Goal: Information Seeking & Learning: Find contact information

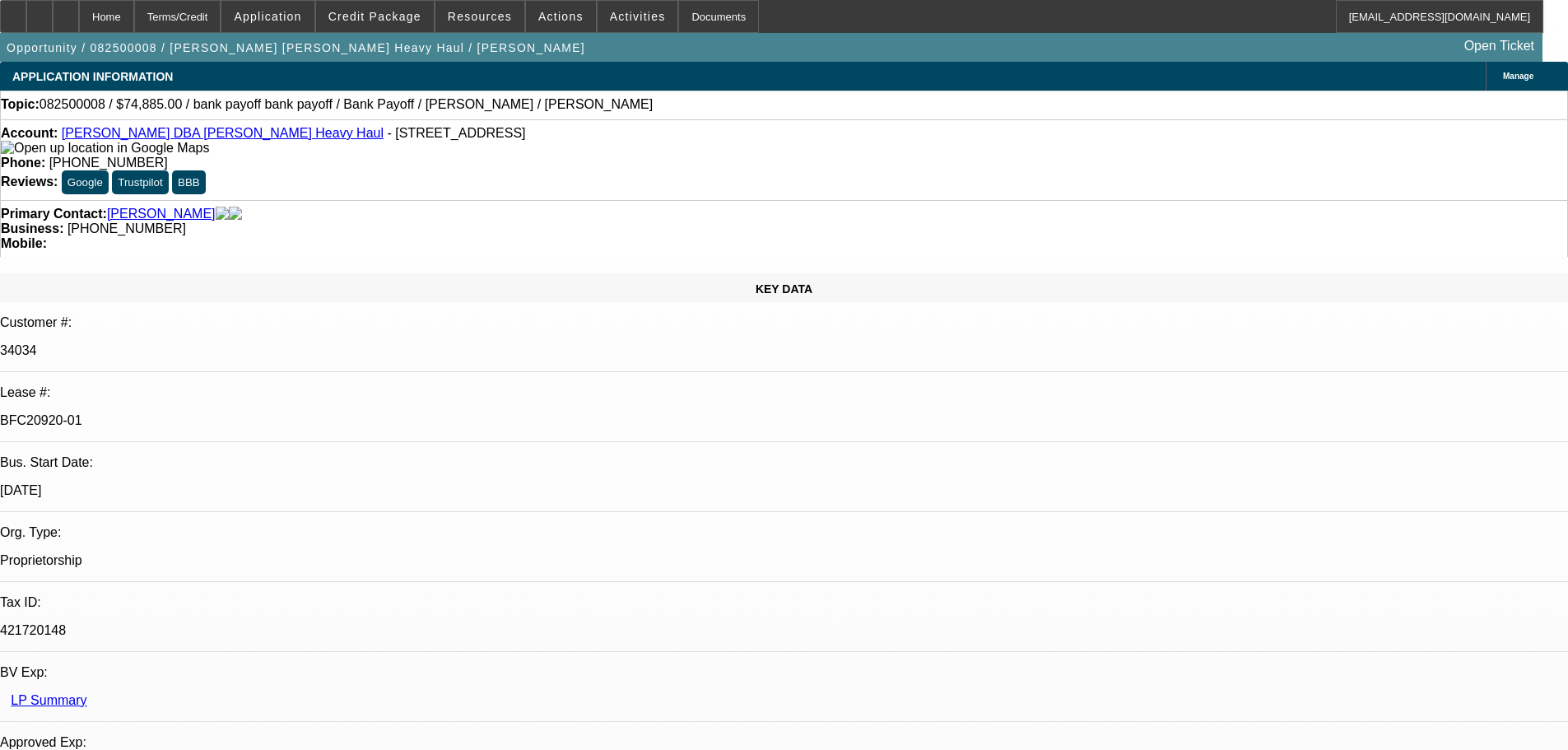
select select "0"
select select "2"
select select "0"
select select "6"
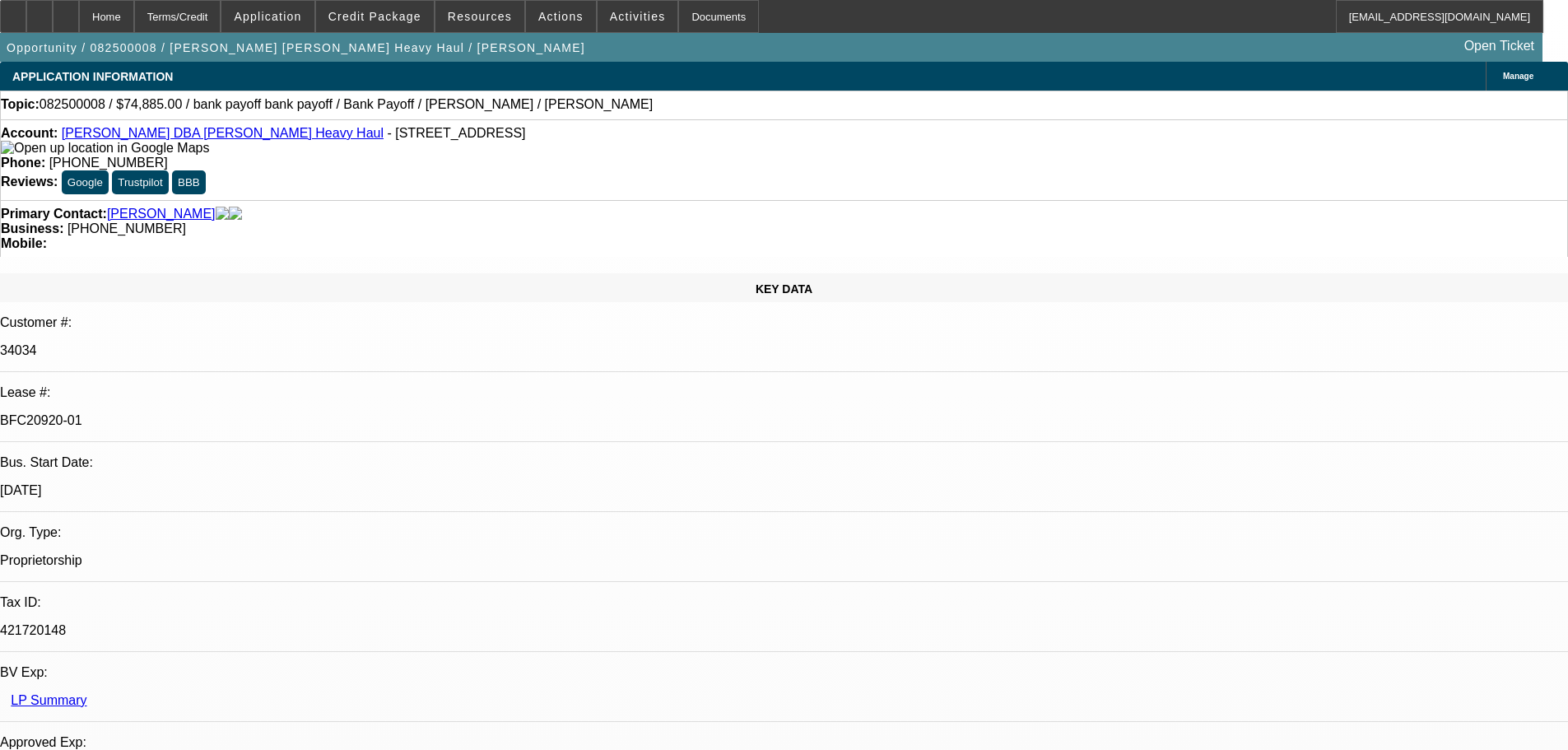
select select "0"
select select "2"
select select "0"
select select "6"
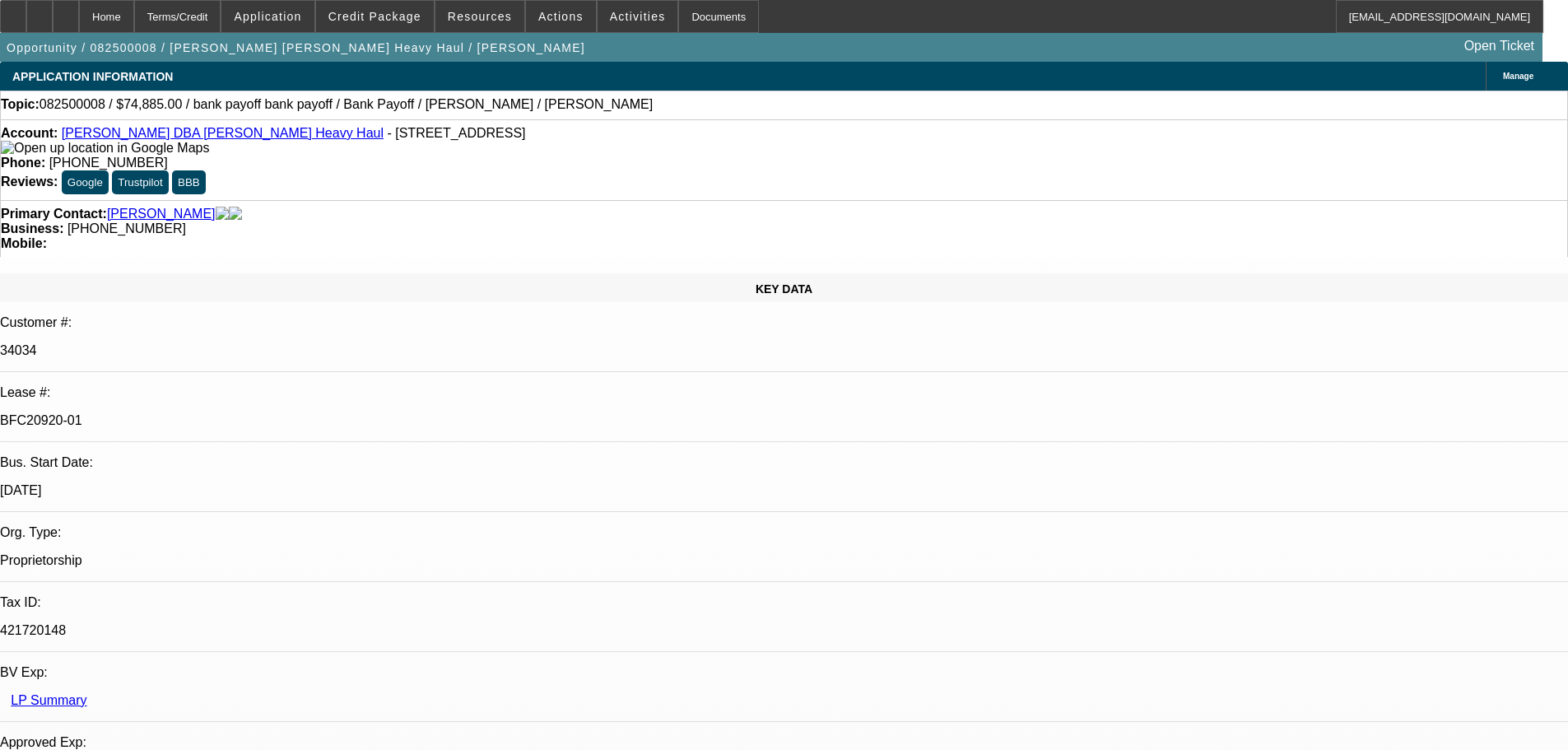
select select "0"
select select "2"
select select "0"
select select "6"
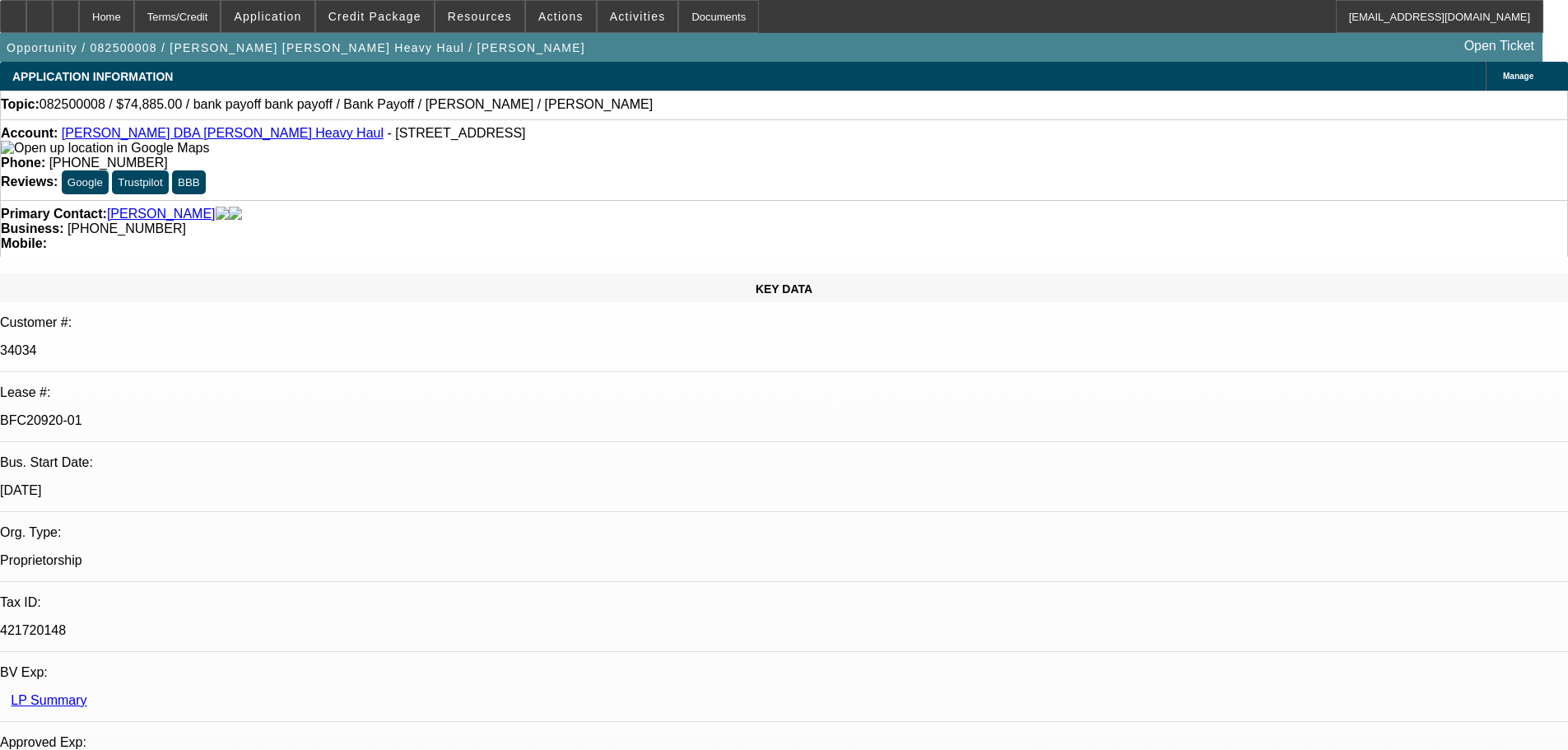
select select "0"
select select "2"
select select "0"
select select "6"
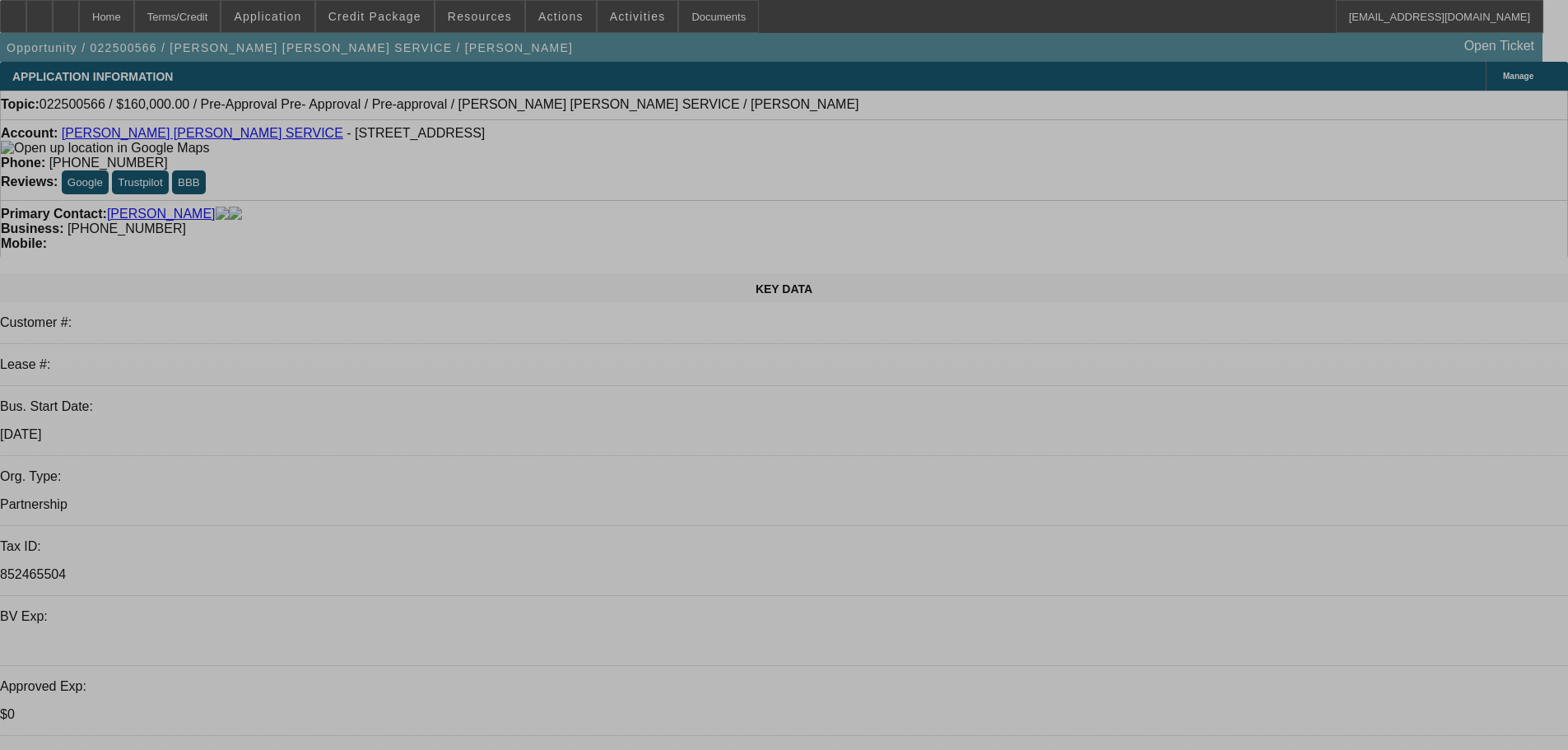
select select "0"
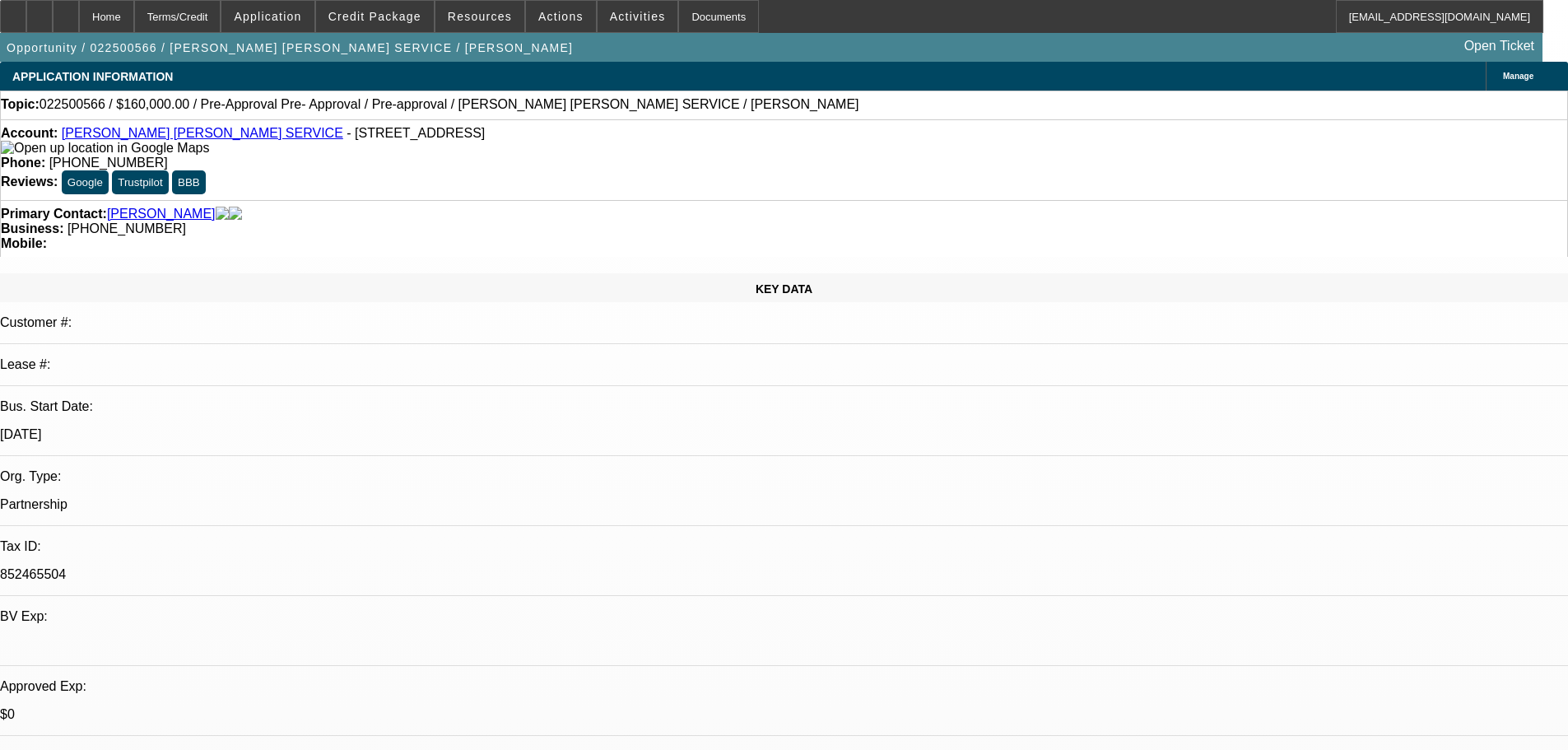
select select "2"
select select "0.1"
select select "4"
select select "0"
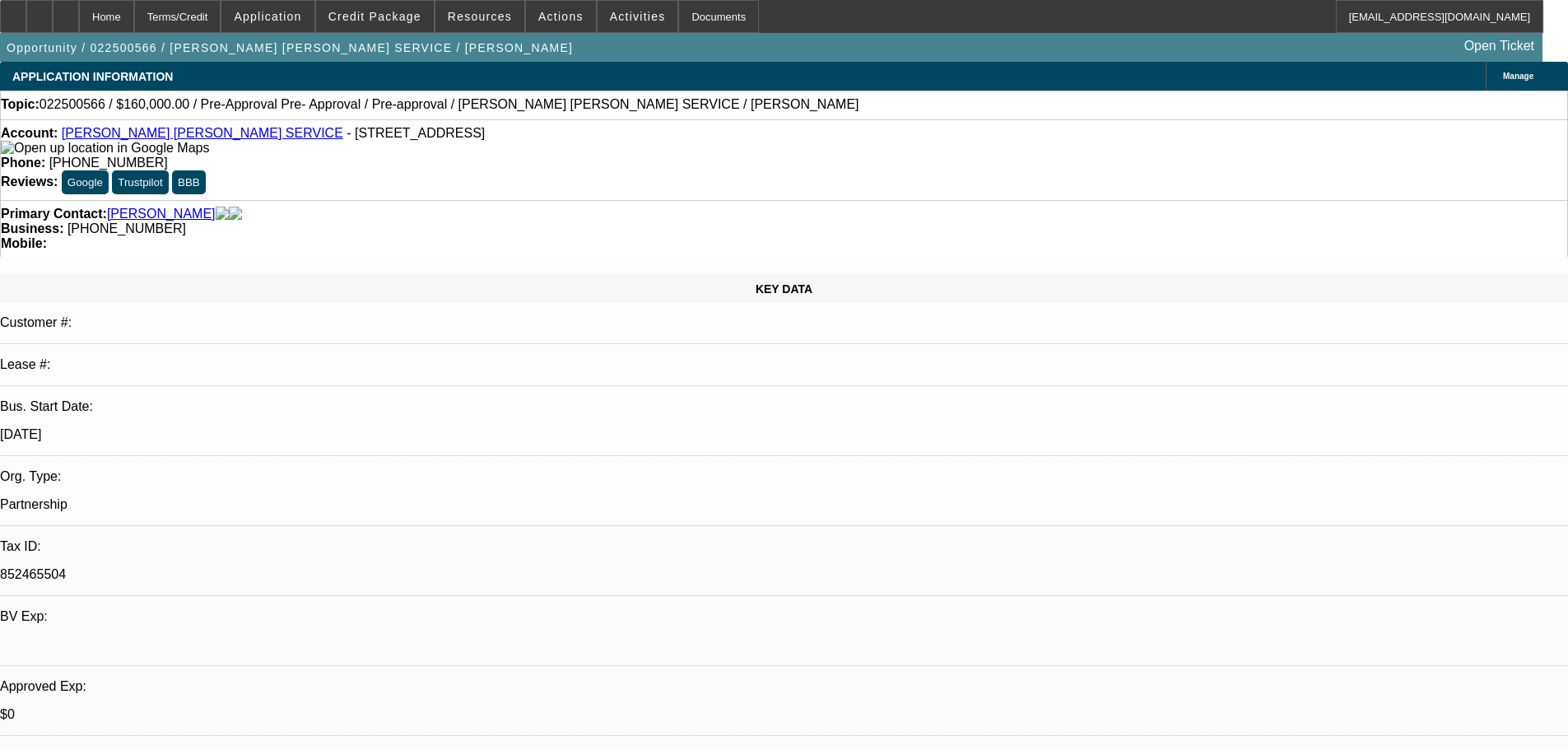
select select "2"
select select "0.1"
select select "4"
select select "0"
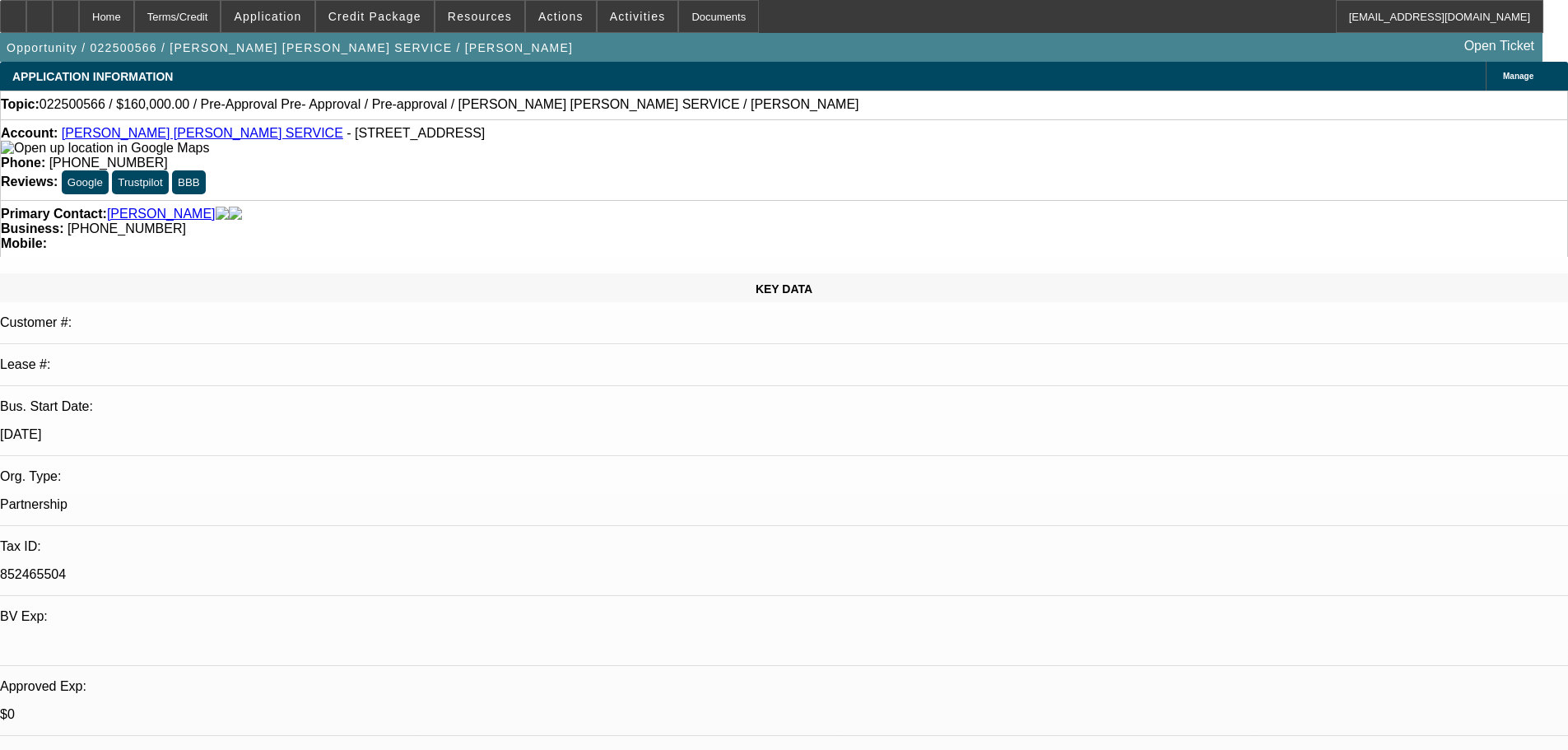
select select "2"
select select "0.1"
select select "4"
select select "0"
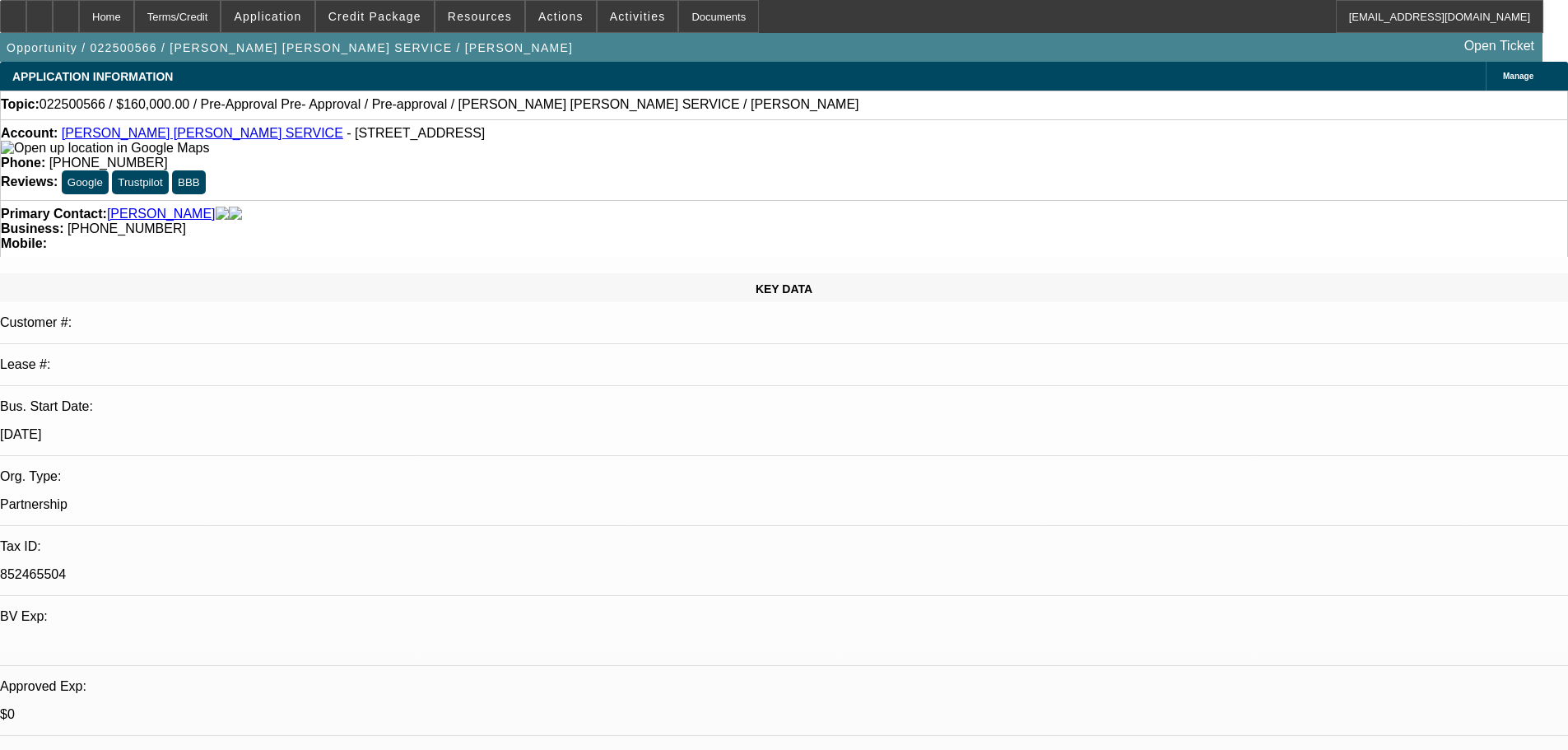
select select "2"
select select "0.1"
select select "4"
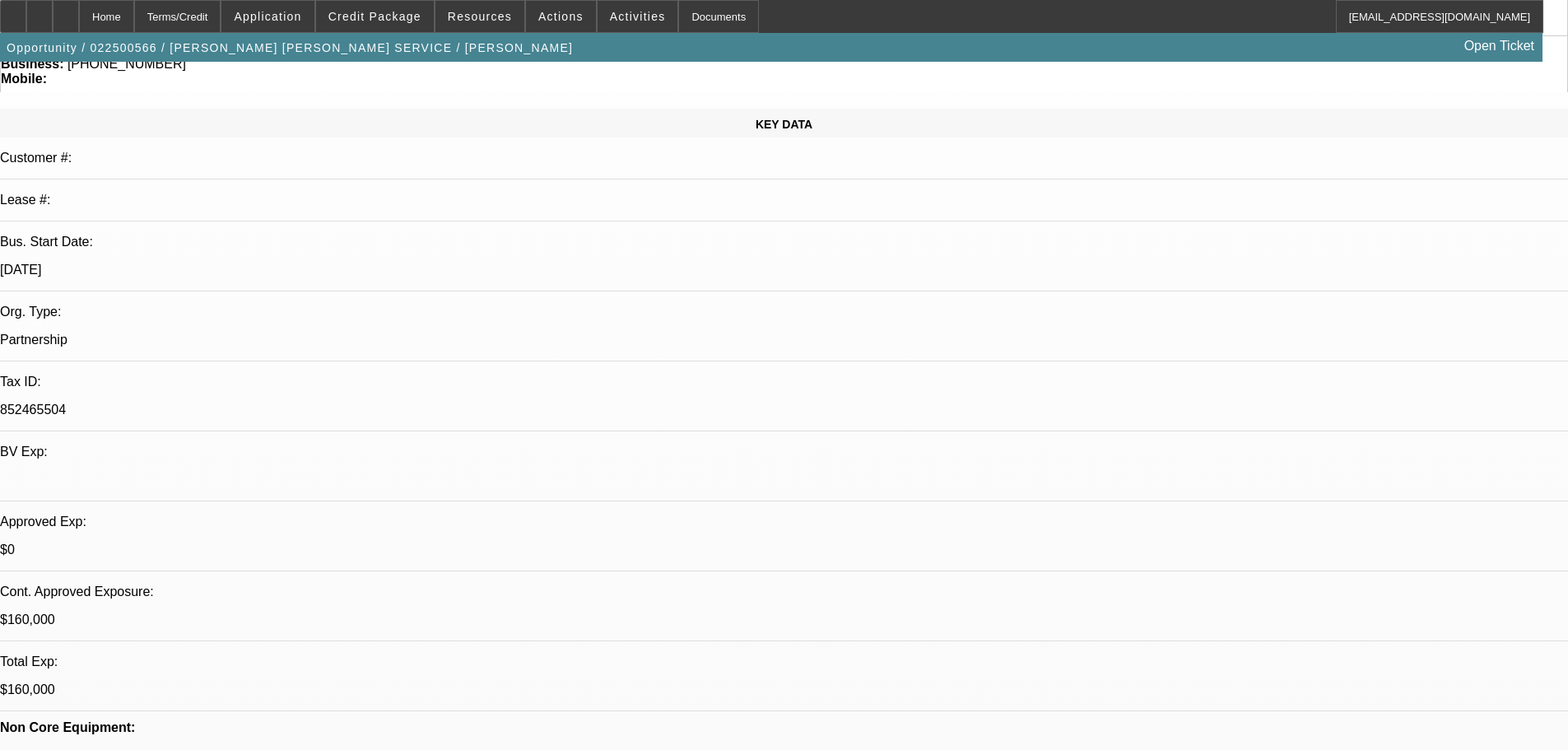
drag, startPoint x: 1487, startPoint y: 401, endPoint x: 1269, endPoint y: 359, distance: 222.0
copy div "https://www.ironplanet.com/for-sale/Boom-Trucks-2016-National-NBT-40-80000-lb-S…"
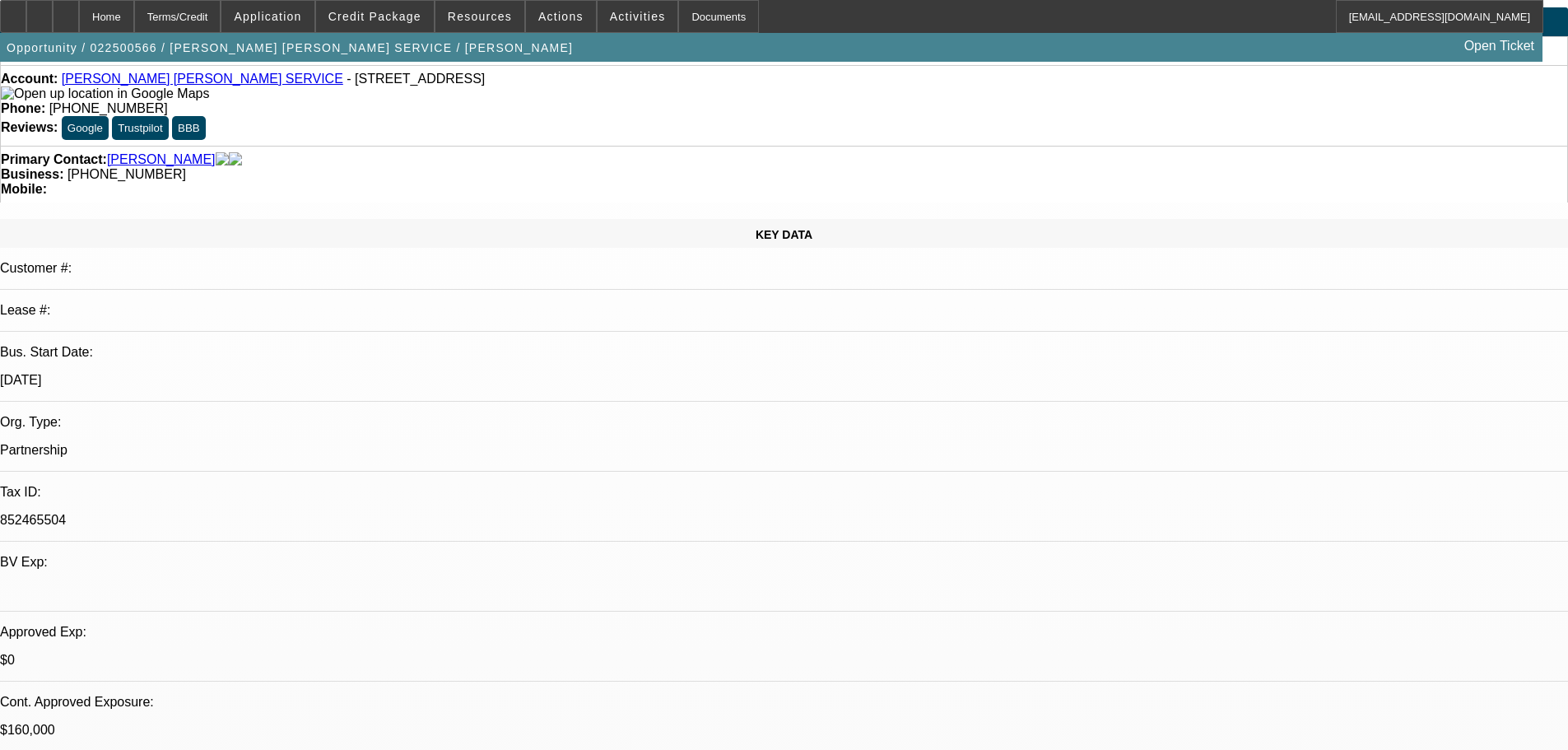
scroll to position [0, 0]
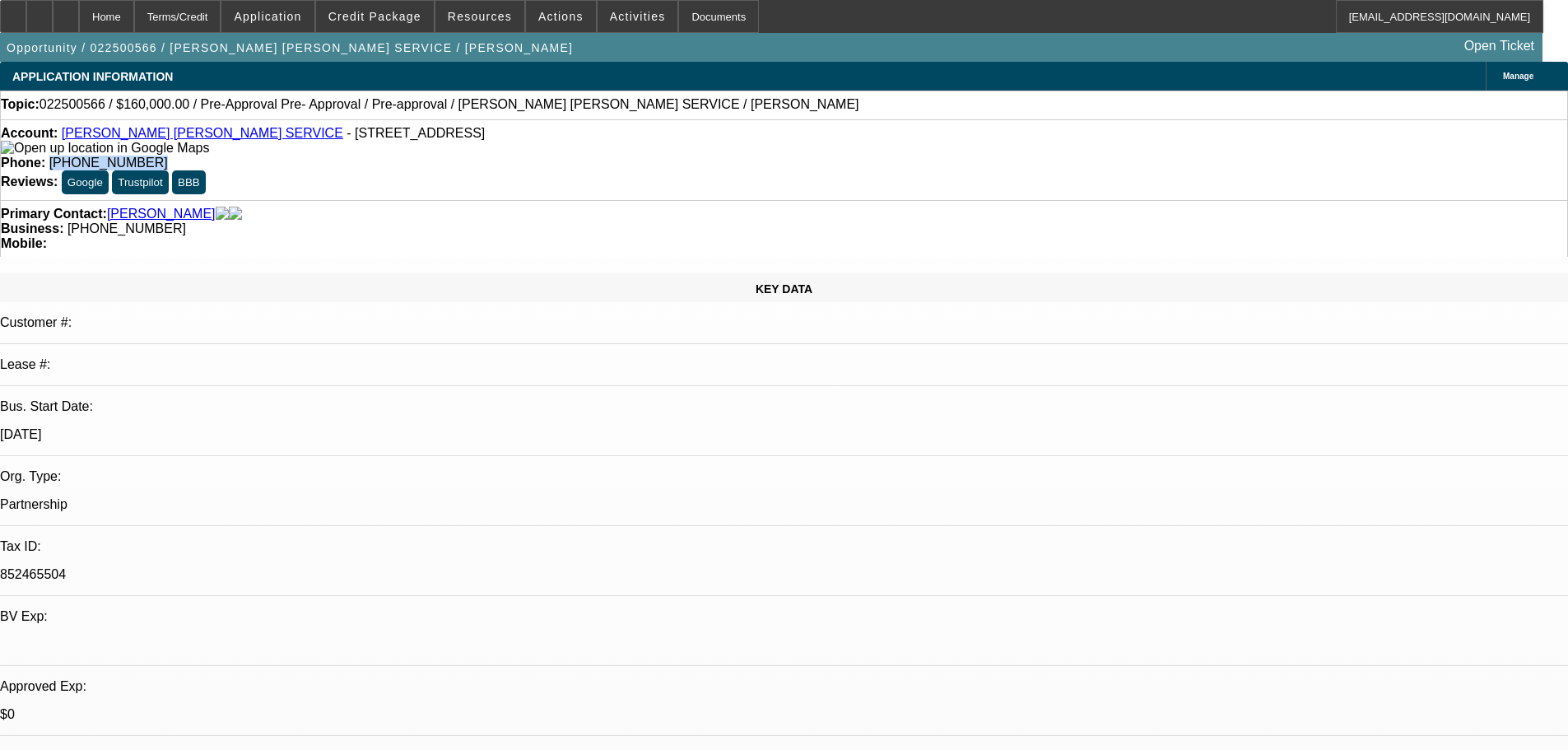
drag, startPoint x: 575, startPoint y: 138, endPoint x: 646, endPoint y: 135, distance: 71.1
click at [168, 156] on span "(530) 227-4722" at bounding box center [109, 163] width 118 height 14
copy span "(530) 227-4722"
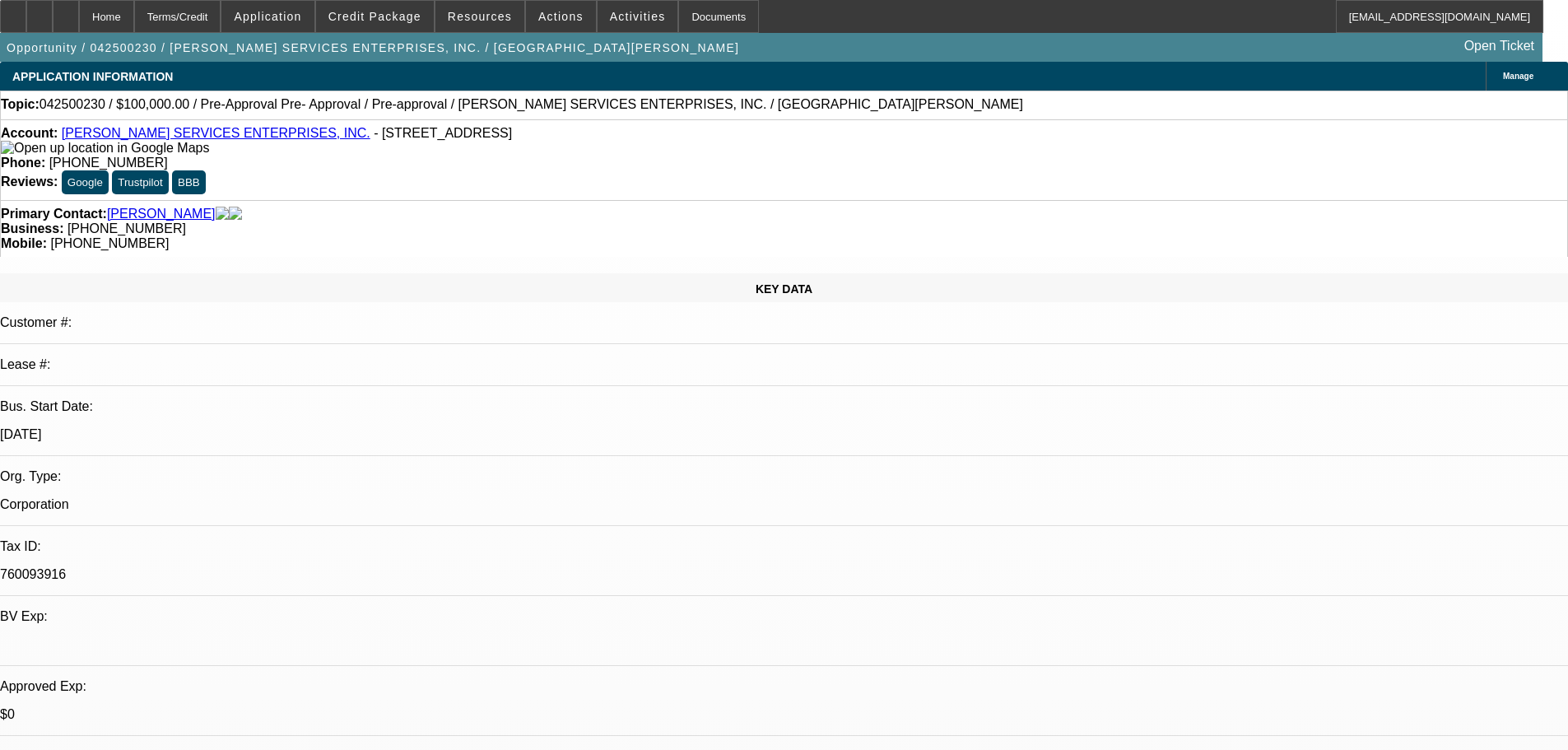
select select "0"
select select "6"
select select "0"
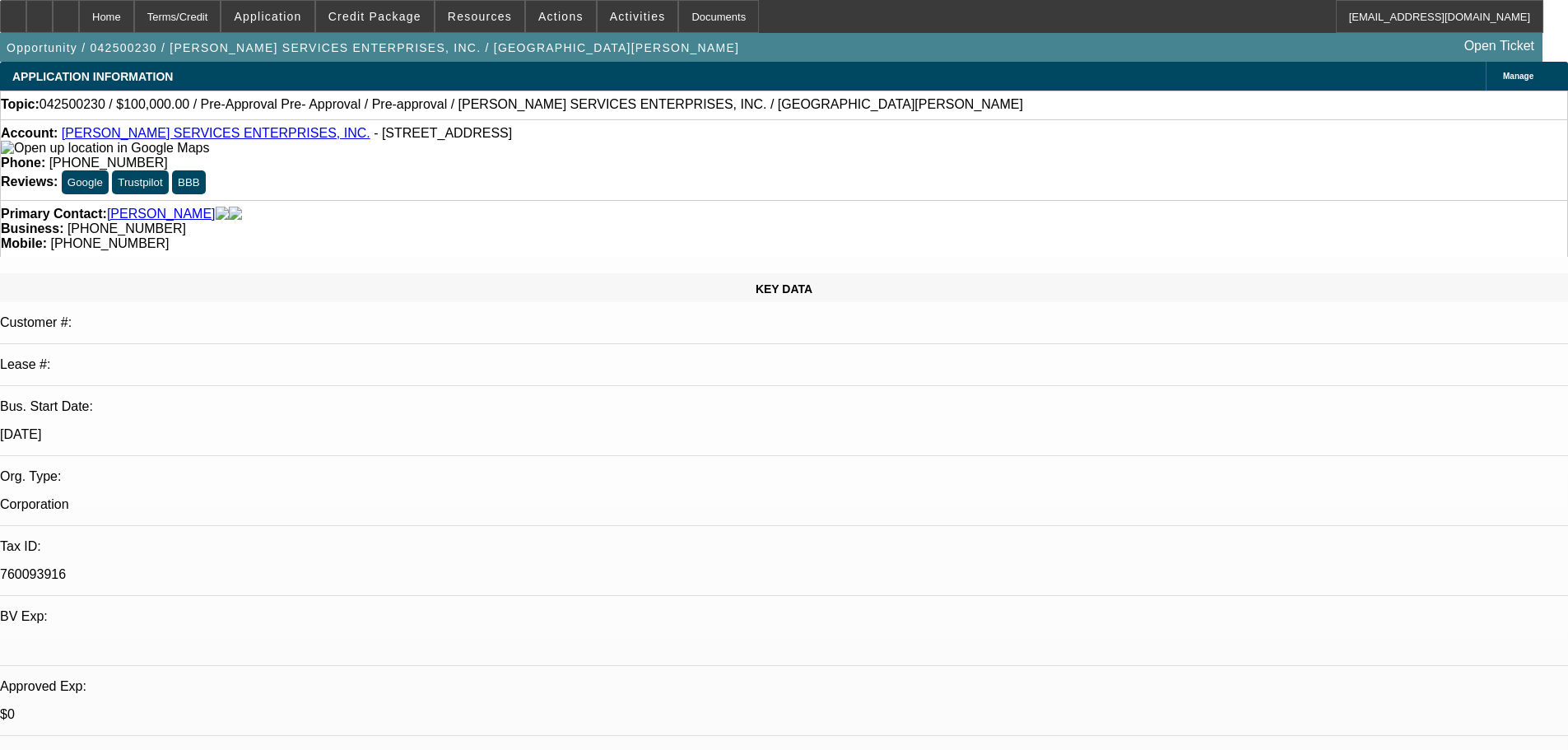
select select "0"
select select "6"
select select "0"
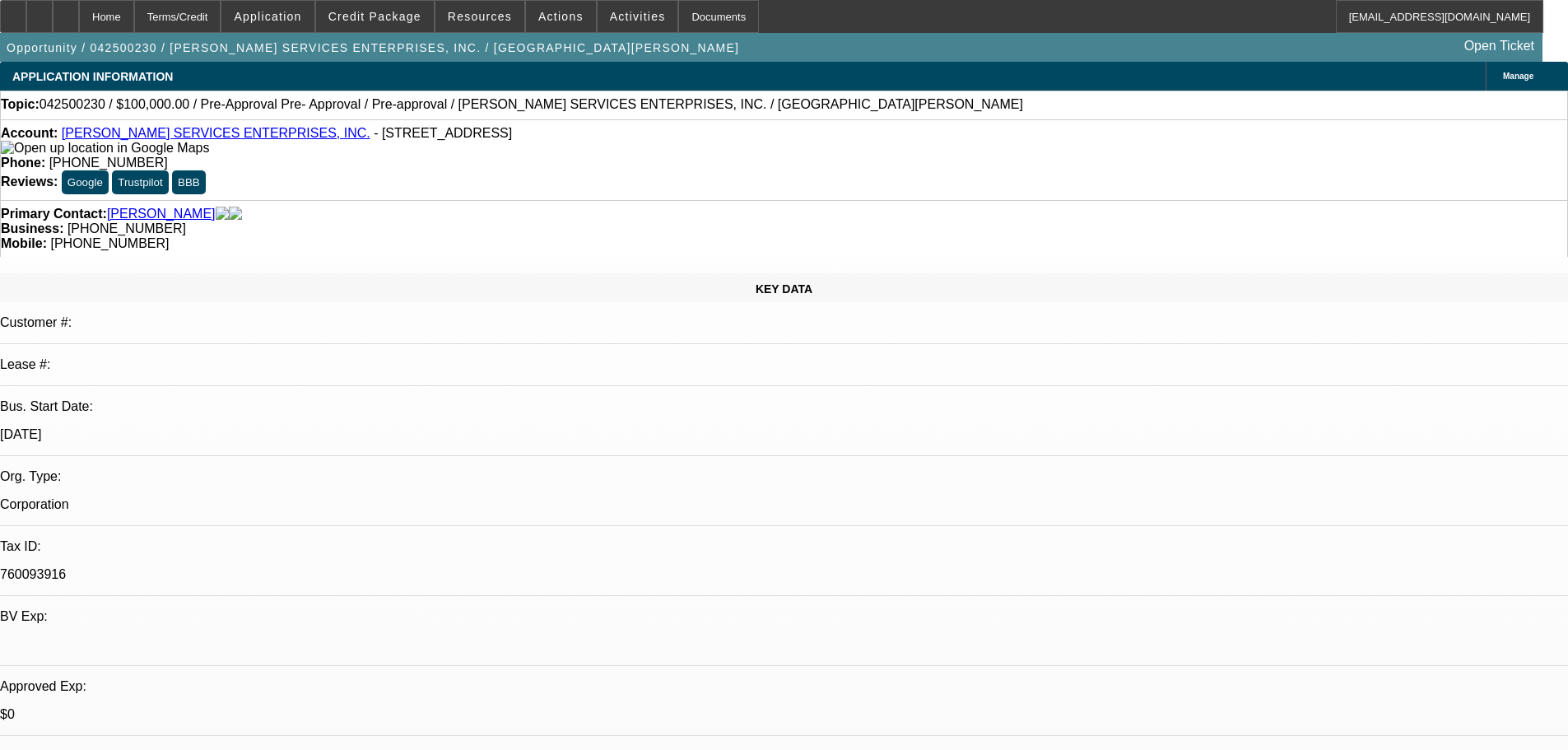
select select "0"
select select "6"
select select "0.1"
select select "2"
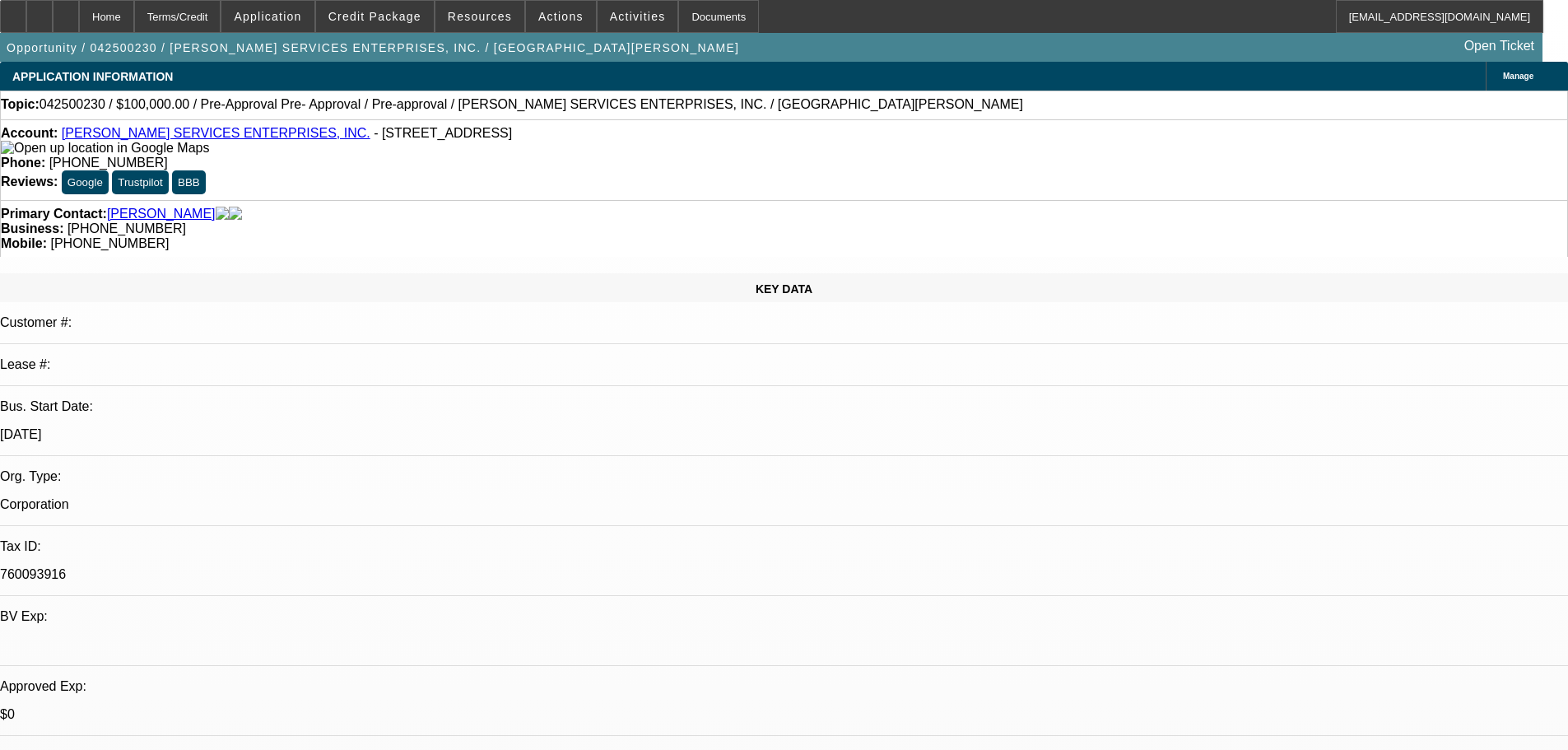
select select "0"
select select "6"
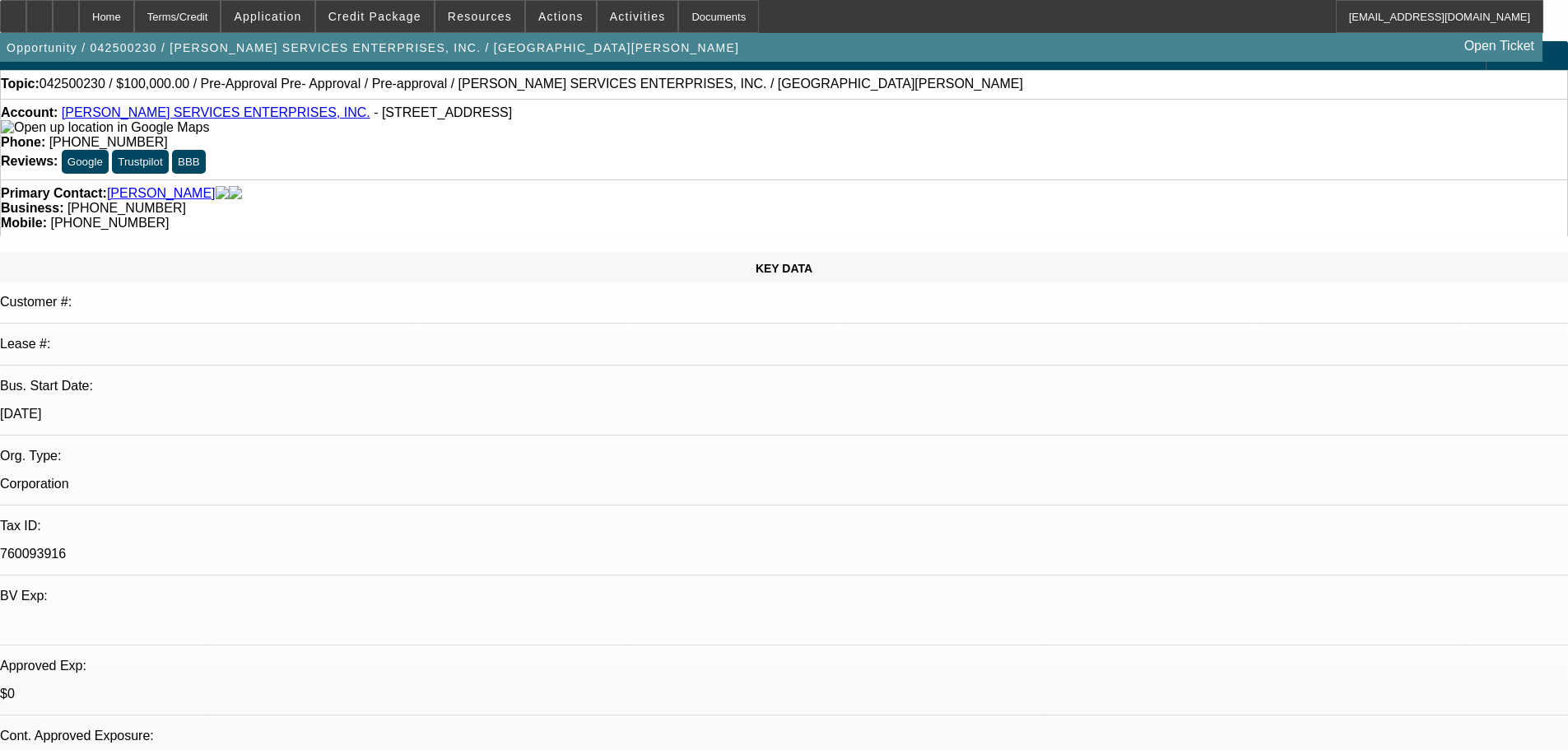
scroll to position [0, 0]
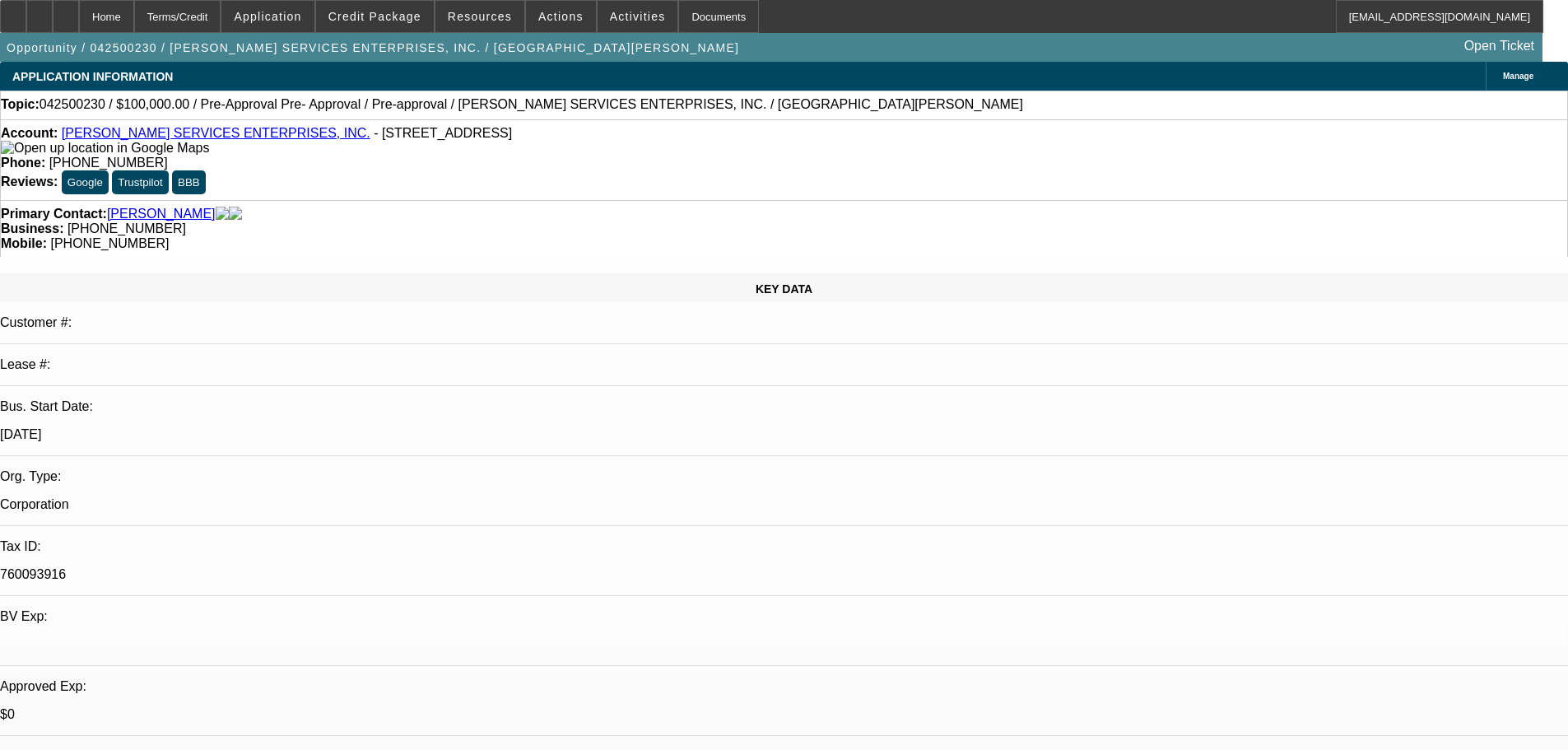
drag, startPoint x: 1195, startPoint y: 514, endPoint x: 1428, endPoint y: 518, distance: 233.0
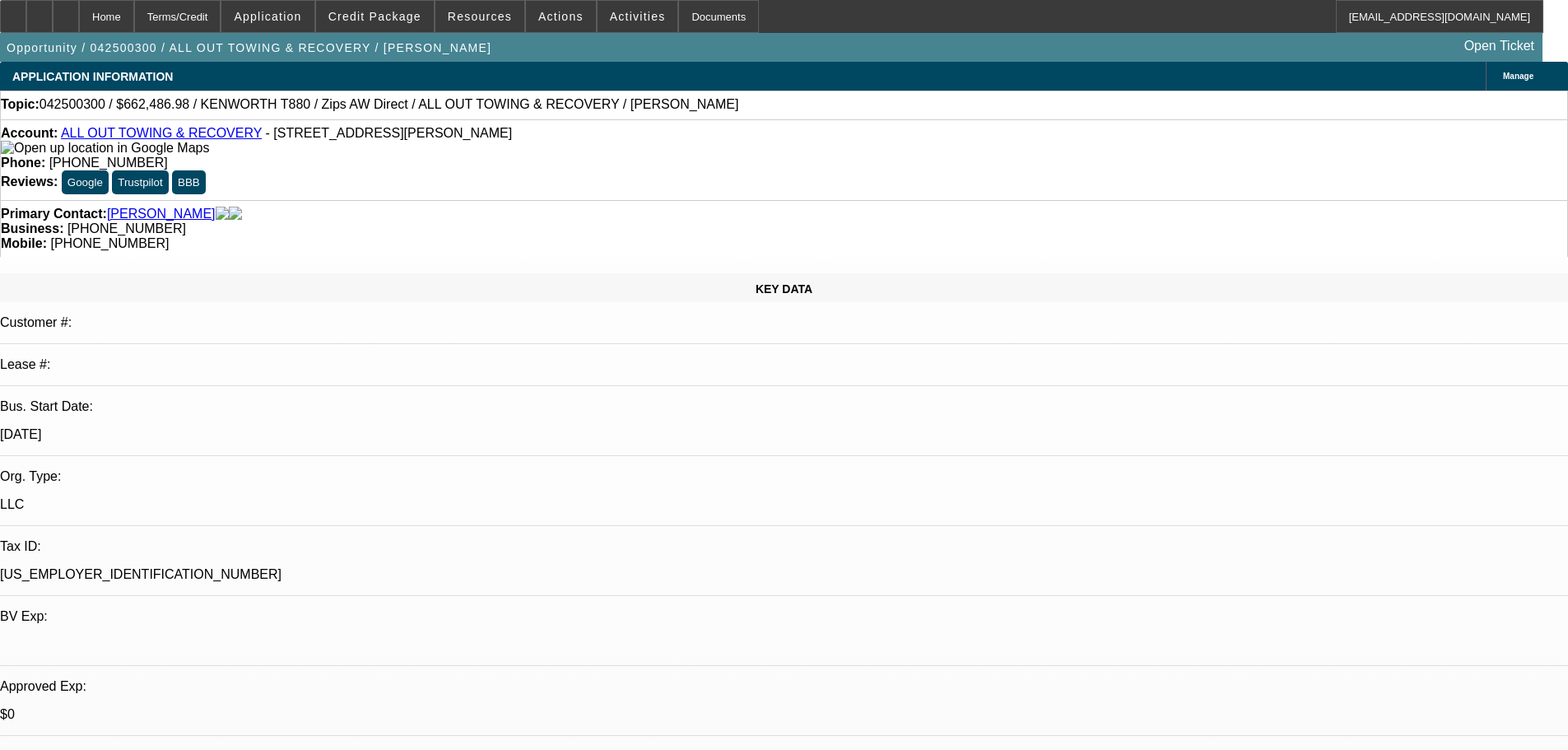
select select "0"
select select "2"
select select "0"
select select "6"
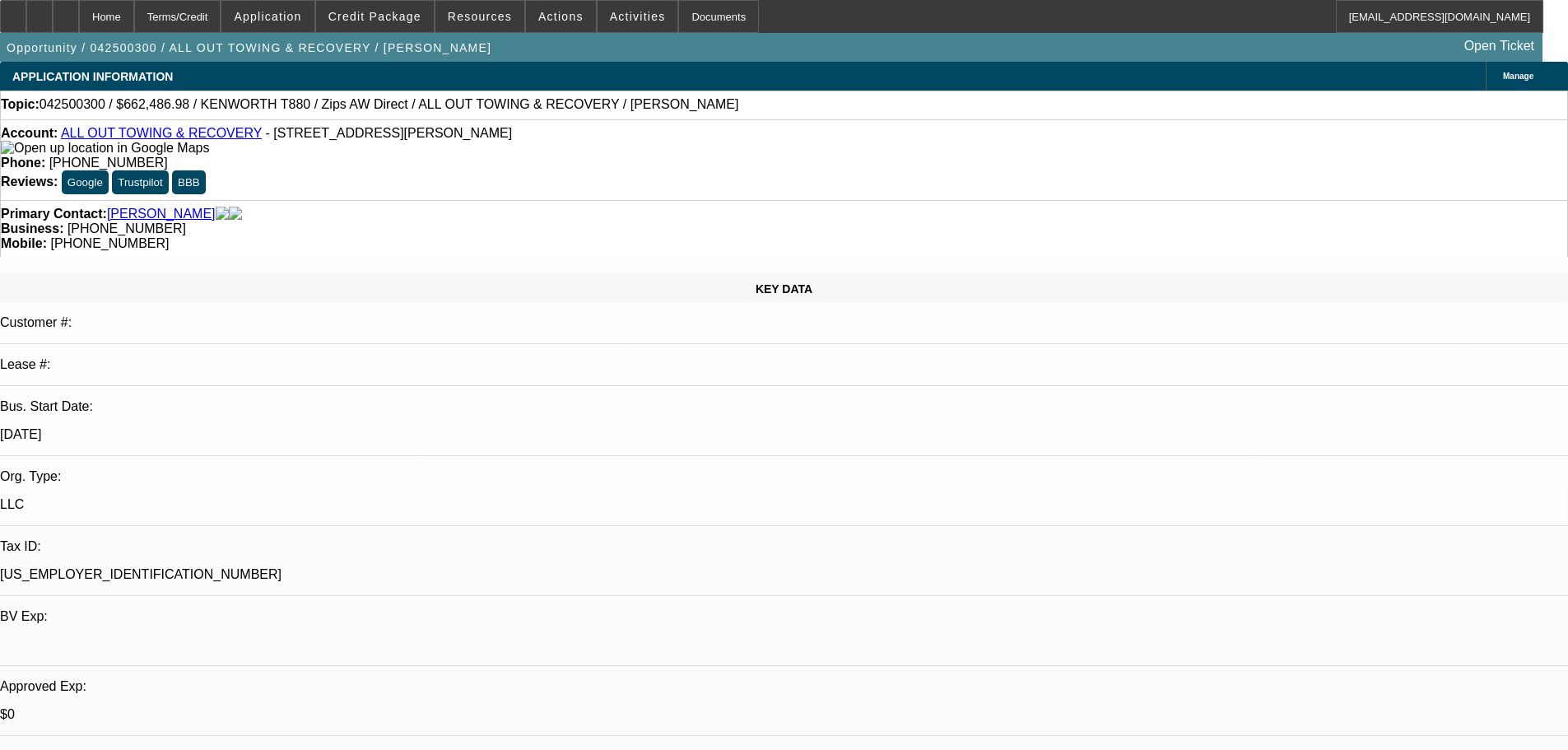
select select "0"
select select "6"
select select "0"
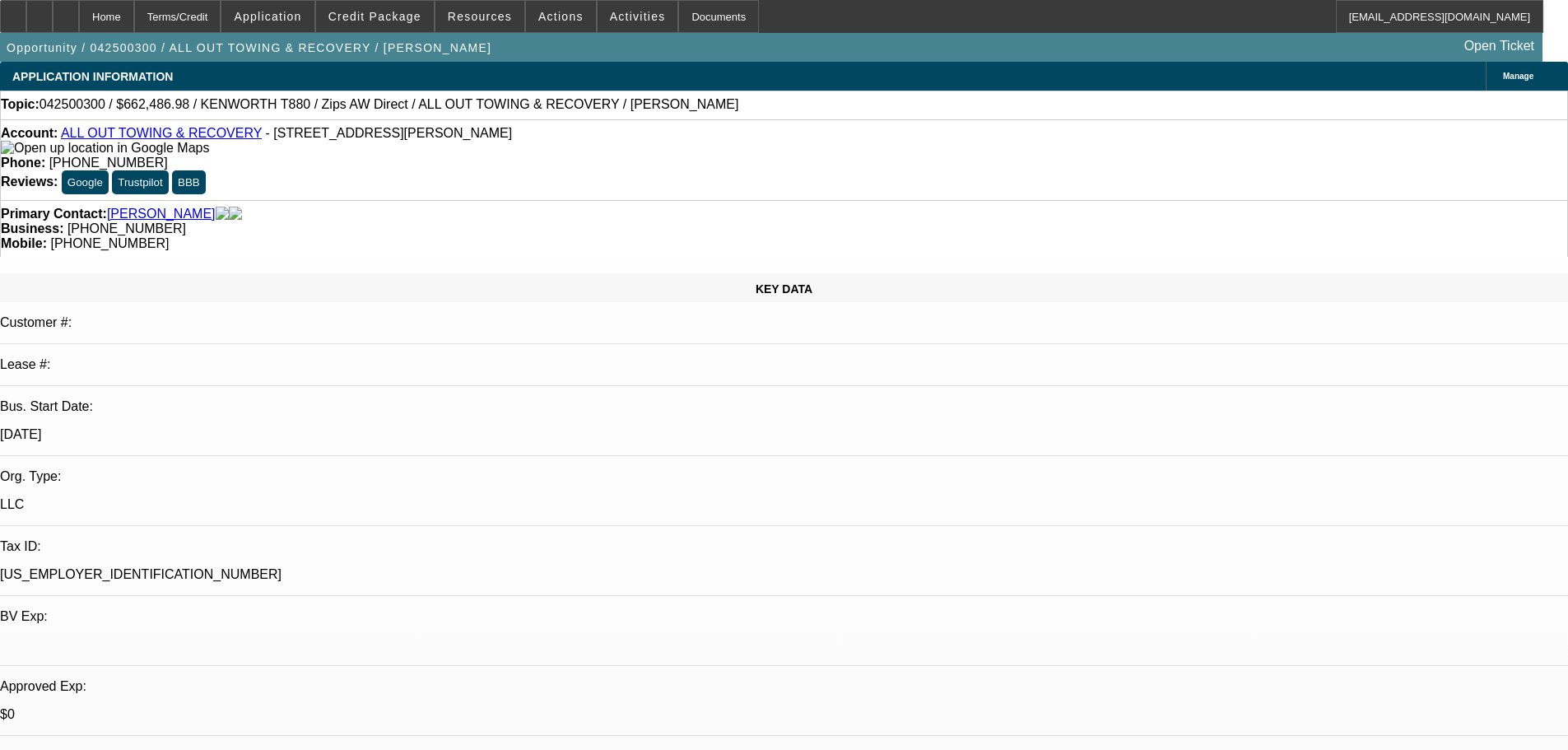
select select "0"
select select "3"
select select "0"
select select "6"
select select "0"
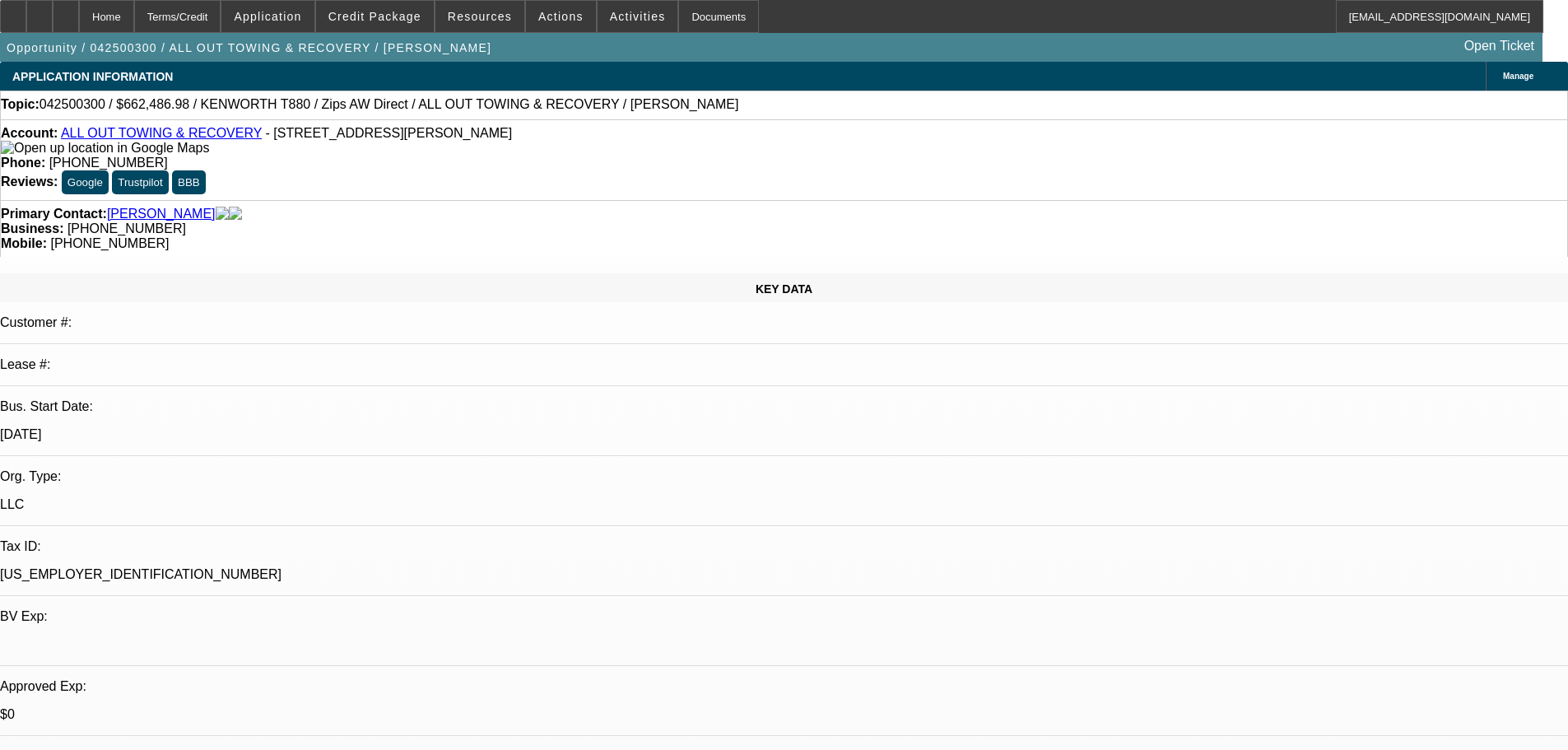
select select "0"
select select "2"
select select "0"
select select "6"
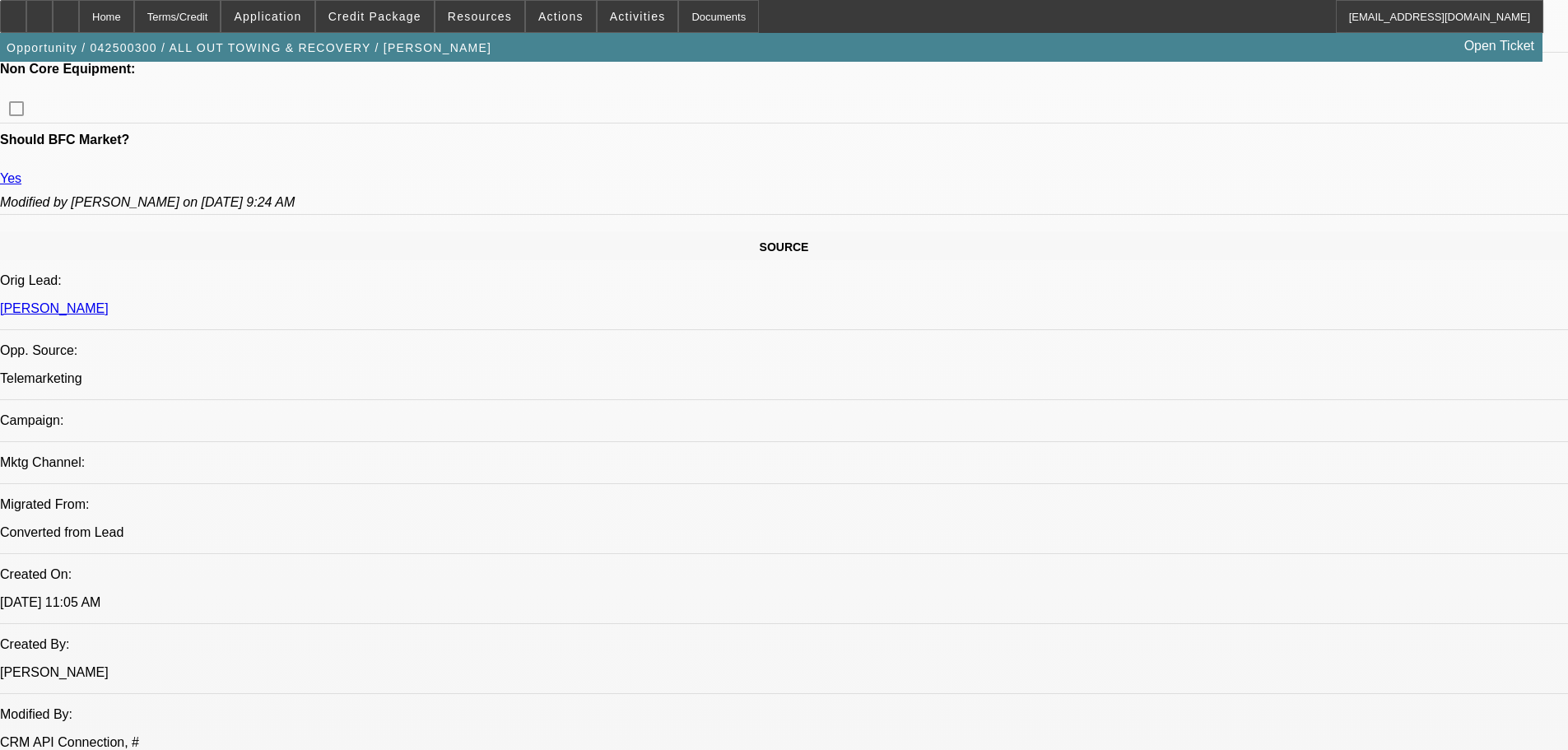
drag, startPoint x: 1356, startPoint y: 233, endPoint x: 1423, endPoint y: 236, distance: 67.1
copy b "(281) 330-8315"
drag, startPoint x: 1141, startPoint y: 325, endPoint x: 1166, endPoint y: 325, distance: 25.0
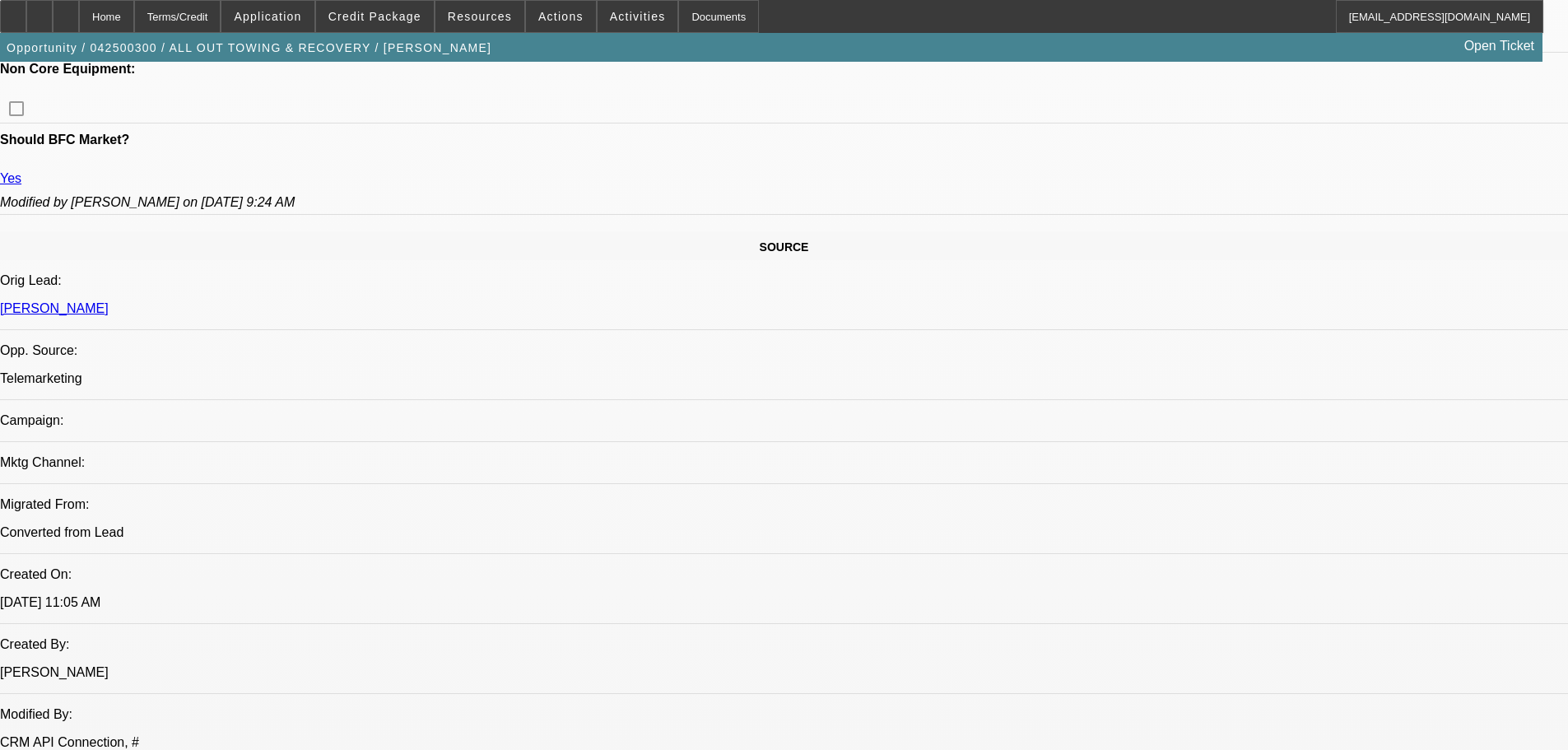
drag, startPoint x: 1176, startPoint y: 326, endPoint x: 1137, endPoint y: 325, distance: 39.0
drag, startPoint x: 1140, startPoint y: 325, endPoint x: 1173, endPoint y: 326, distance: 33.0
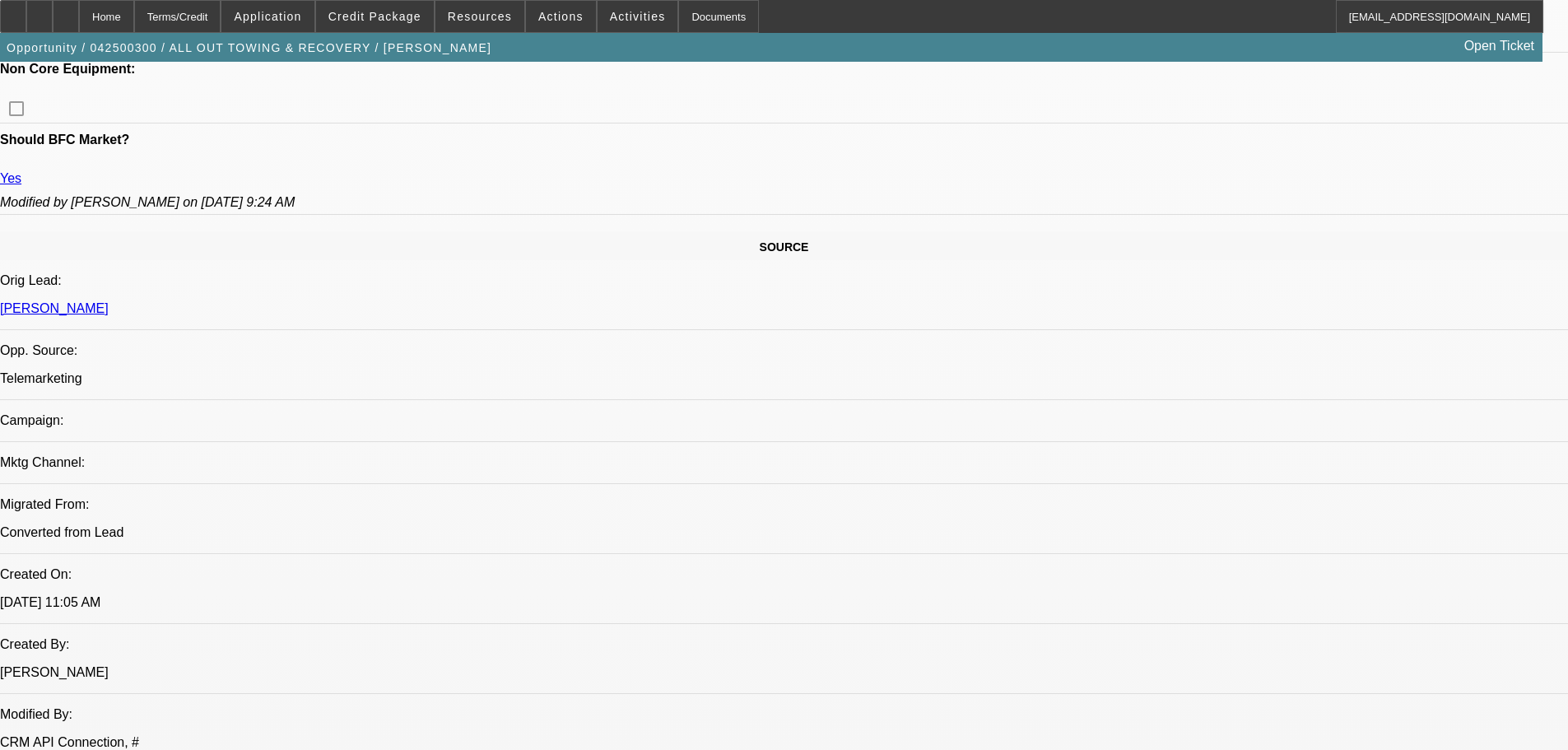
drag, startPoint x: 1175, startPoint y: 326, endPoint x: 1142, endPoint y: 324, distance: 33.1
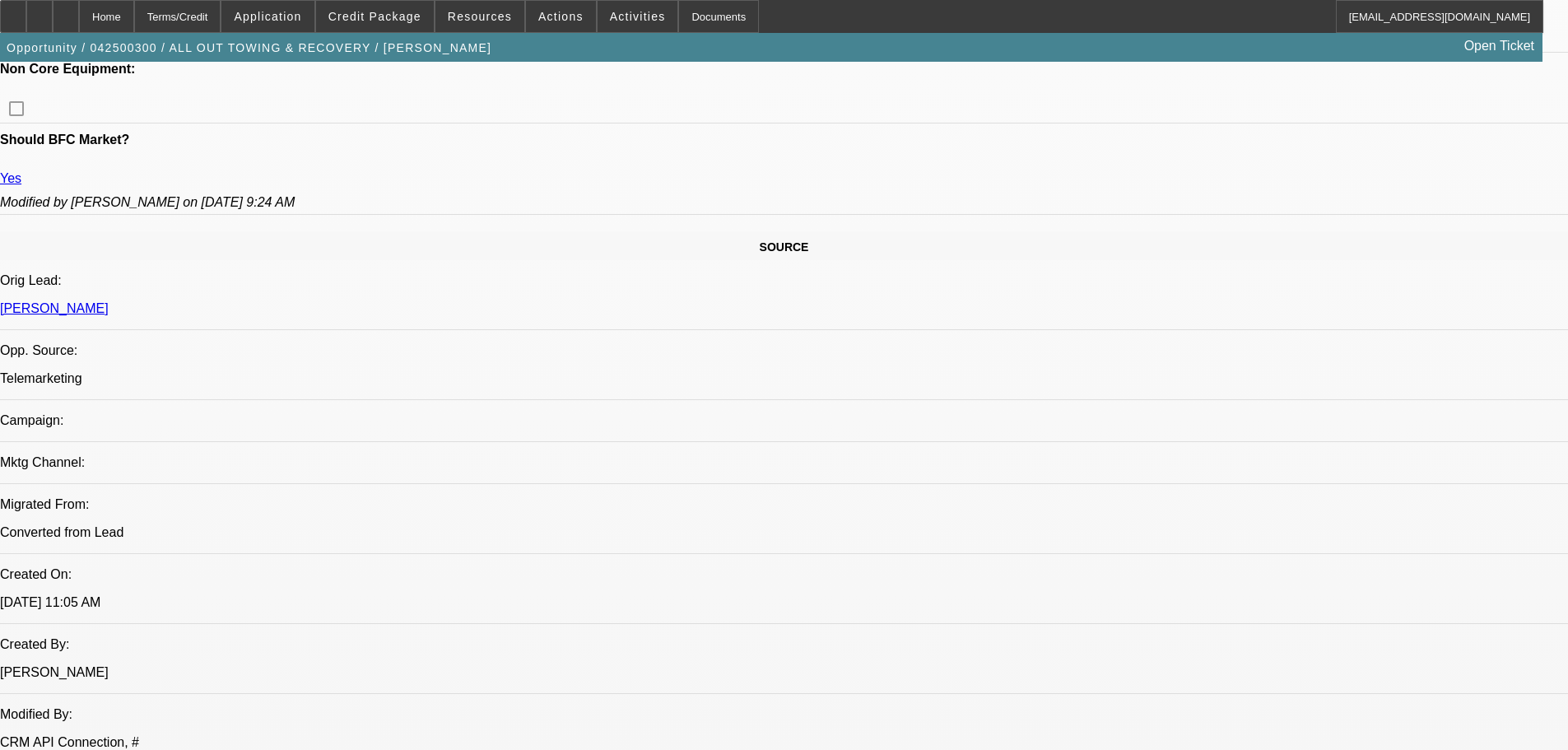
drag, startPoint x: 1140, startPoint y: 324, endPoint x: 1176, endPoint y: 324, distance: 36.0
drag, startPoint x: 1174, startPoint y: 326, endPoint x: 1142, endPoint y: 326, distance: 32.0
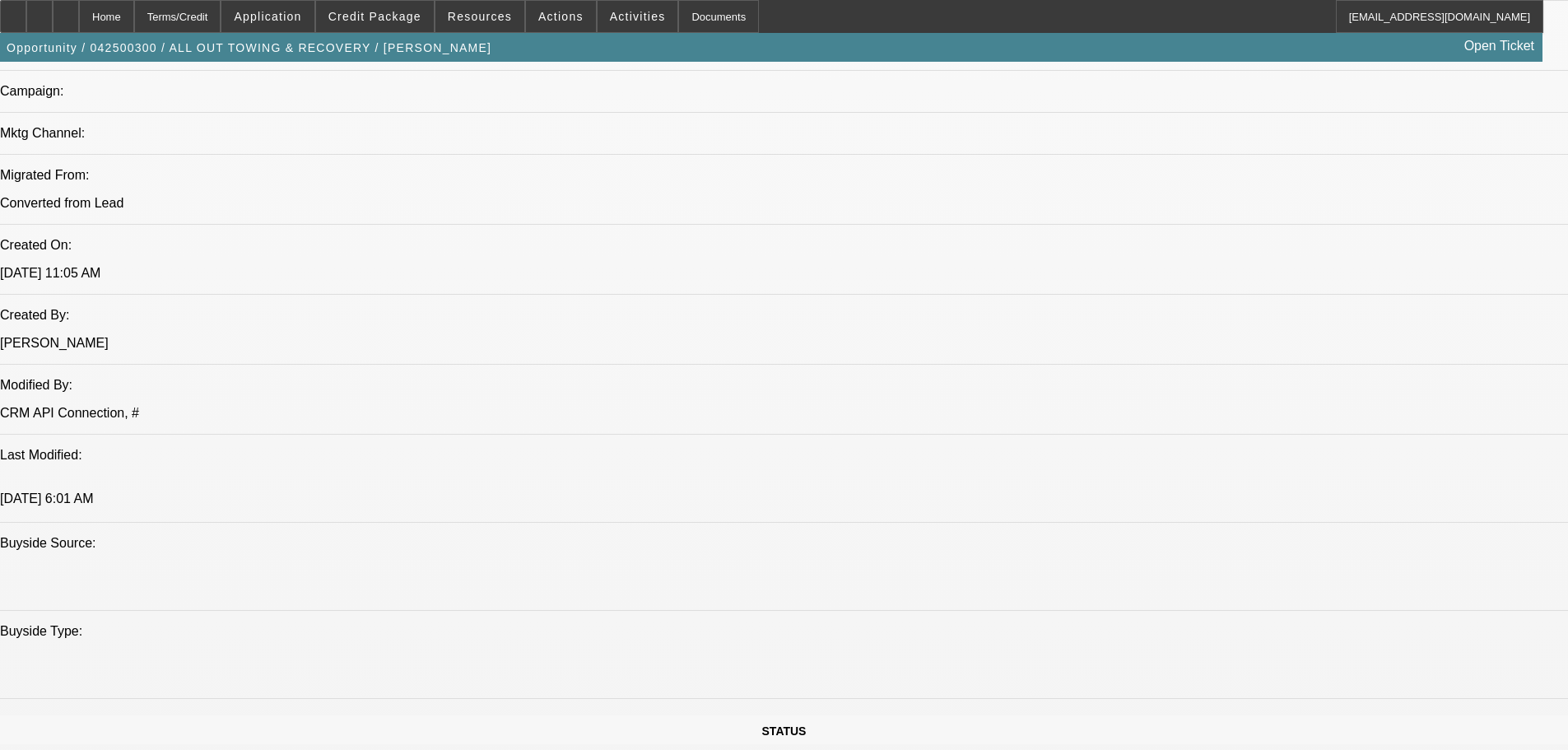
scroll to position [494, 0]
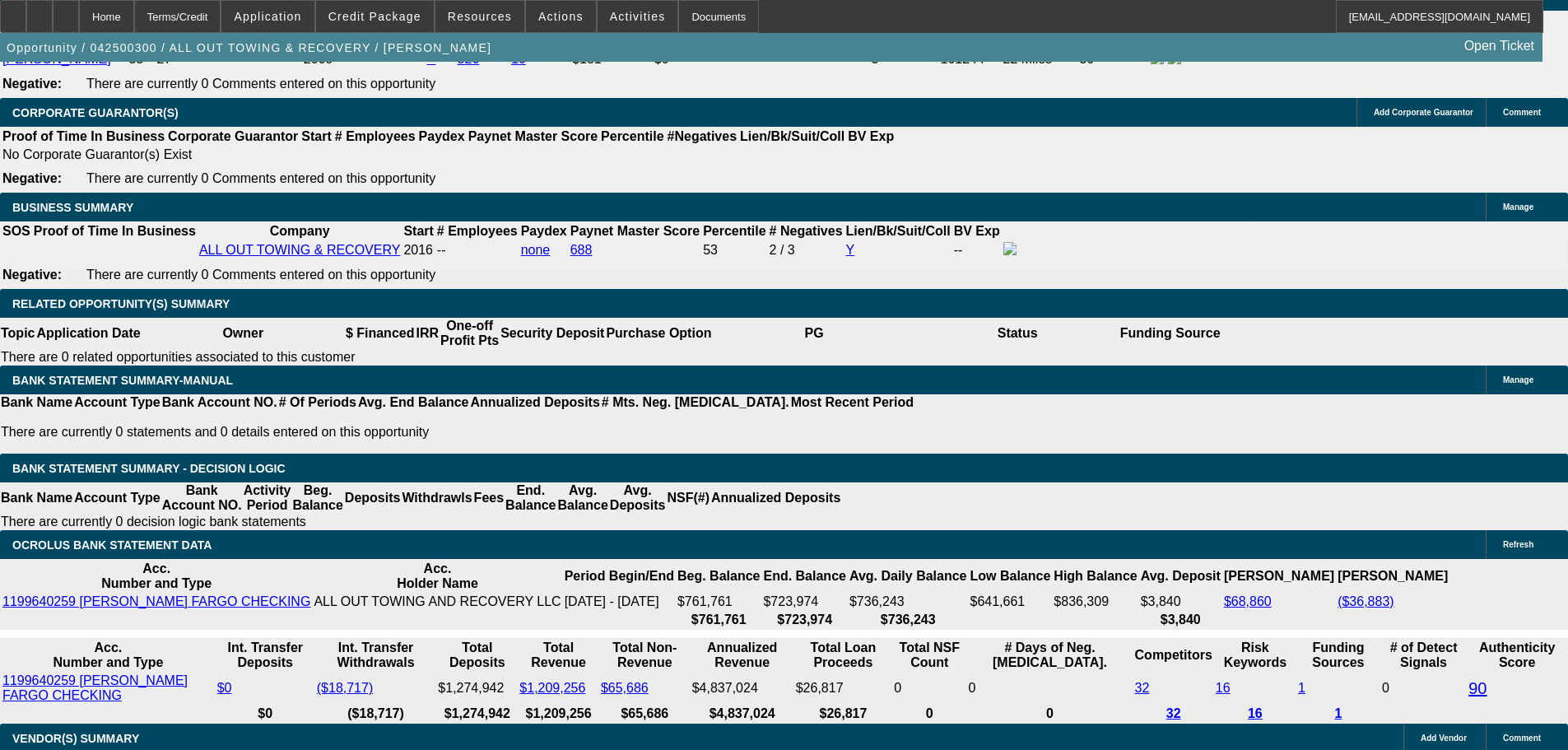
scroll to position [2470, 0]
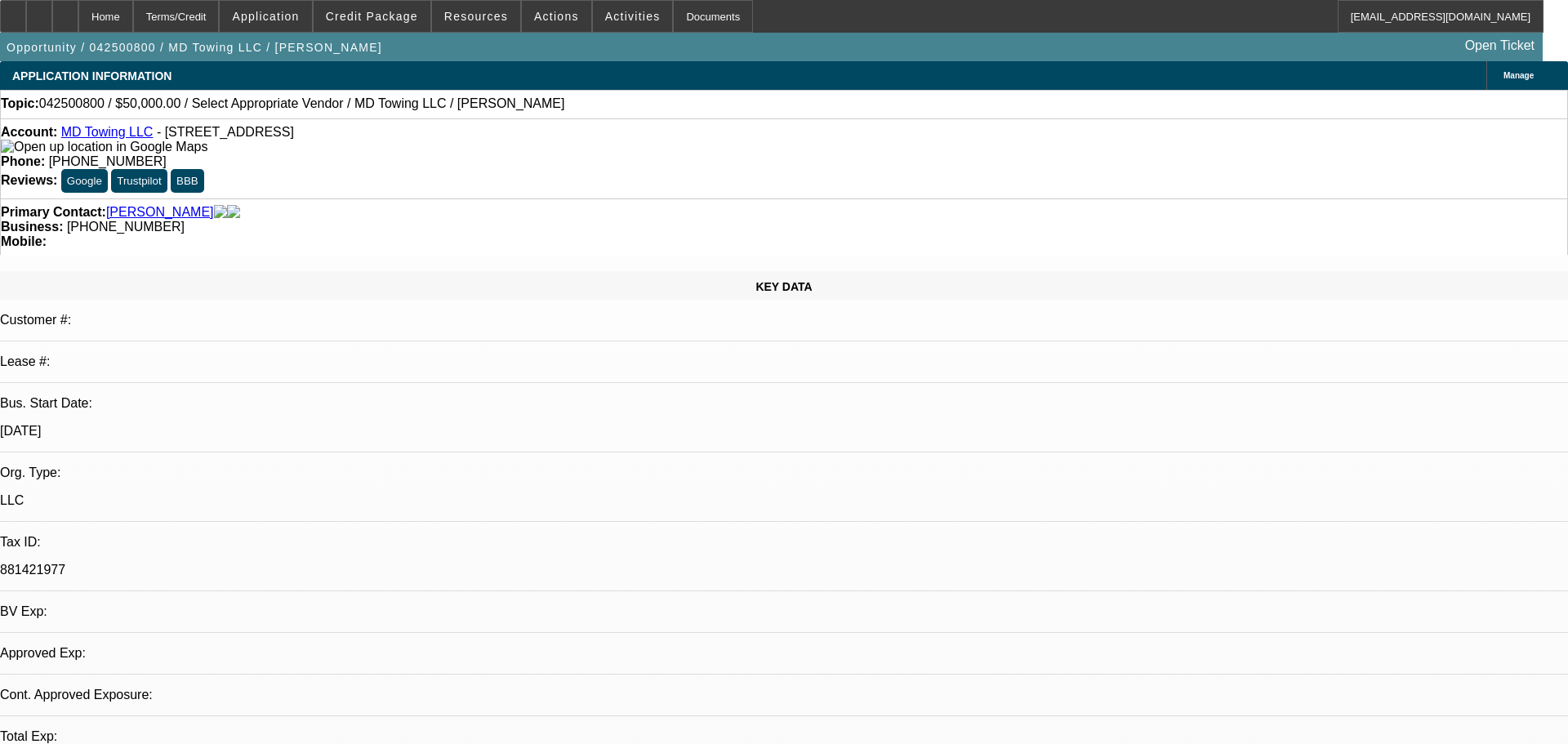
select select "0"
select select "2"
select select "0.1"
select select "4"
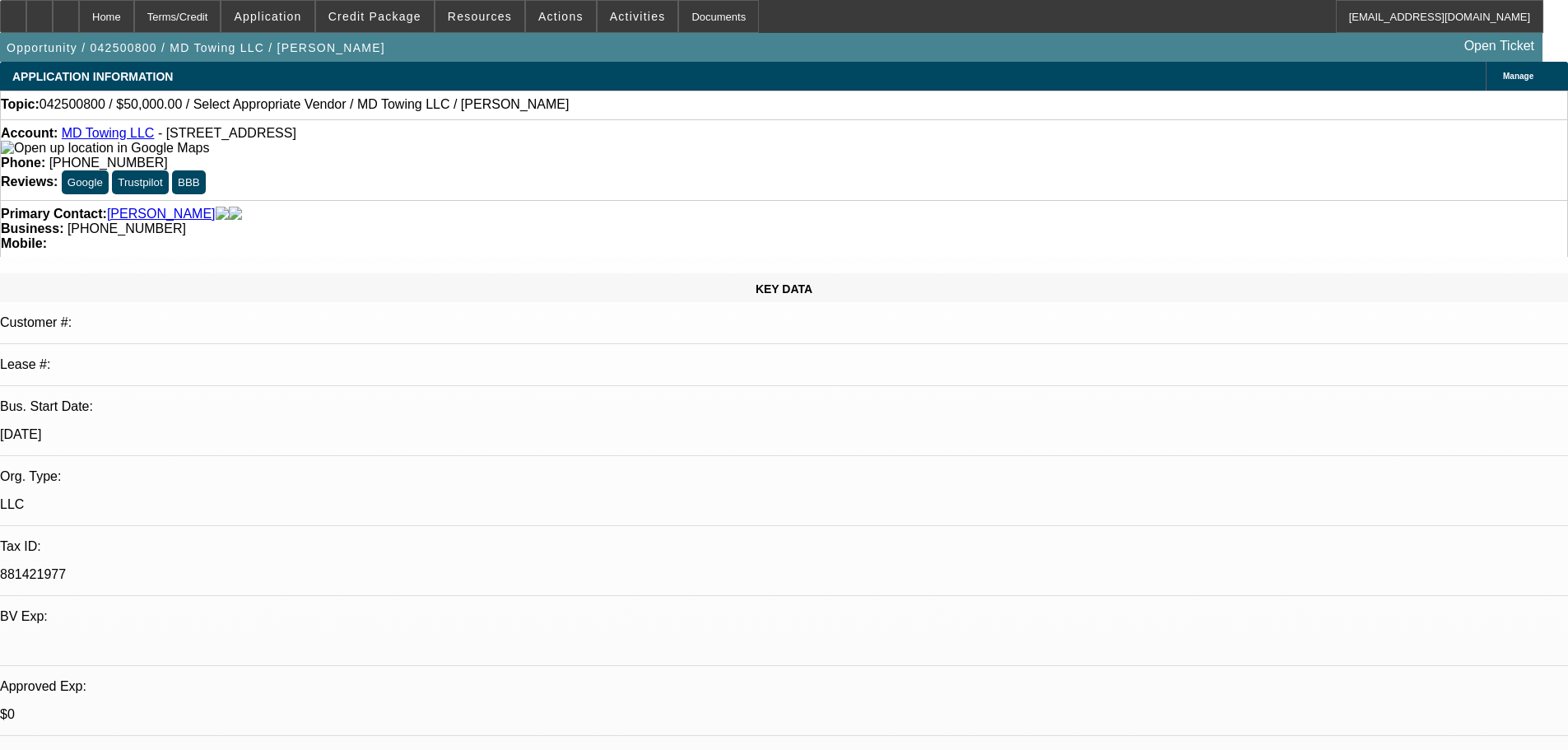
scroll to position [165, 0]
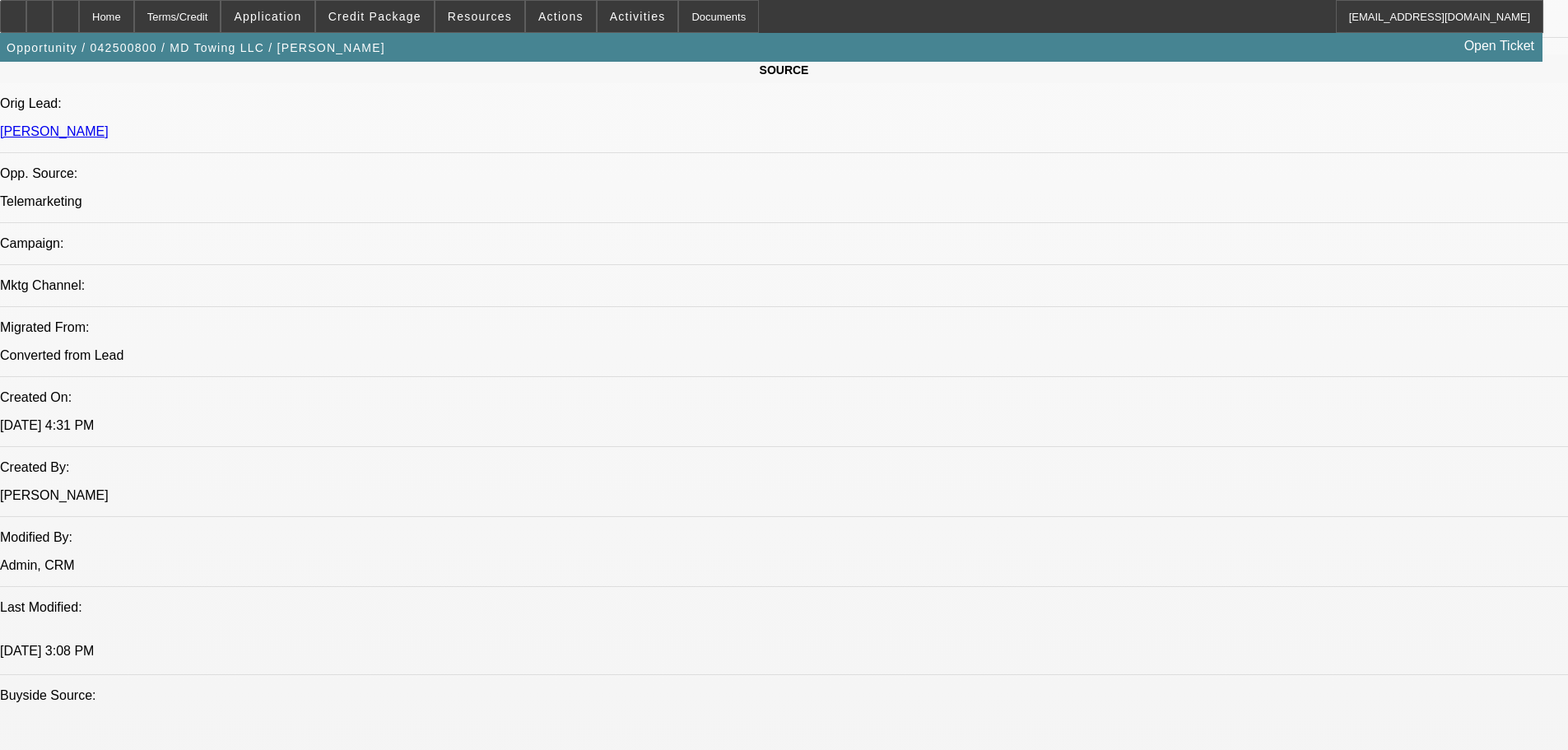
scroll to position [1152, 0]
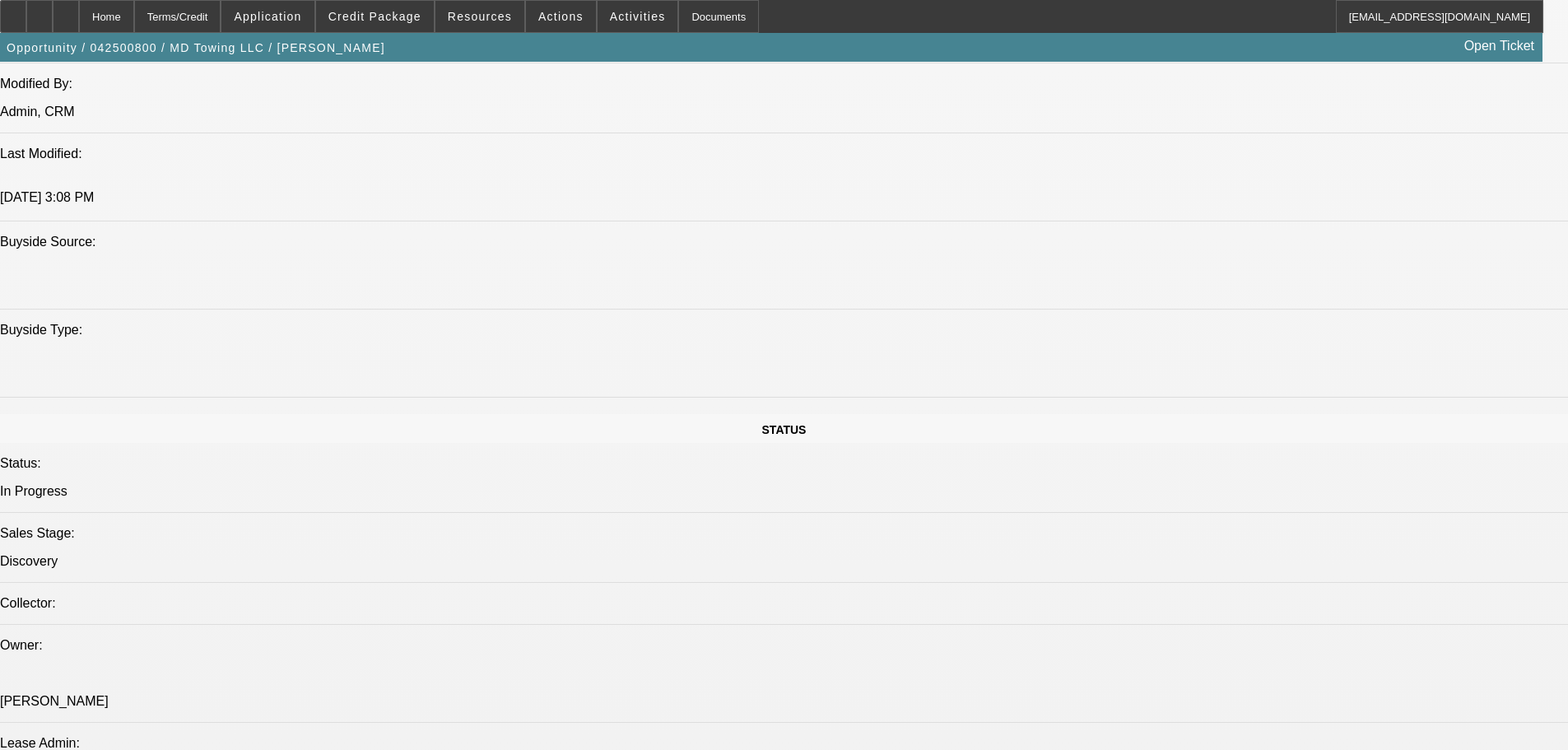
scroll to position [1483, 0]
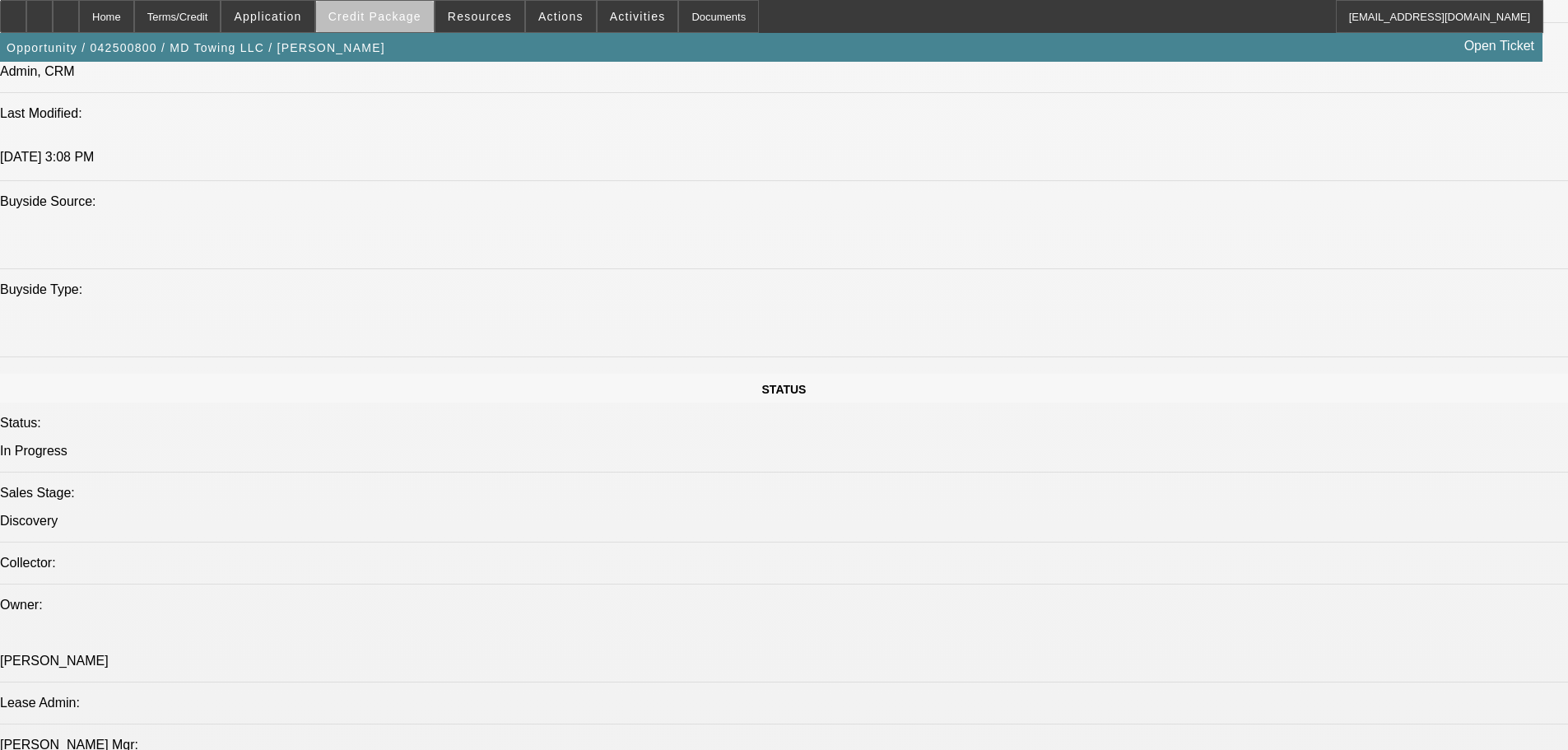
click at [408, 24] on span at bounding box center [374, 16] width 118 height 39
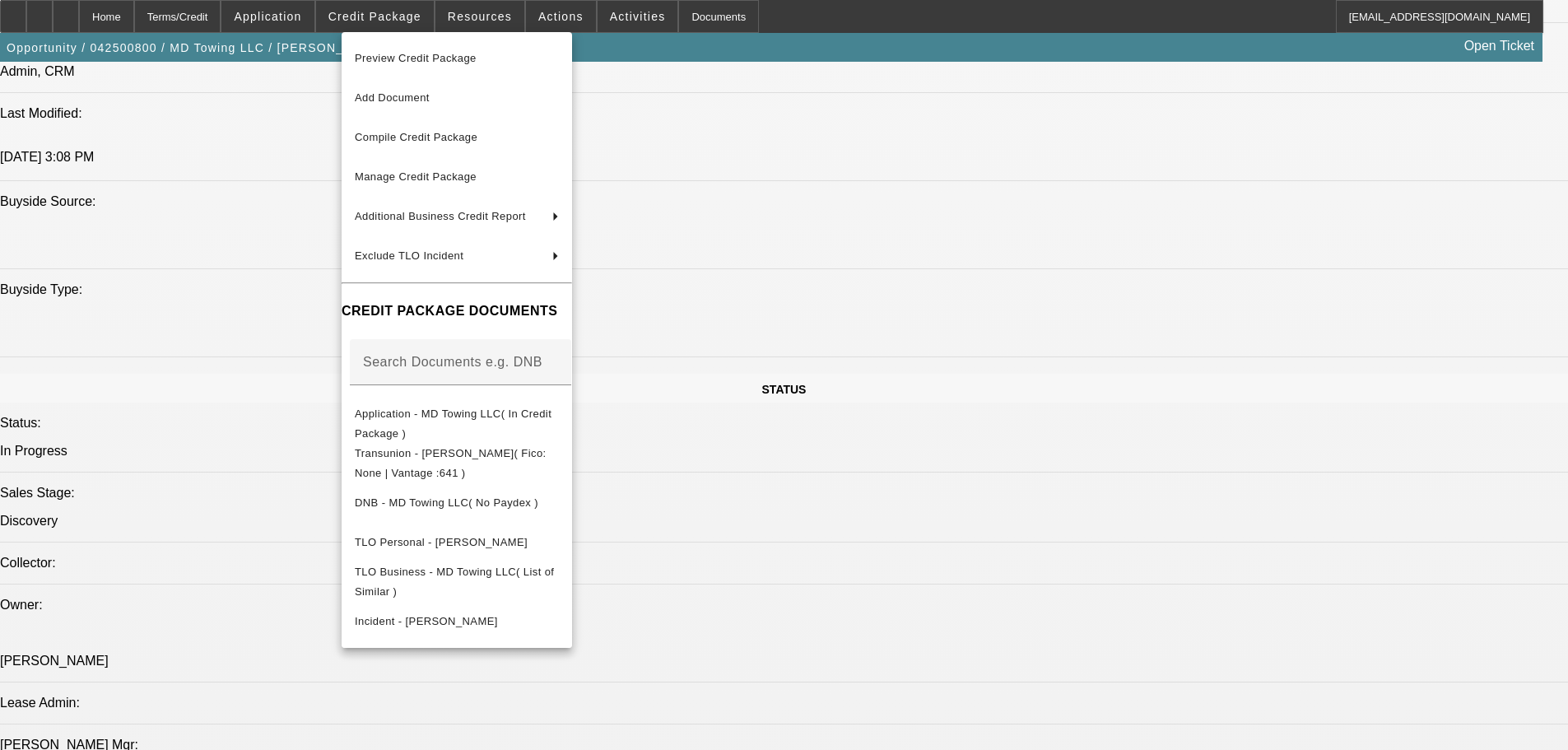
click at [831, 226] on div at bounding box center [784, 375] width 1568 height 750
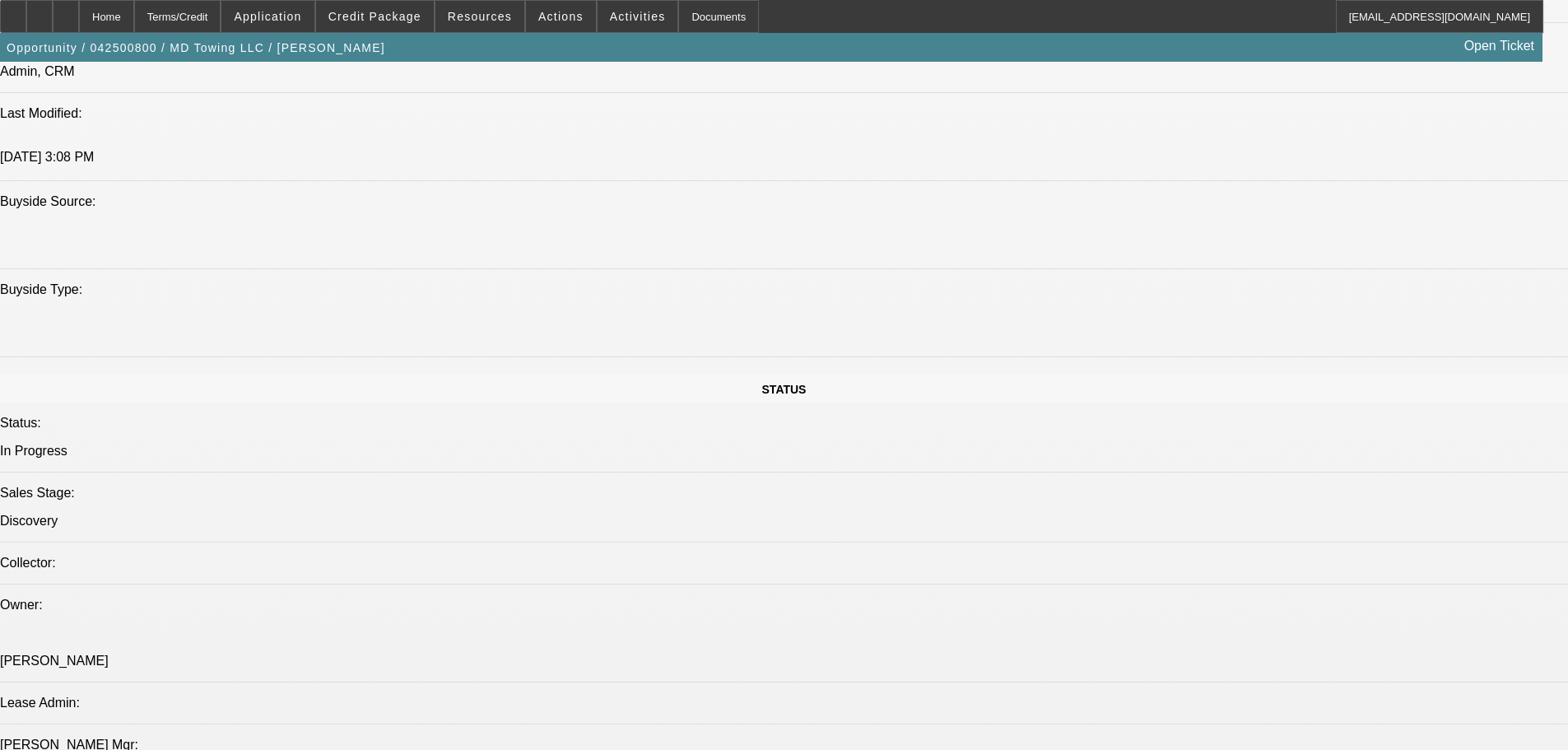
scroll to position [659, 0]
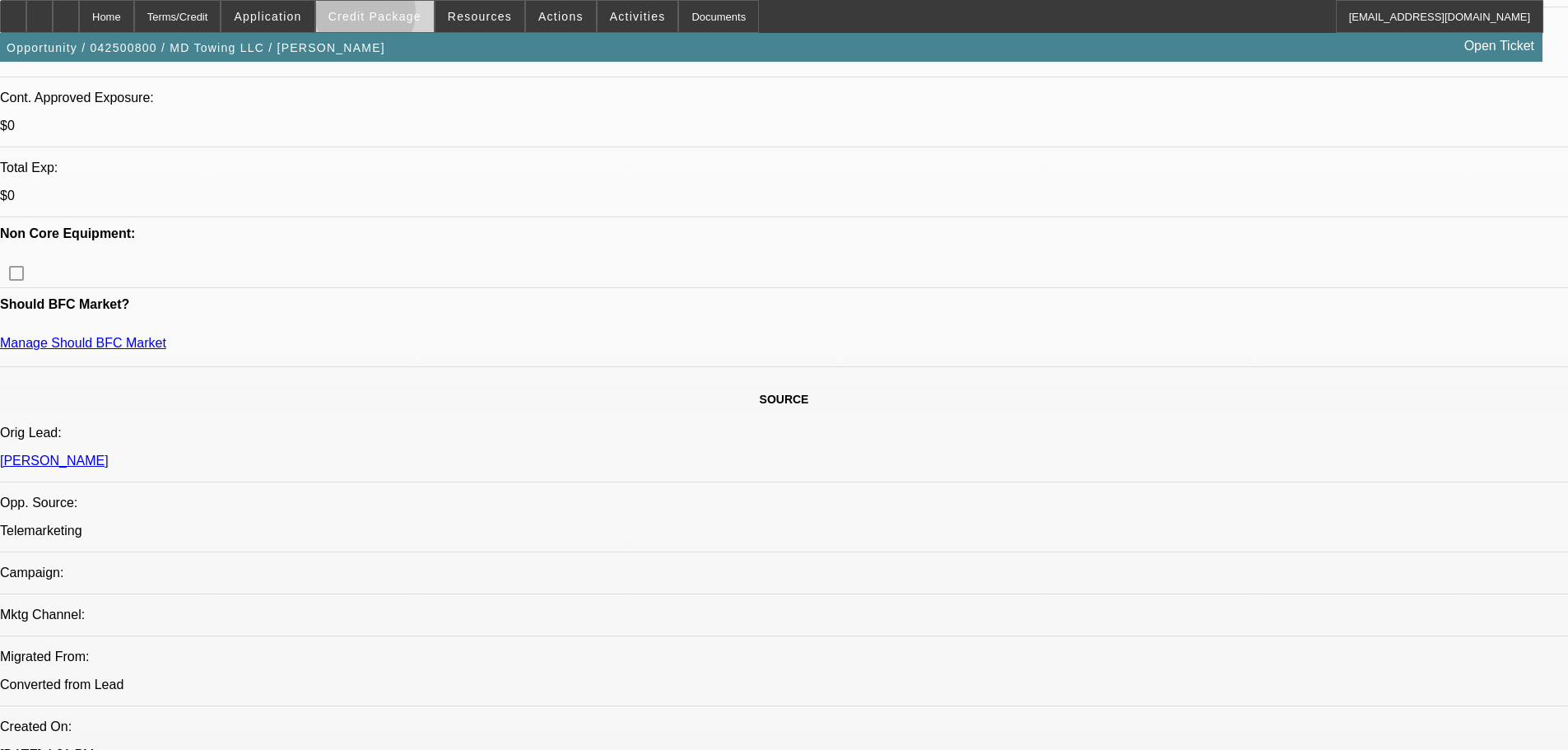
click at [391, 17] on span "Credit Package" at bounding box center [374, 16] width 93 height 13
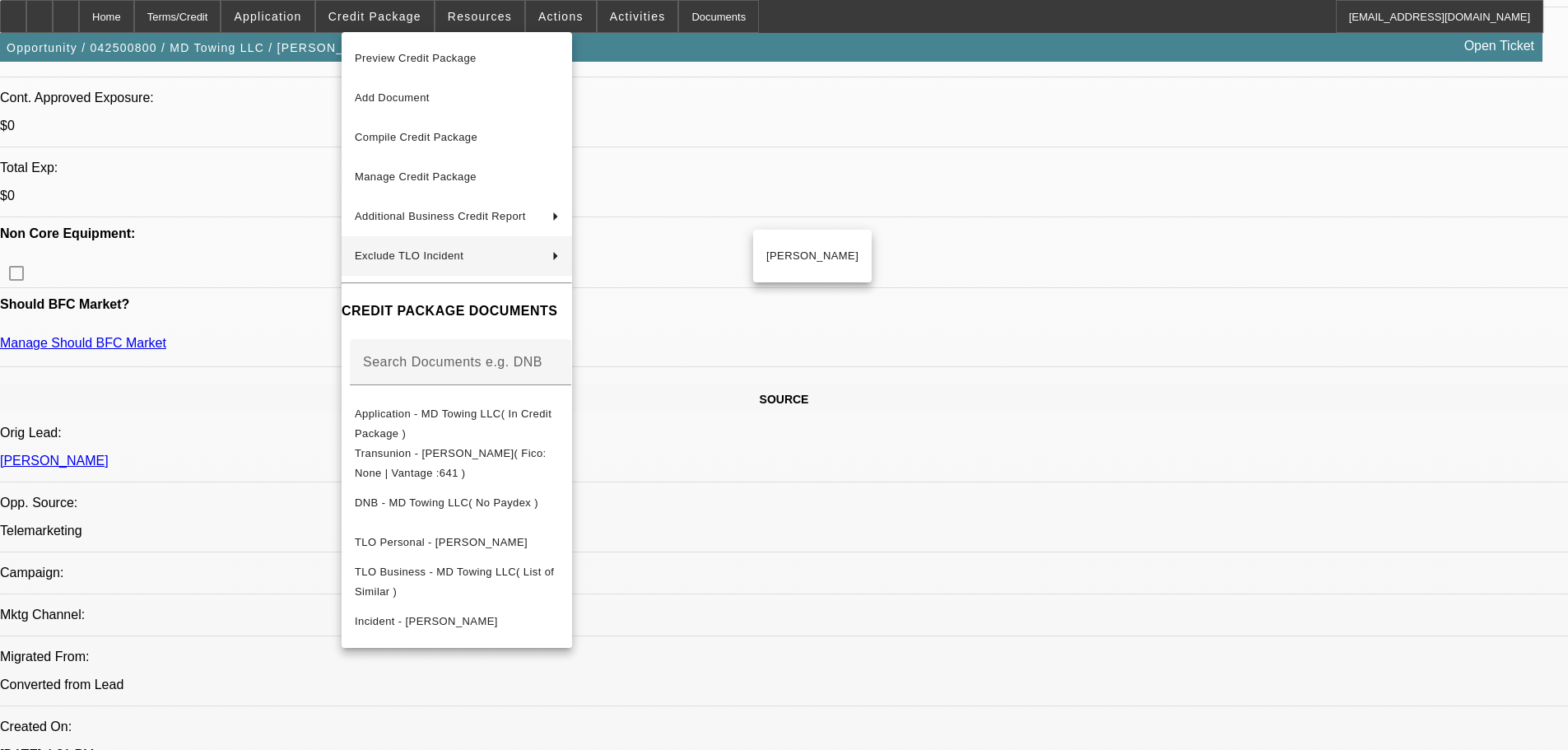
click at [890, 353] on div at bounding box center [784, 375] width 1568 height 750
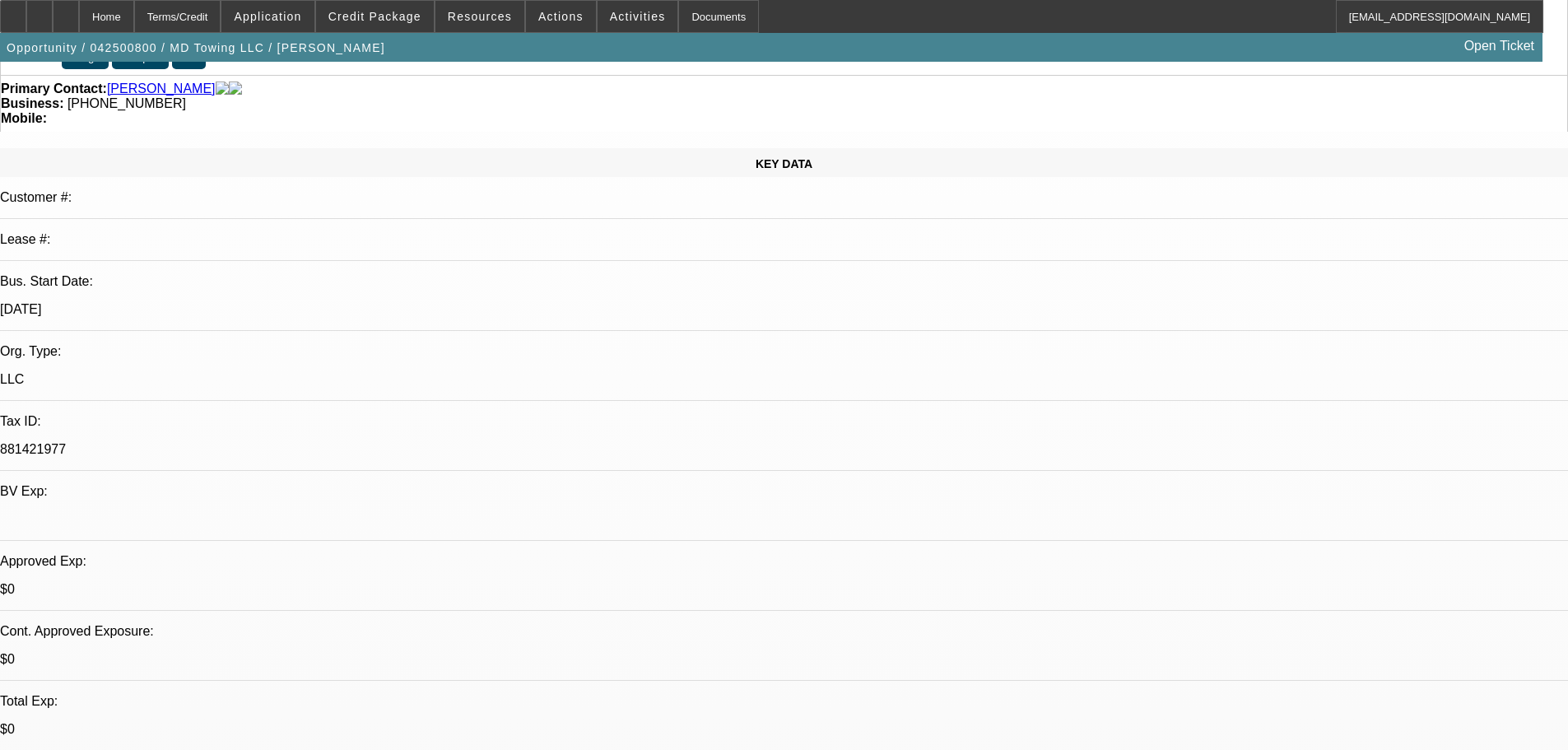
scroll to position [0, 0]
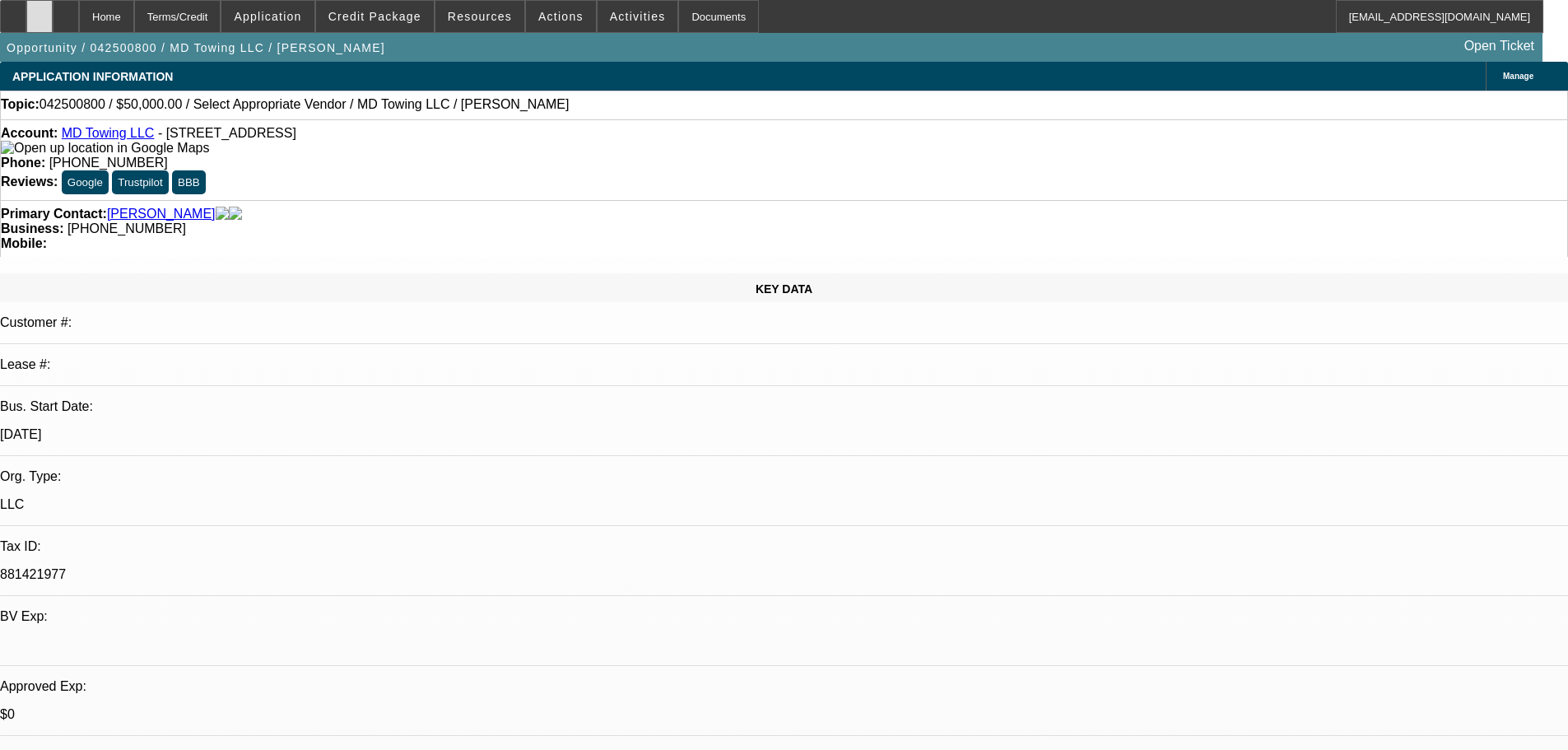
click at [53, 16] on div at bounding box center [39, 17] width 26 height 33
click at [376, 15] on span "Credit Package" at bounding box center [374, 16] width 93 height 13
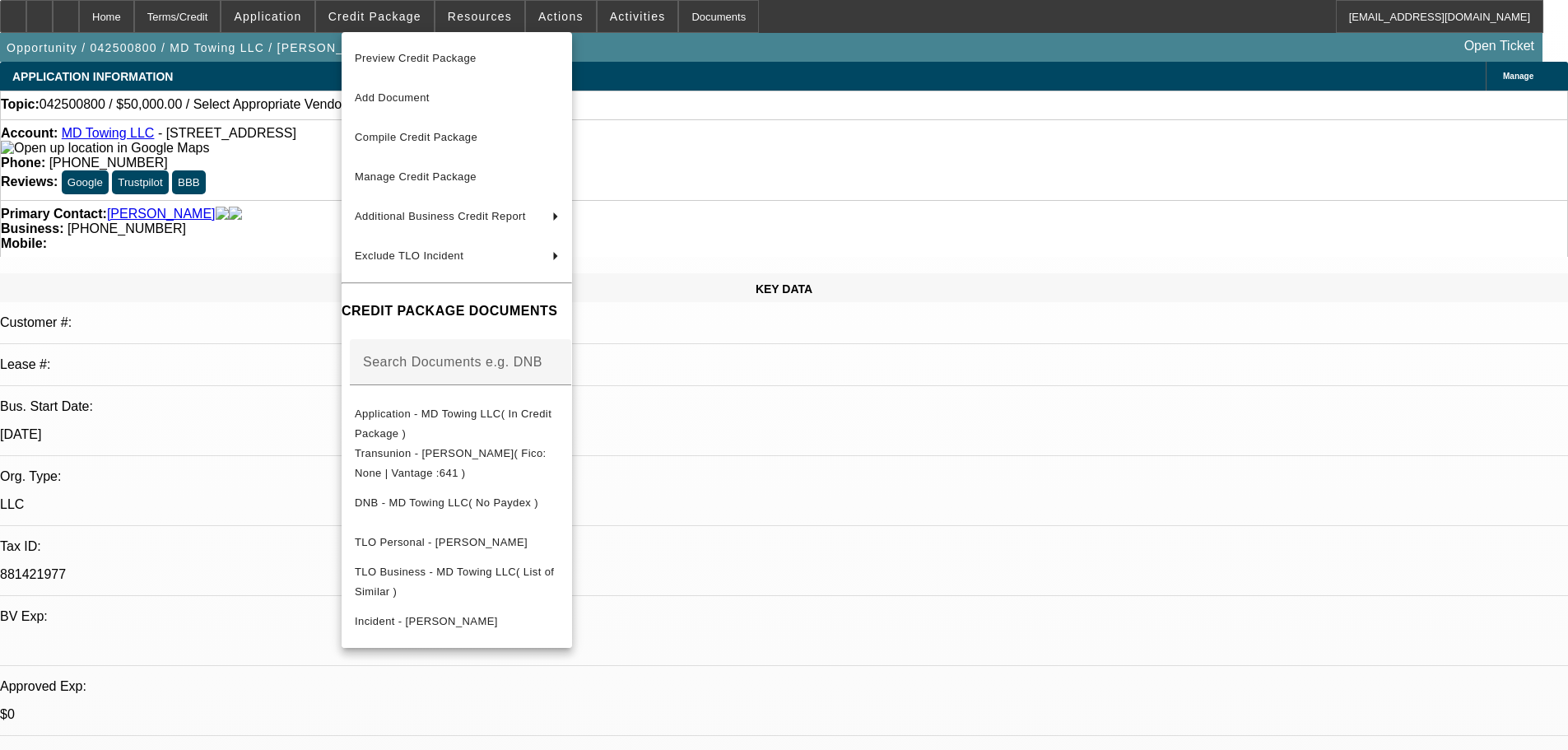
click at [376, 15] on div at bounding box center [784, 375] width 1568 height 750
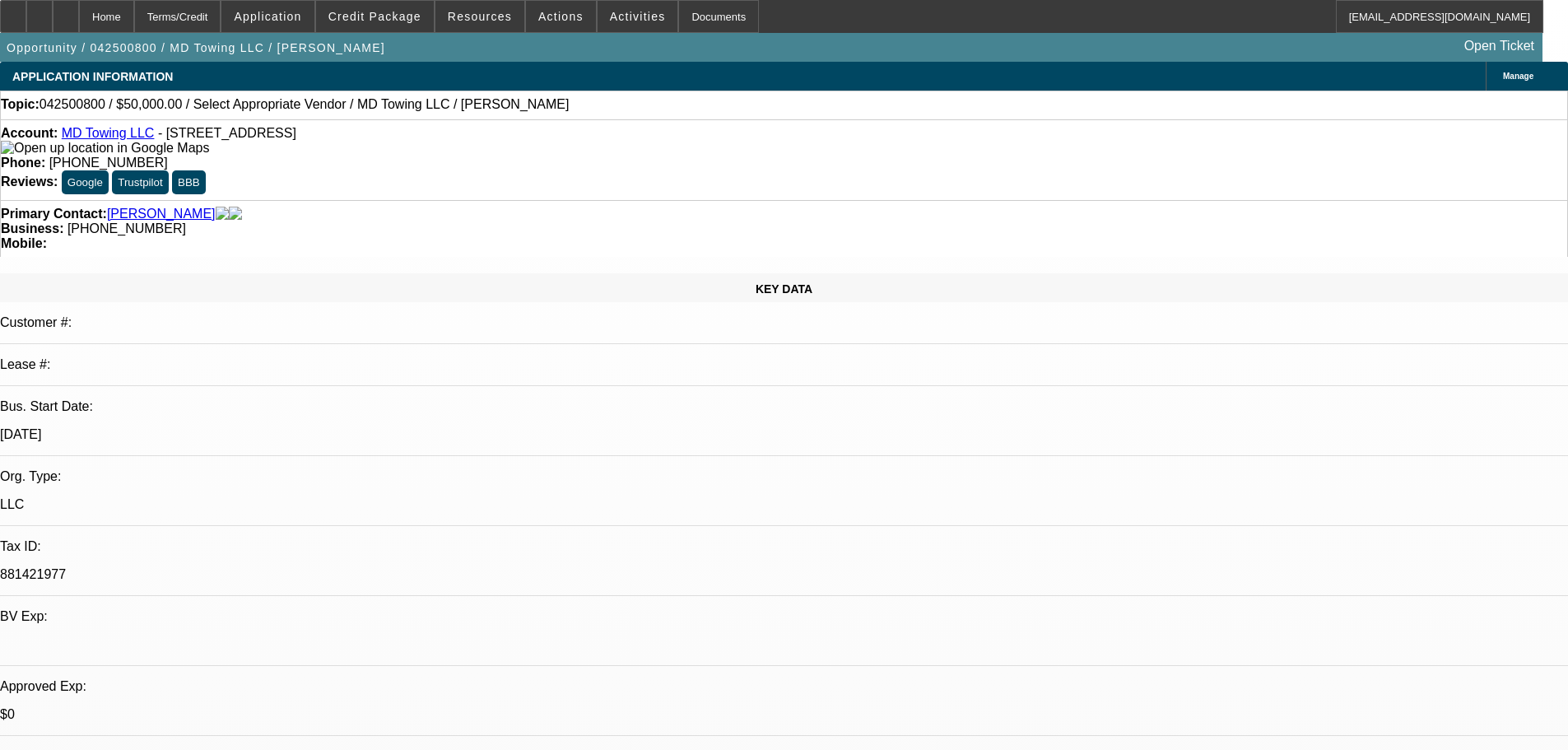
scroll to position [348, 0]
drag, startPoint x: 1213, startPoint y: 267, endPoint x: 1304, endPoint y: 265, distance: 91.0
copy div "(385) 436-0102"
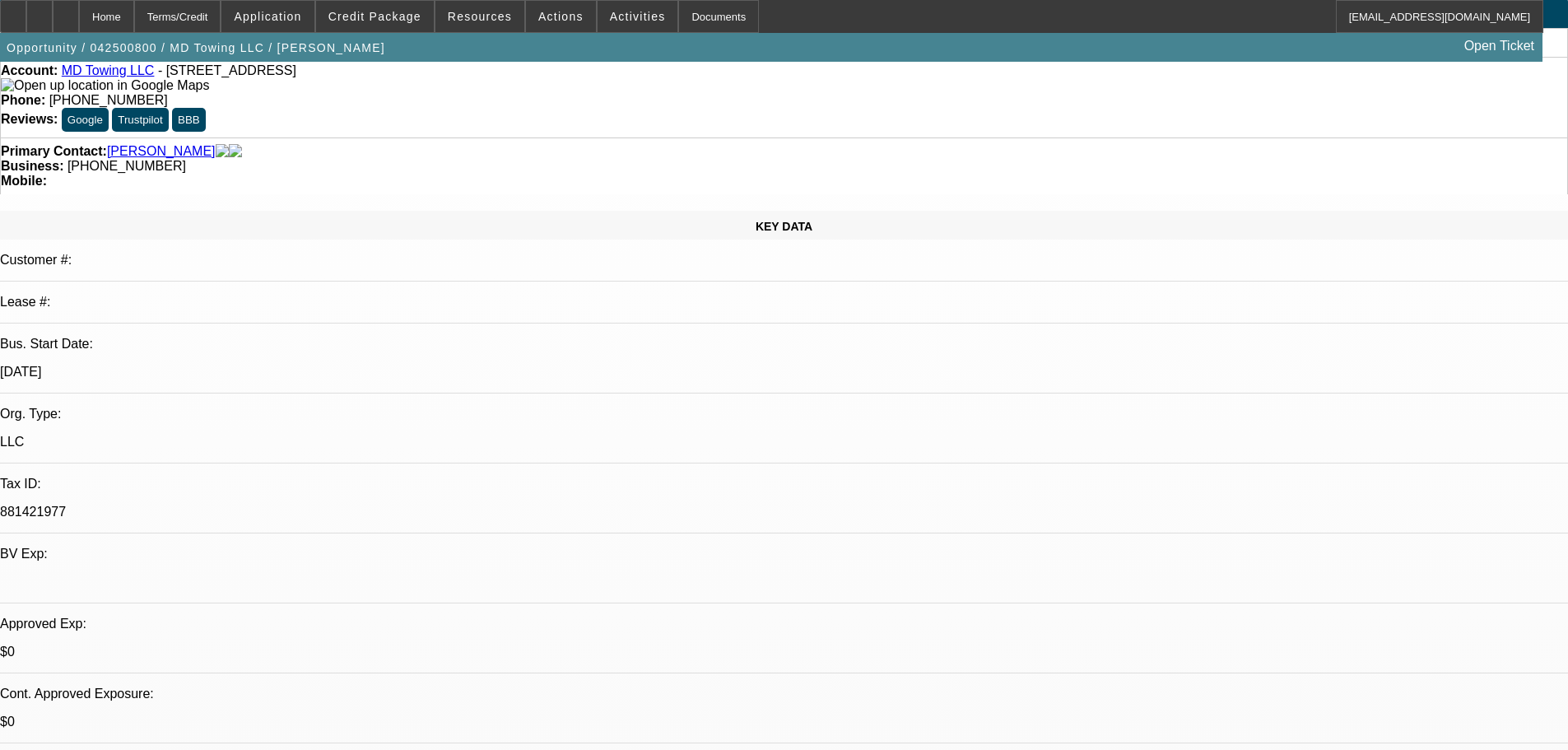
scroll to position [0, 0]
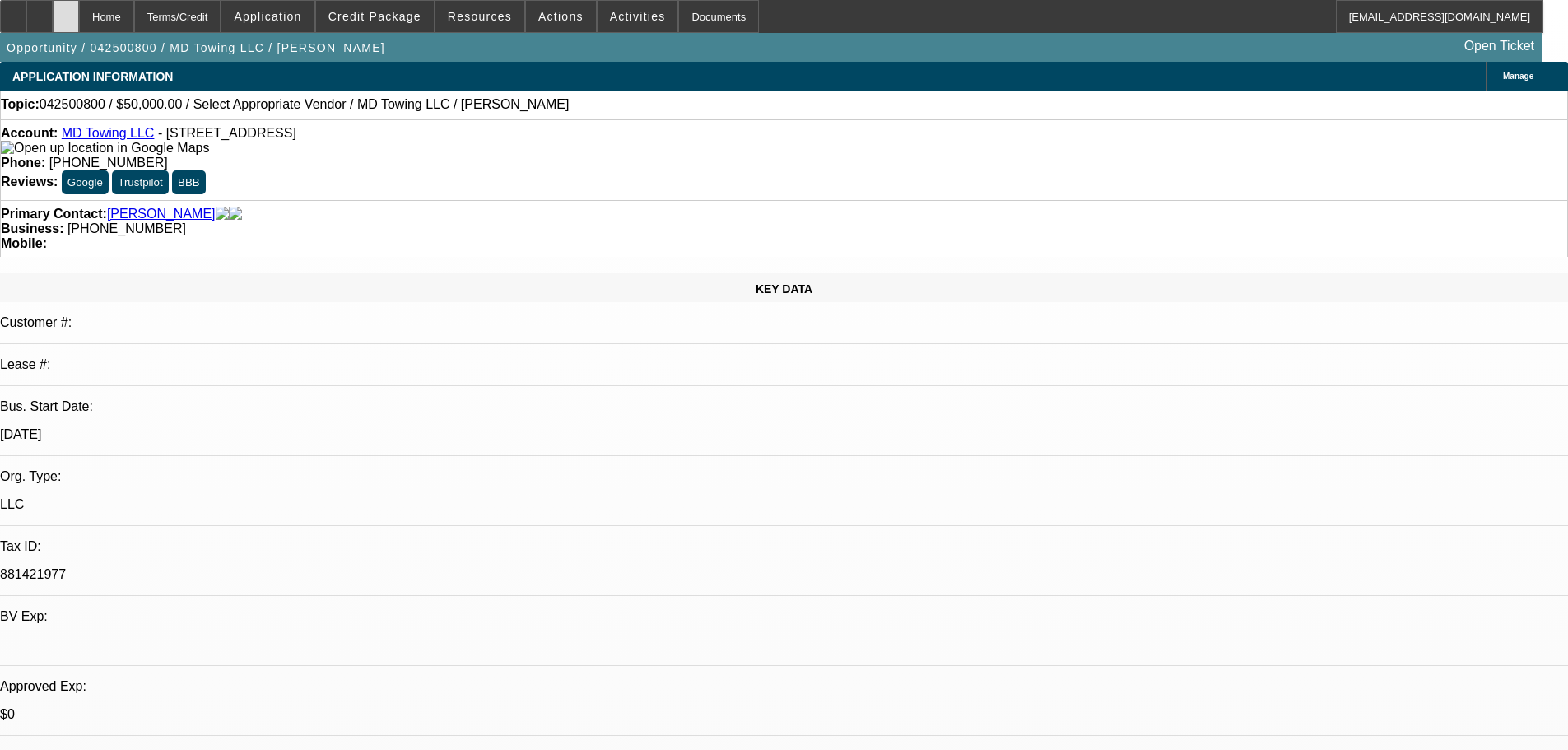
click at [79, 13] on div at bounding box center [66, 17] width 26 height 33
select select "0"
select select "2"
select select "0.1"
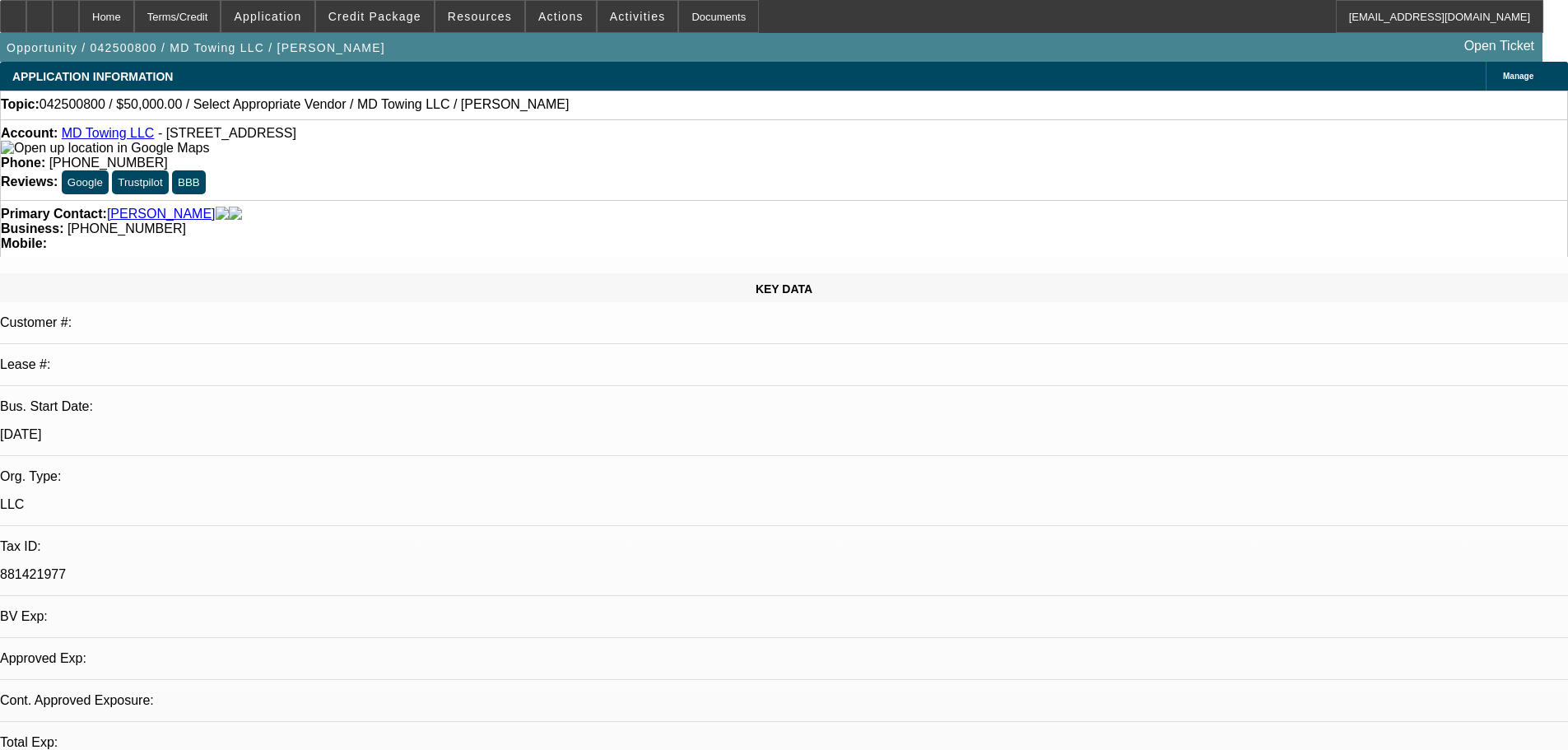
select select "4"
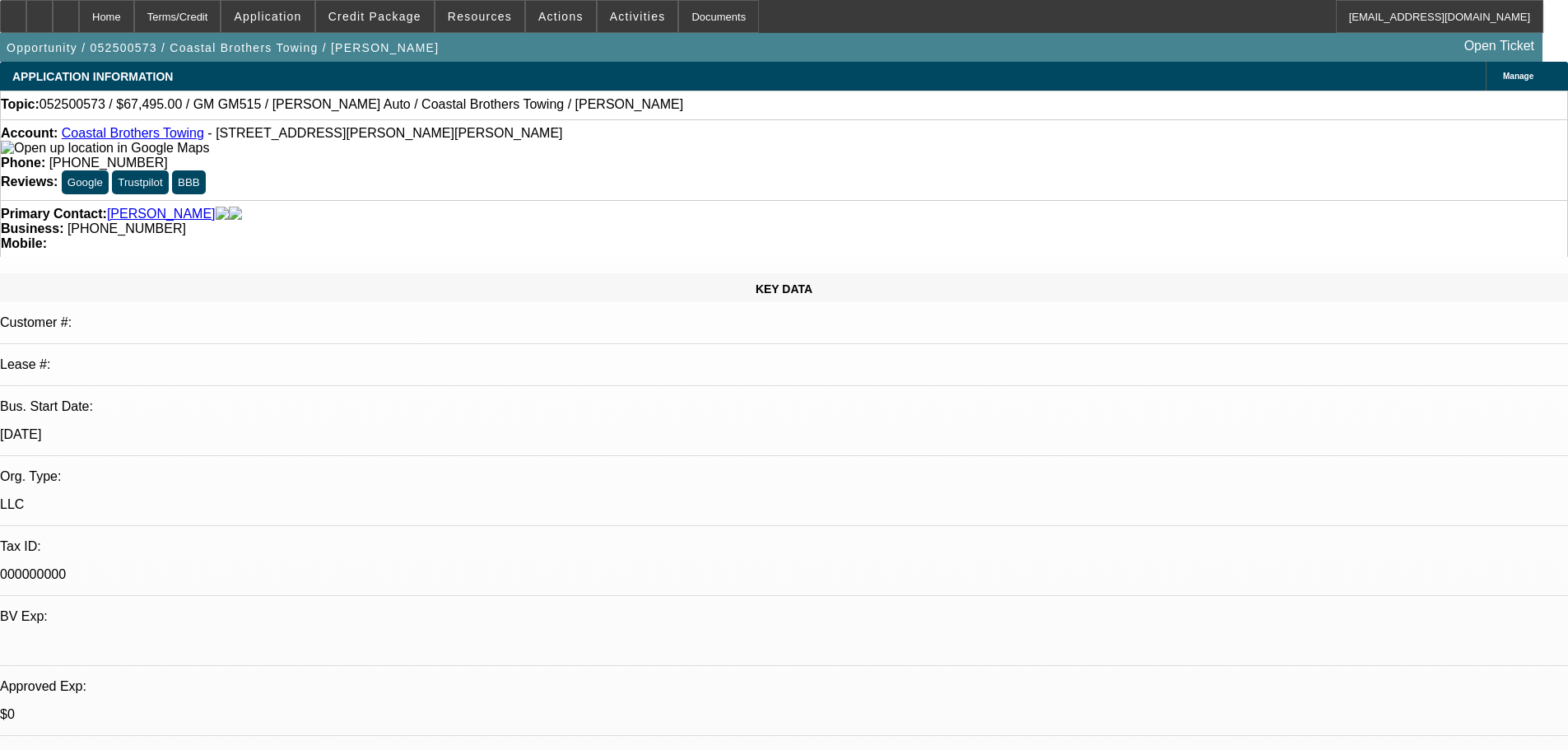
select select "0"
select select "2"
select select "0"
select select "6"
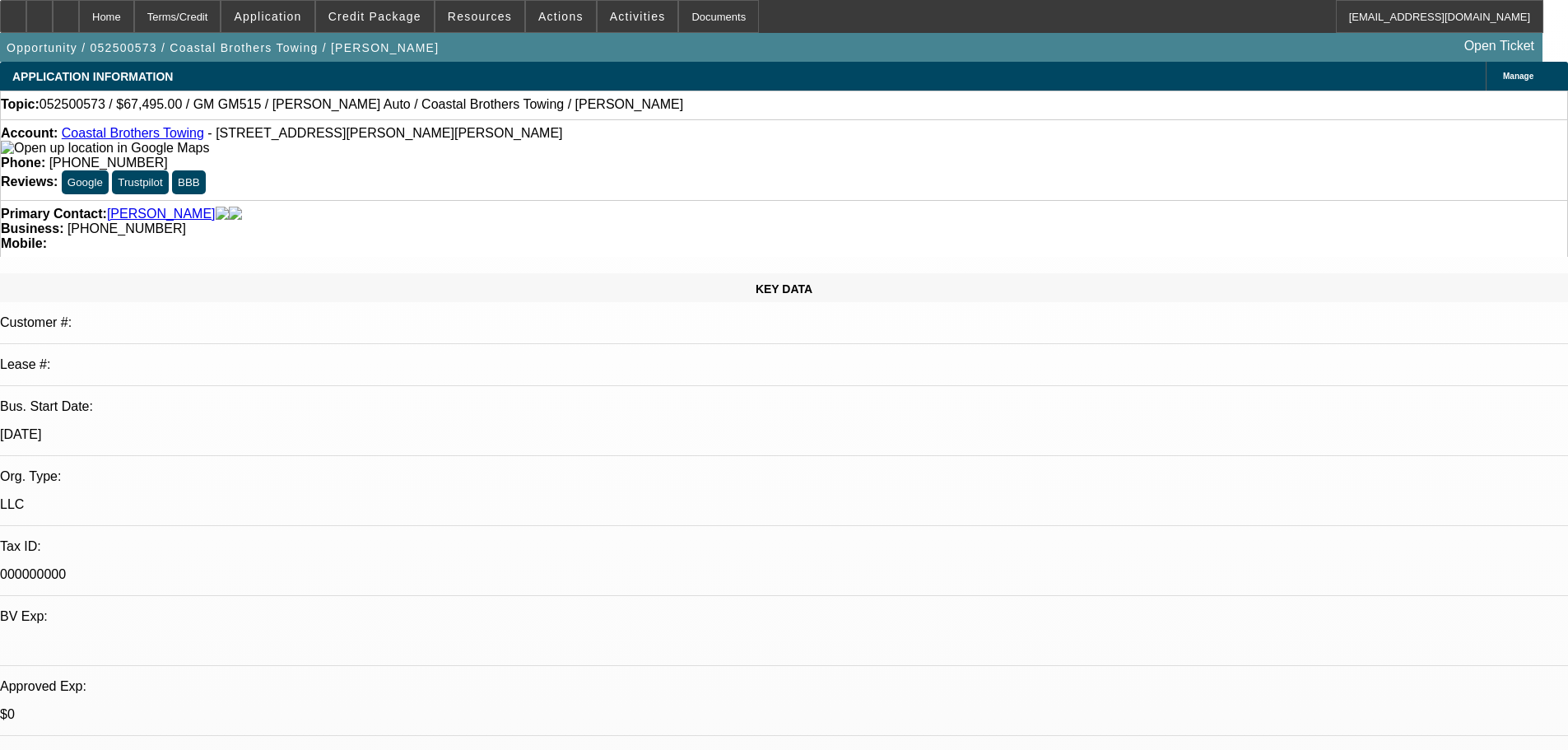
select select "0.1"
select select "2"
select select "0"
select select "6"
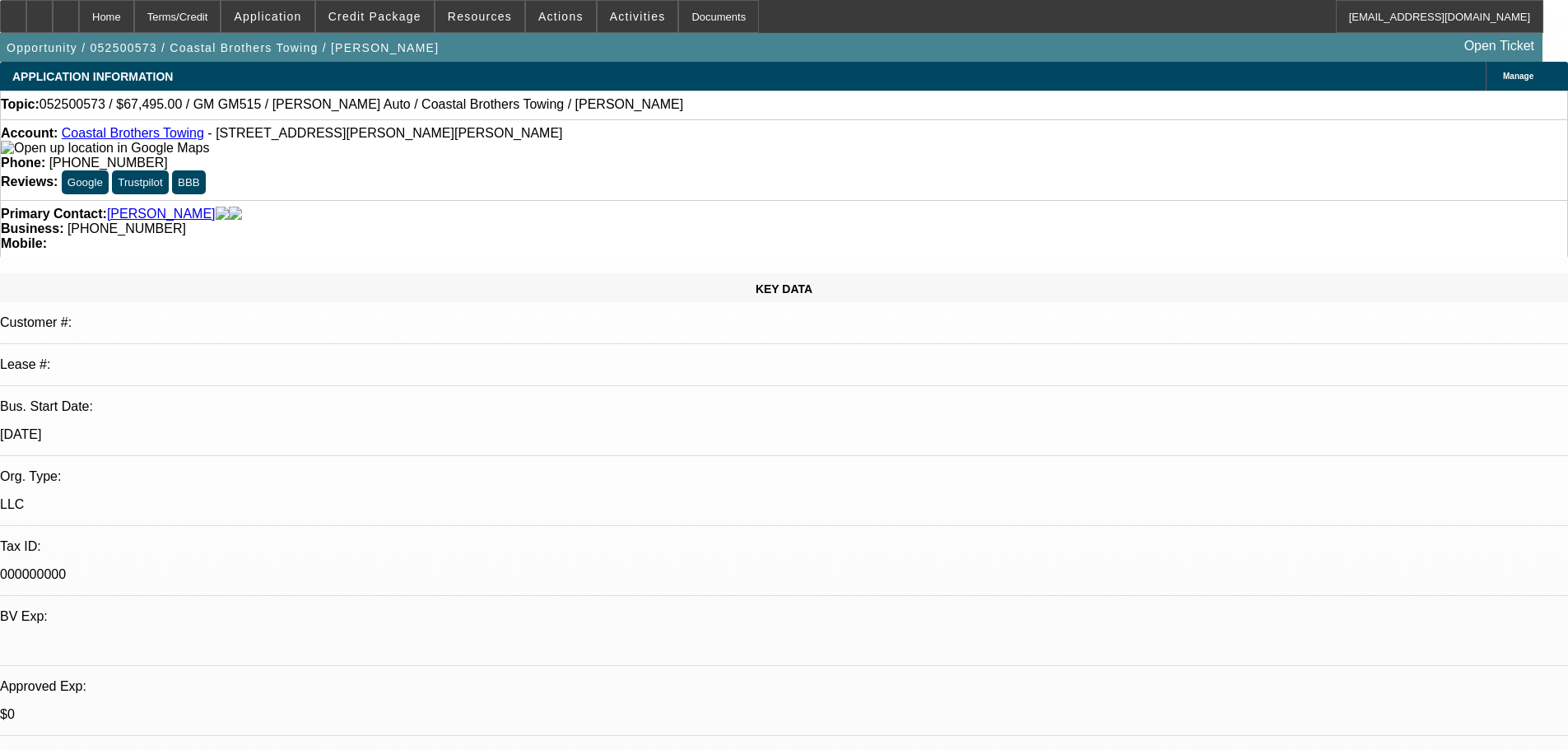
select select "0.1"
select select "2"
select select "0"
select select "6"
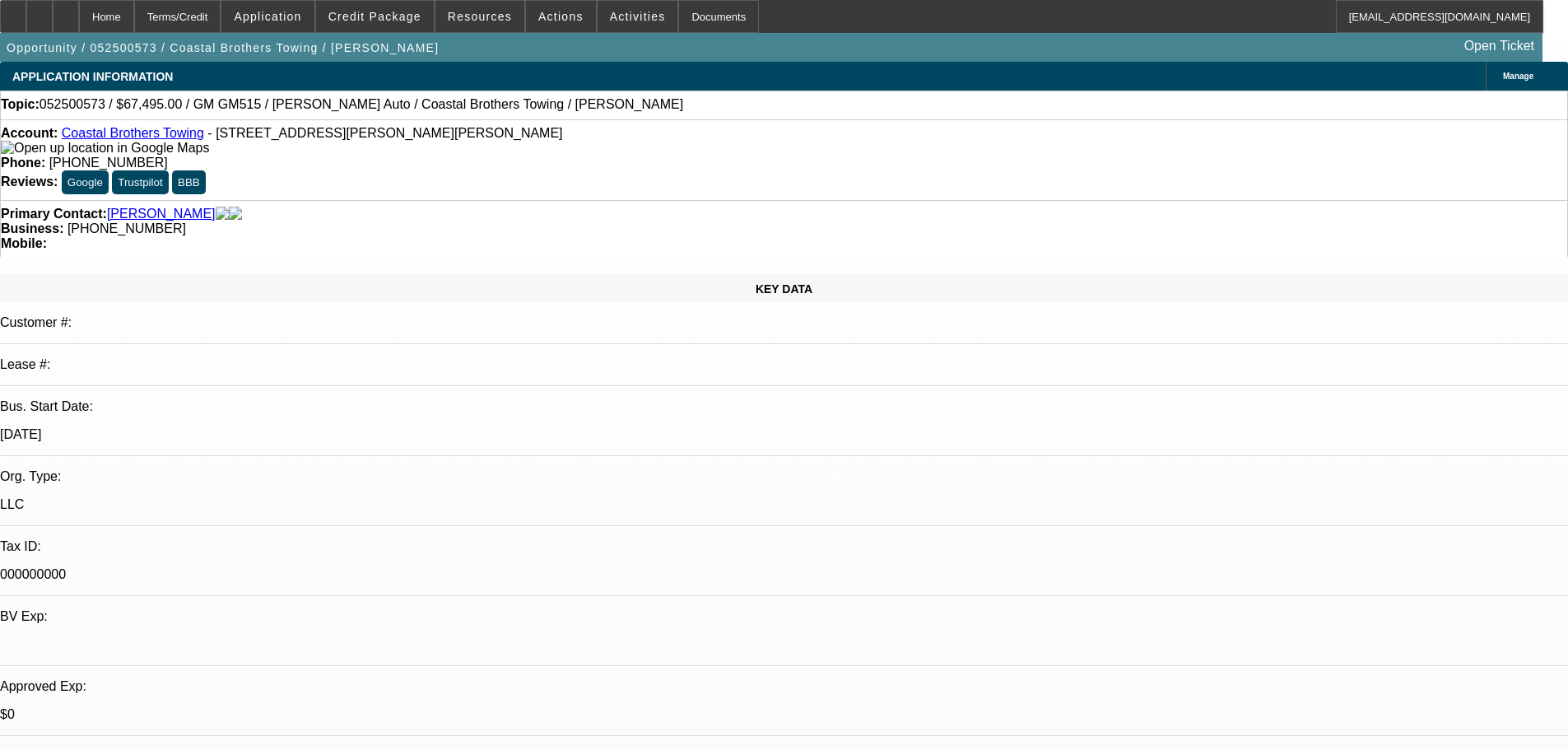
select select "0.1"
select select "2"
select select "0"
select select "6"
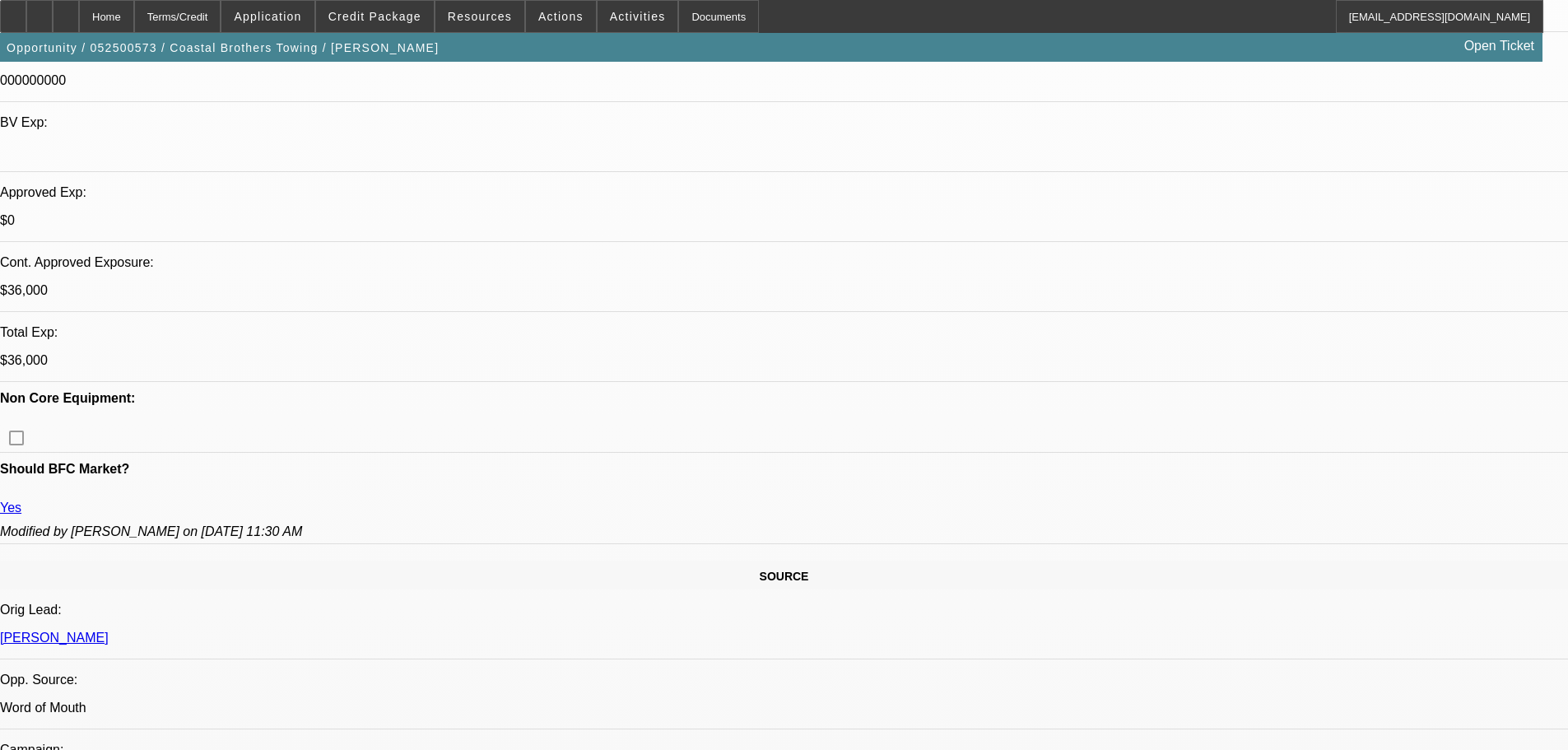
scroll to position [165, 0]
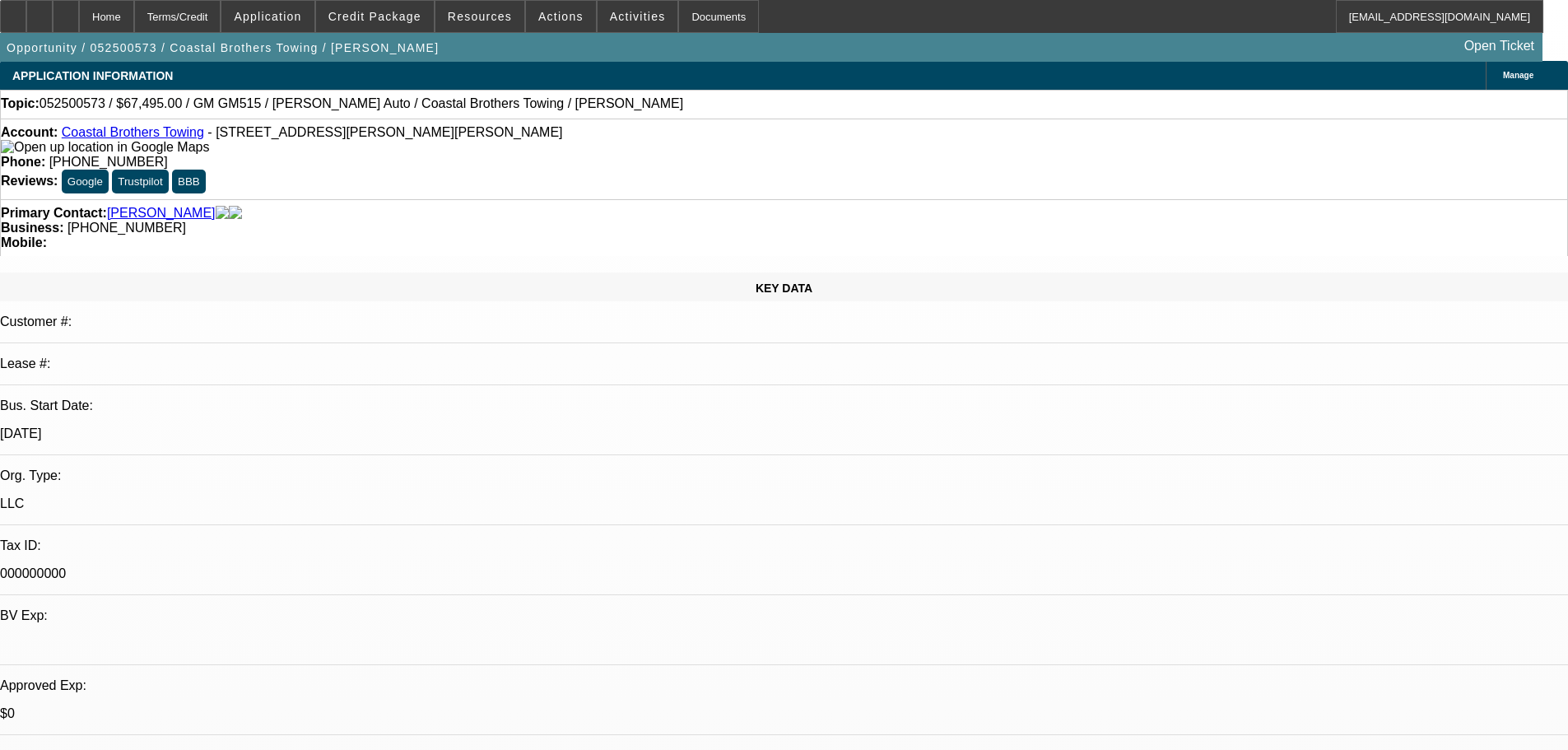
scroll to position [0, 0]
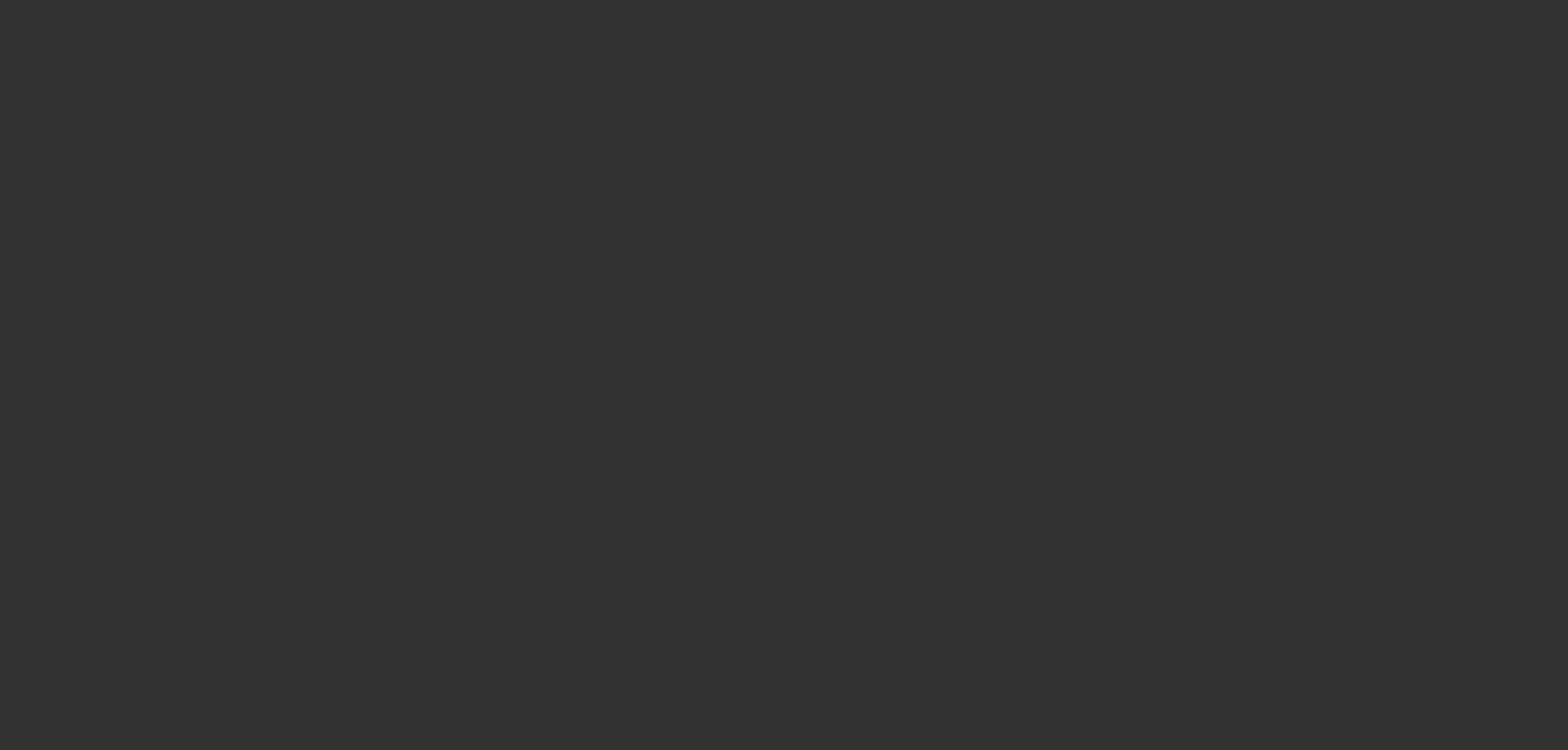
select select "0"
select select "2"
select select "0.1"
select select "4"
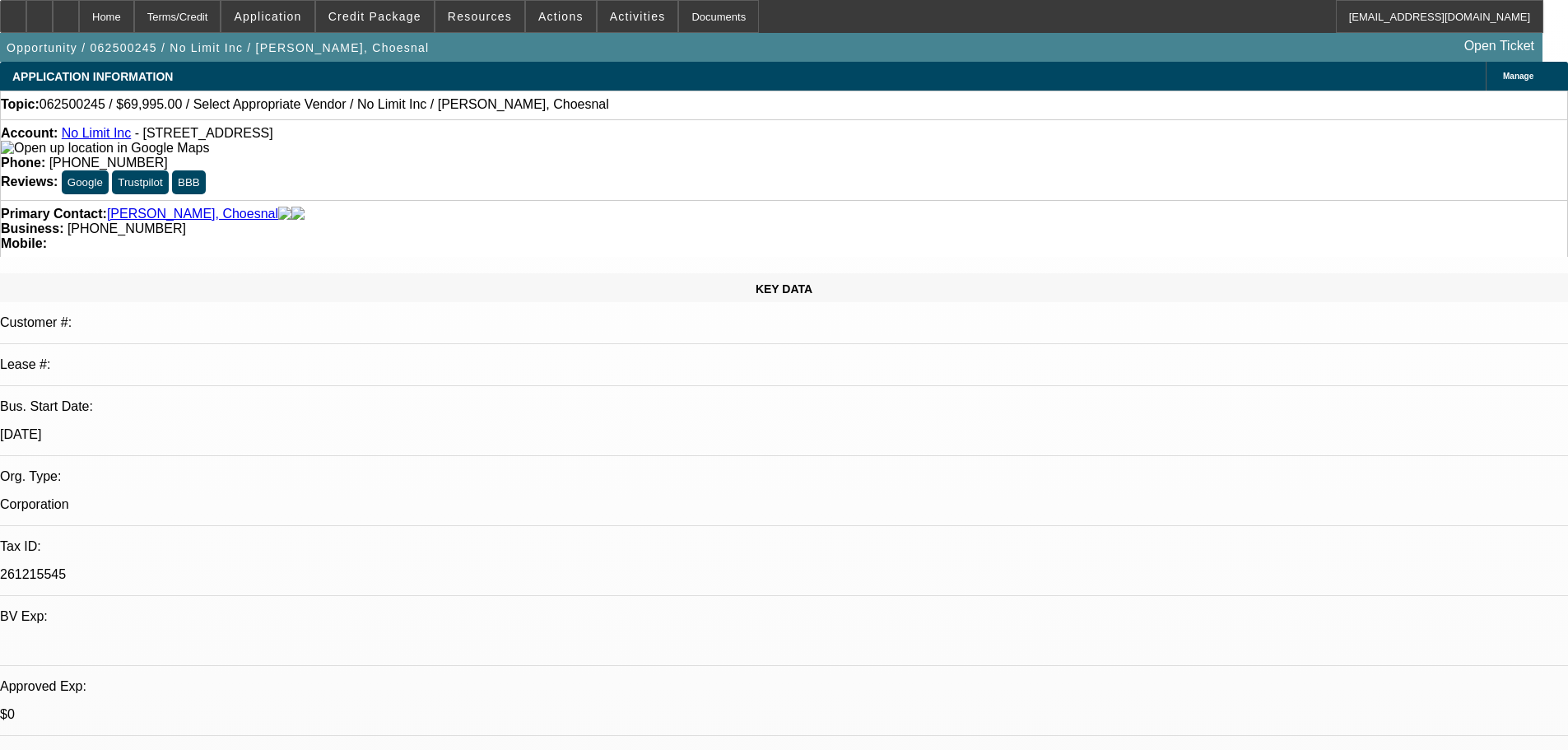
scroll to position [165, 0]
click at [381, 15] on span "Credit Package" at bounding box center [374, 16] width 93 height 13
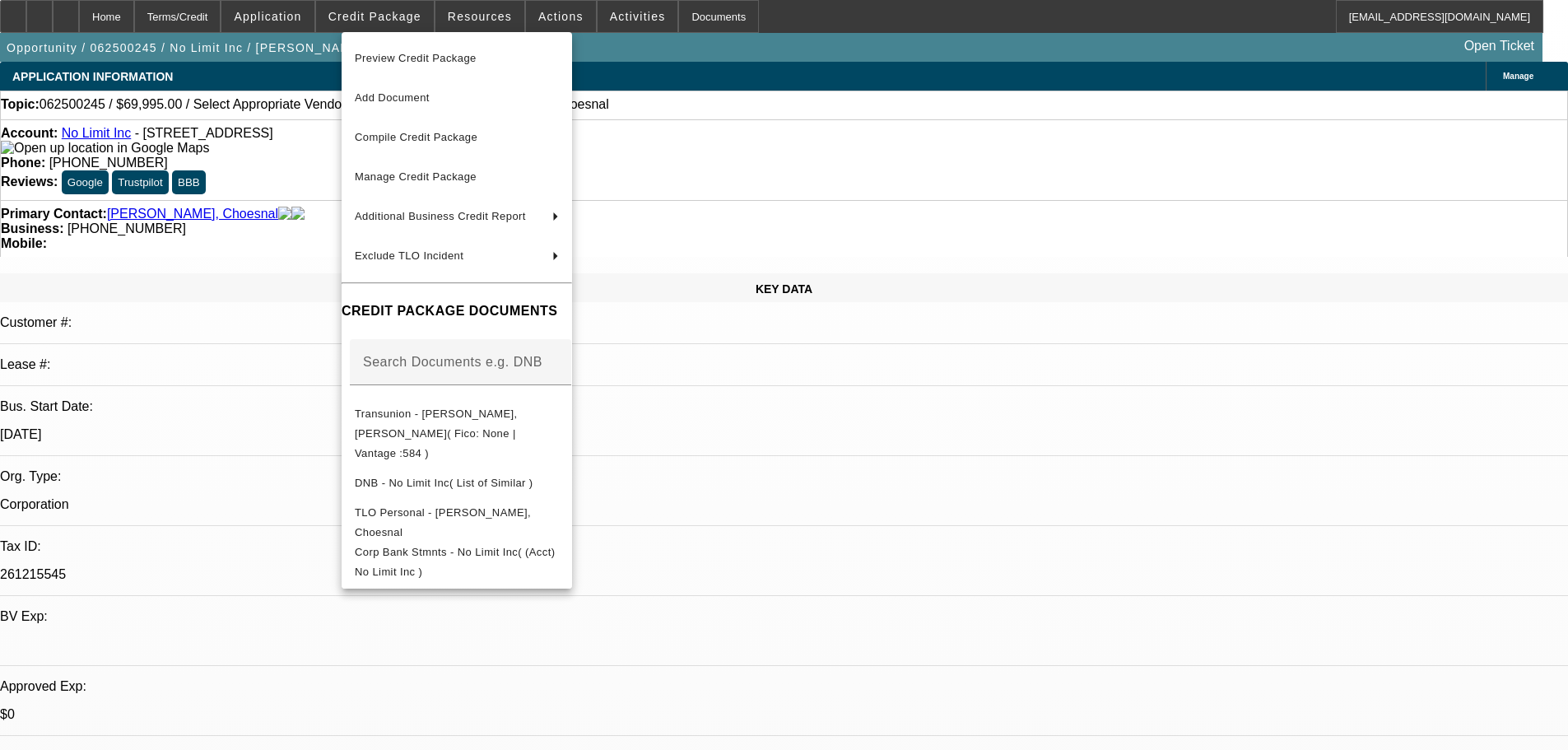
drag, startPoint x: 844, startPoint y: 111, endPoint x: 753, endPoint y: 59, distance: 104.8
click at [844, 110] on div at bounding box center [784, 375] width 1568 height 750
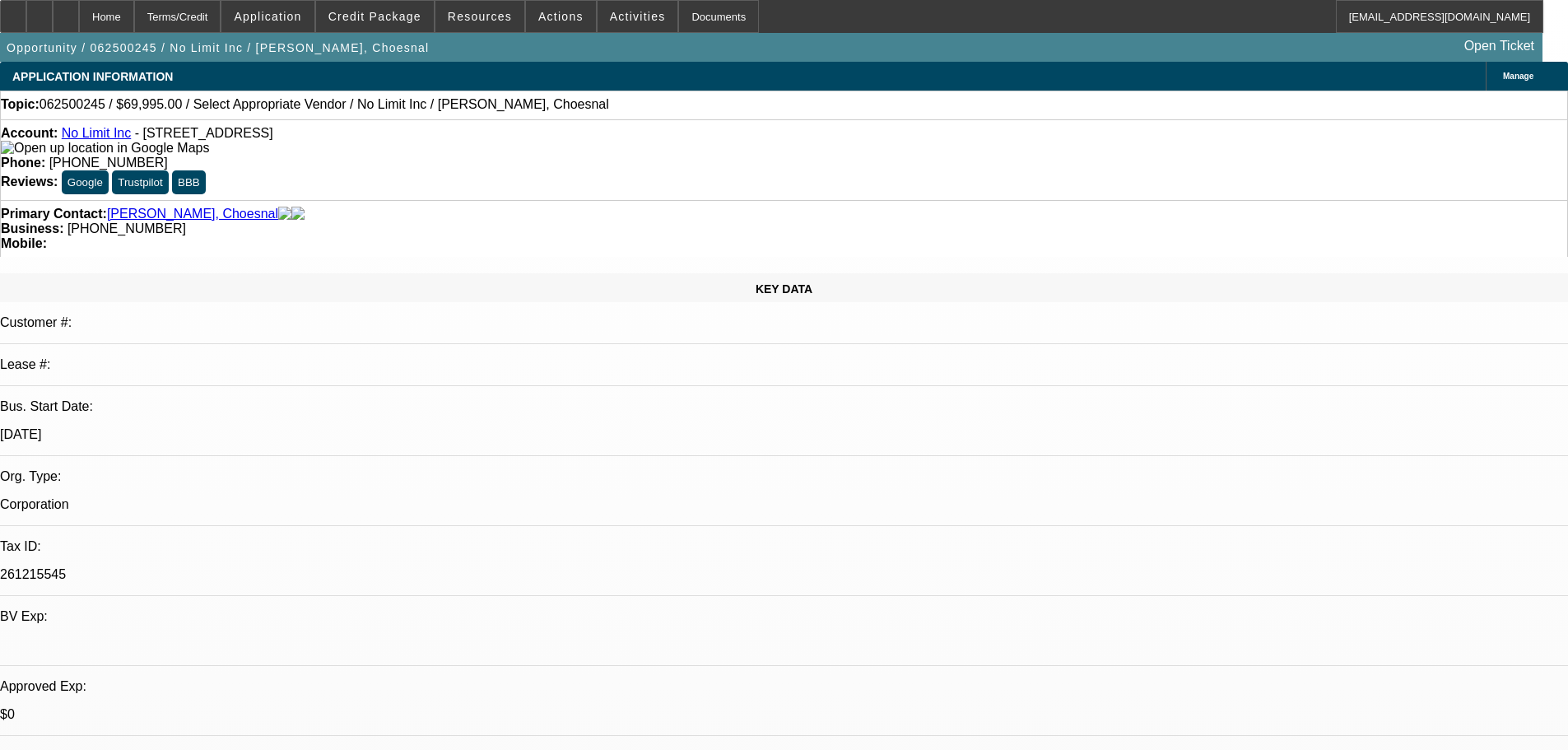
drag, startPoint x: 1259, startPoint y: 493, endPoint x: 1110, endPoint y: 477, distance: 149.9
copy ul "Corporate Bank Statements (past three months) Complete DocuSign Application"
click at [620, 24] on span at bounding box center [637, 16] width 81 height 39
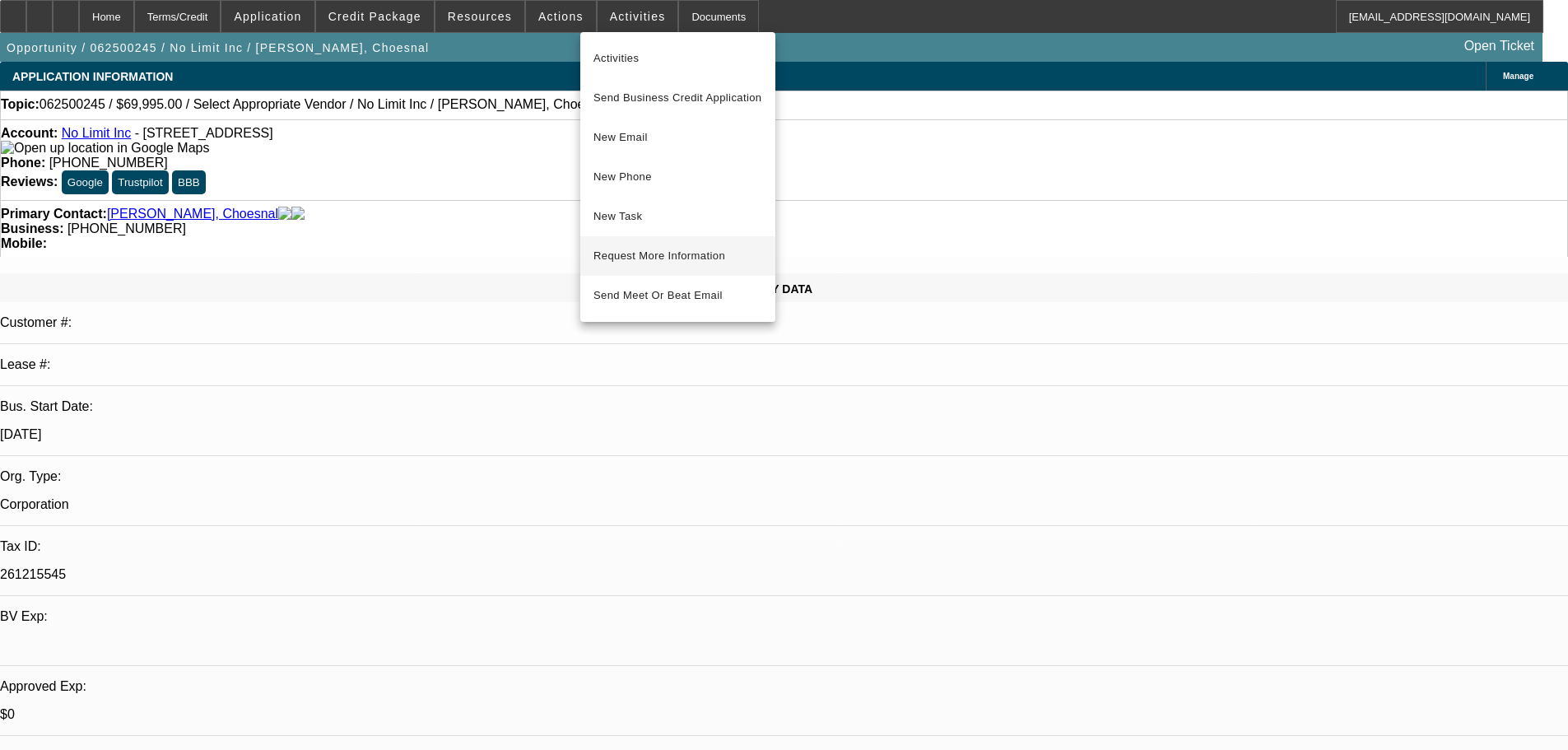
click at [659, 257] on span "Request More Information" at bounding box center [678, 256] width 169 height 20
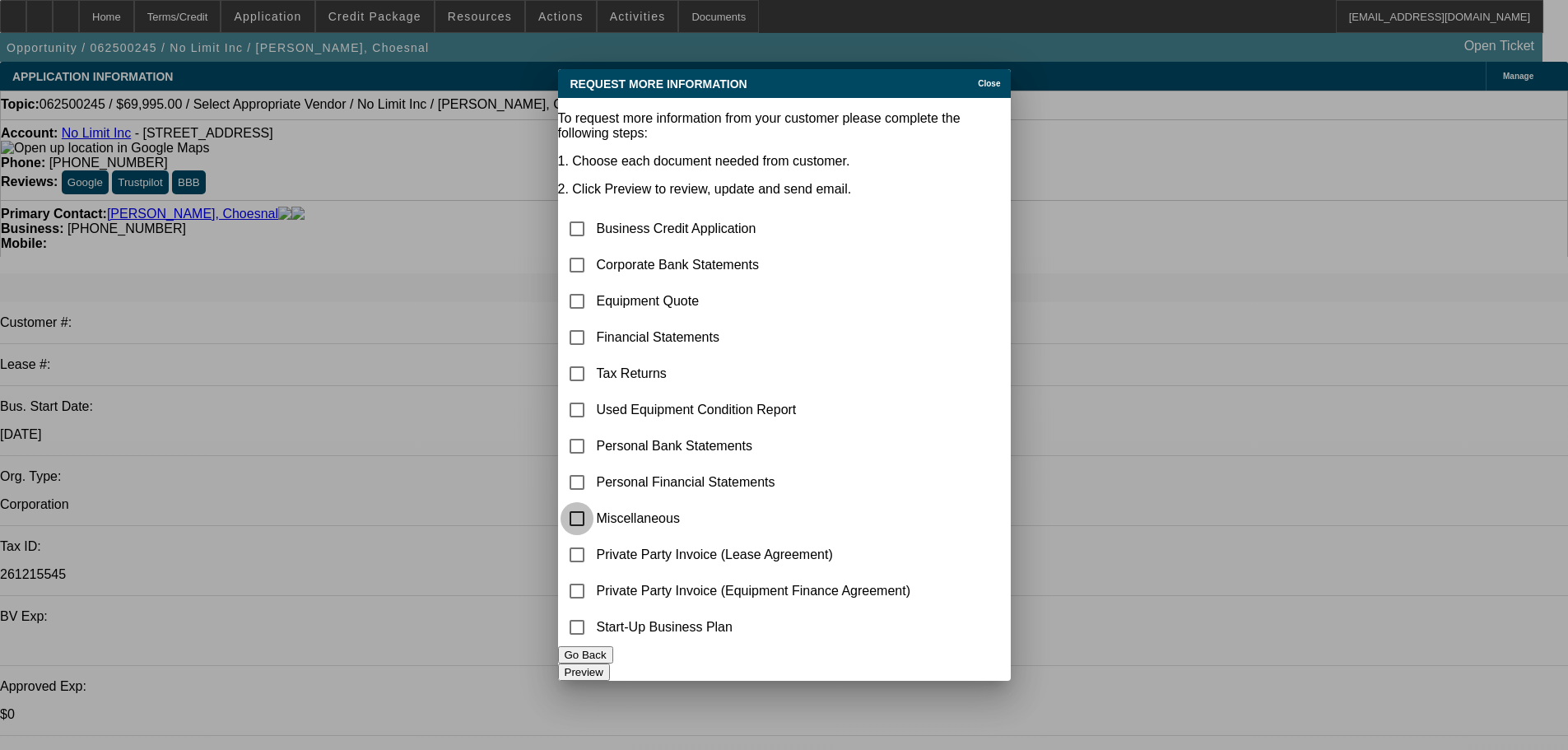
drag, startPoint x: 606, startPoint y: 484, endPoint x: 723, endPoint y: 539, distance: 129.3
click at [594, 503] on input "checkbox" at bounding box center [577, 519] width 33 height 33
checkbox input "true"
click at [609, 671] on button "Preview" at bounding box center [584, 672] width 52 height 17
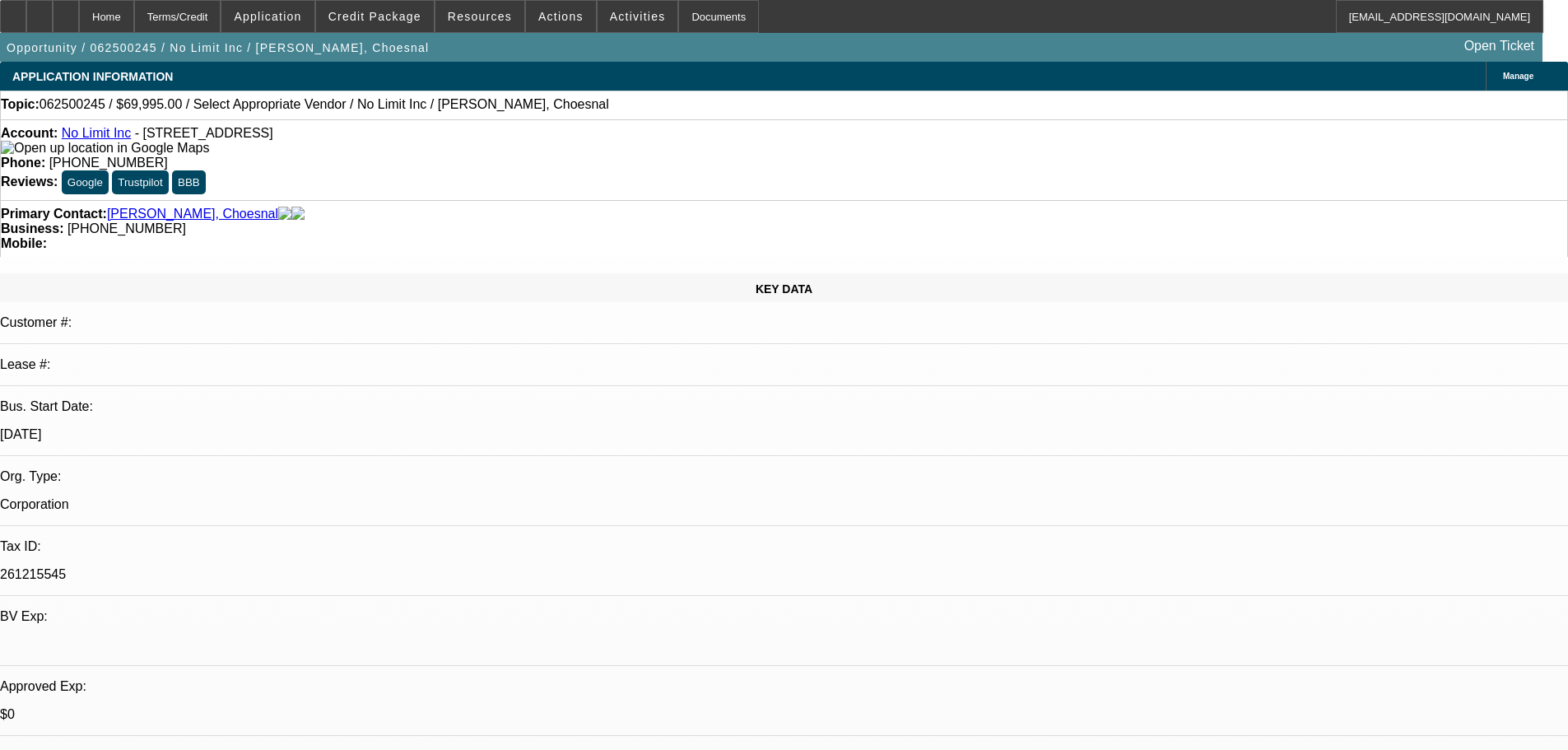
select select "0"
select select "2"
select select "0.1"
select select "4"
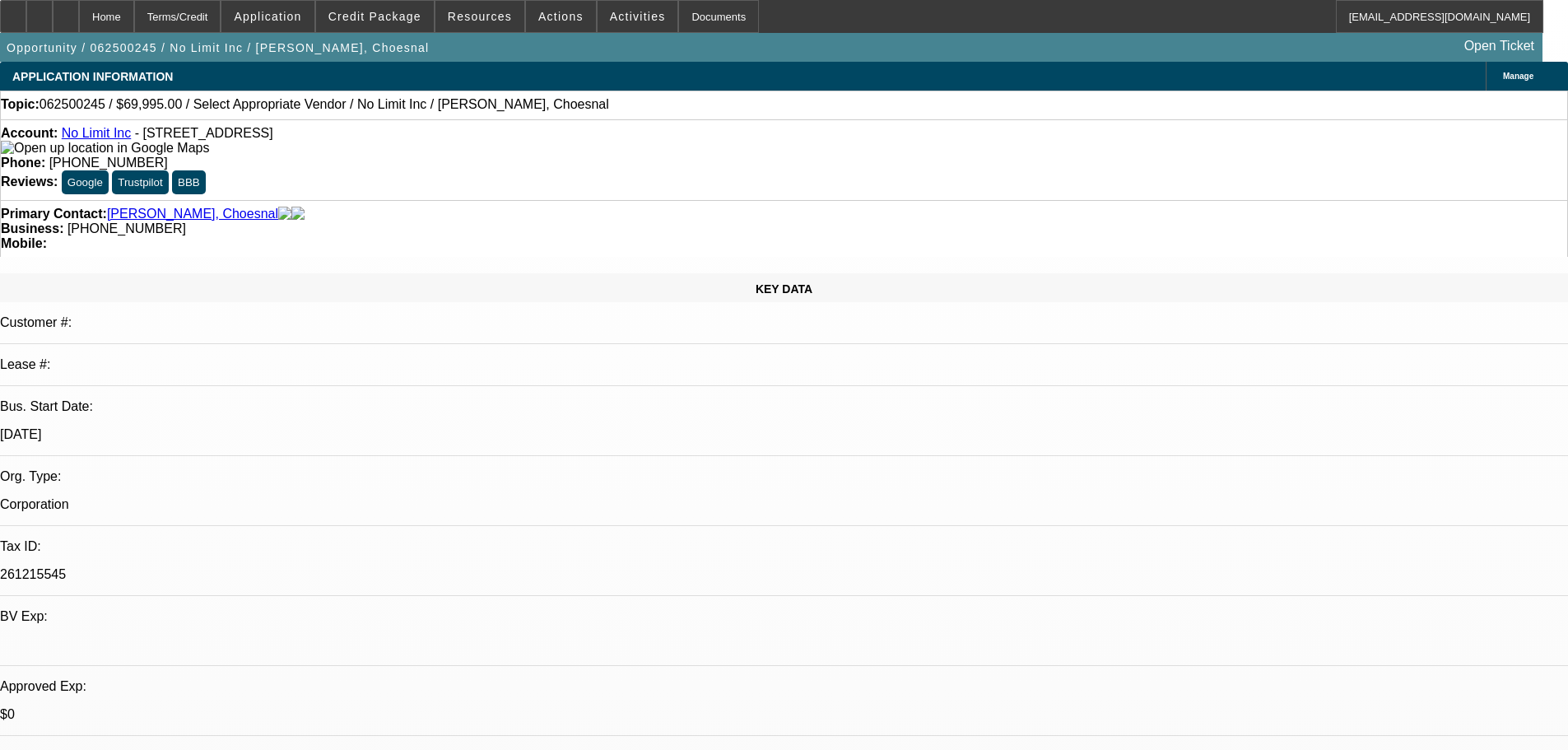
drag, startPoint x: 1207, startPoint y: 411, endPoint x: 1079, endPoint y: 409, distance: 128.0
click at [546, 18] on span "Actions" at bounding box center [561, 16] width 45 height 13
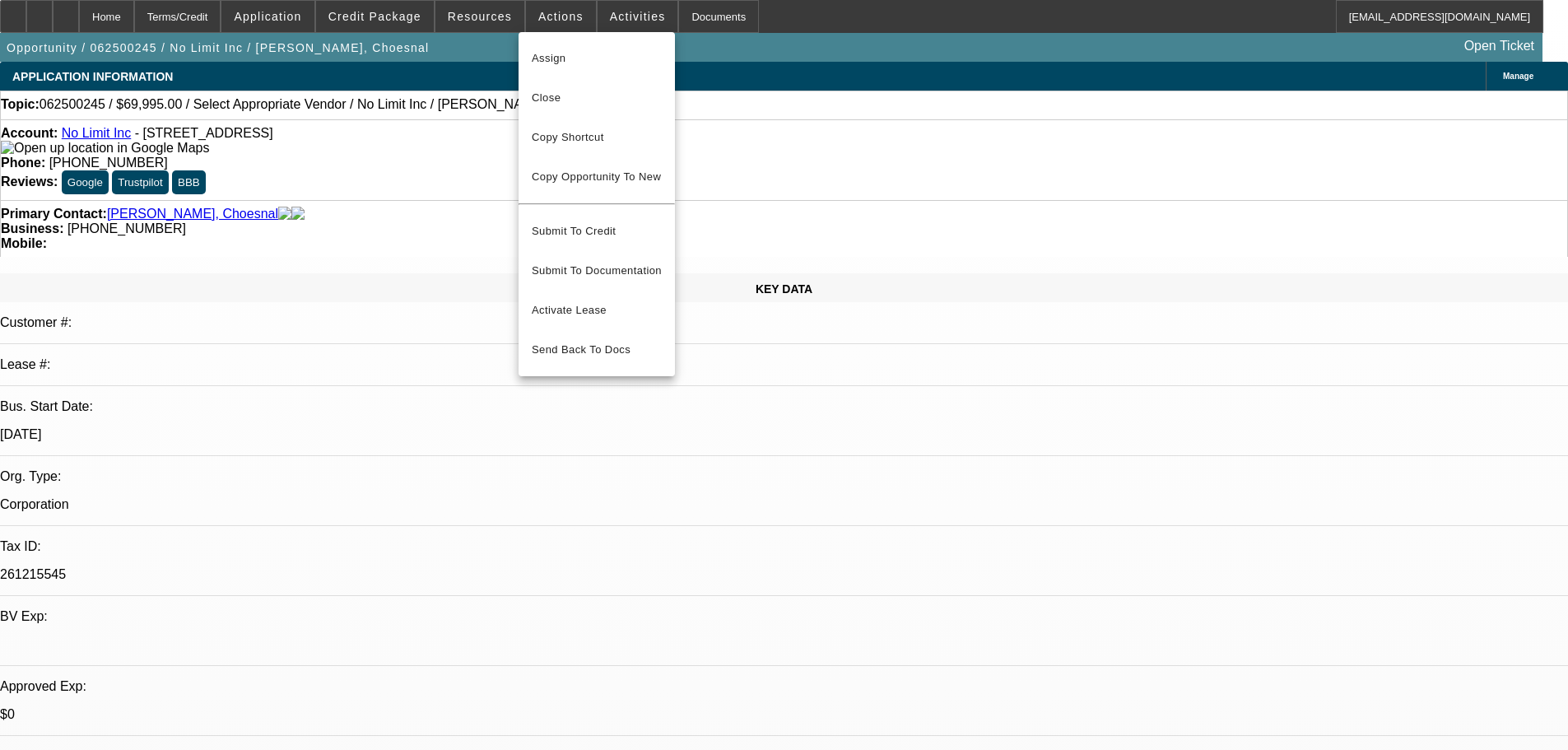
click at [595, 19] on div at bounding box center [784, 375] width 1568 height 750
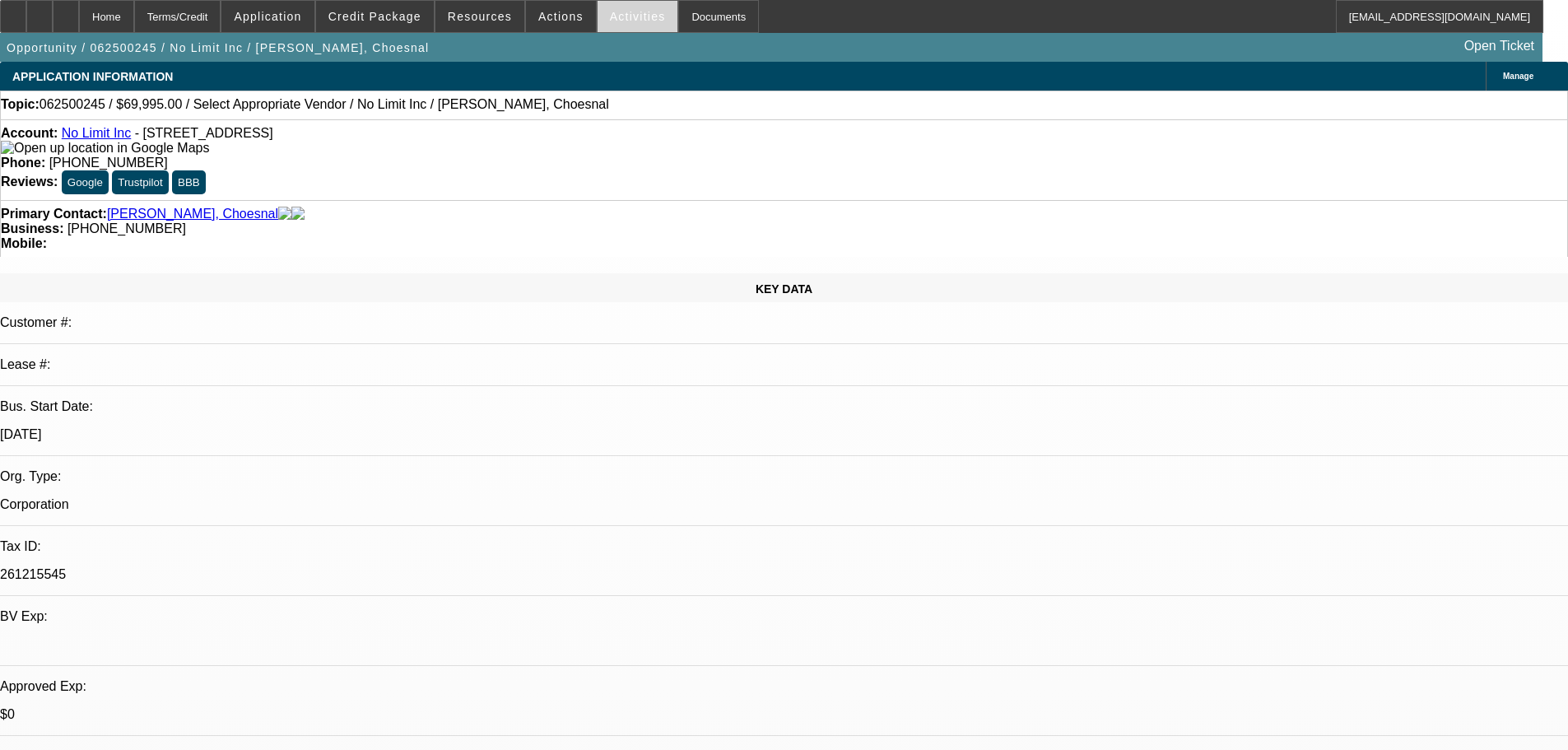
click at [598, 24] on span at bounding box center [637, 16] width 81 height 39
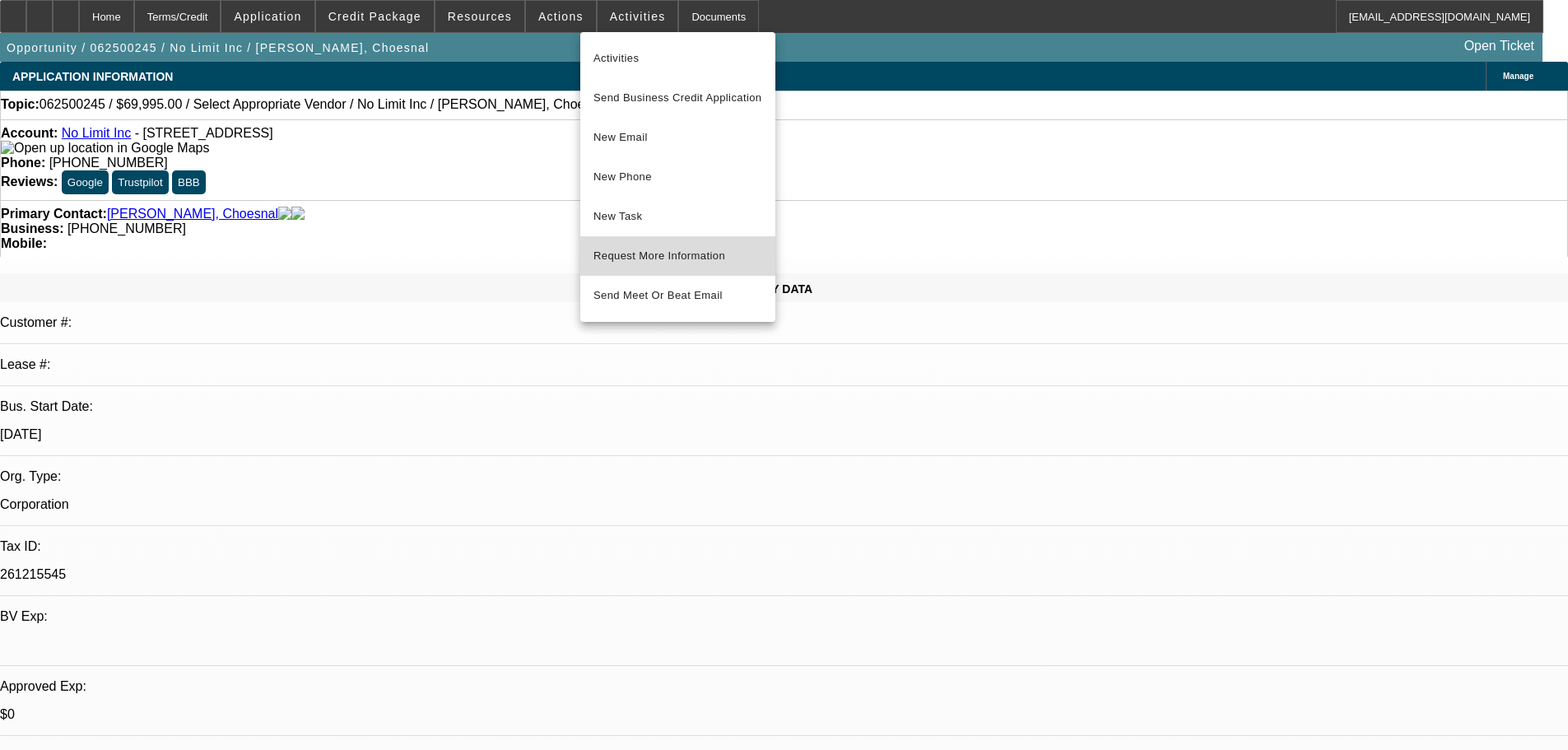
click at [692, 251] on span "Request More Information" at bounding box center [678, 256] width 169 height 20
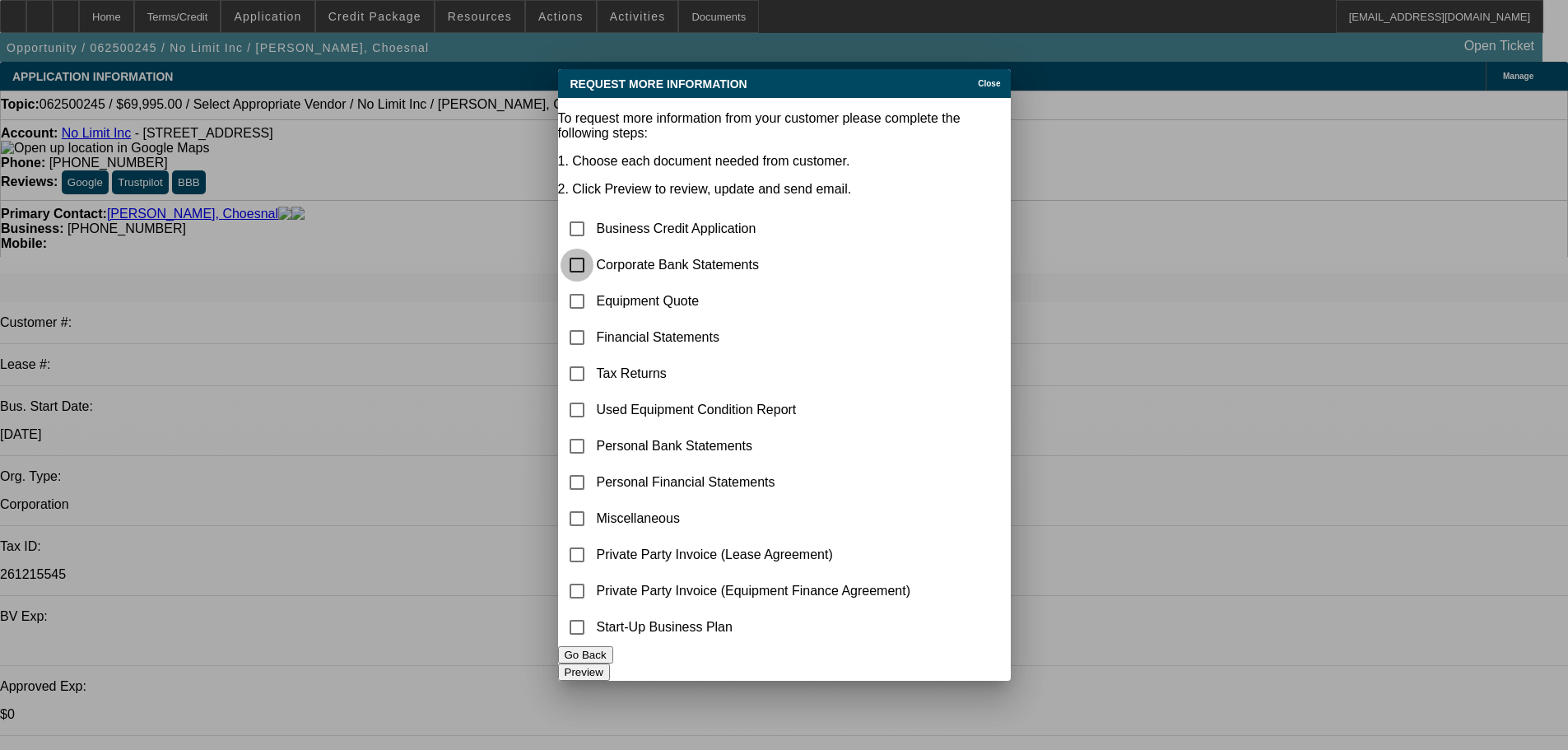
click at [594, 248] on input "checkbox" at bounding box center [577, 265] width 33 height 33
checkbox input "false"
click at [594, 503] on input "checkbox" at bounding box center [577, 519] width 33 height 33
checkbox input "true"
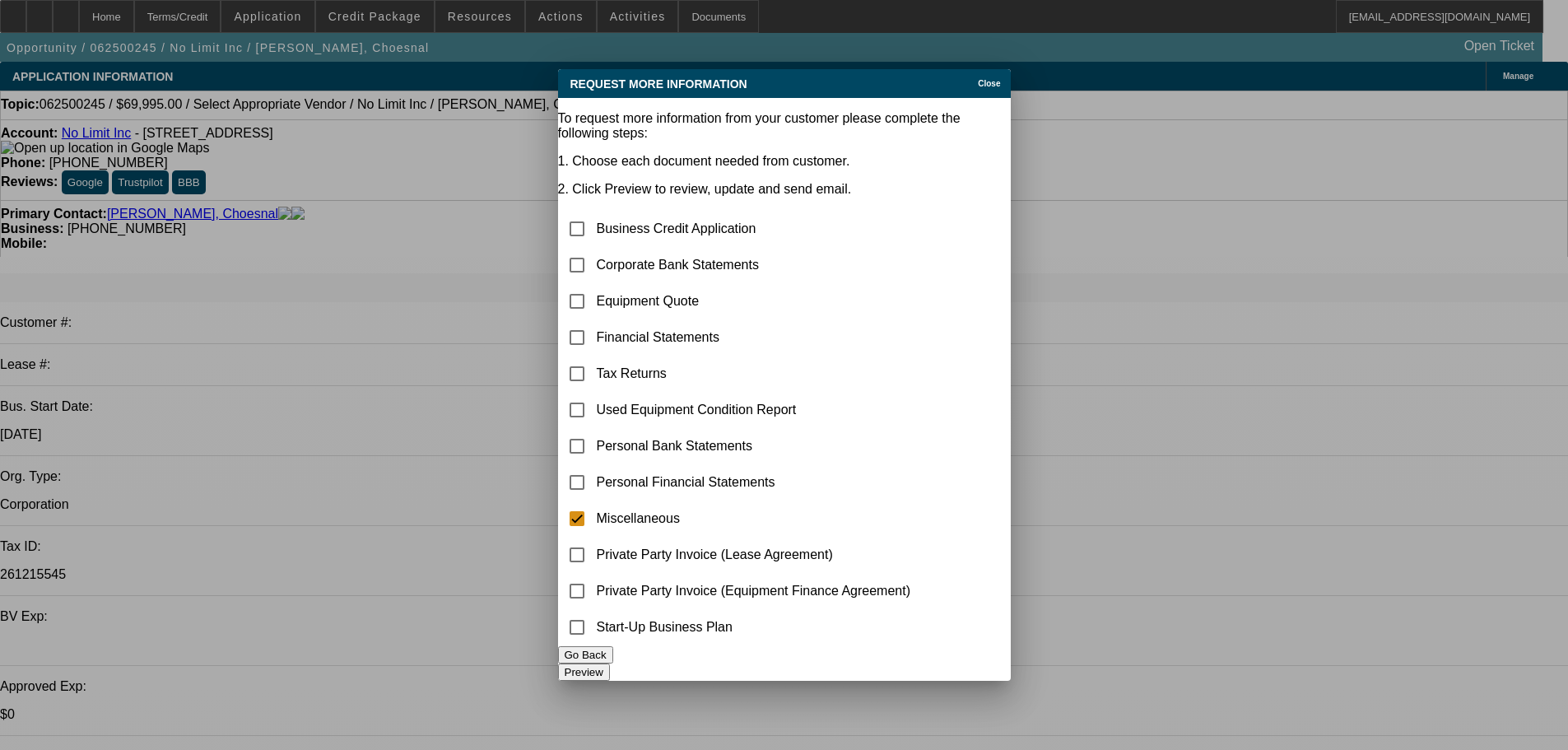
click at [609, 665] on button "Preview" at bounding box center [584, 672] width 52 height 17
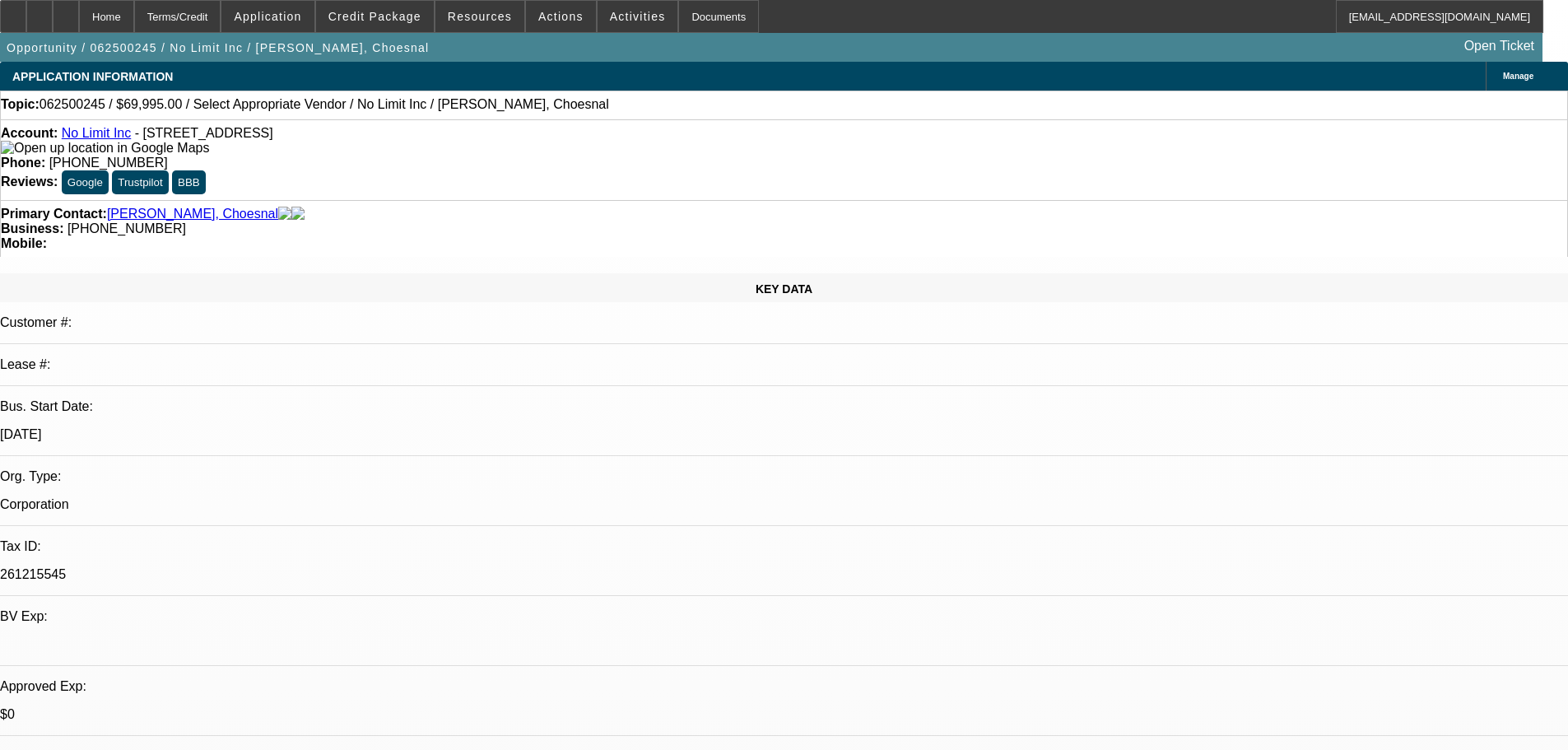
drag, startPoint x: 1206, startPoint y: 409, endPoint x: 1078, endPoint y: 409, distance: 128.0
copy p "mr.marc_michel@yahoo.com"
click at [128, 206] on link "Michel, Choesnal" at bounding box center [192, 213] width 172 height 15
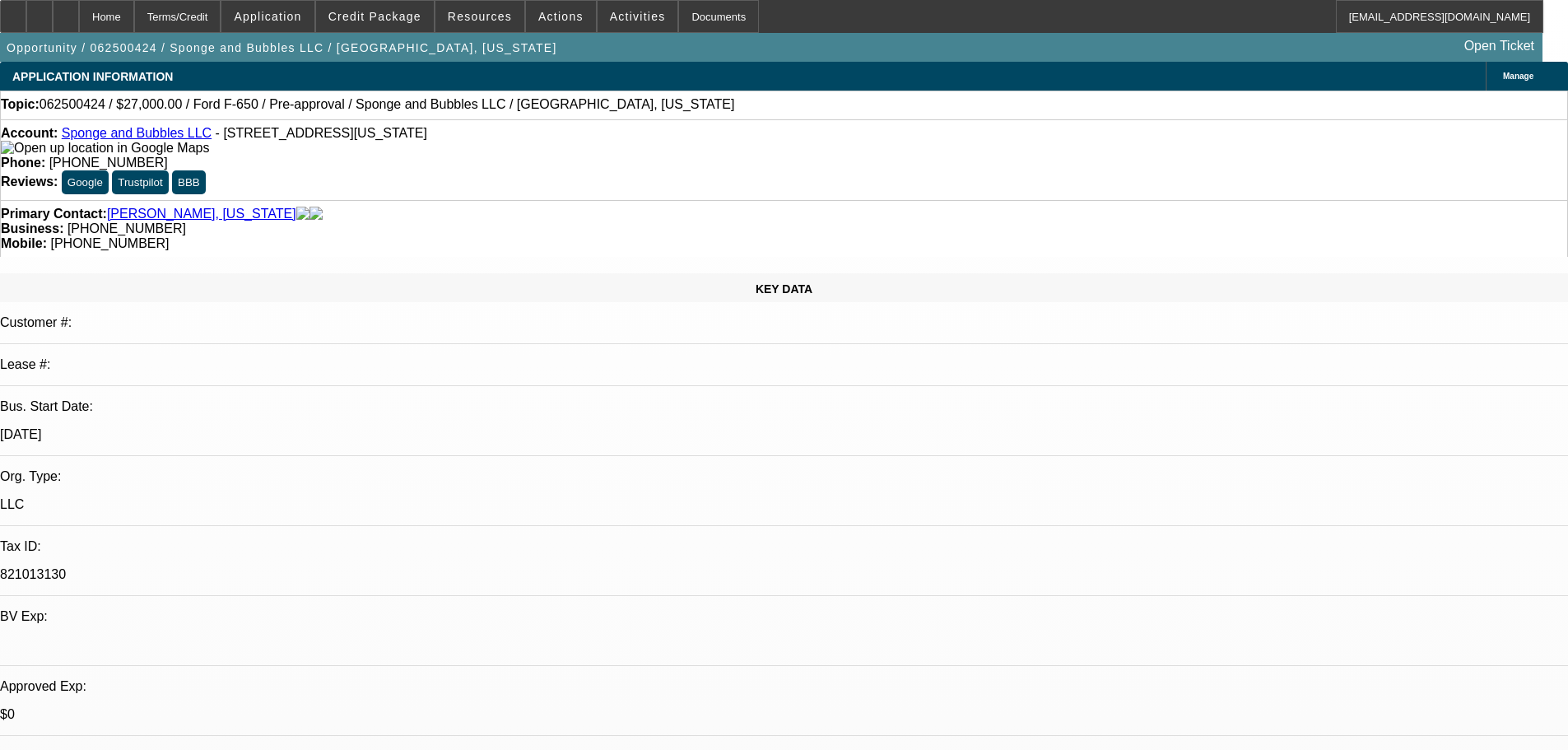
select select "0"
select select "6"
select select "0"
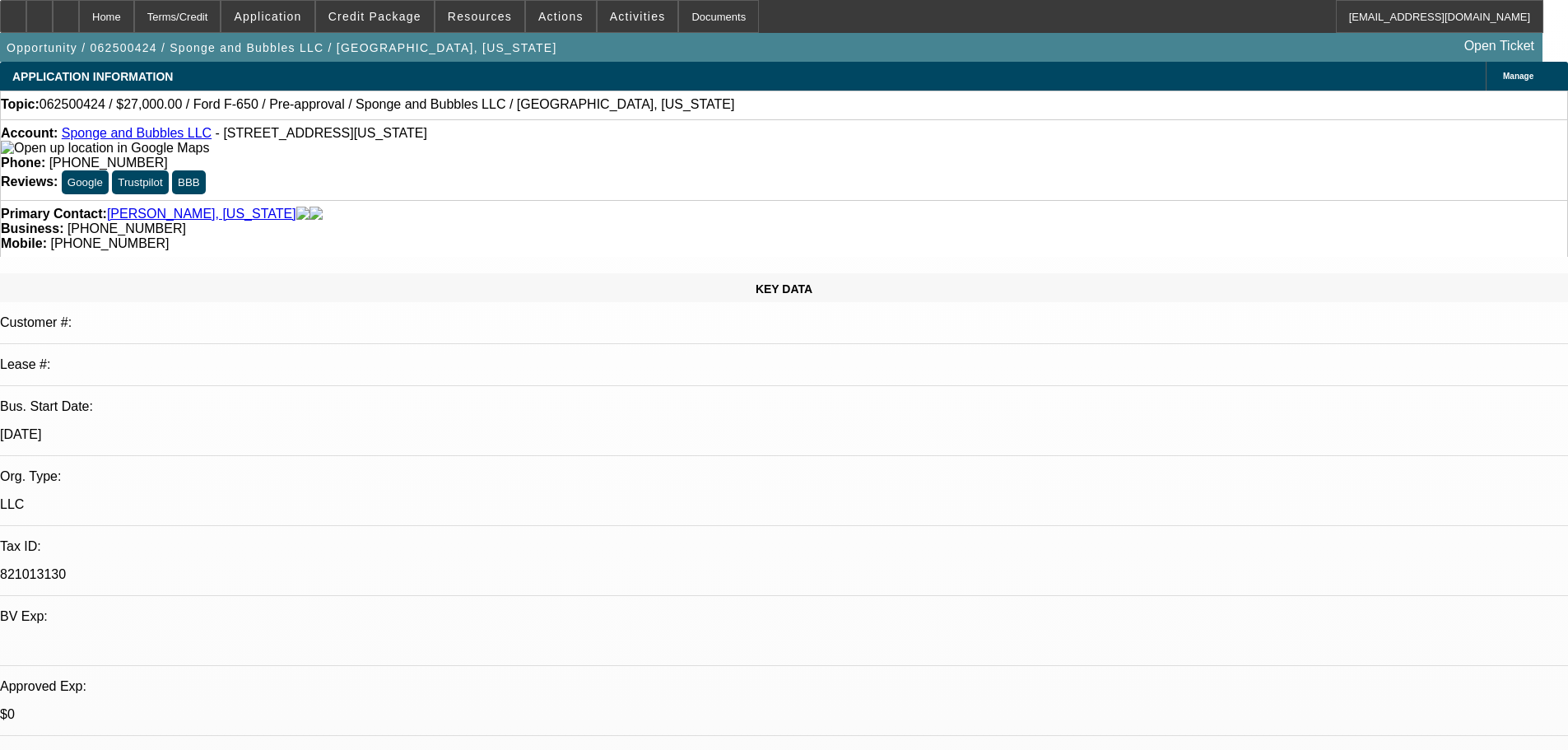
select select "0"
select select "6"
select select "0"
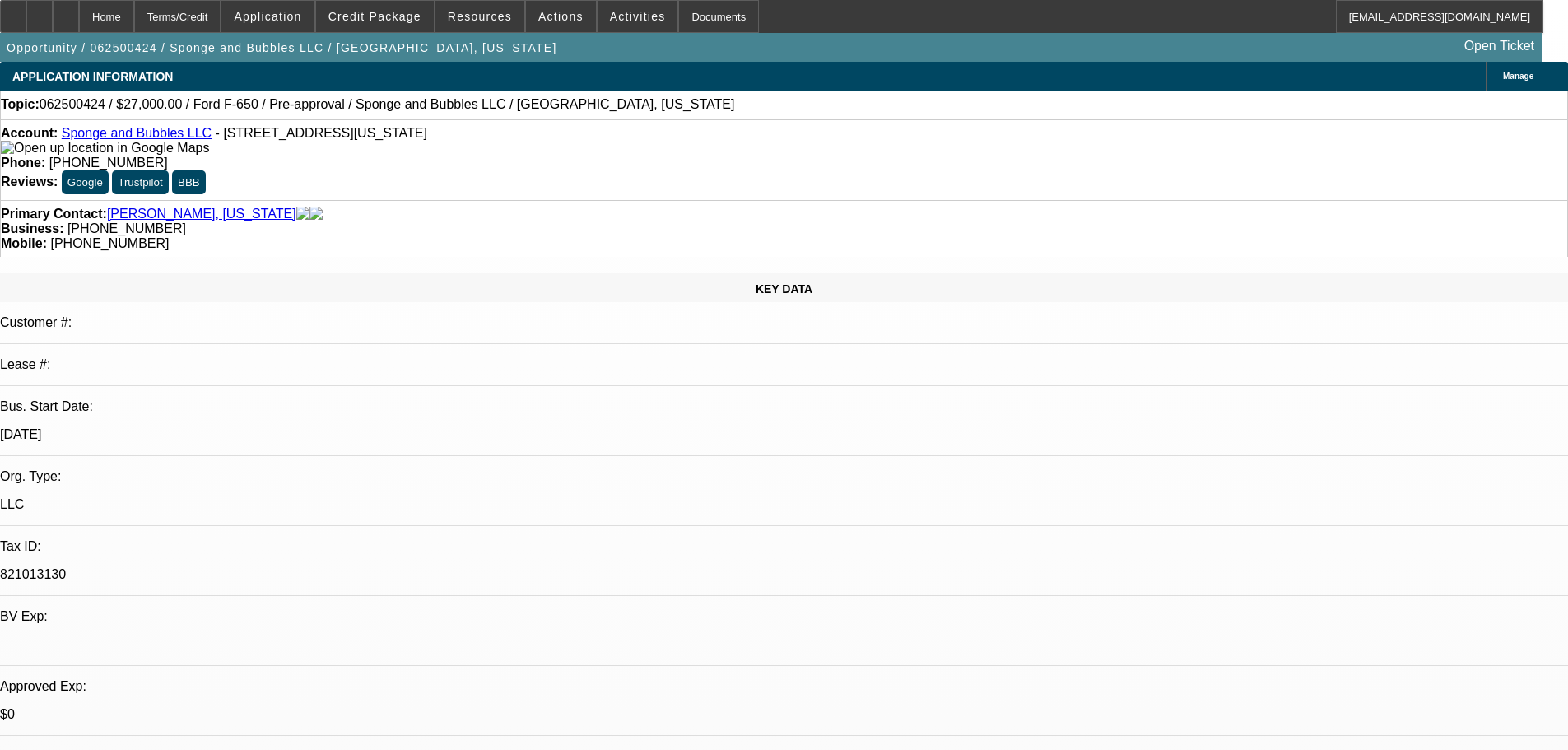
select select "0"
select select "6"
select select "0"
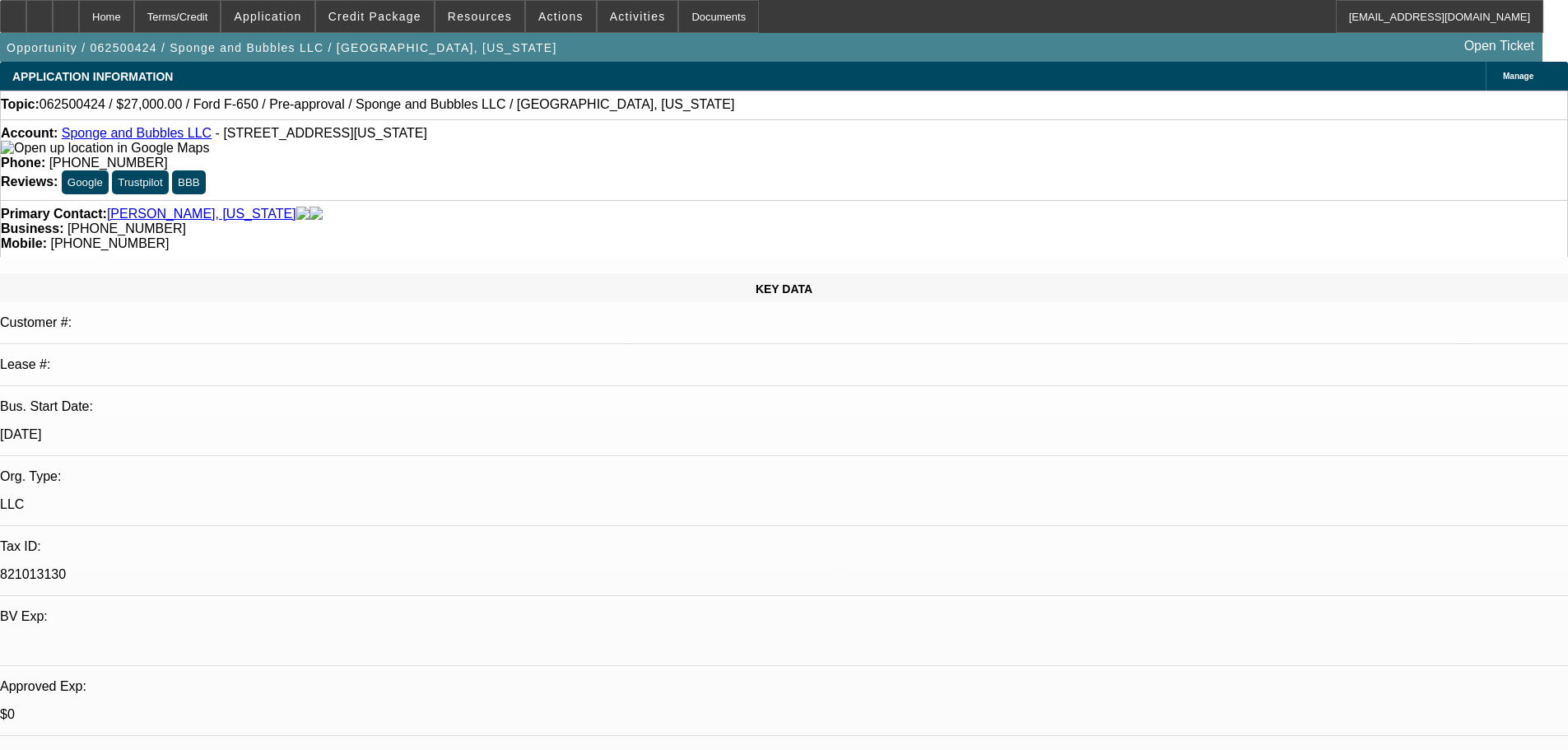
select select "6"
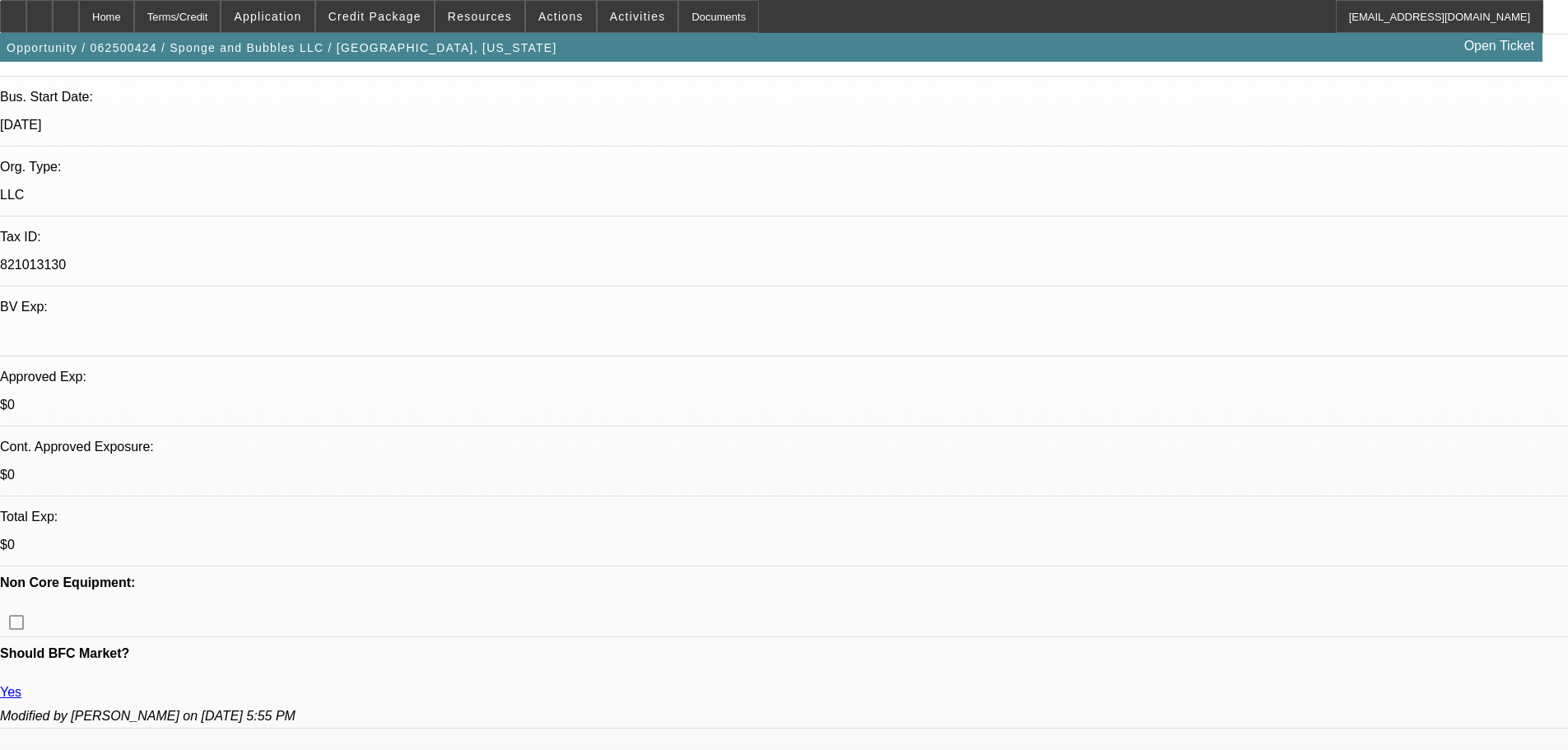
scroll to position [329, 0]
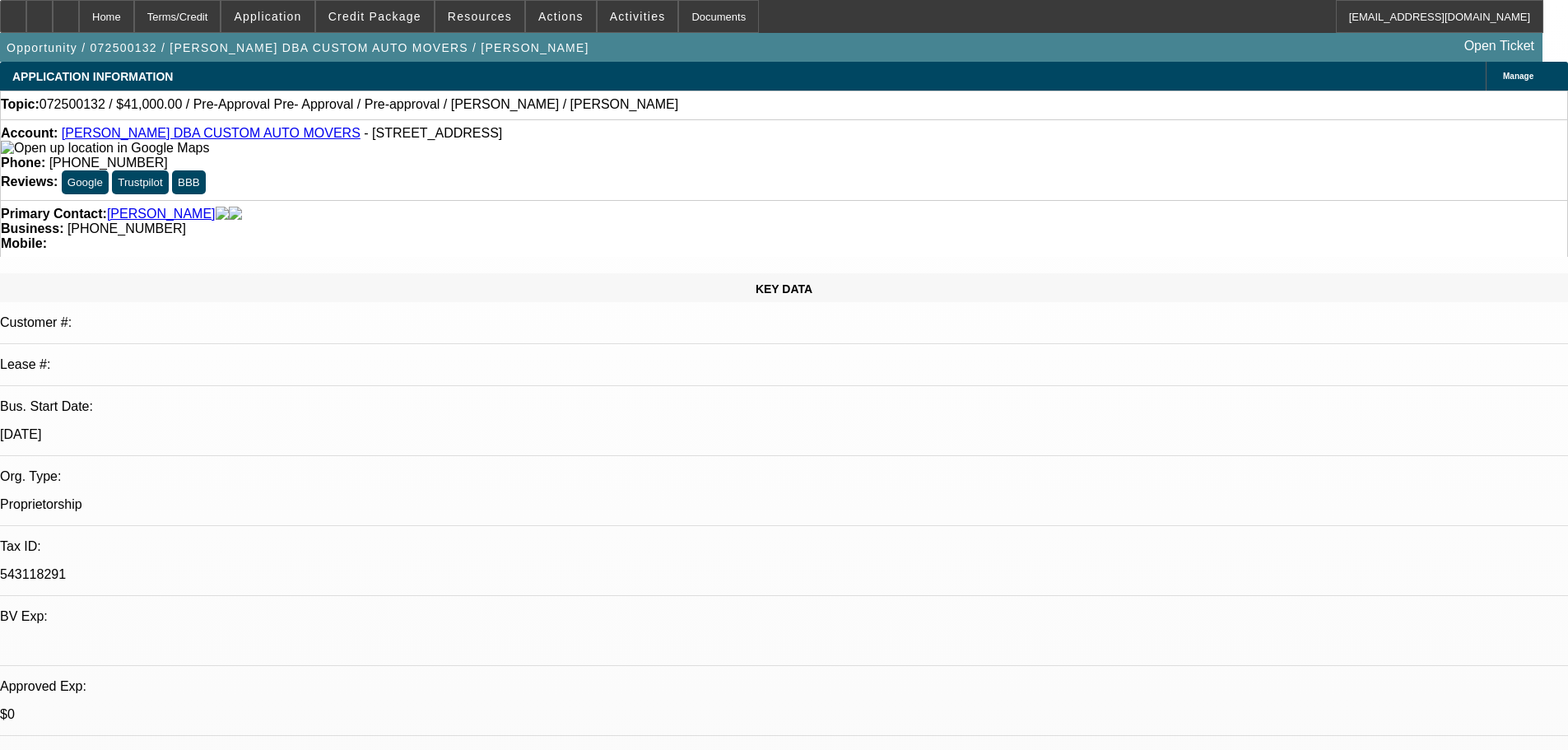
select select "0"
select select "2"
select select "0"
select select "6"
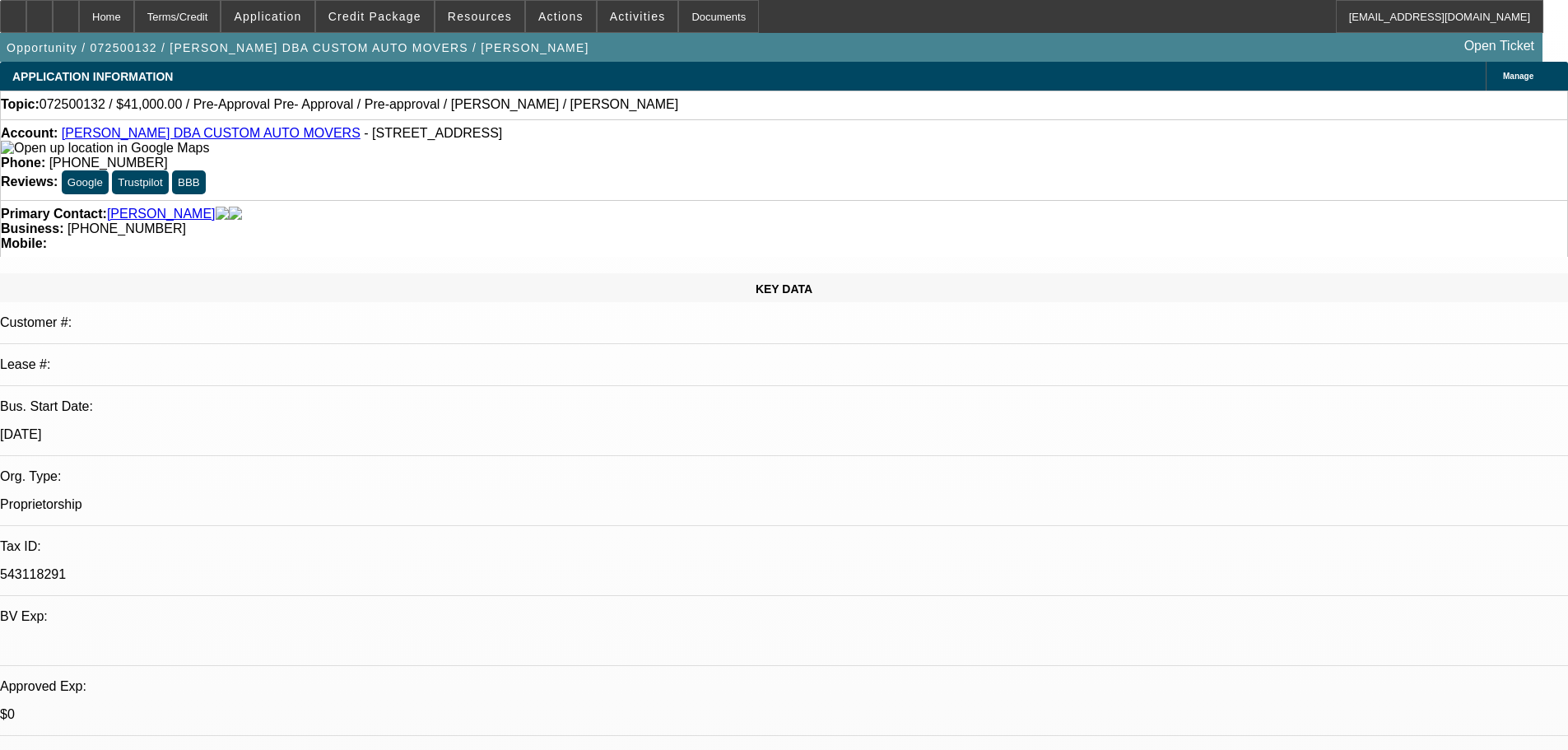
select select "0"
select select "2"
select select "0"
select select "6"
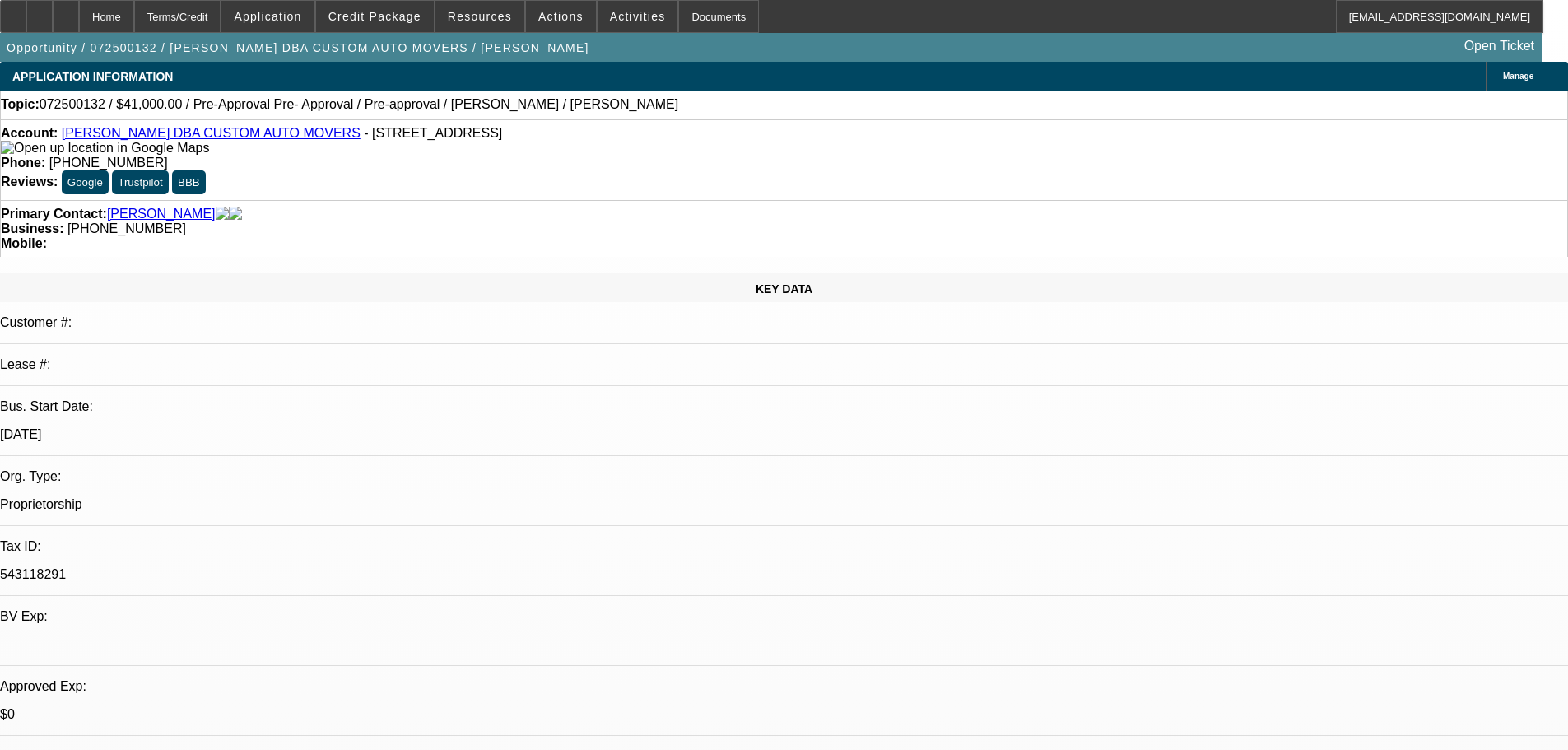
select select "0.1"
select select "2"
select select "0"
select select "6"
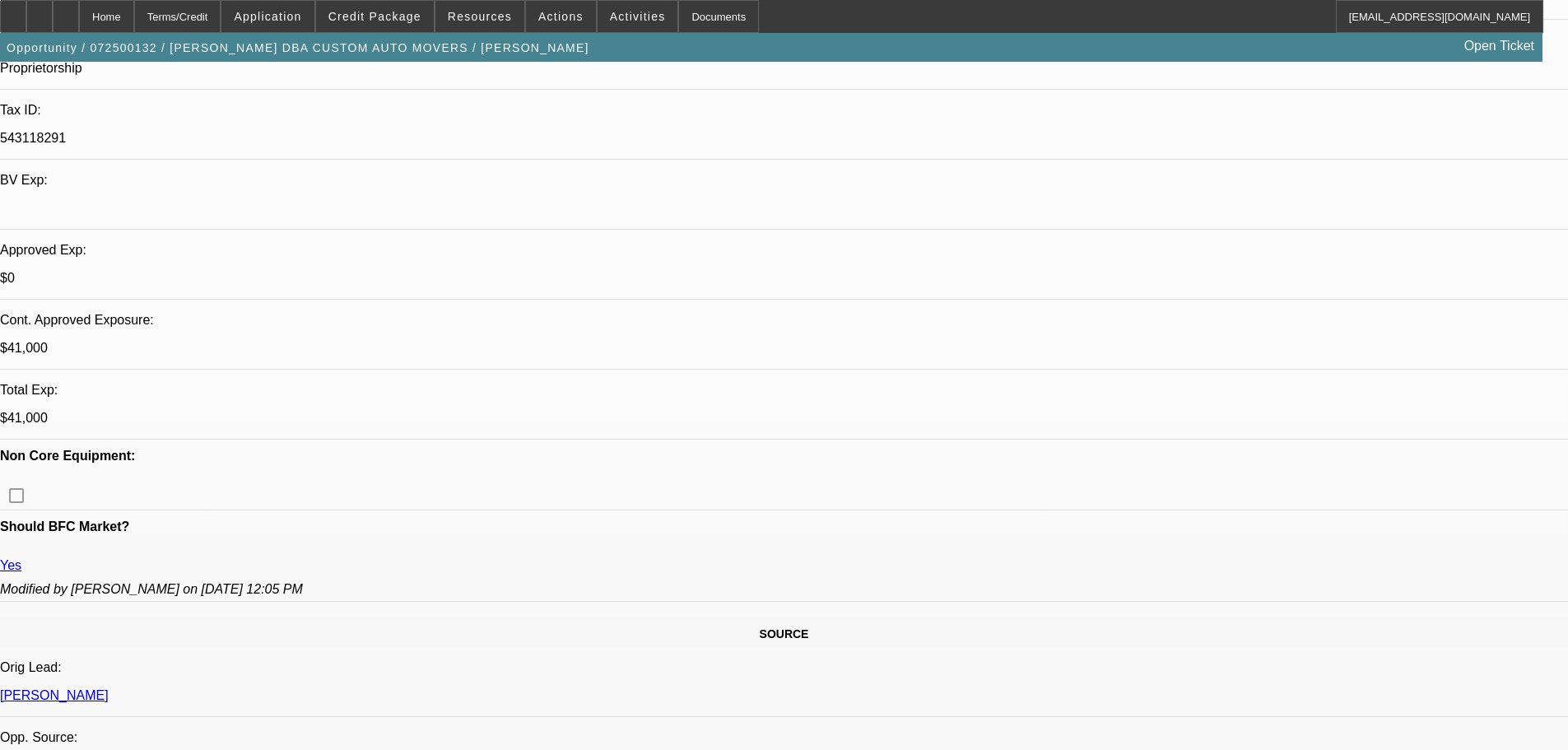
scroll to position [494, 0]
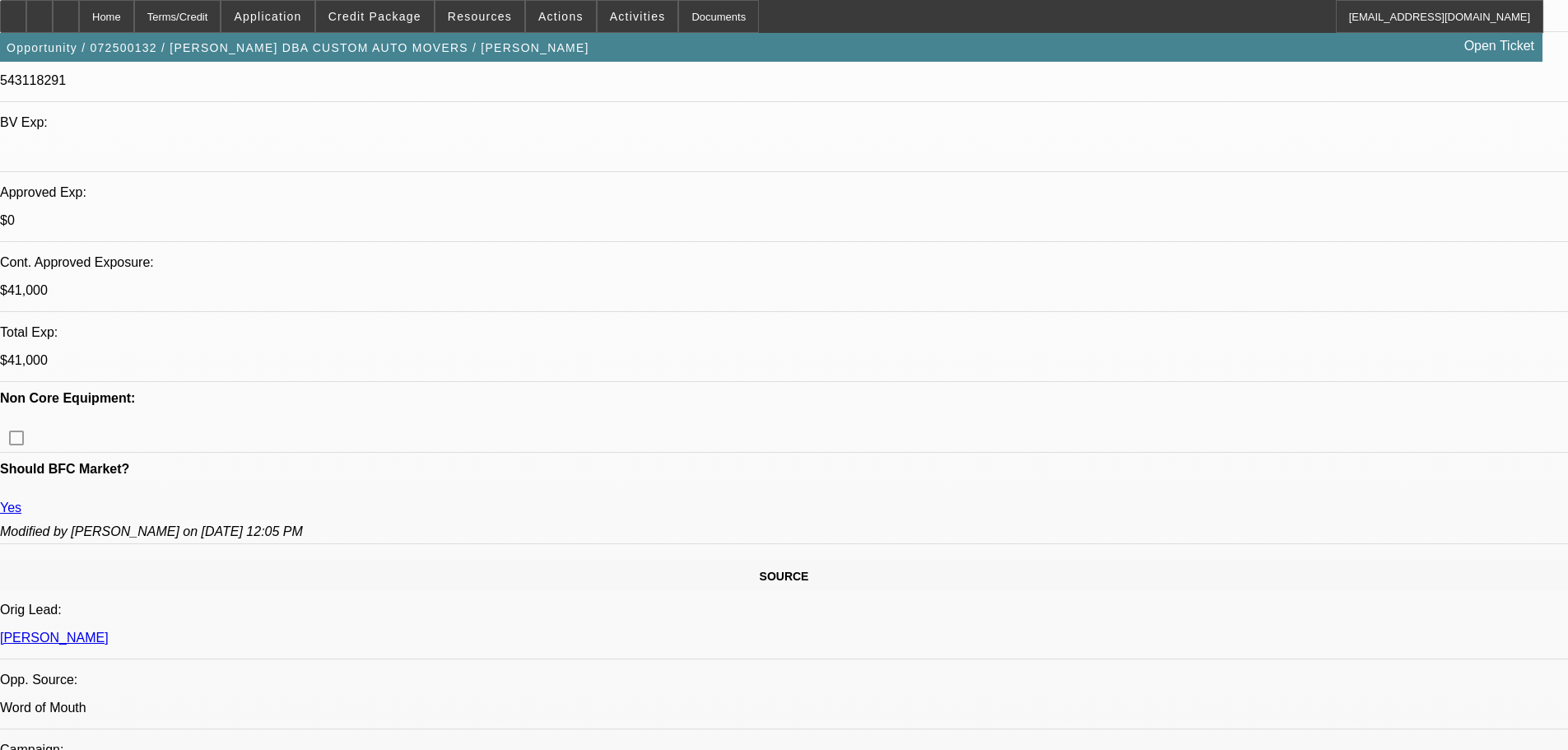
drag, startPoint x: 1481, startPoint y: 98, endPoint x: 1464, endPoint y: 118, distance: 26.2
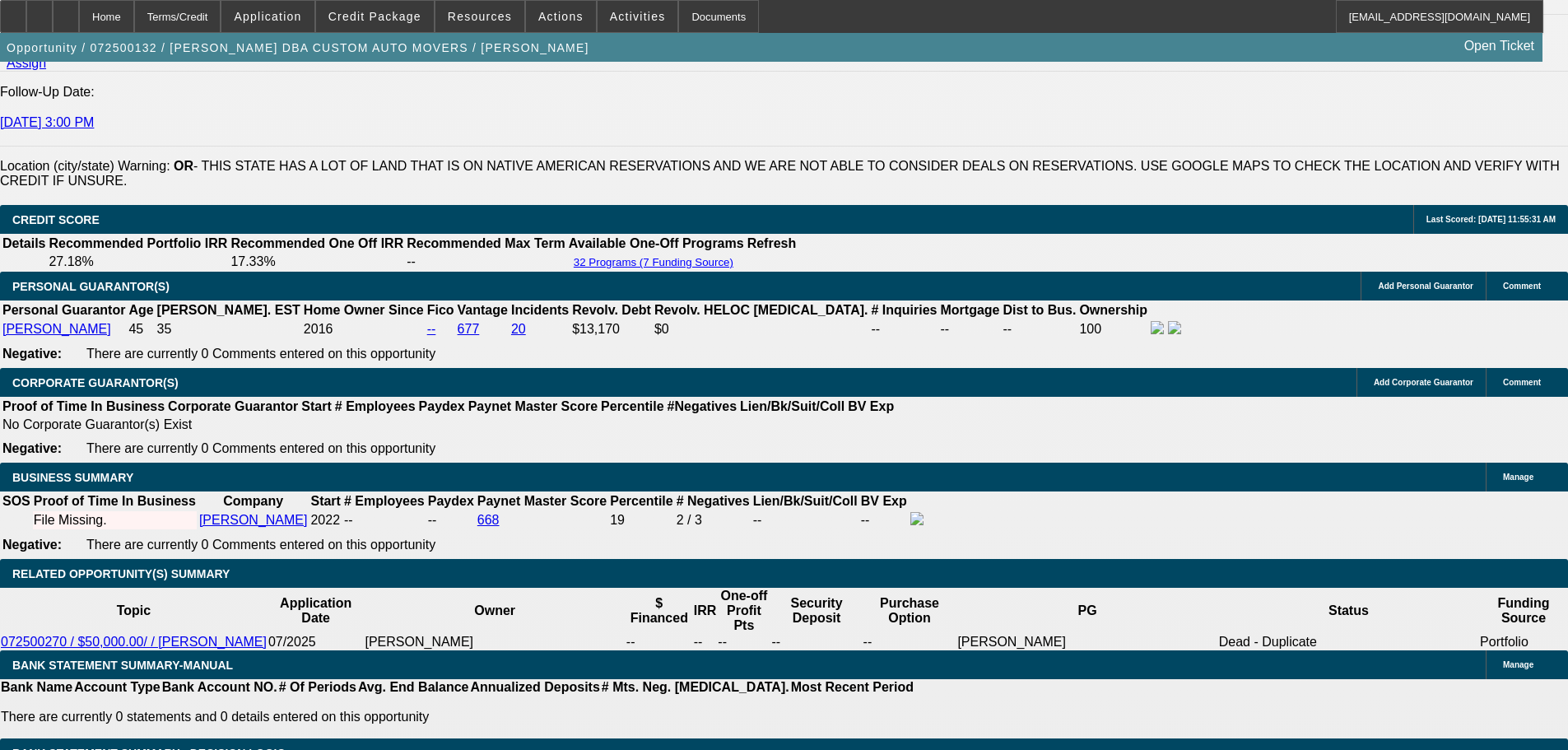
scroll to position [2306, 0]
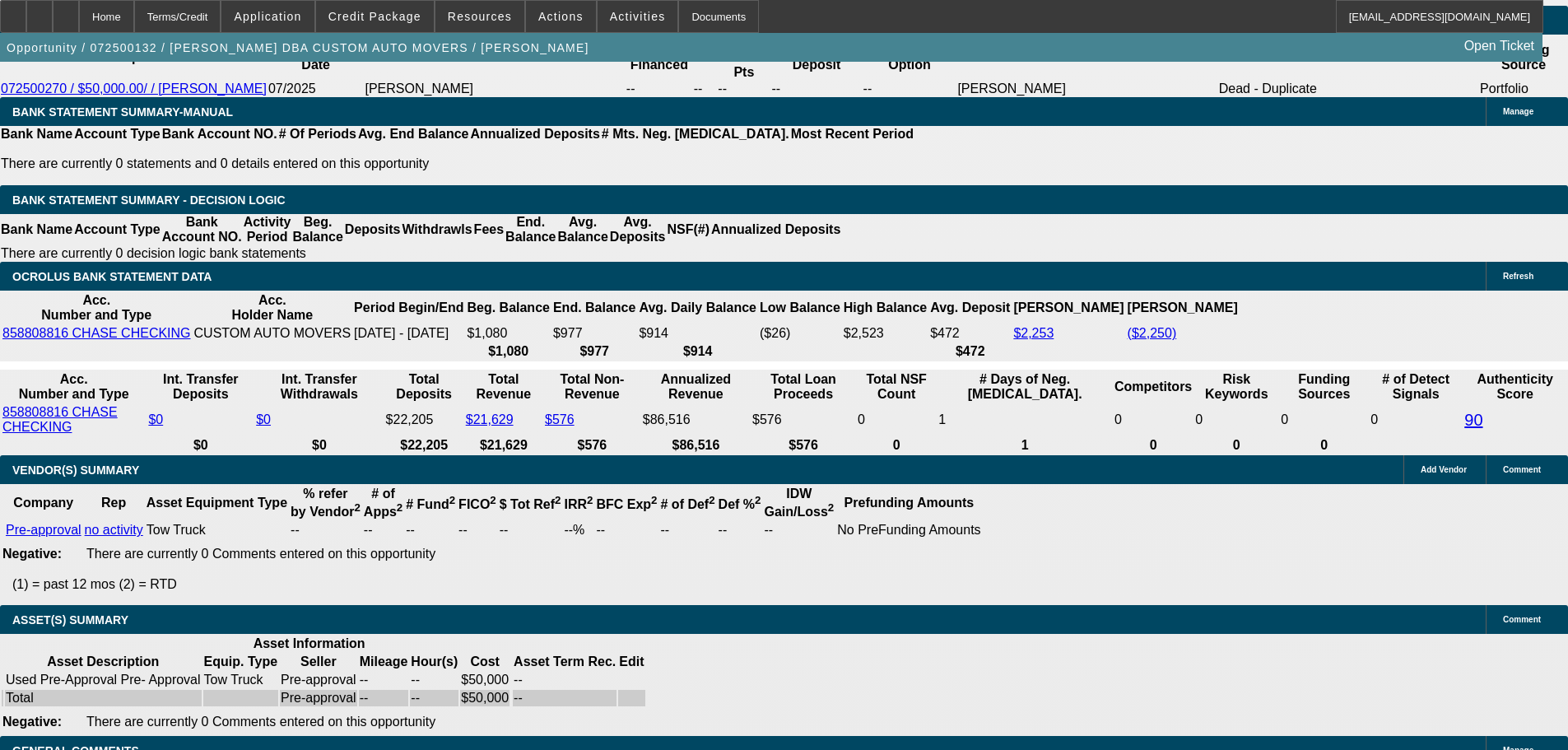
scroll to position [354, 0]
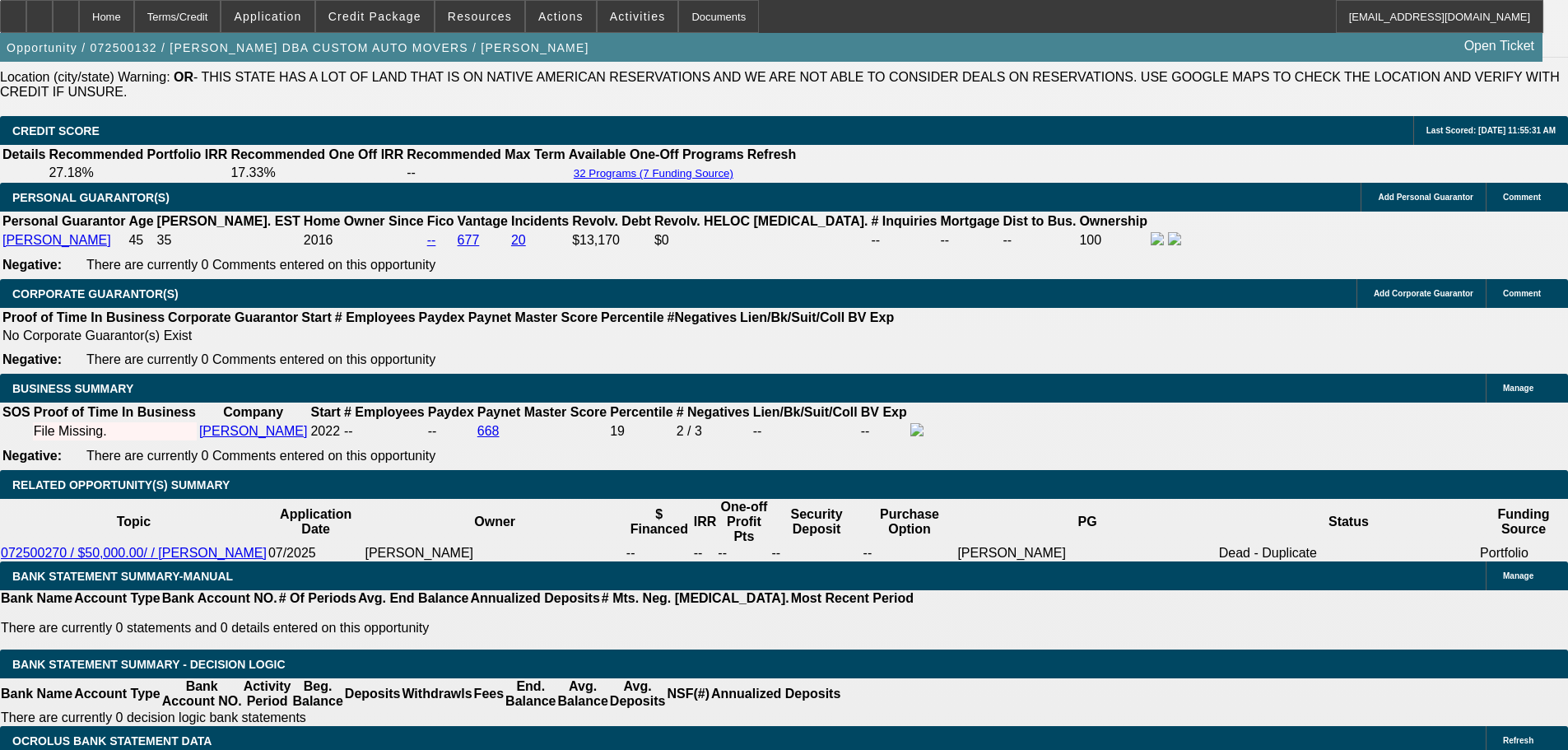
scroll to position [2141, 0]
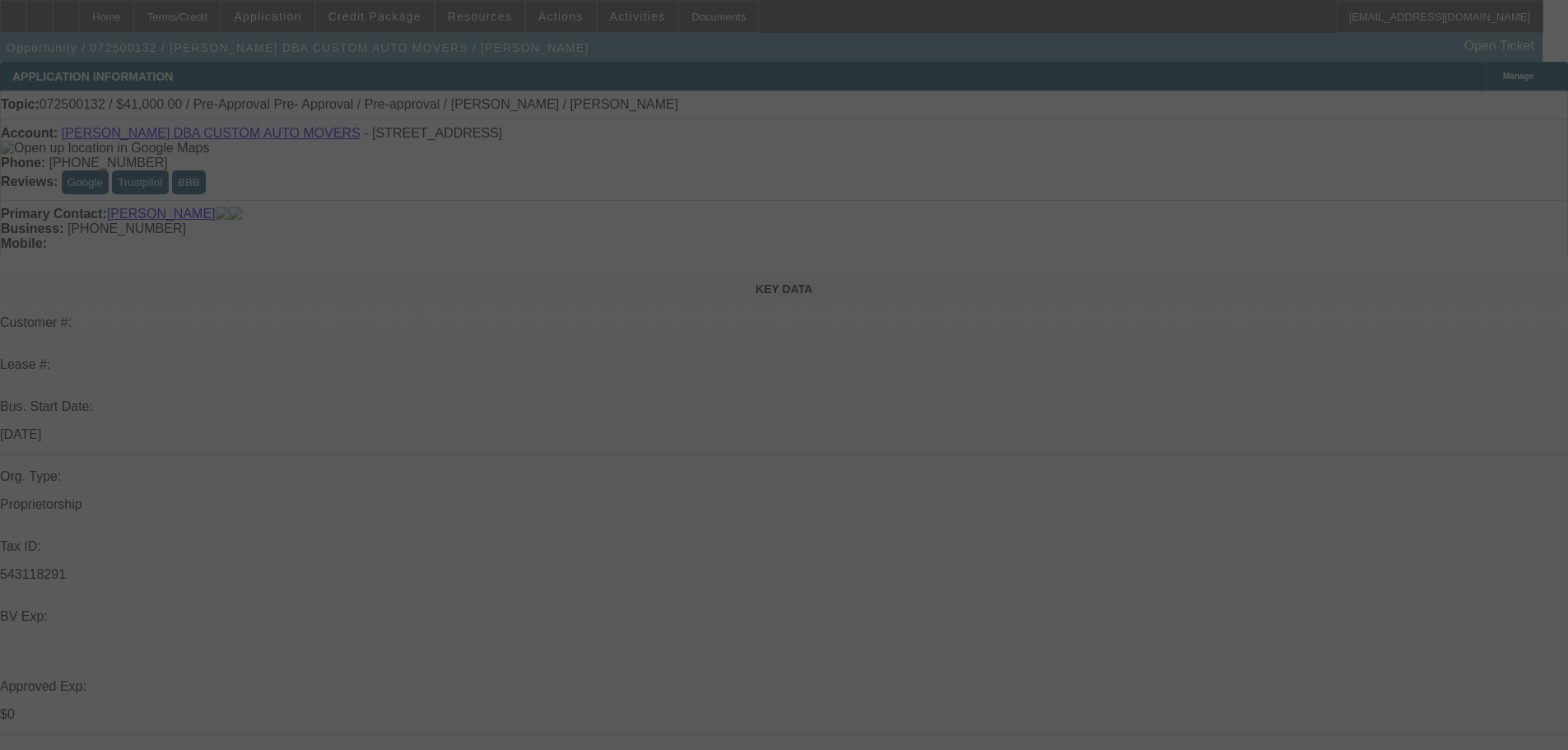
select select "0"
select select "2"
select select "0"
select select "6"
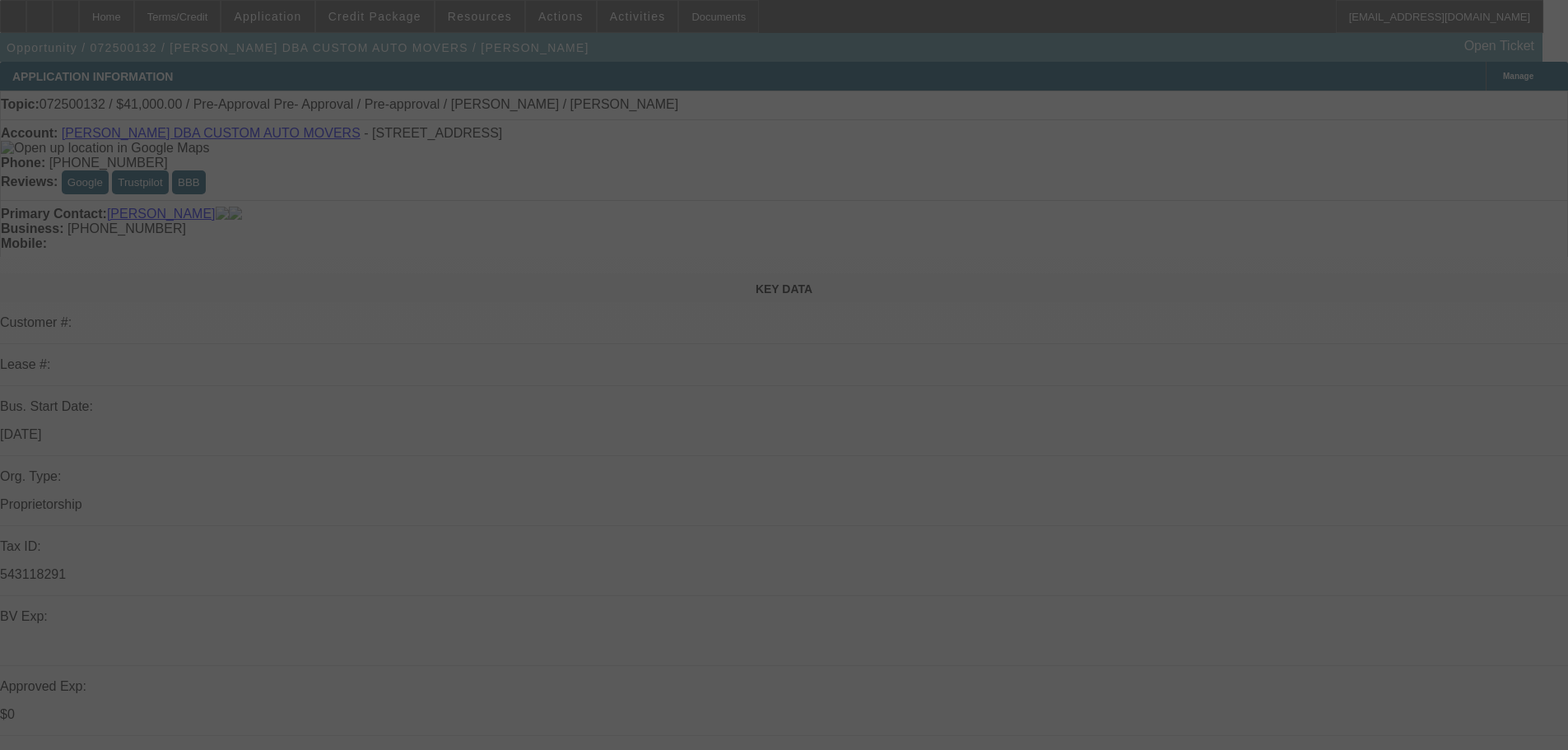
select select "0"
select select "2"
select select "0"
select select "6"
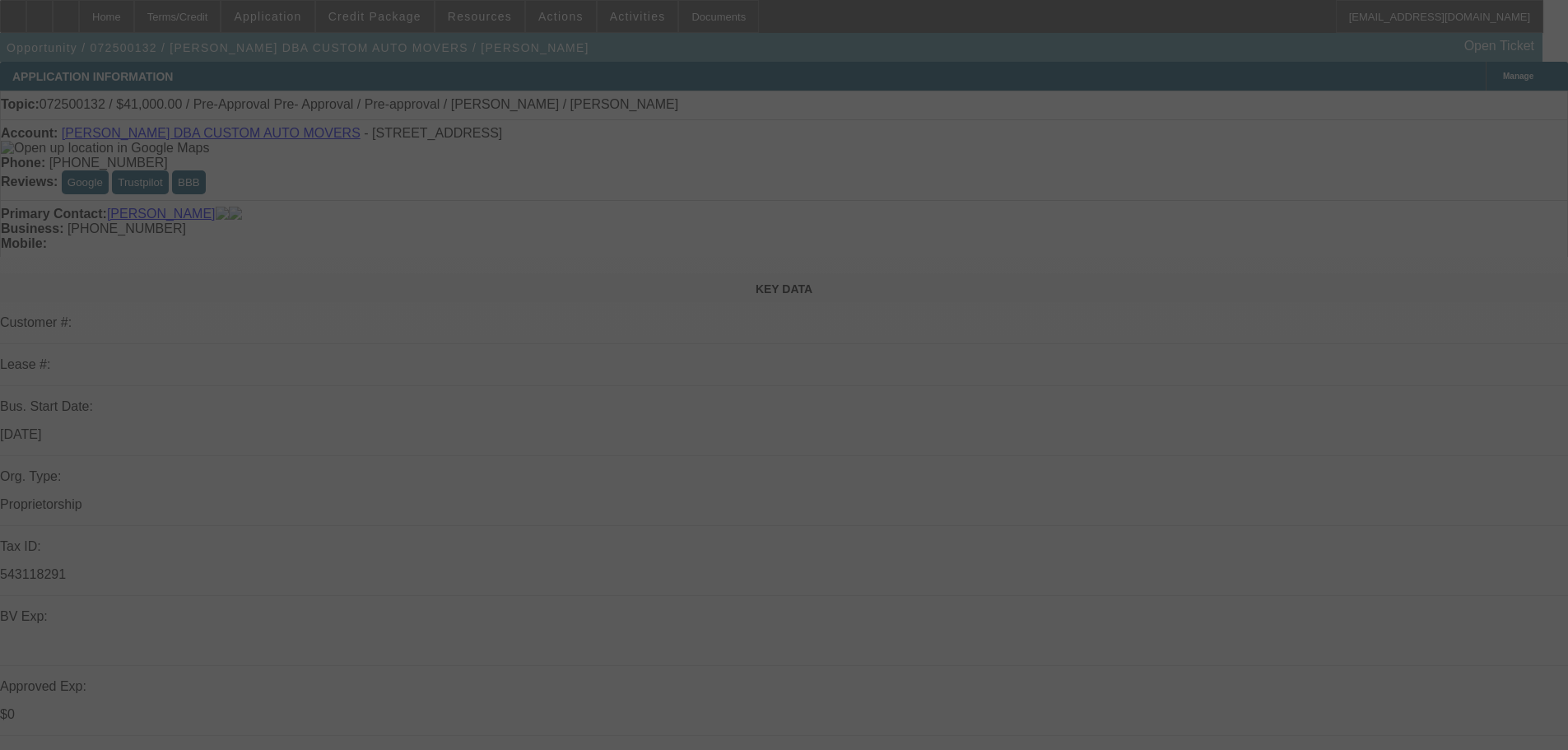
select select "0.1"
select select "2"
select select "0"
select select "6"
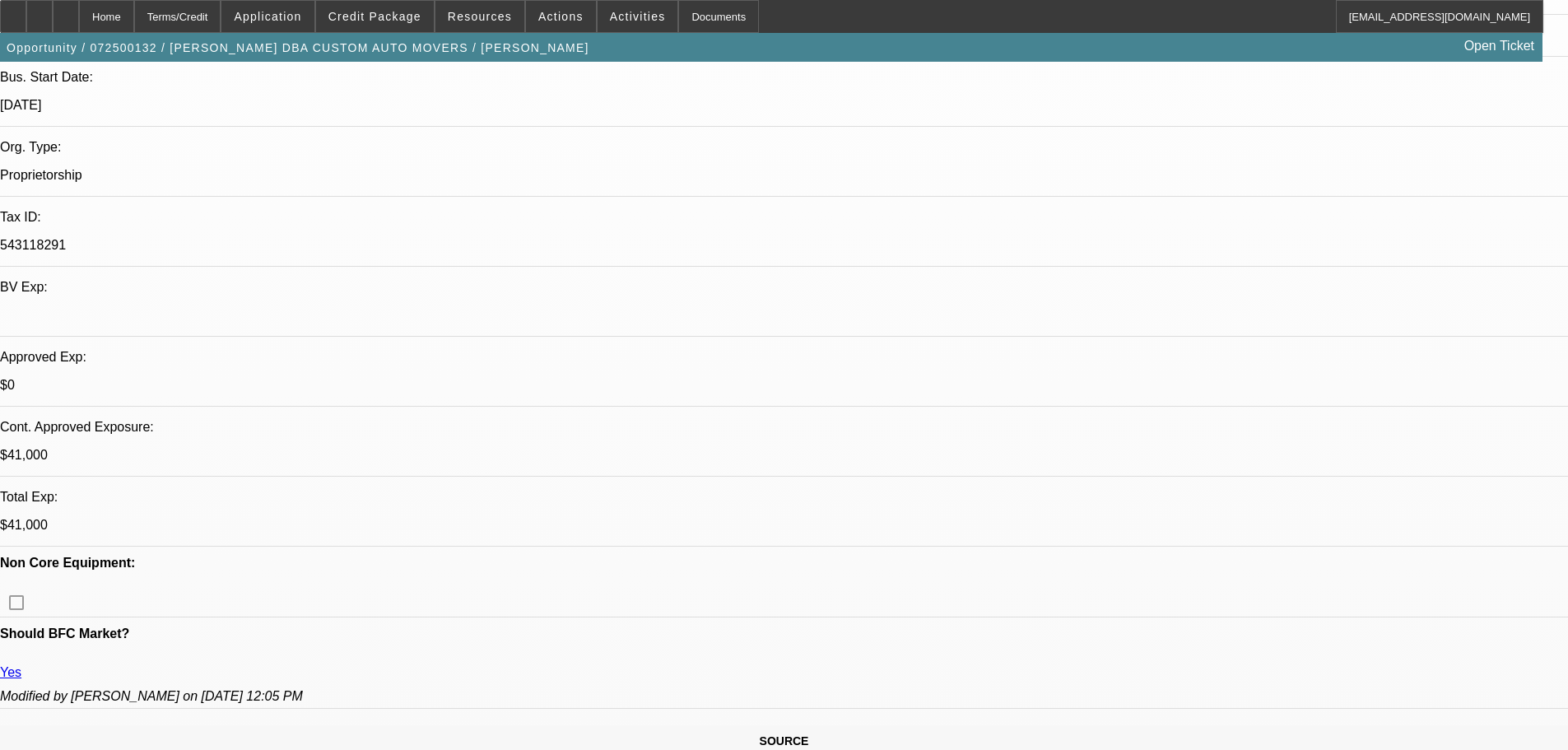
scroll to position [165, 0]
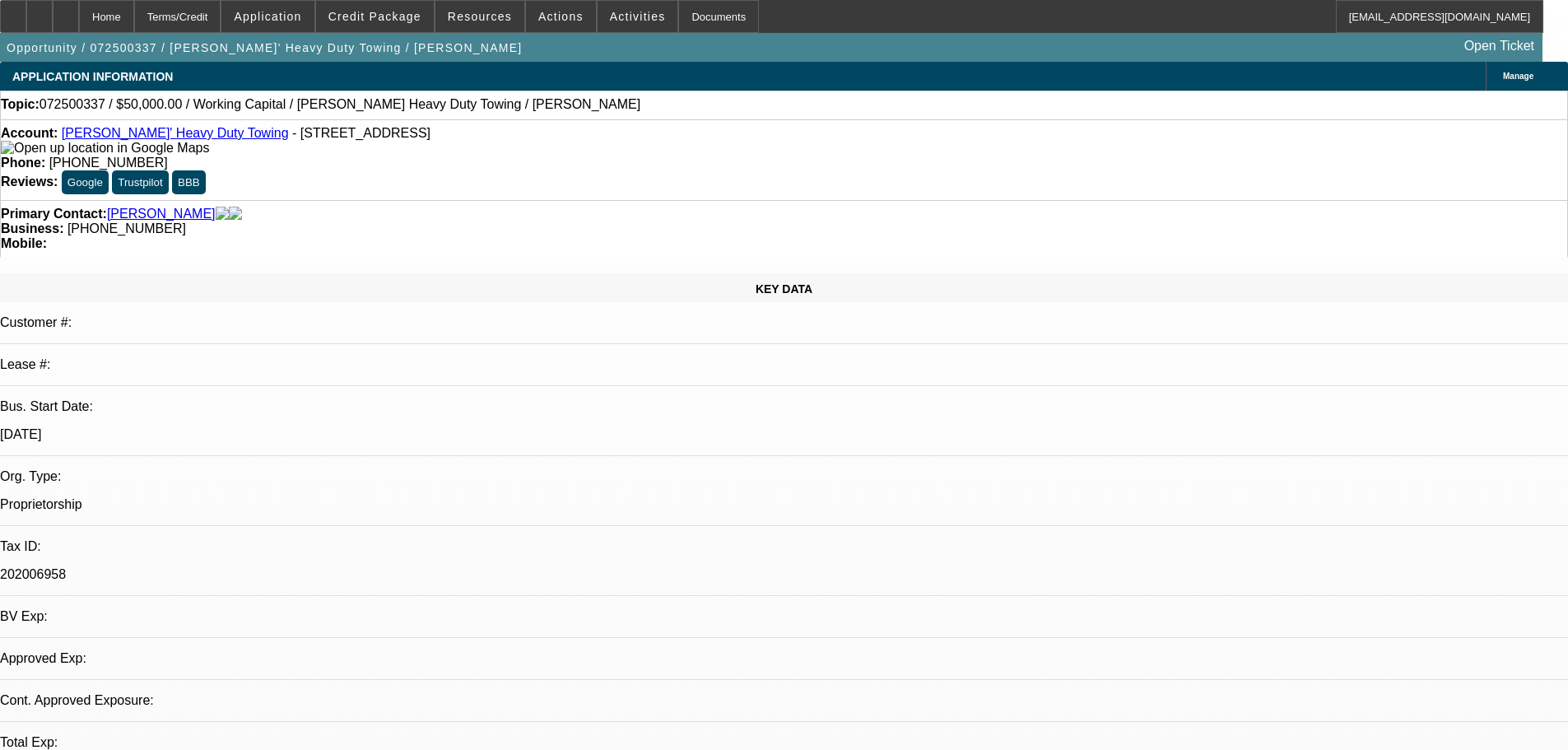
select select "0"
select select "2"
select select "0.1"
select select "4"
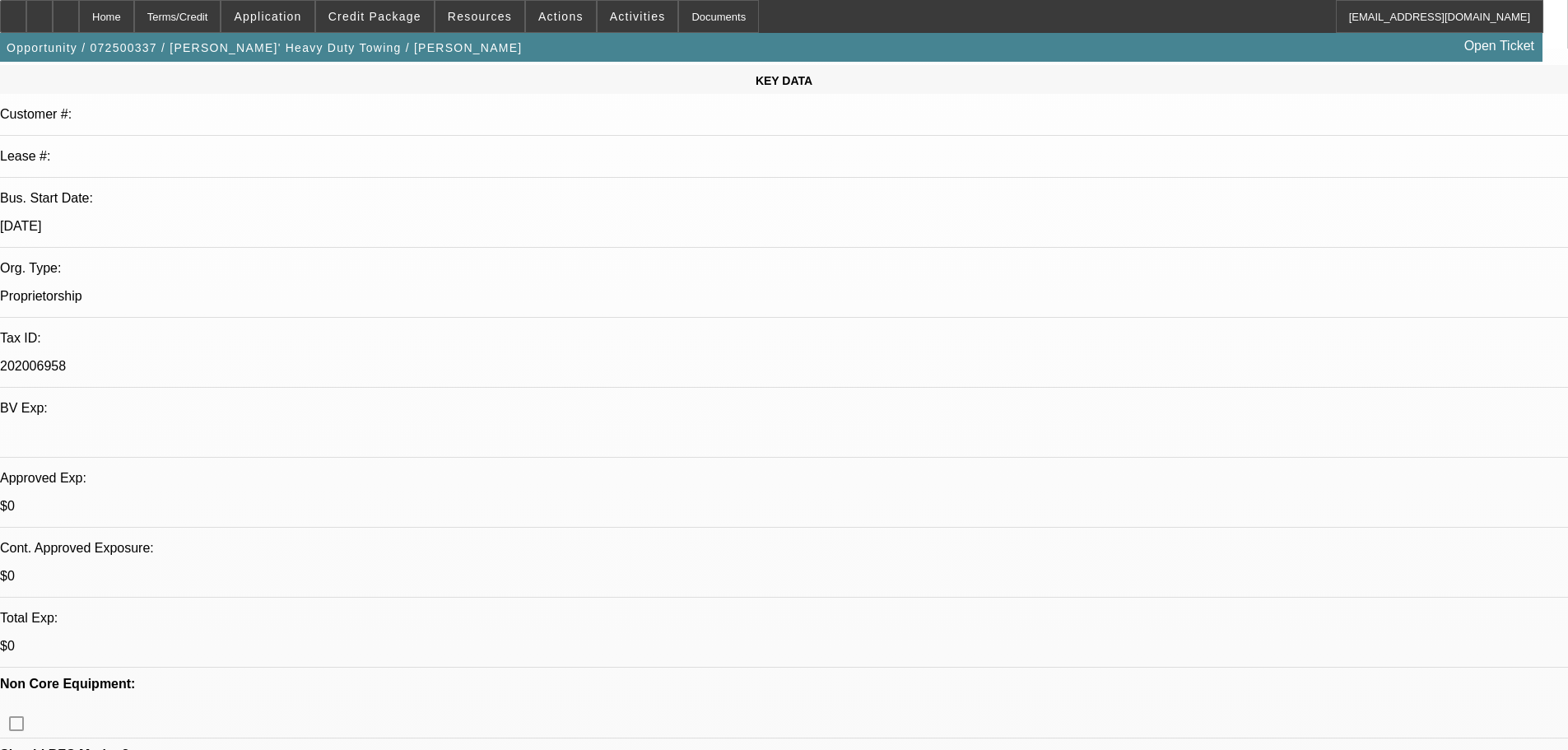
scroll to position [329, 0]
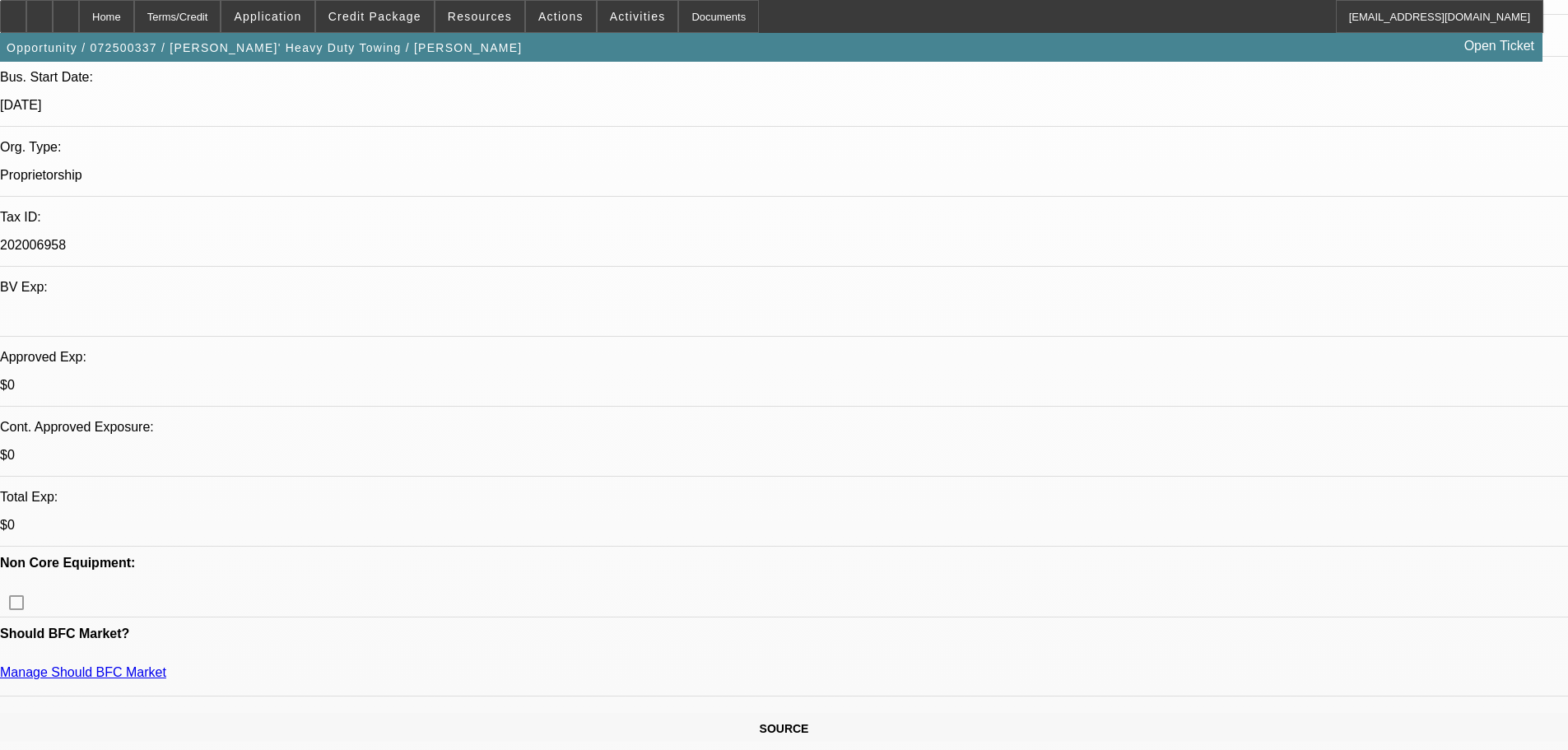
click at [419, 10] on span "Credit Package" at bounding box center [374, 16] width 93 height 13
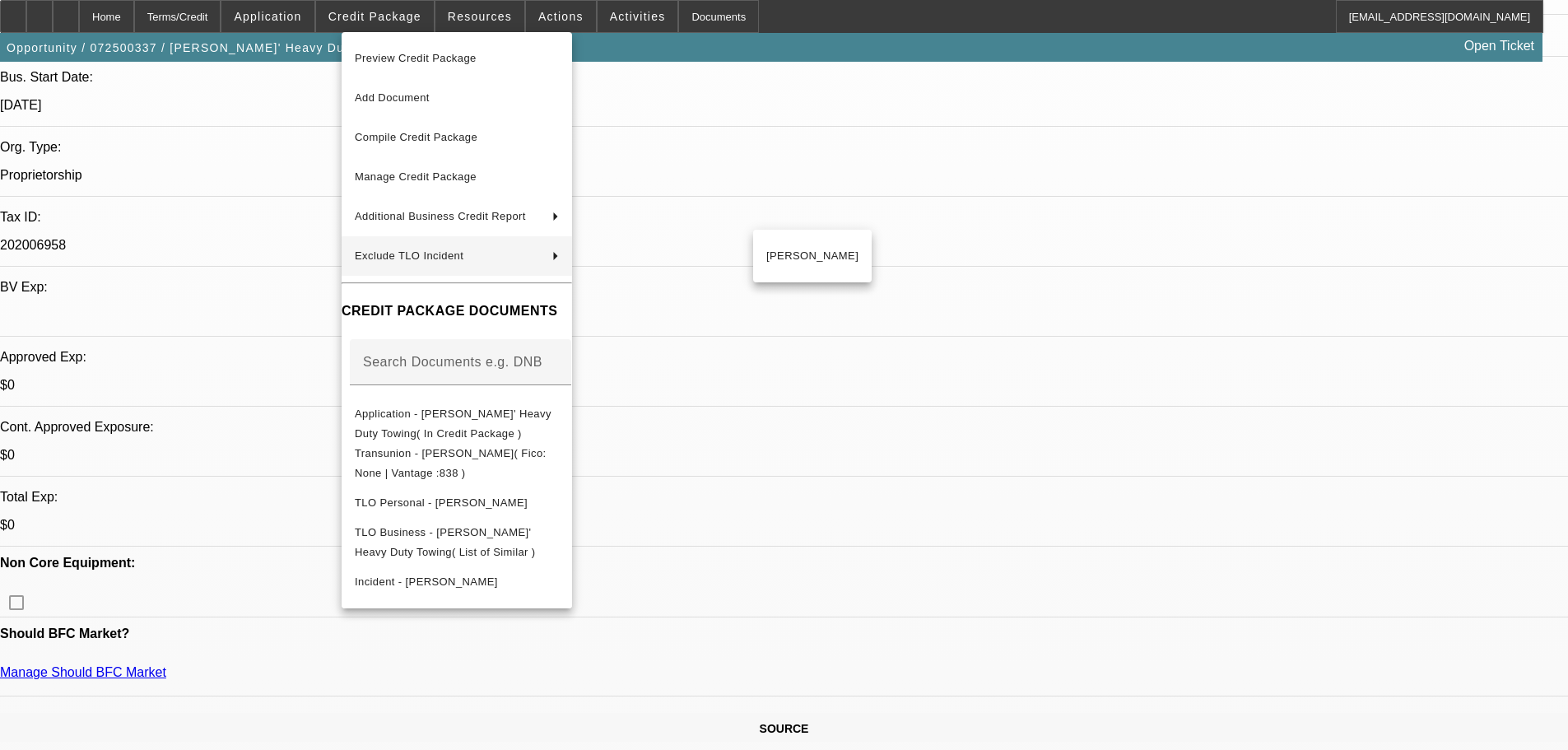
click at [860, 124] on div at bounding box center [784, 375] width 1568 height 750
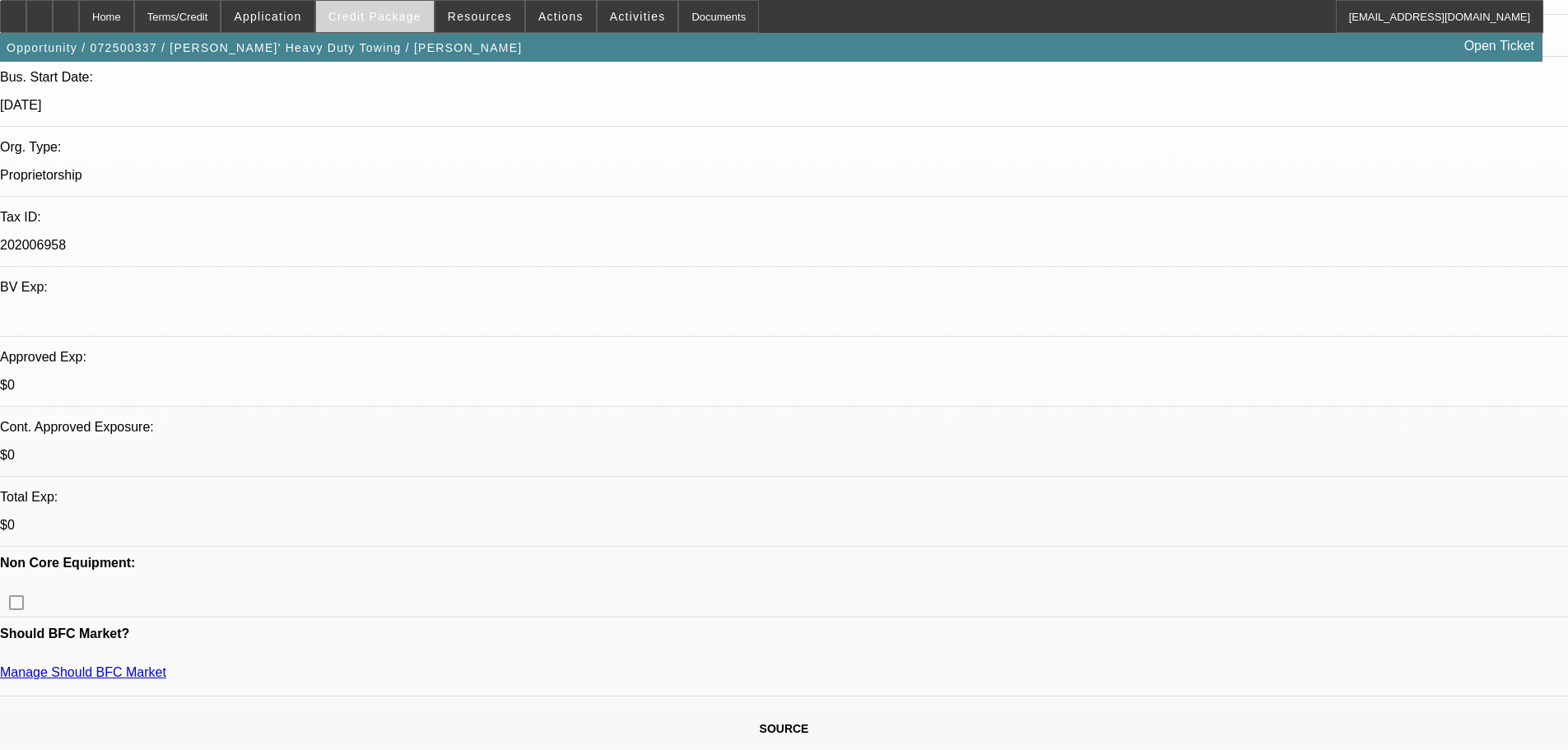
click at [414, 13] on span "Credit Package" at bounding box center [374, 16] width 93 height 13
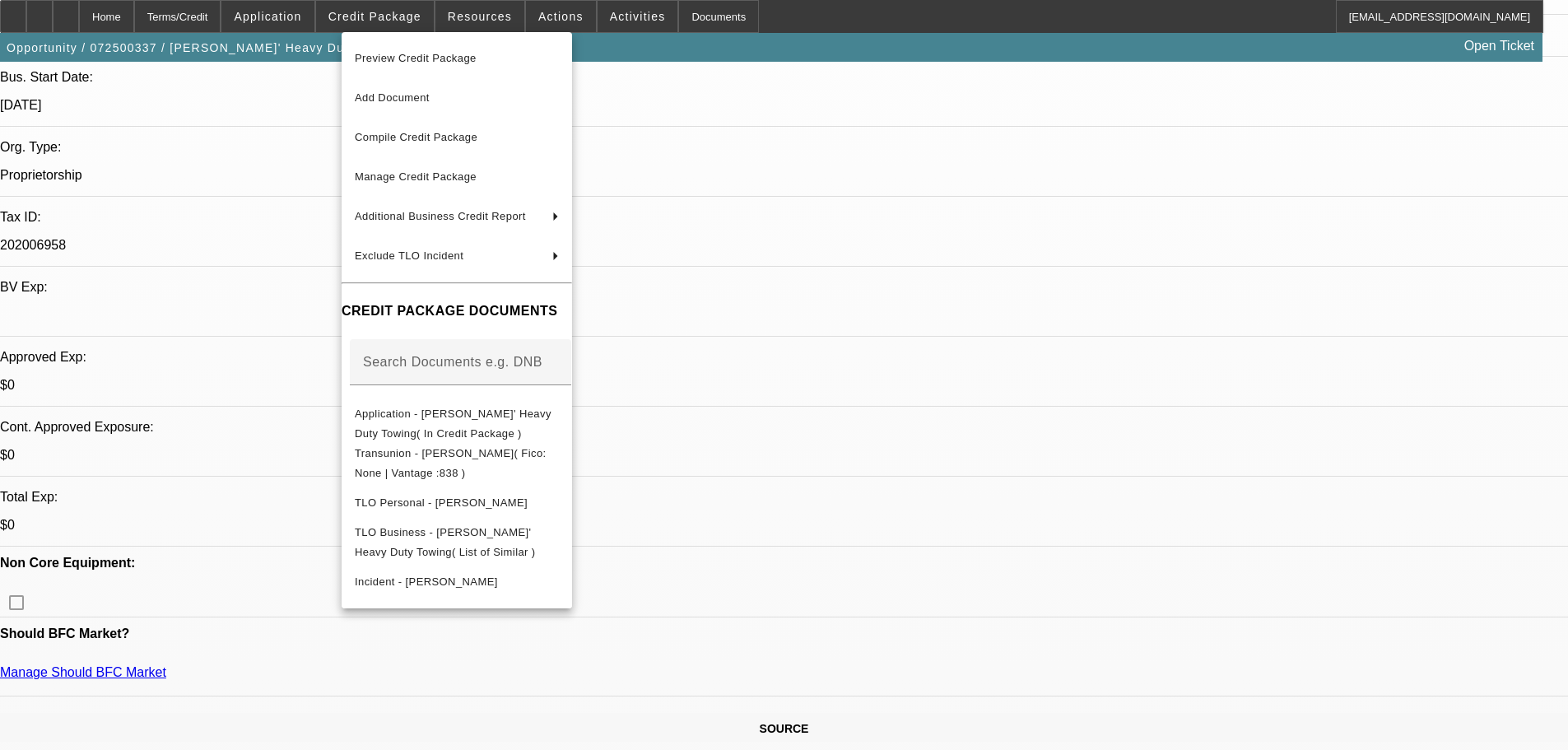
click at [830, 135] on div at bounding box center [784, 375] width 1568 height 750
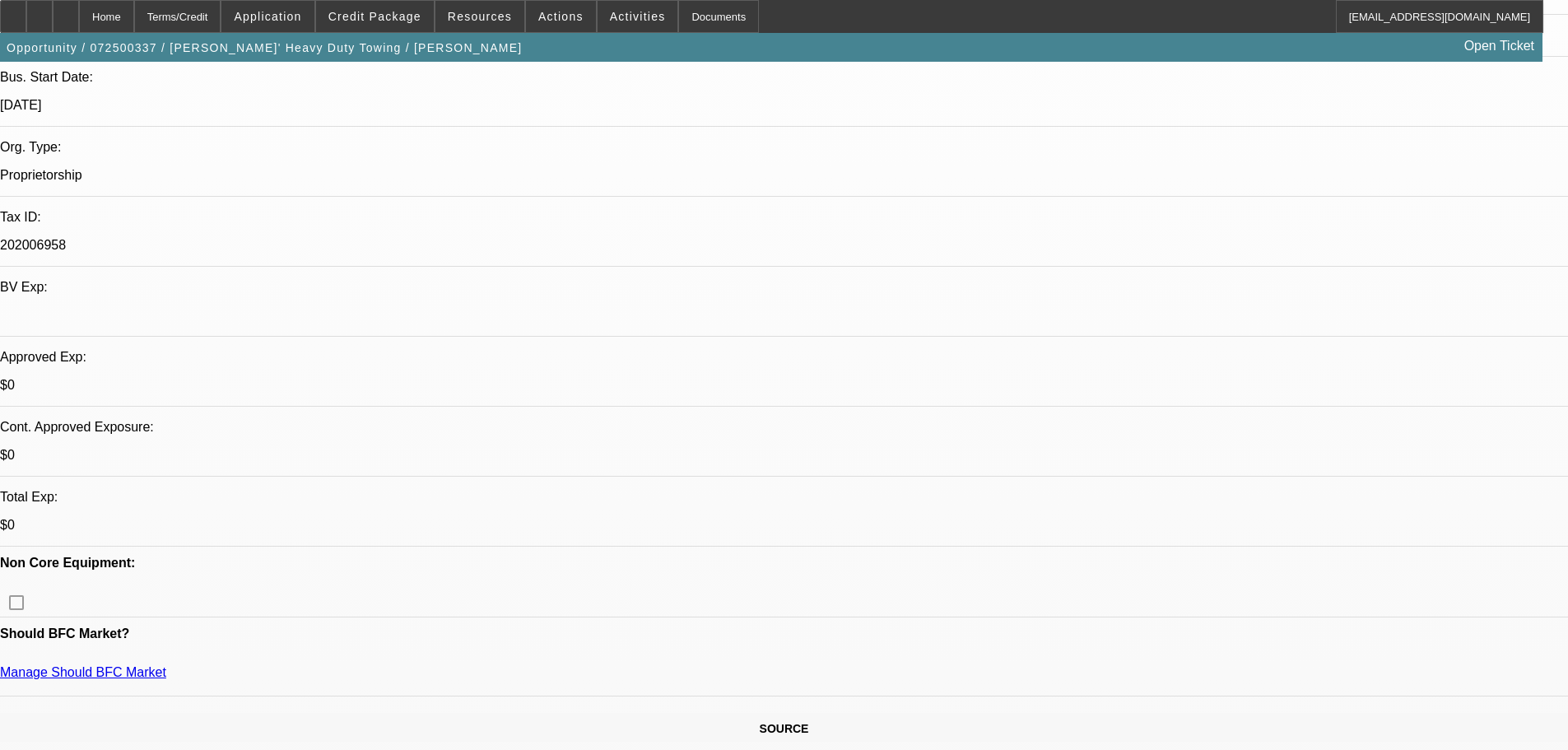
drag, startPoint x: 1386, startPoint y: 345, endPoint x: 1418, endPoint y: 348, distance: 32.1
drag, startPoint x: 1417, startPoint y: 348, endPoint x: 1402, endPoint y: 348, distance: 15.0
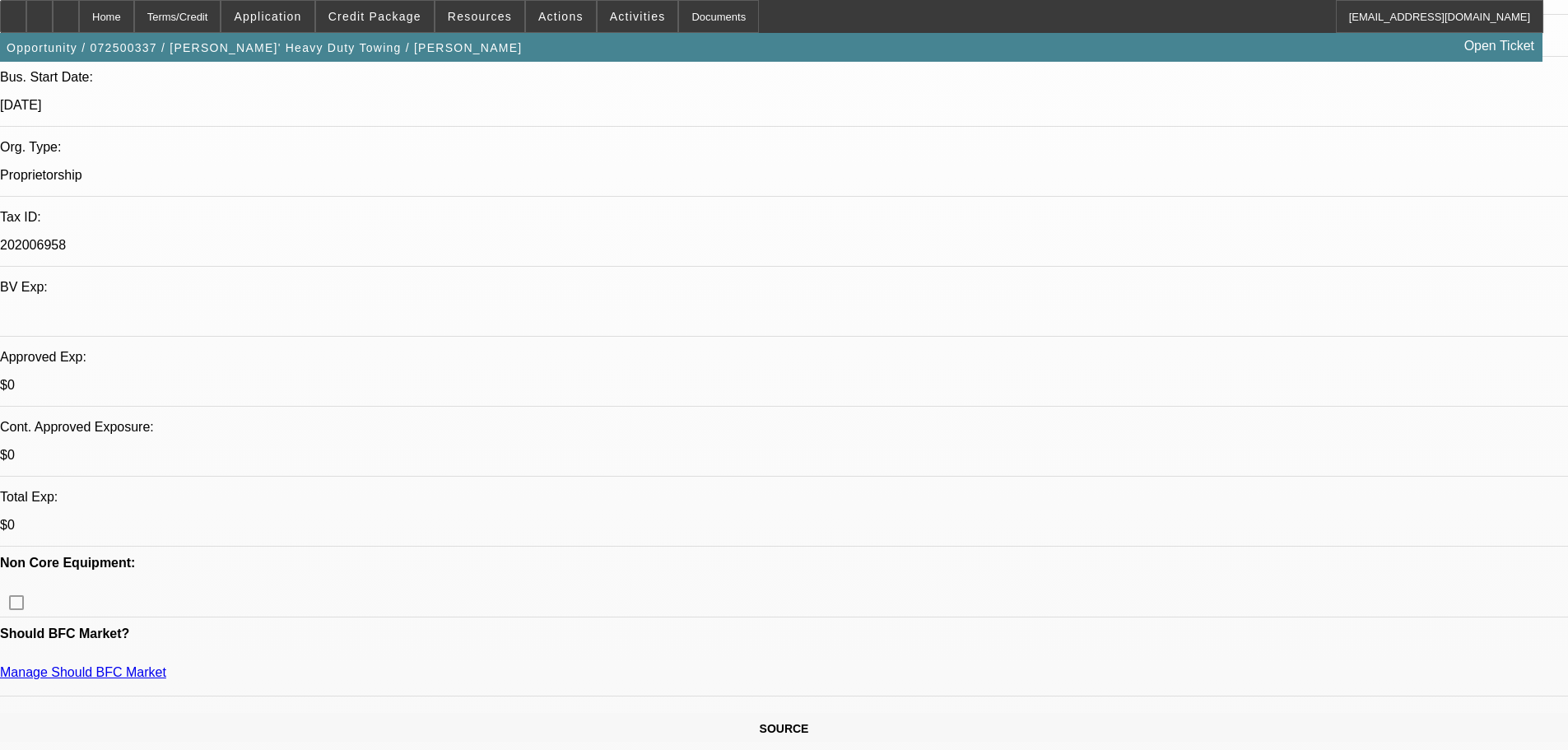
drag, startPoint x: 1389, startPoint y: 347, endPoint x: 1416, endPoint y: 344, distance: 27.2
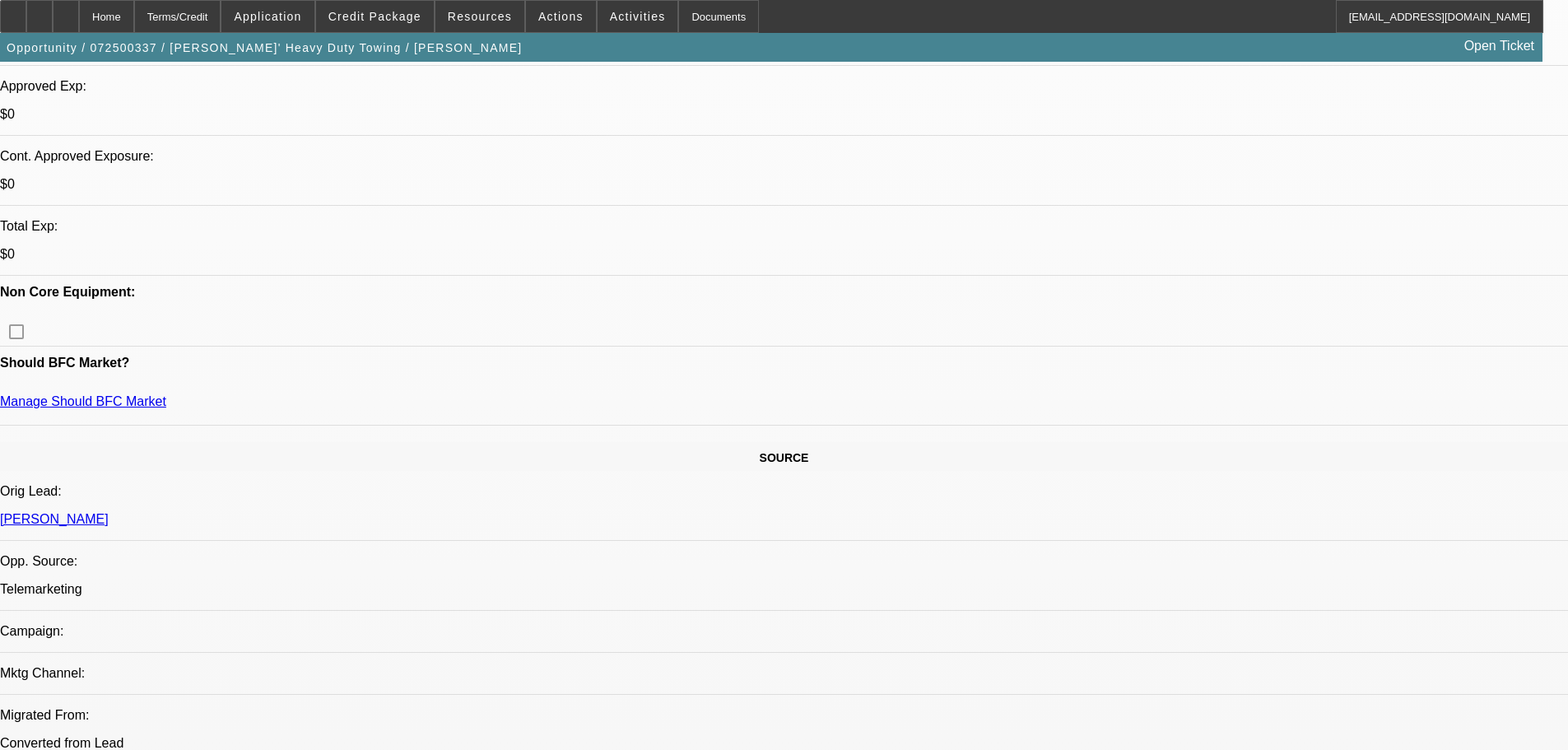
scroll to position [659, 0]
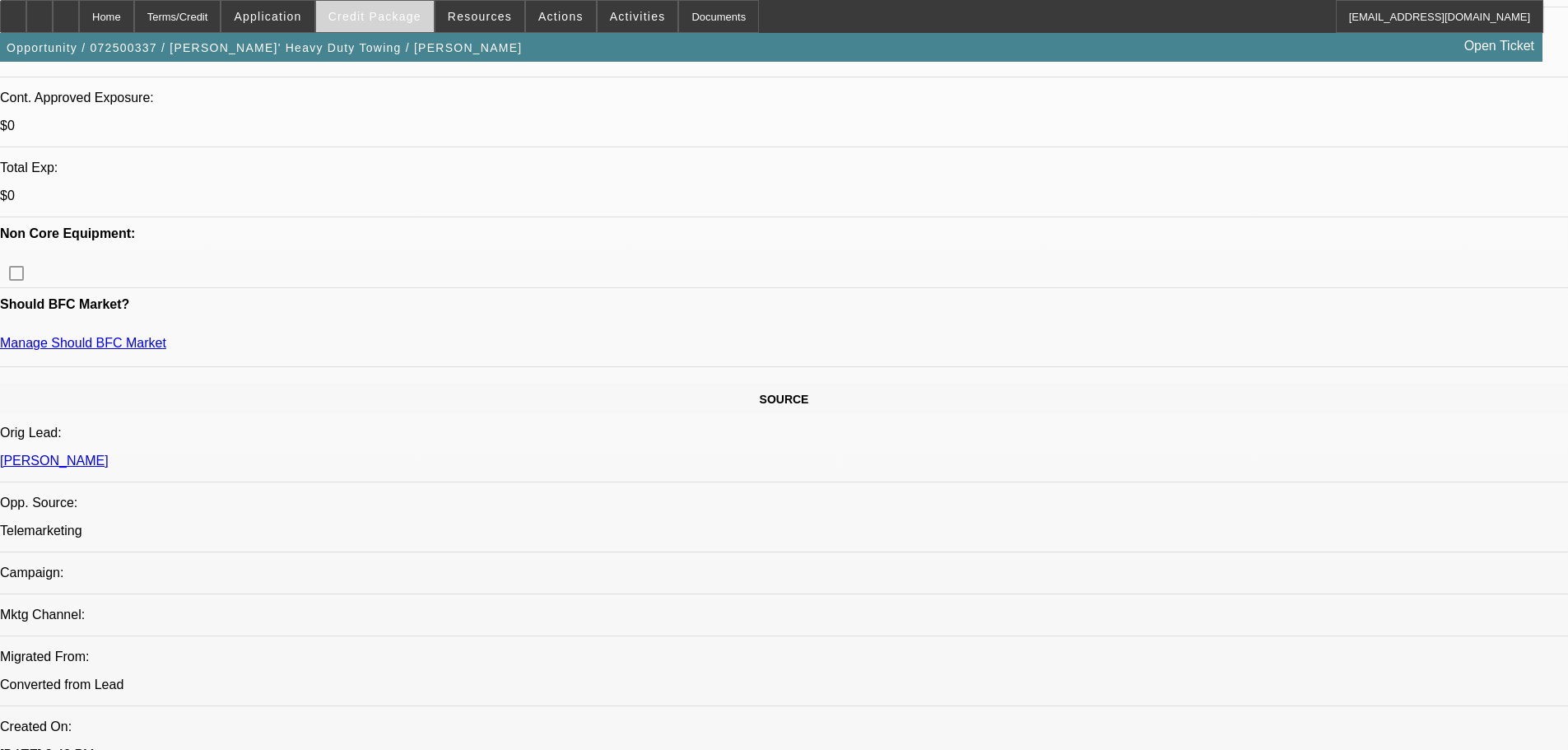
click at [414, 9] on span at bounding box center [374, 16] width 118 height 39
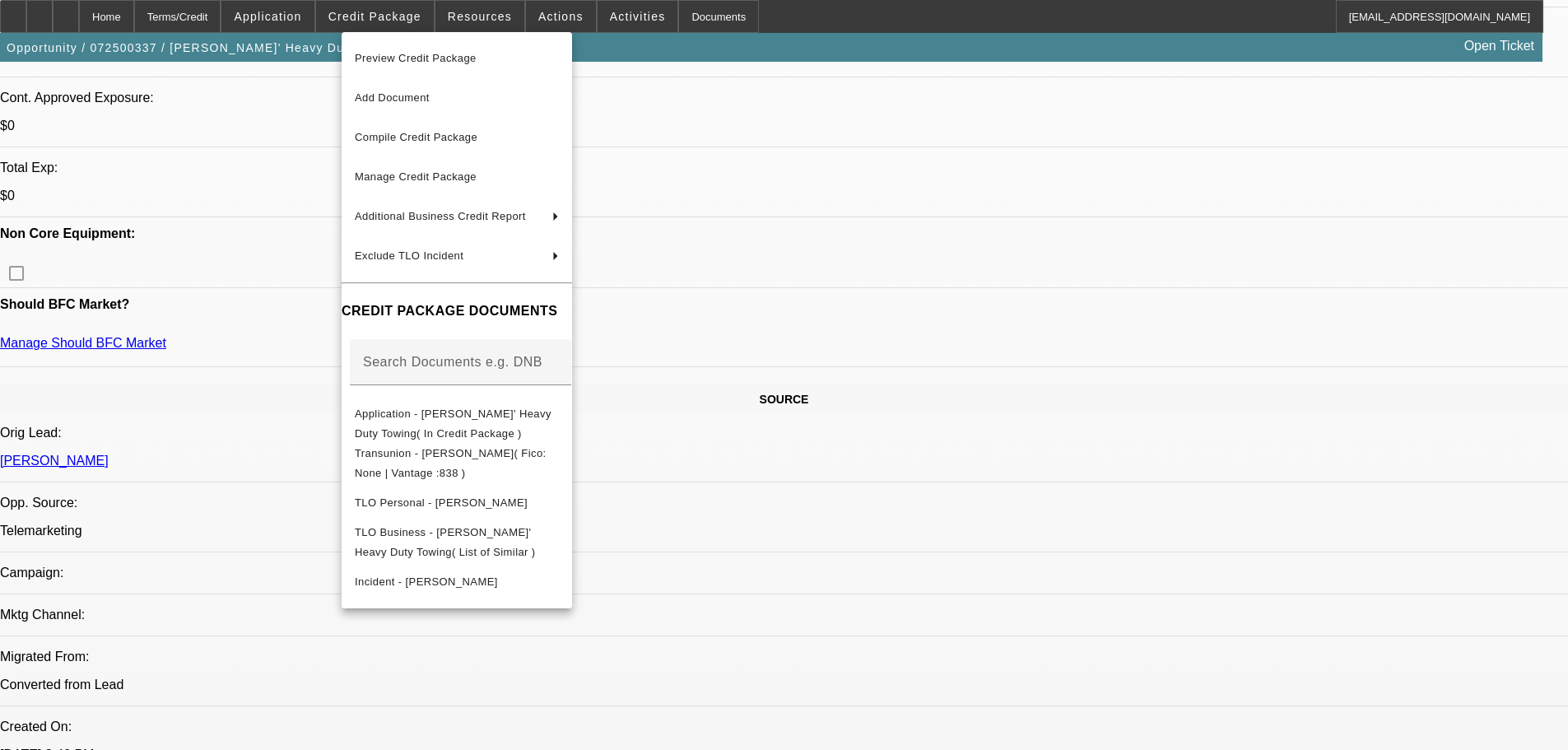
click at [799, 300] on div at bounding box center [784, 375] width 1568 height 750
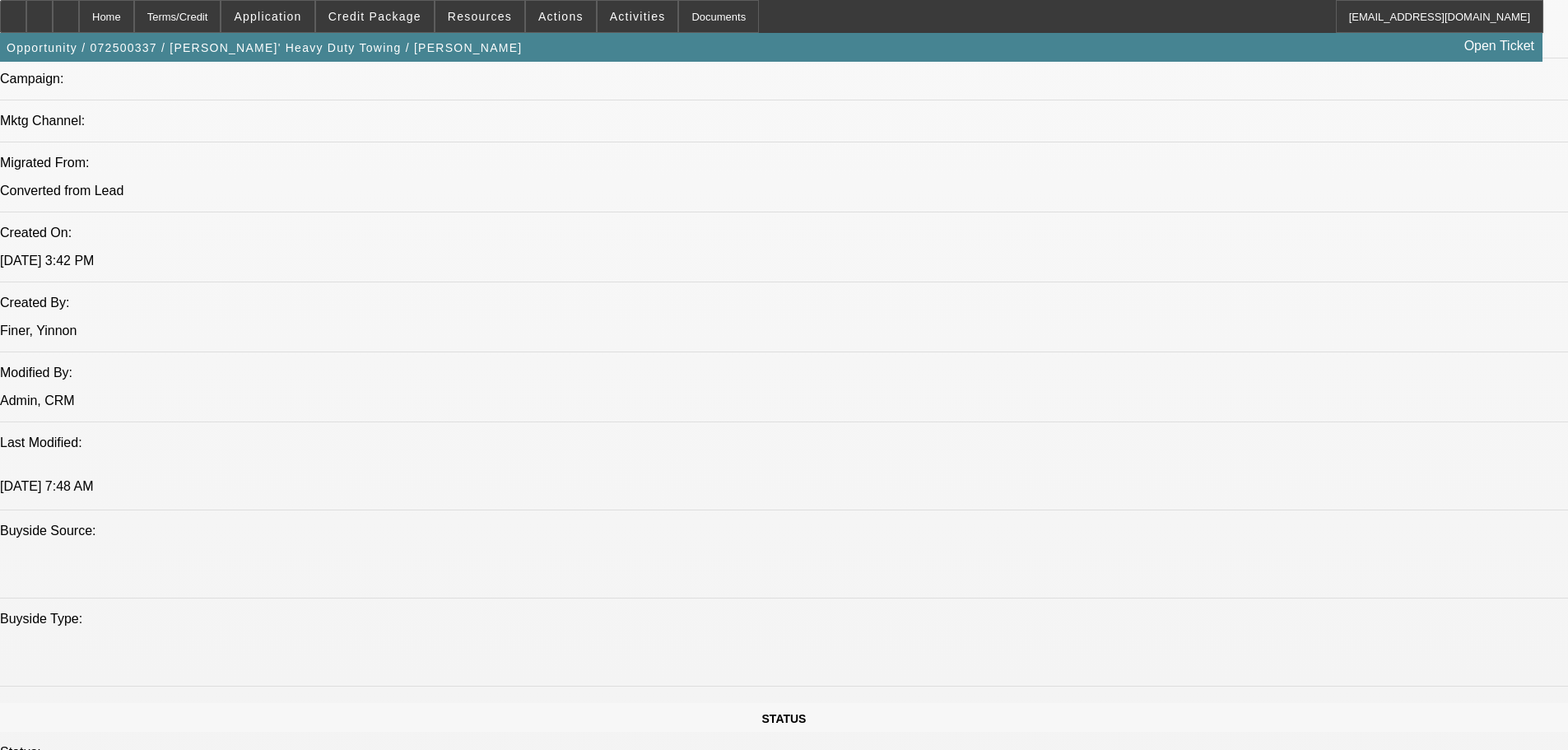
scroll to position [1318, 0]
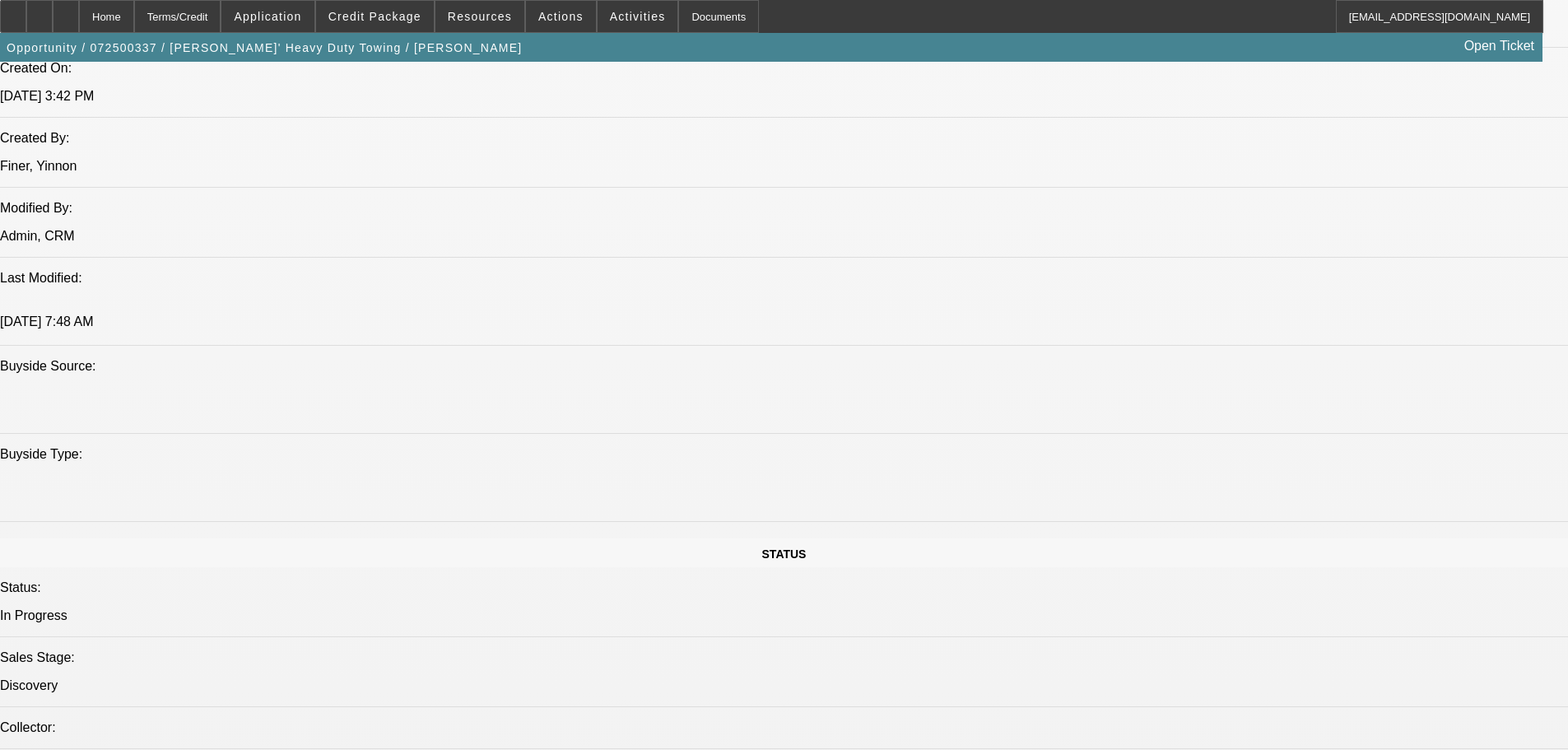
drag, startPoint x: 469, startPoint y: 245, endPoint x: 529, endPoint y: 247, distance: 60.0
drag, startPoint x: 563, startPoint y: 247, endPoint x: 521, endPoint y: 248, distance: 42.0
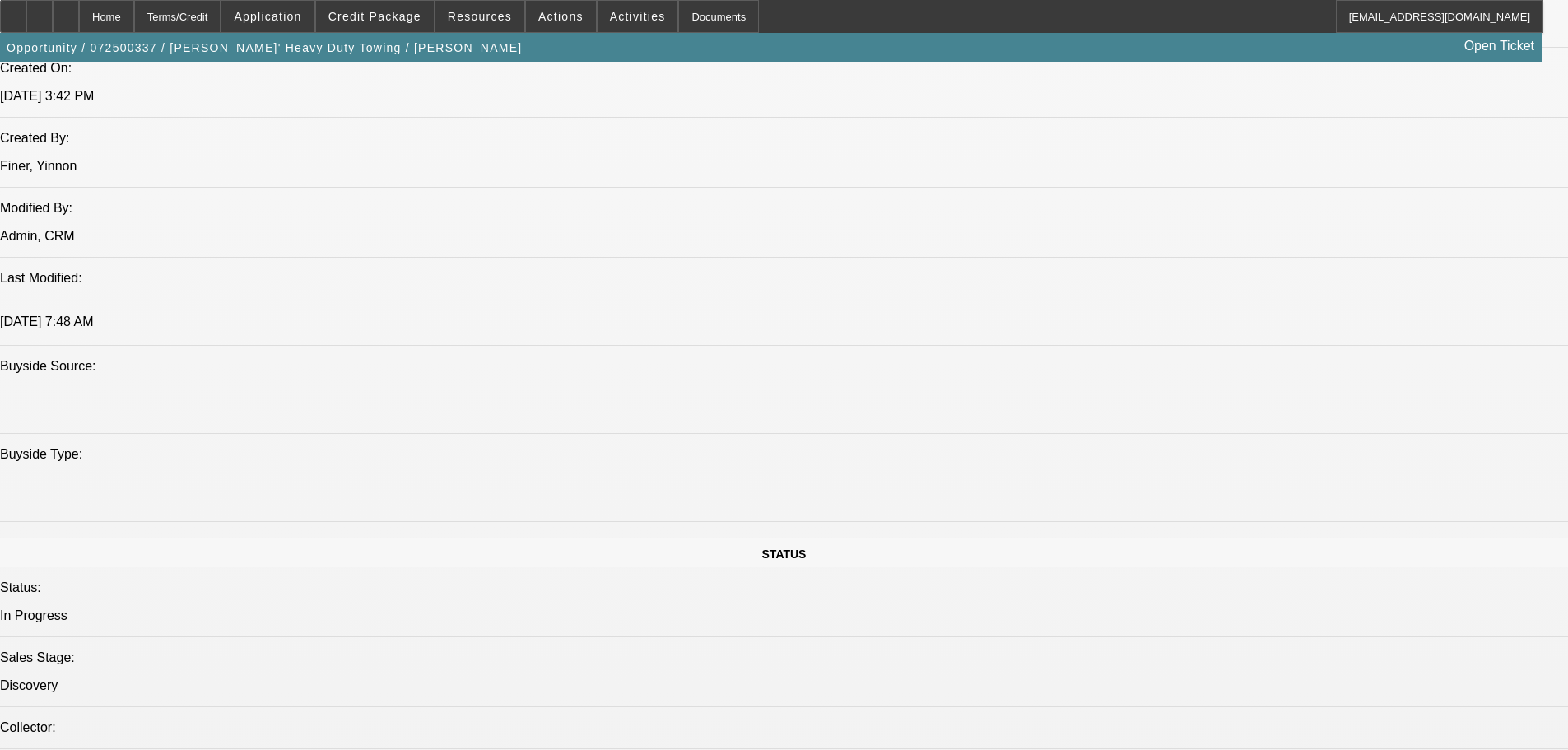
drag, startPoint x: 556, startPoint y: 246, endPoint x: 523, endPoint y: 249, distance: 33.1
click at [547, 10] on span "Actions" at bounding box center [561, 16] width 45 height 13
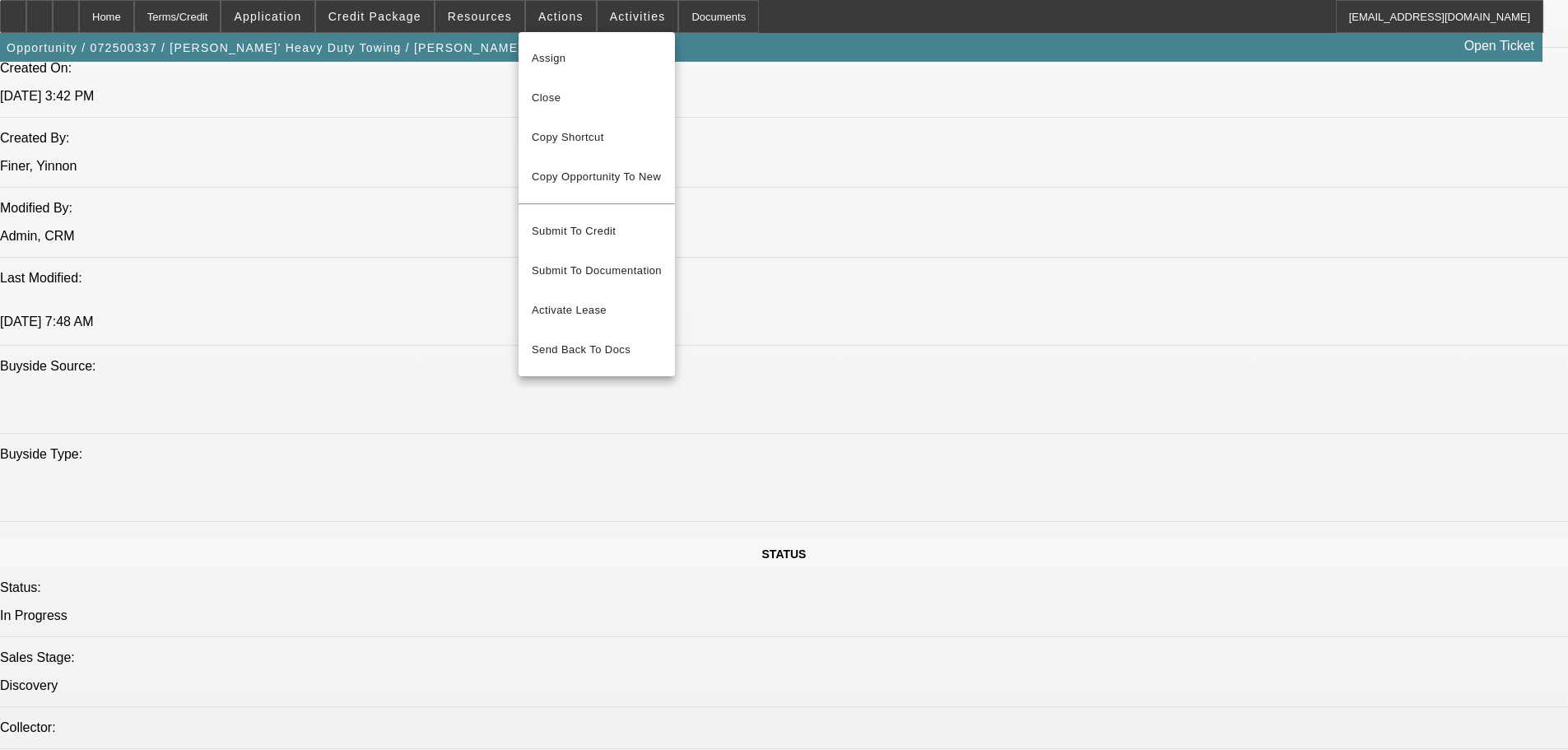
click at [755, 78] on div at bounding box center [784, 375] width 1568 height 750
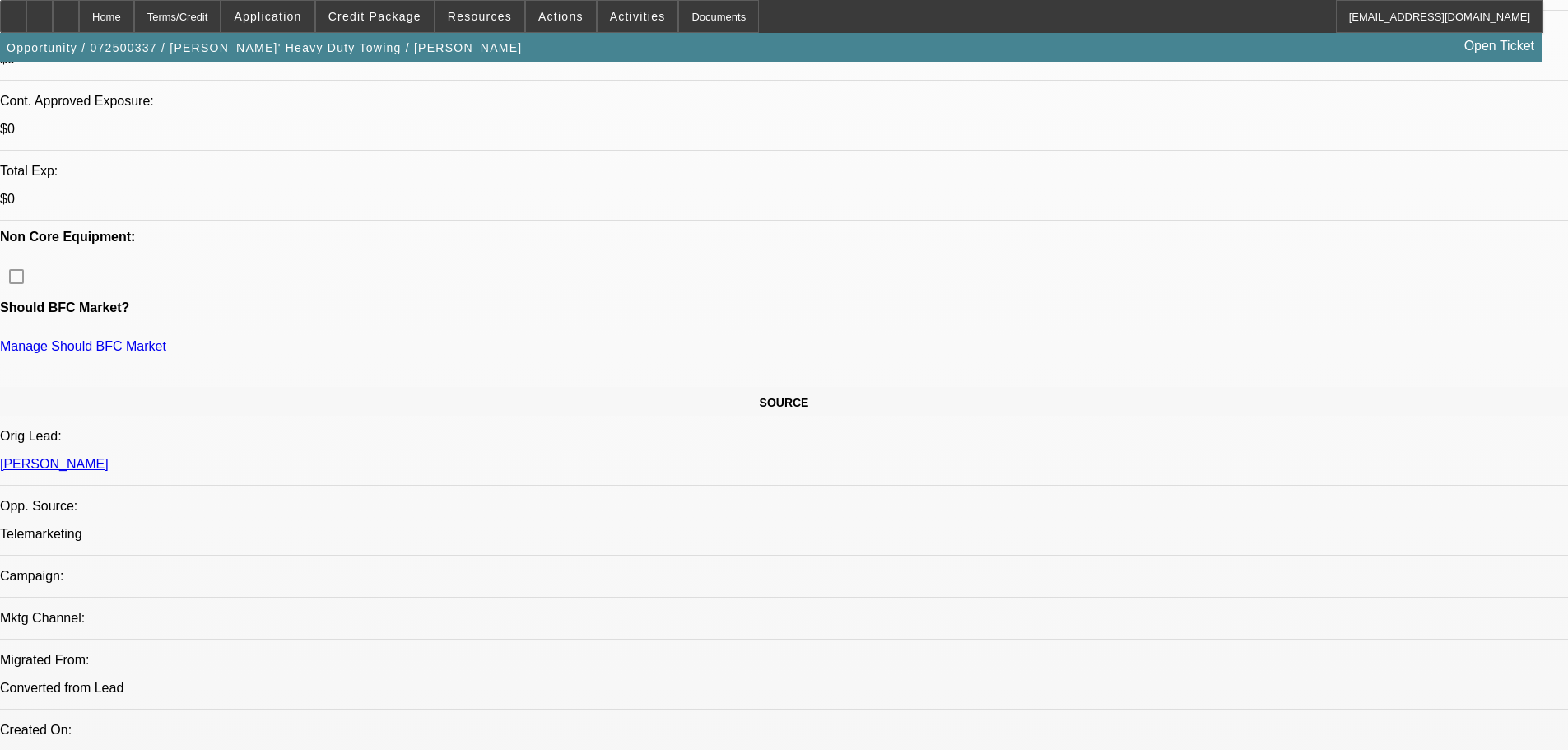
scroll to position [165, 0]
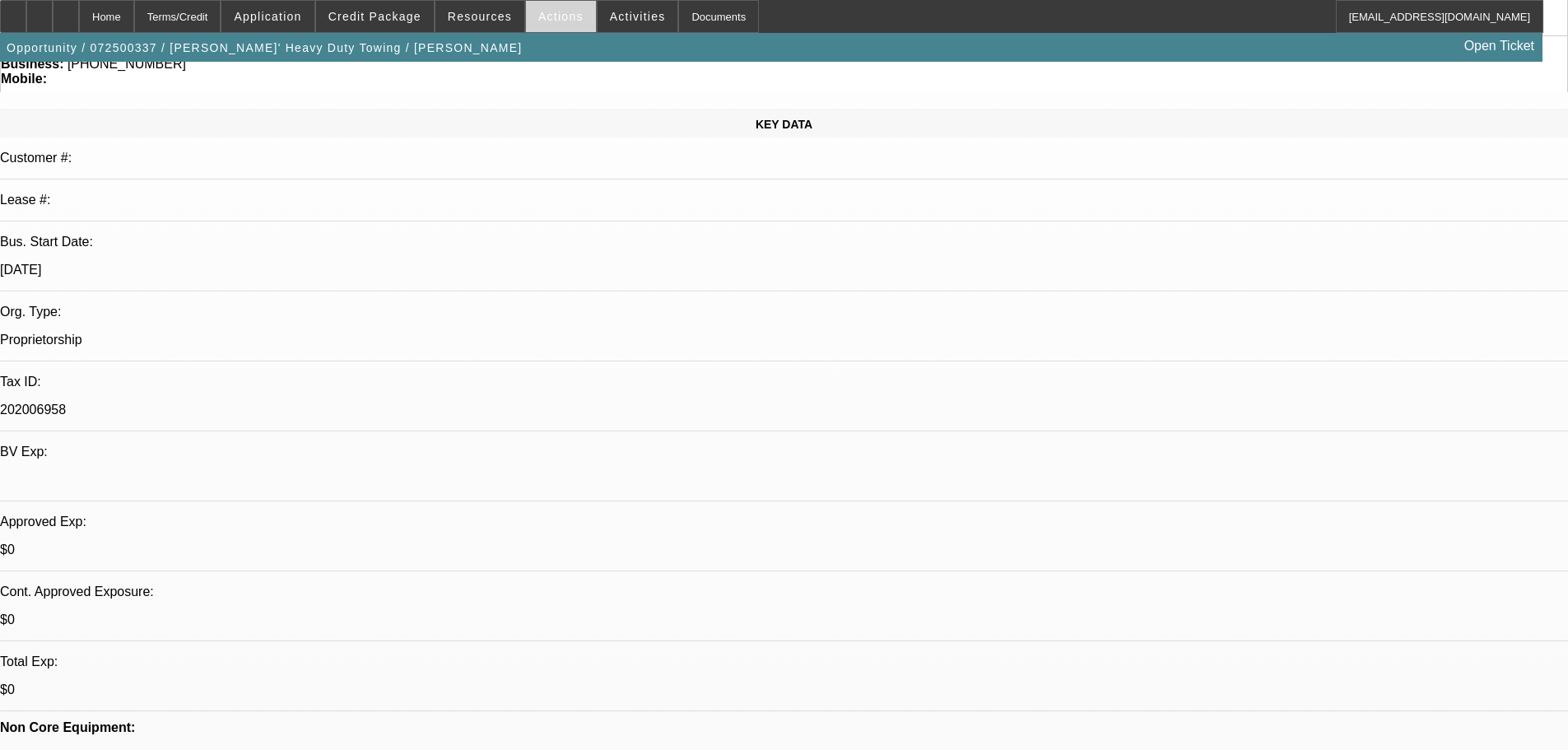
click at [564, 23] on span at bounding box center [561, 16] width 70 height 39
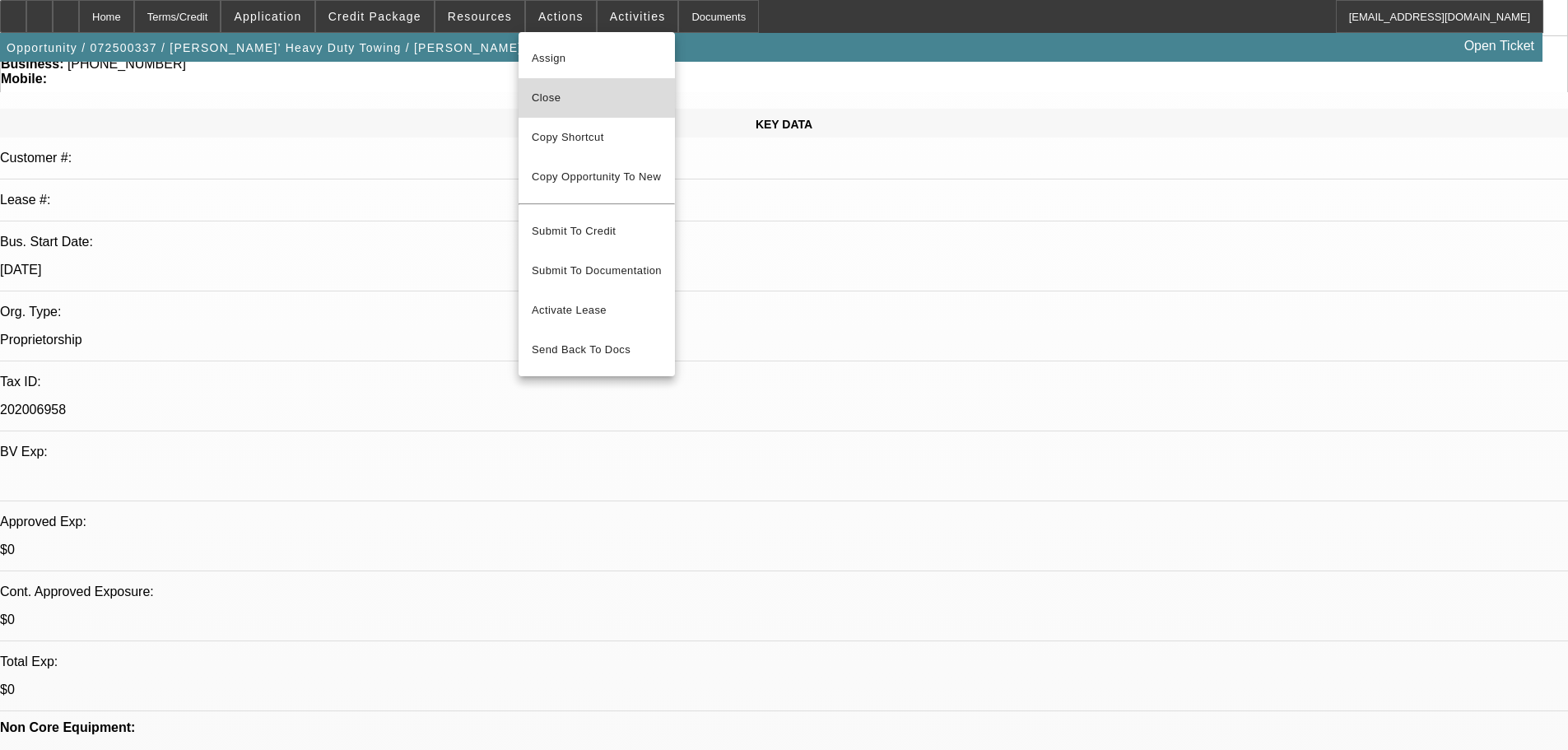
click at [565, 93] on span "Close" at bounding box center [596, 98] width 130 height 20
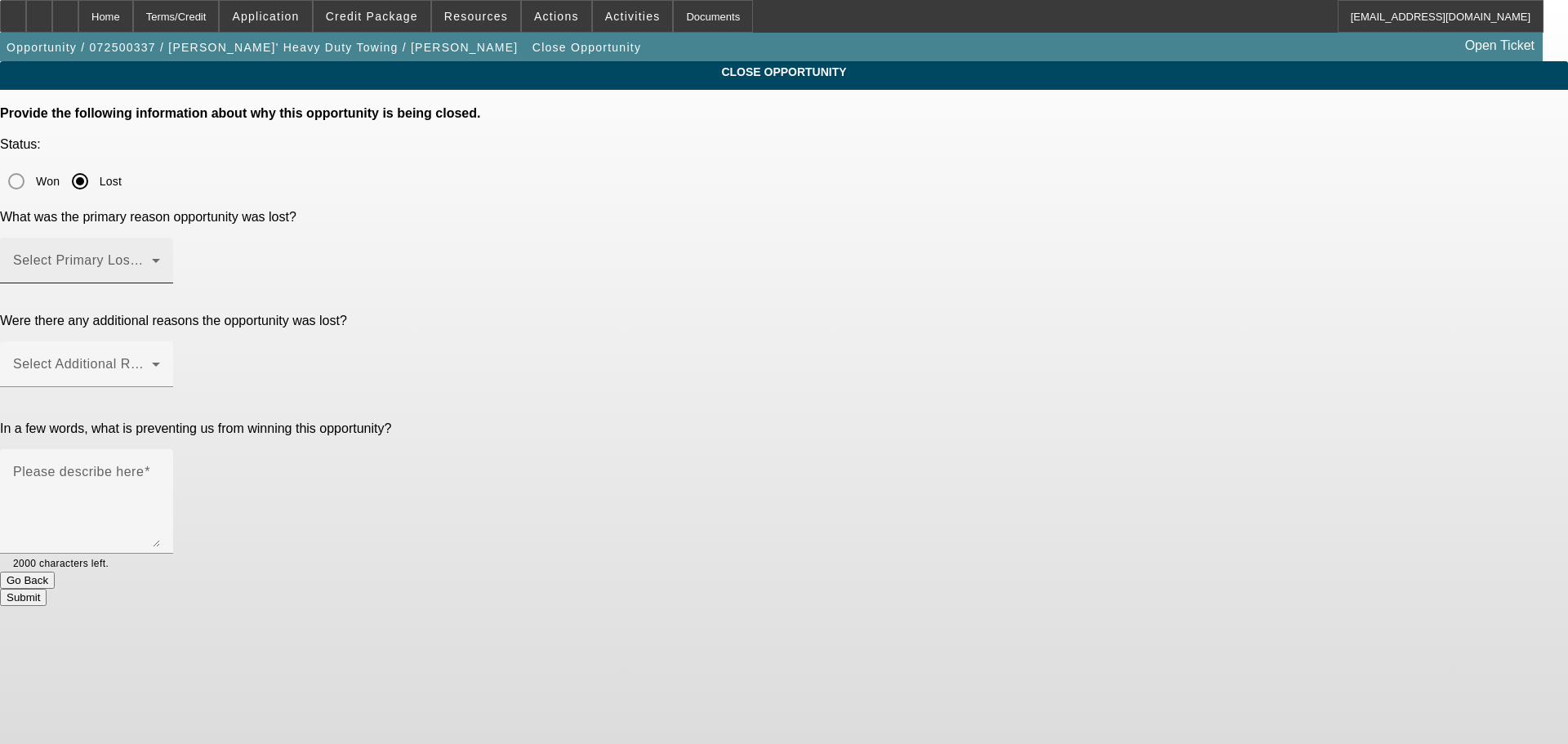
click at [152, 258] on span at bounding box center [82, 267] width 139 height 20
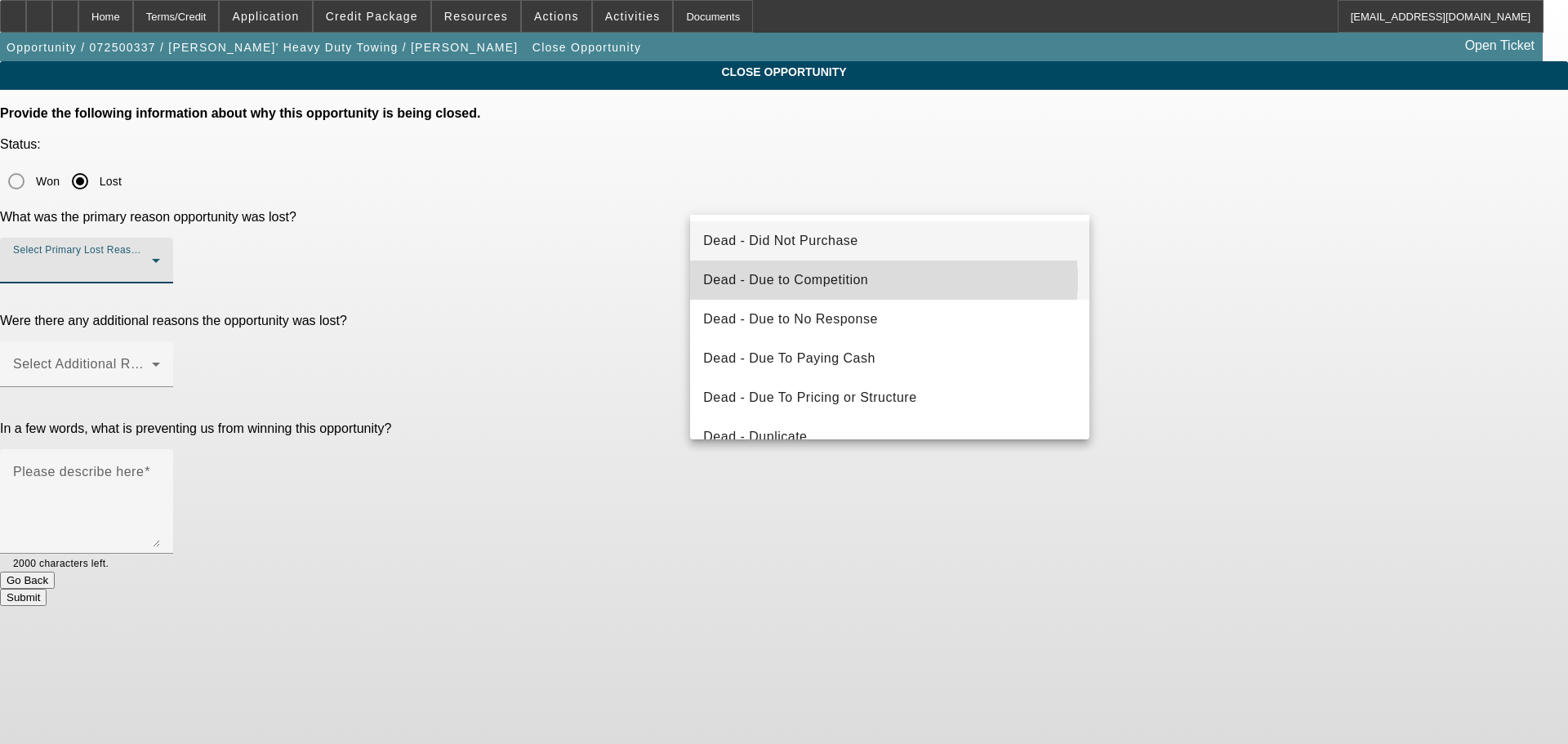
click at [874, 280] on mat-option "Dead - Due to Competition" at bounding box center [890, 280] width 399 height 39
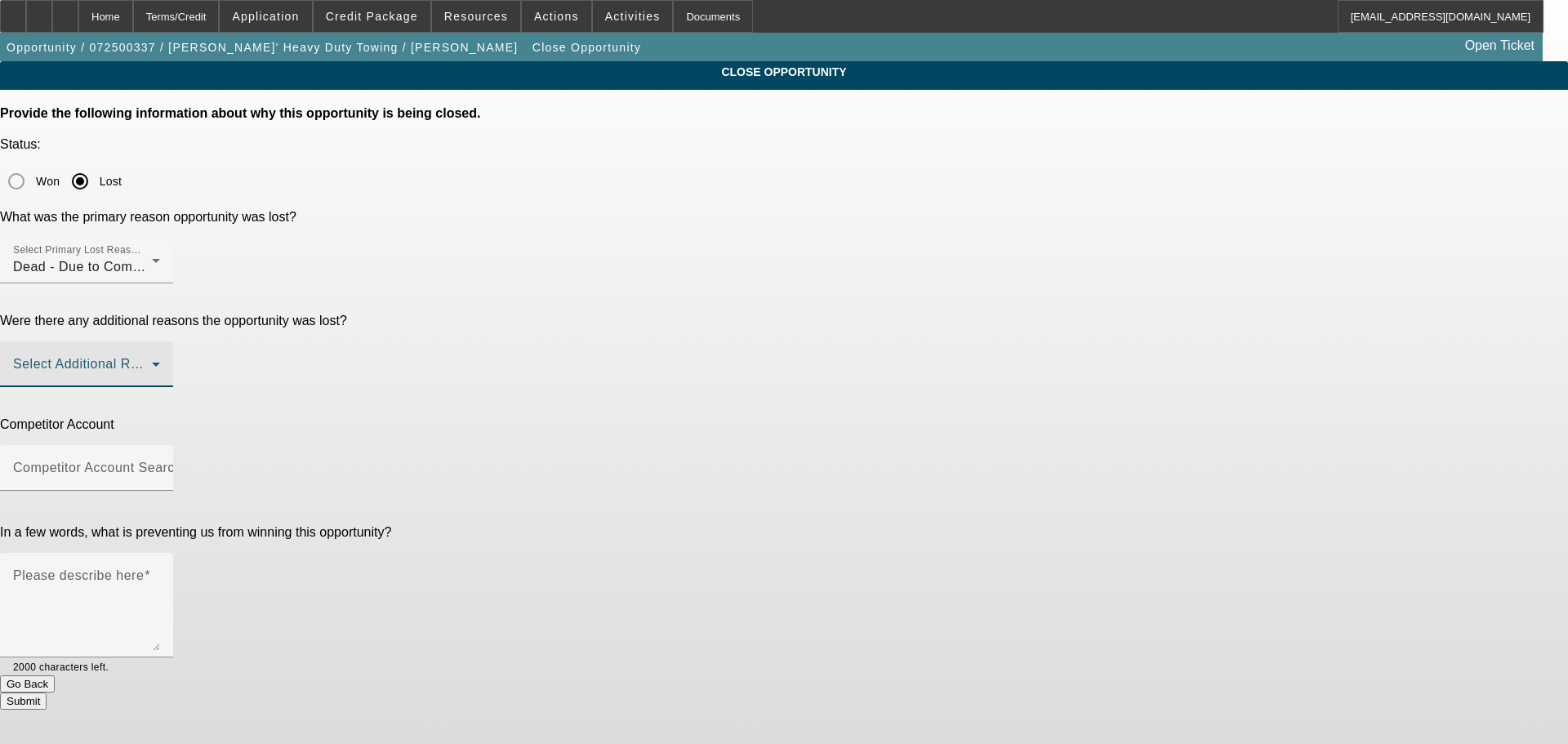
click at [152, 361] on span at bounding box center [82, 371] width 139 height 20
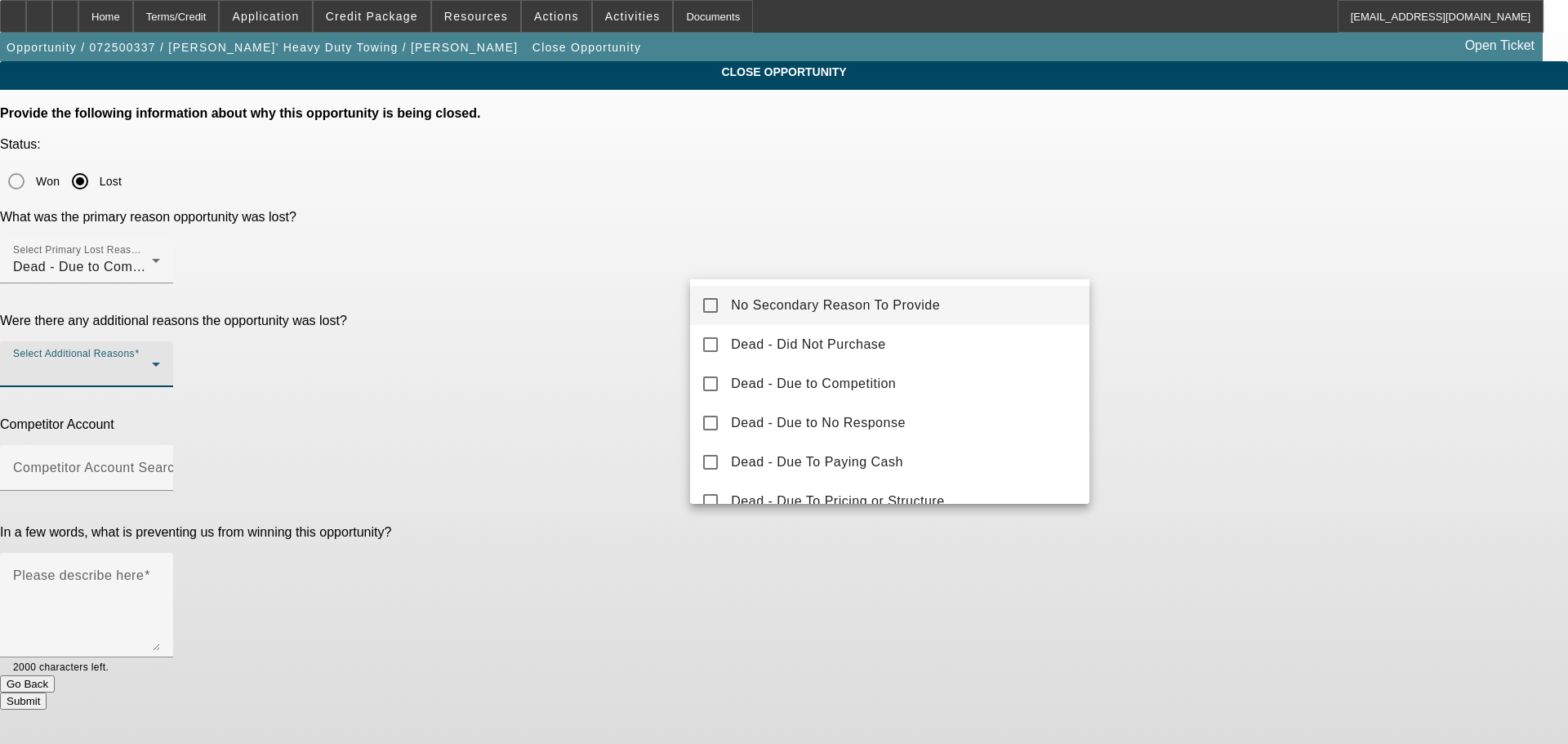
click at [887, 297] on span "No Secondary Reason To Provide" at bounding box center [835, 305] width 209 height 20
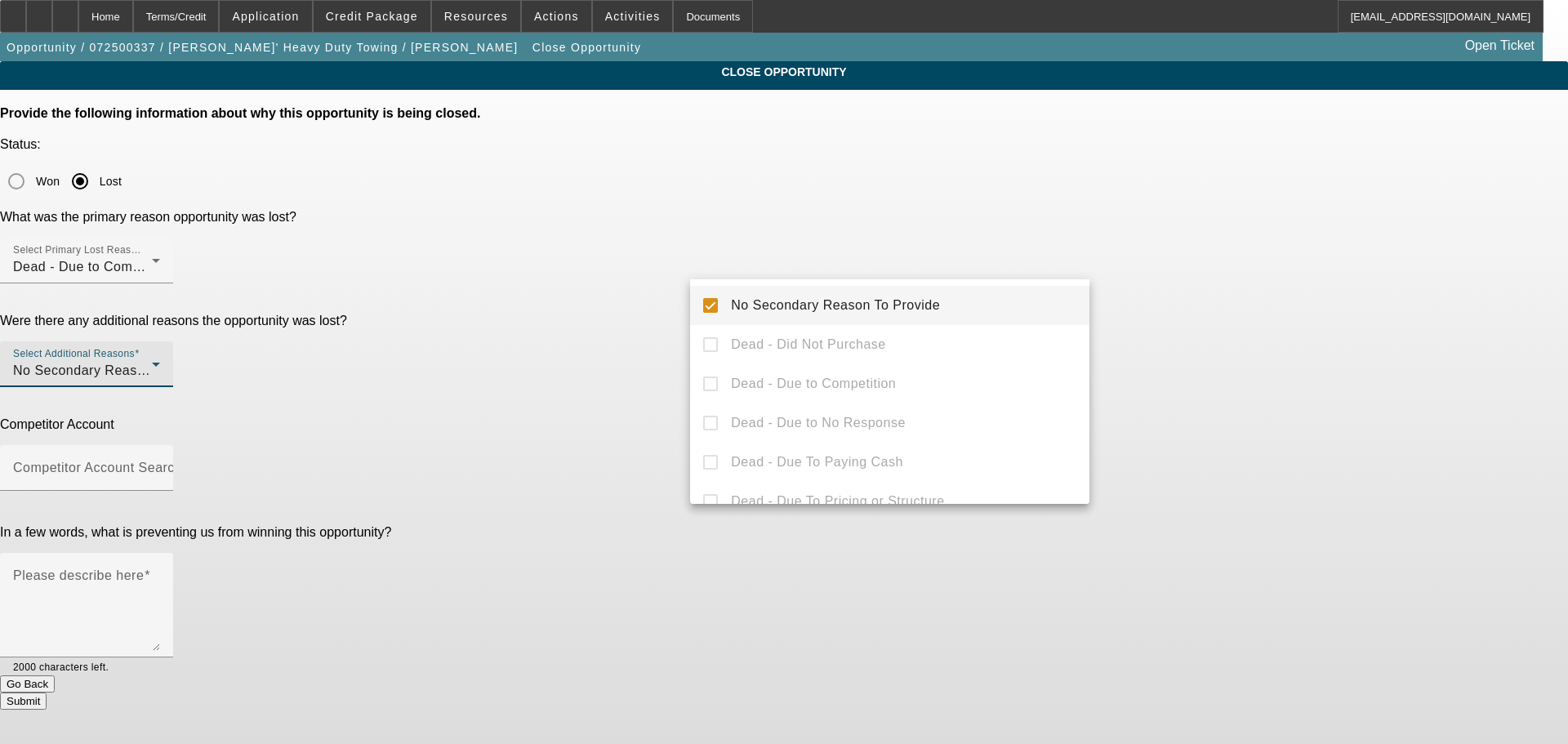
drag, startPoint x: 1189, startPoint y: 296, endPoint x: 1072, endPoint y: 296, distance: 117.0
click at [1177, 296] on div at bounding box center [784, 372] width 1568 height 744
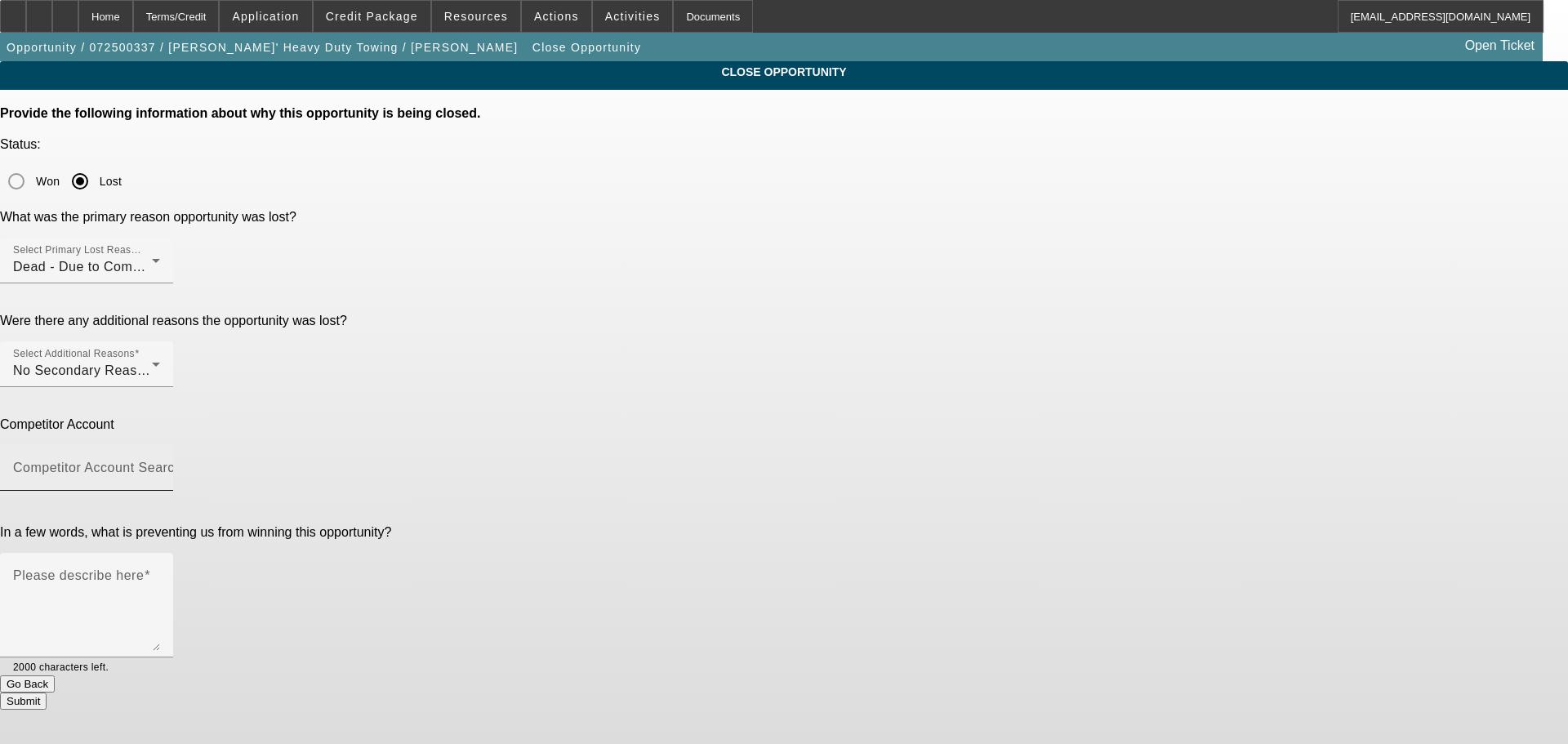
click at [160, 445] on div "Competitor Account Search" at bounding box center [86, 467] width 147 height 46
click at [873, 376] on mat-option "-- Other Competitor --" at bounding box center [890, 370] width 399 height 39
type input "-- Other Competitor --"
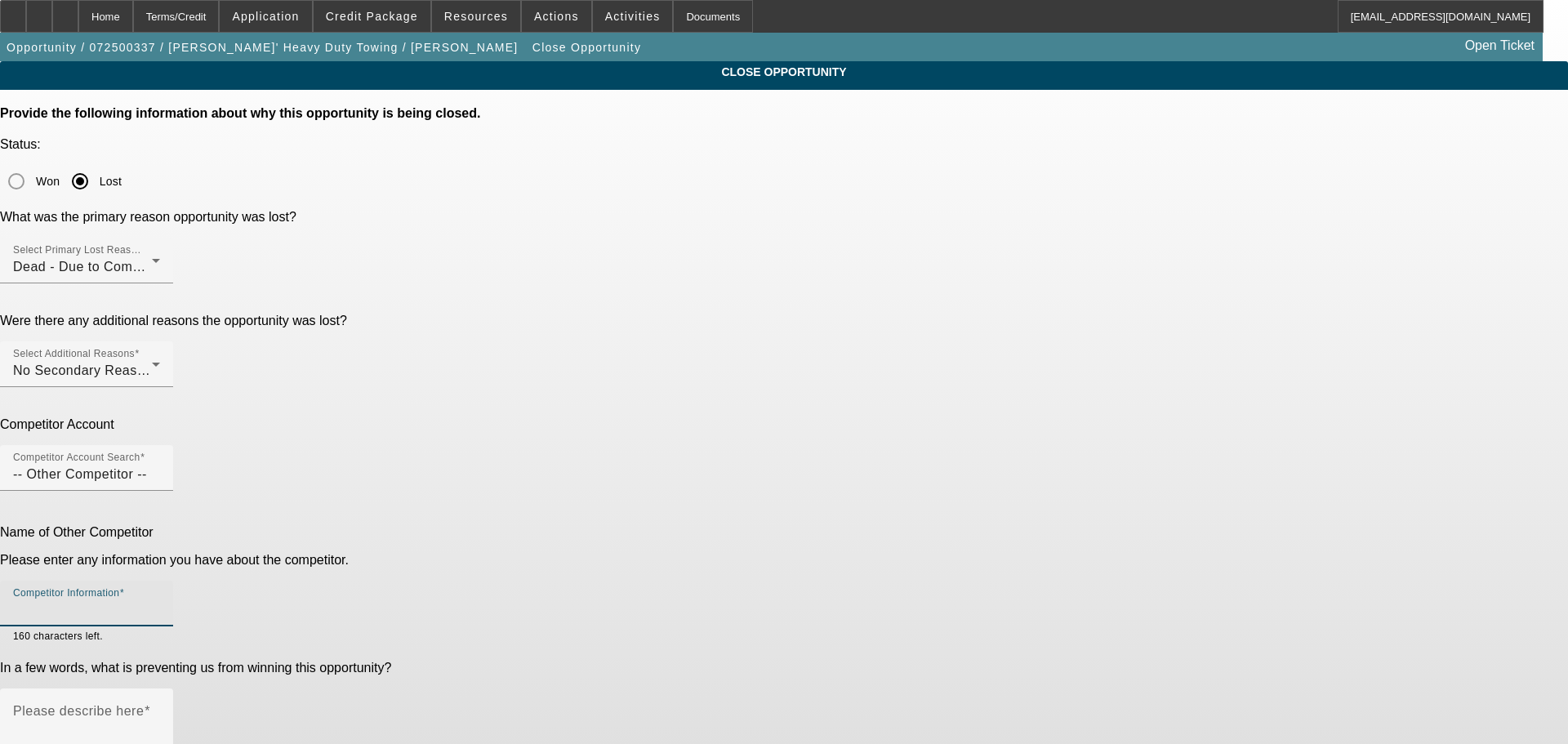
click at [160, 601] on input "Competitor Information" at bounding box center [86, 610] width 147 height 20
type input "Personal Bank"
click at [160, 709] on textarea "Please describe here" at bounding box center [86, 747] width 147 height 79
paste textarea "Said he's frustrated that we need his bank statements to get him an approval an…"
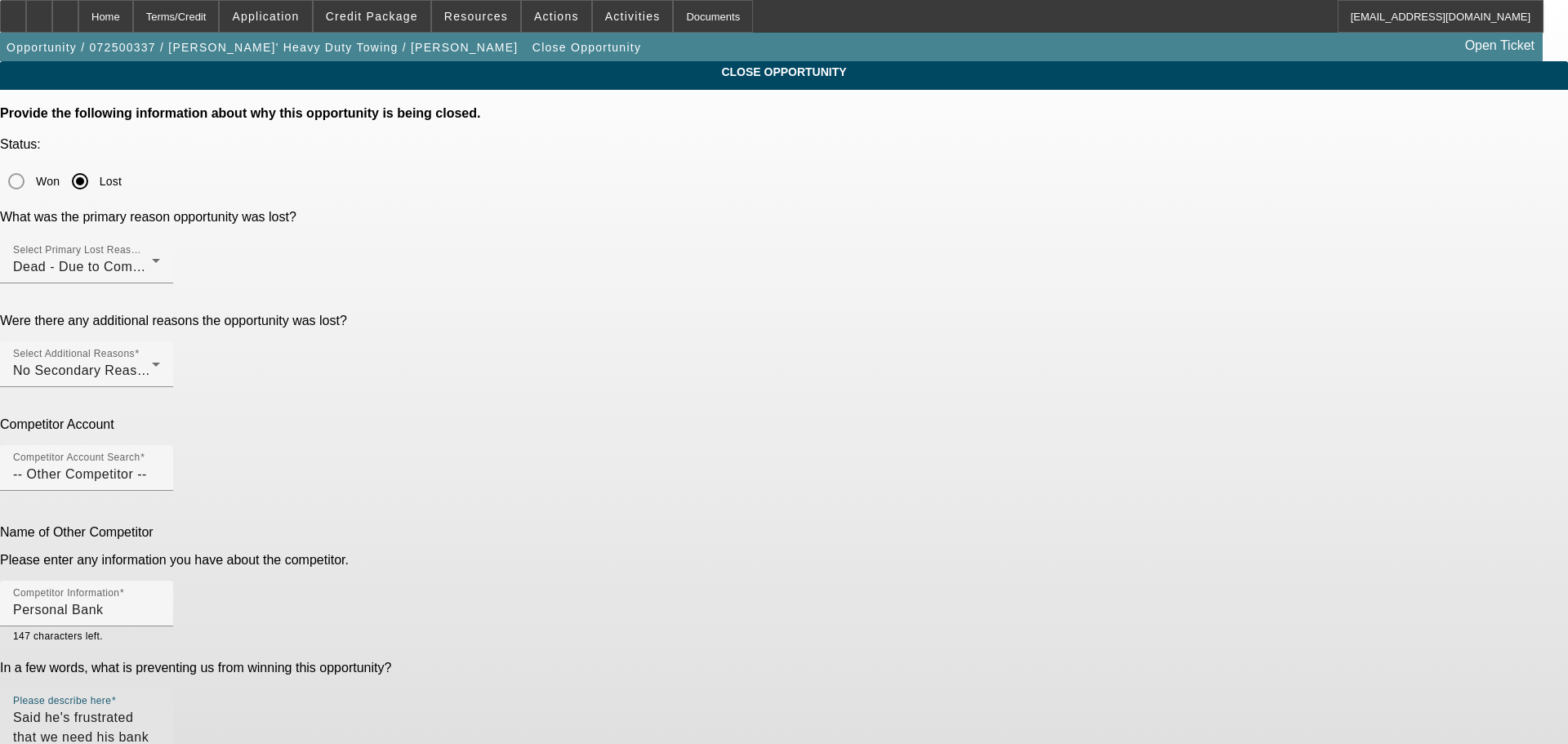
type textarea "Said he's frustrated that we need his bank statements to get him an approval an…"
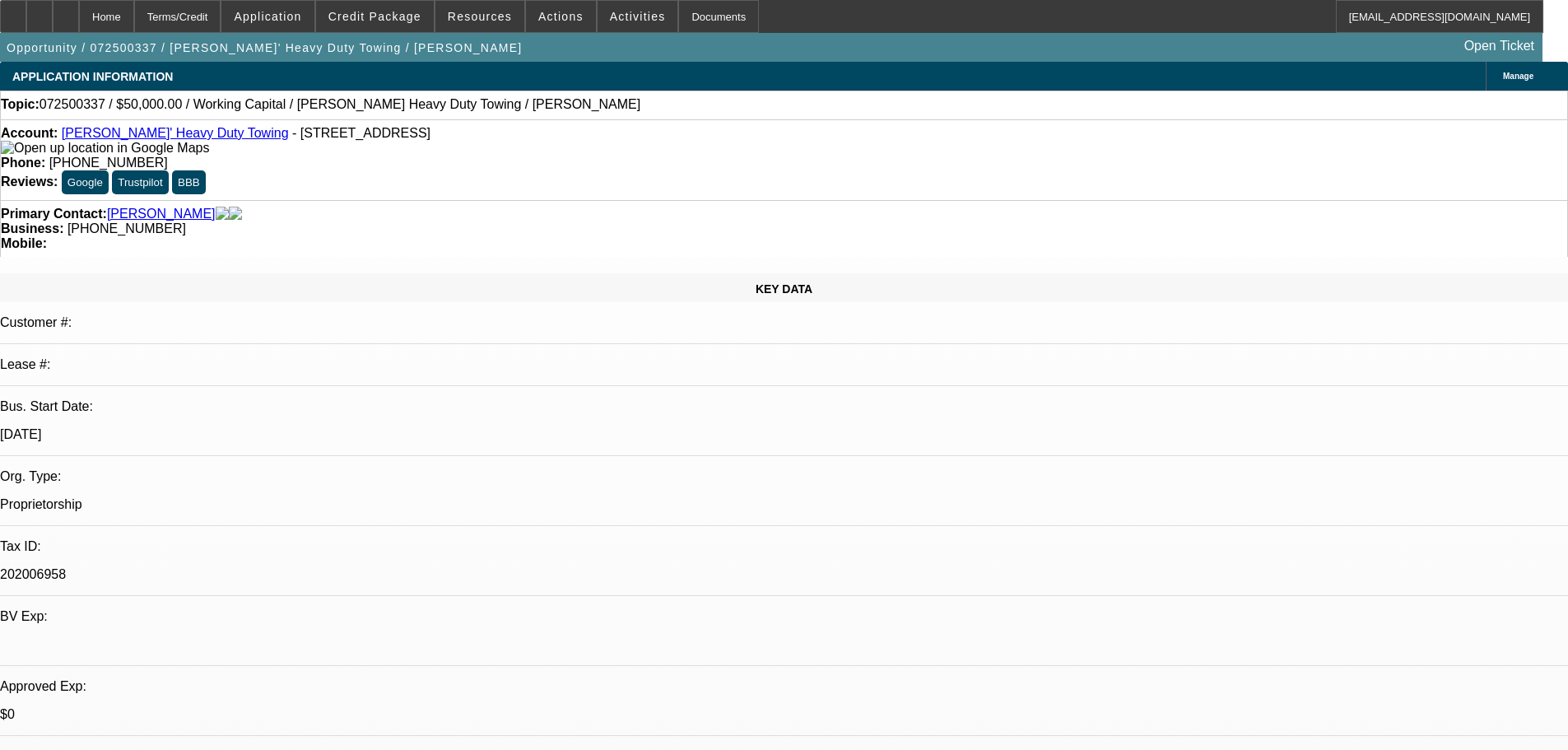
select select "0"
select select "2"
select select "0.1"
select select "4"
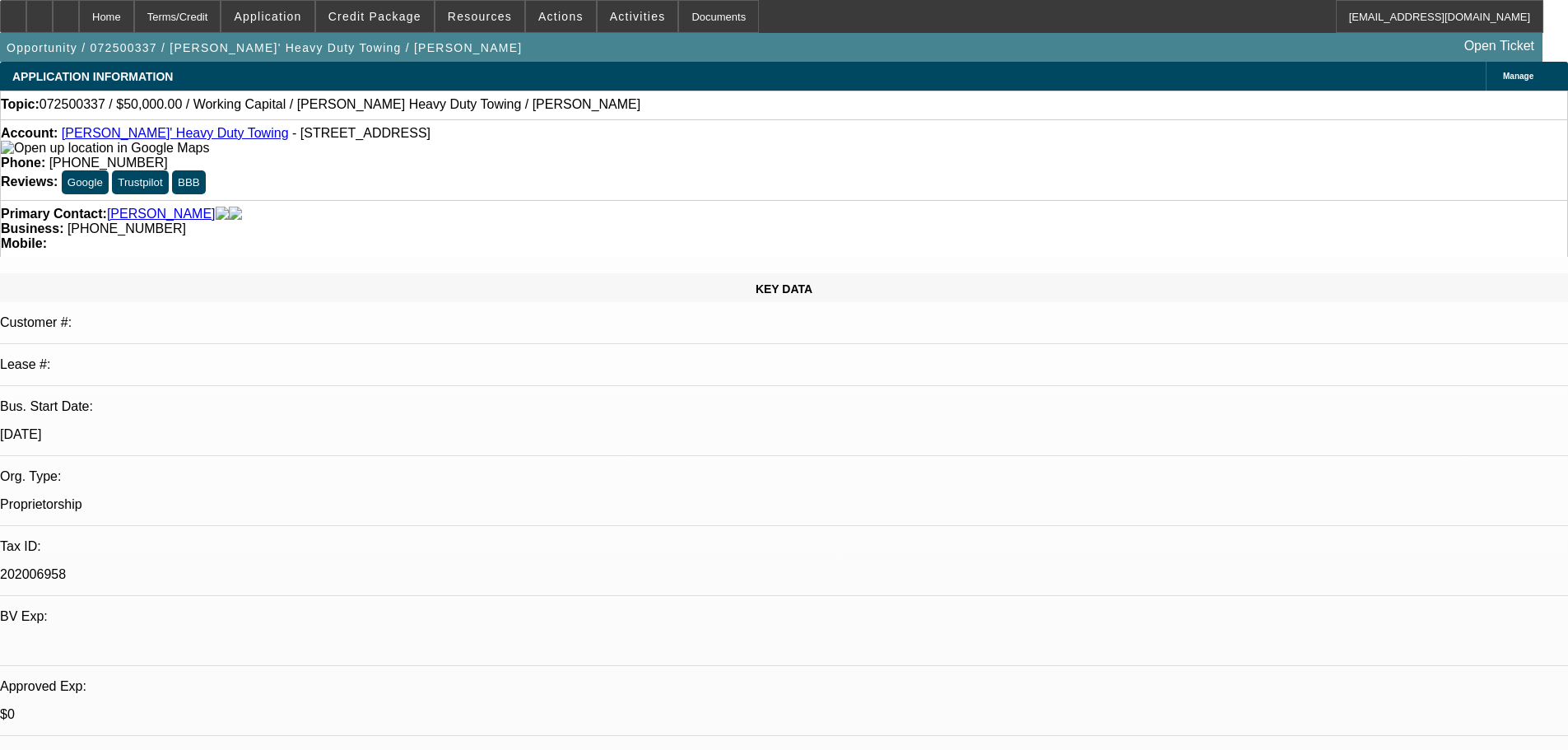
drag, startPoint x: 1062, startPoint y: 542, endPoint x: 1121, endPoint y: 586, distance: 73.6
copy div "Said he's frustrated that we need his bank statements to get him an approval an…"
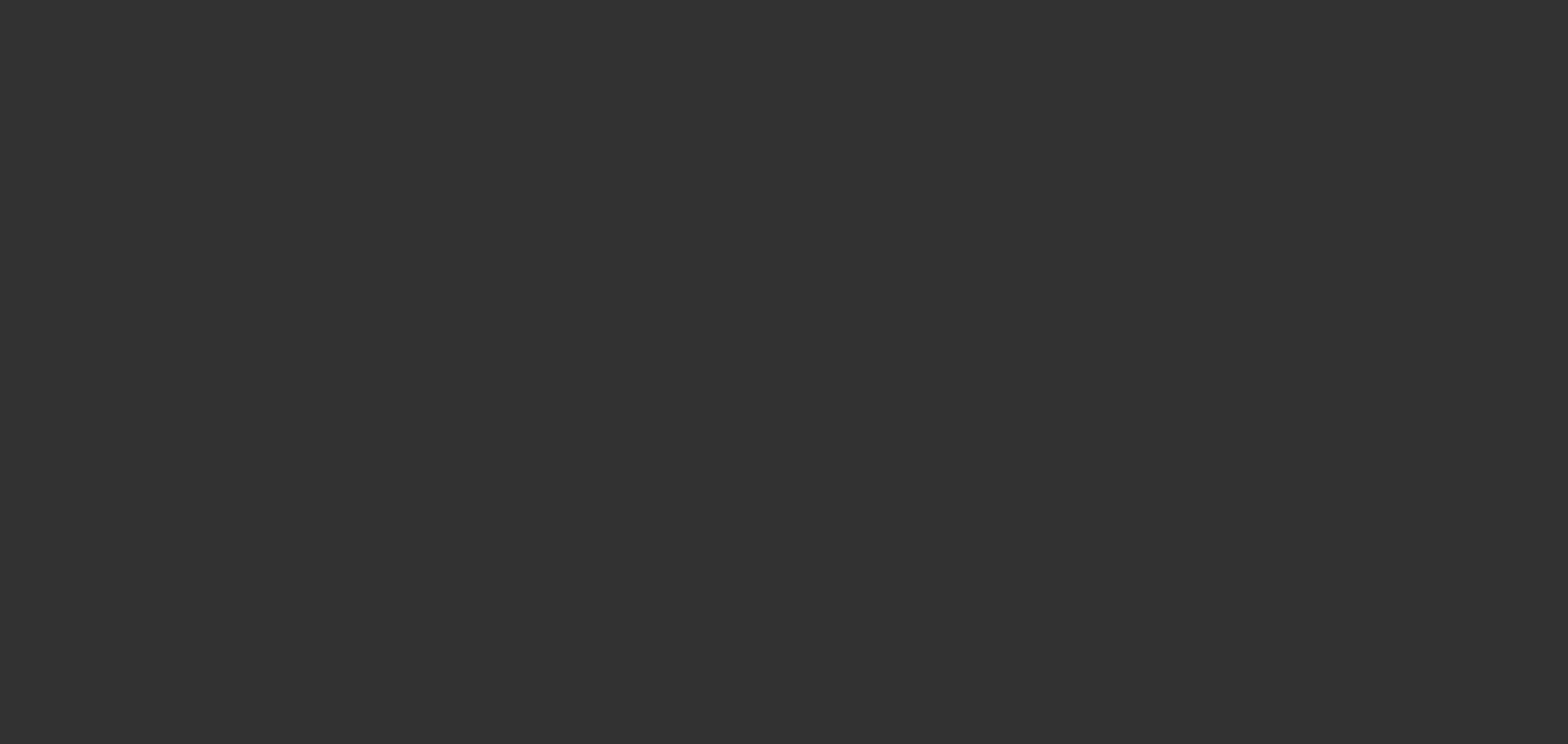
select select "0"
select select "2"
select select "0.1"
select select "4"
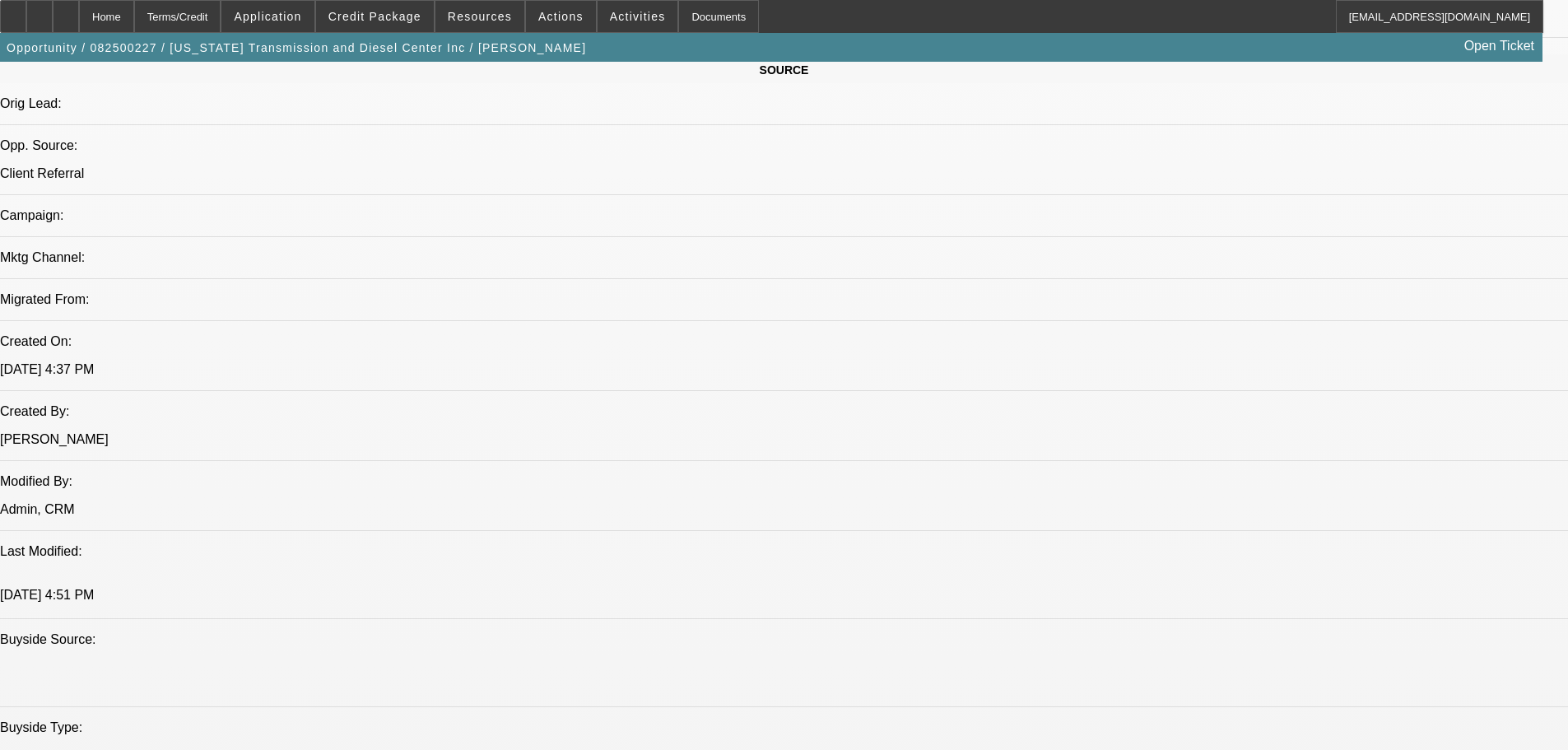
scroll to position [659, 0]
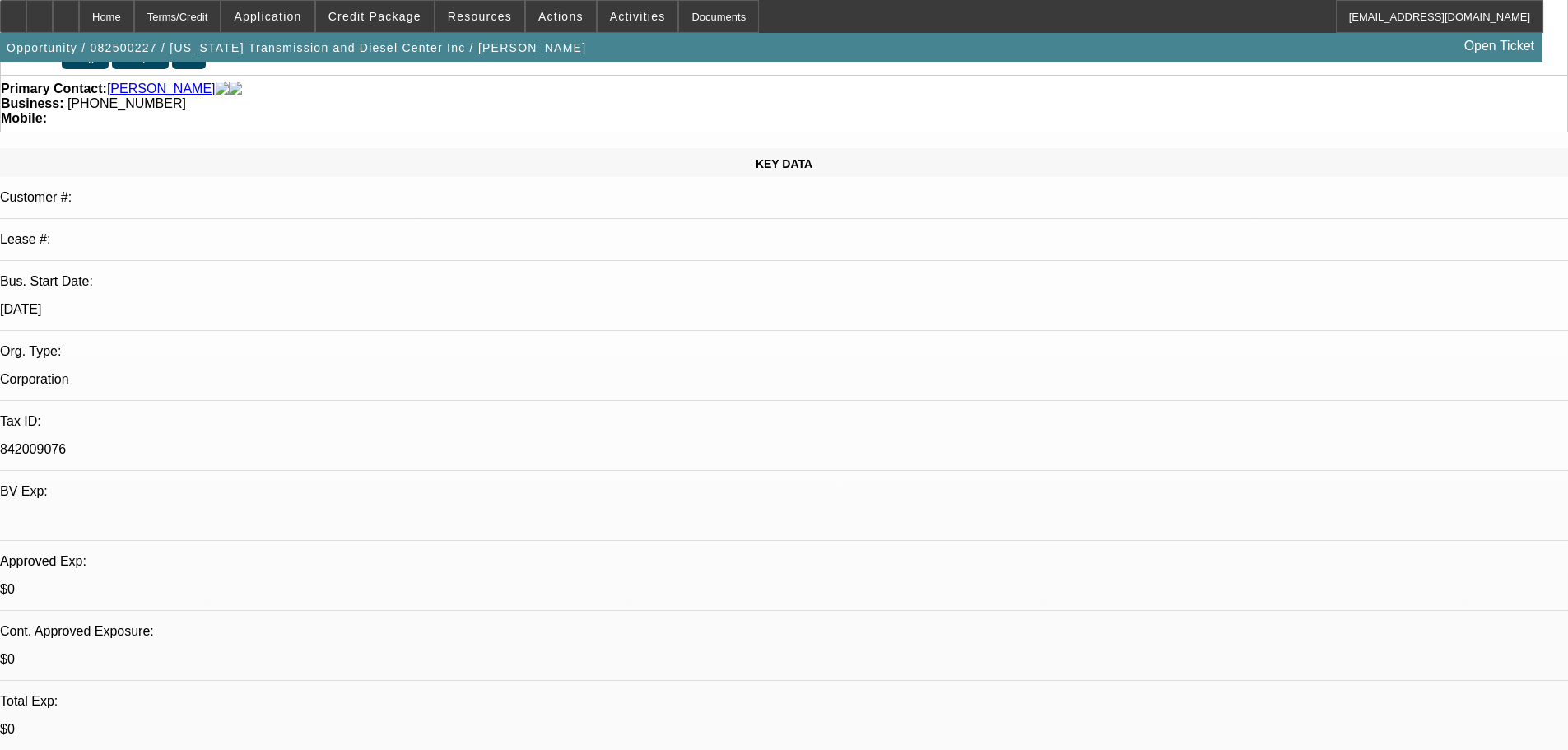
scroll to position [0, 0]
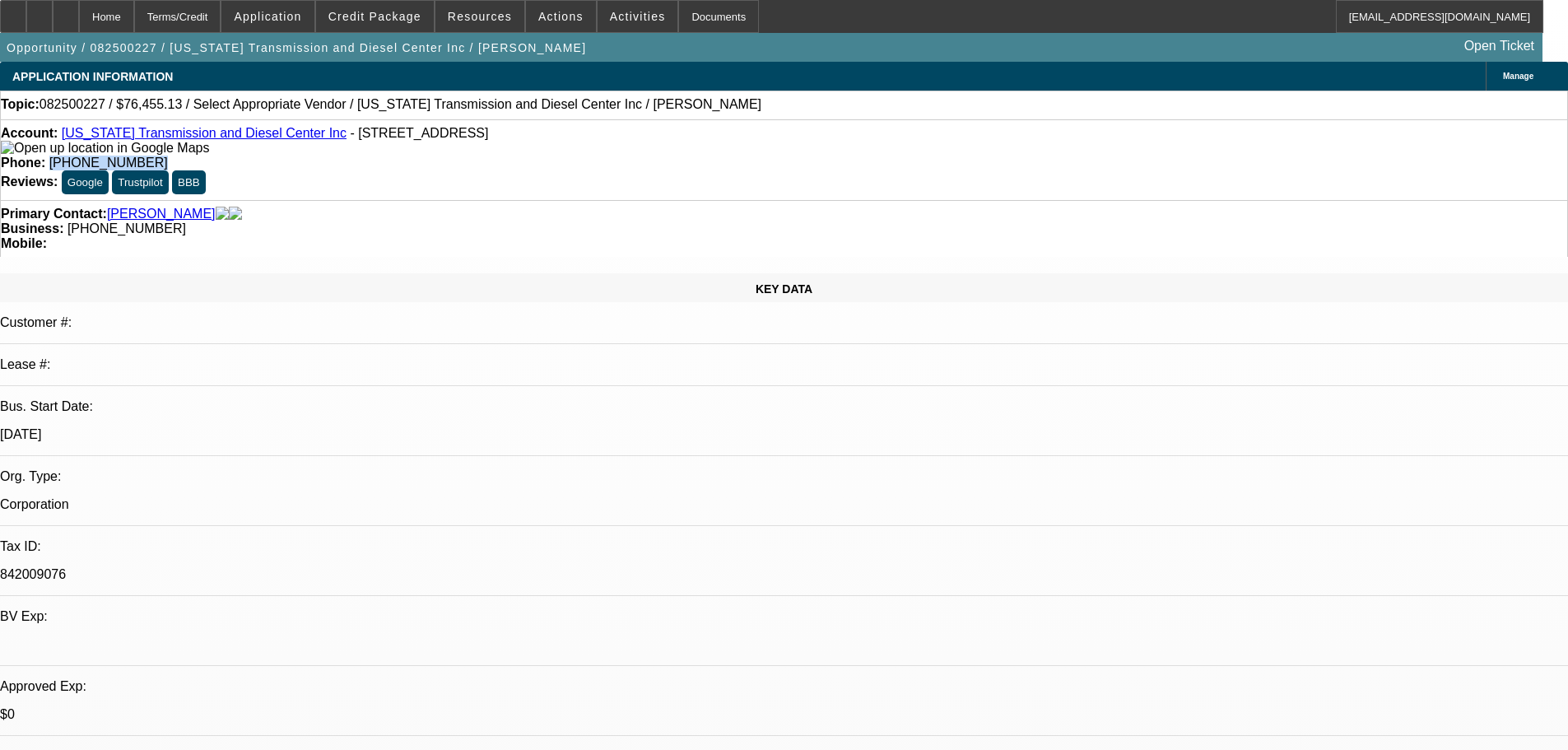
drag, startPoint x: 573, startPoint y: 137, endPoint x: 646, endPoint y: 139, distance: 73.0
click at [646, 156] on div "Phone: (503) 770-8787" at bounding box center [784, 163] width 1566 height 15
copy span "(503) 770-8787"
drag, startPoint x: 667, startPoint y: 183, endPoint x: 589, endPoint y: 188, distance: 78.2
click at [589, 221] on div "Business: (360) 608-2413" at bounding box center [784, 228] width 1566 height 15
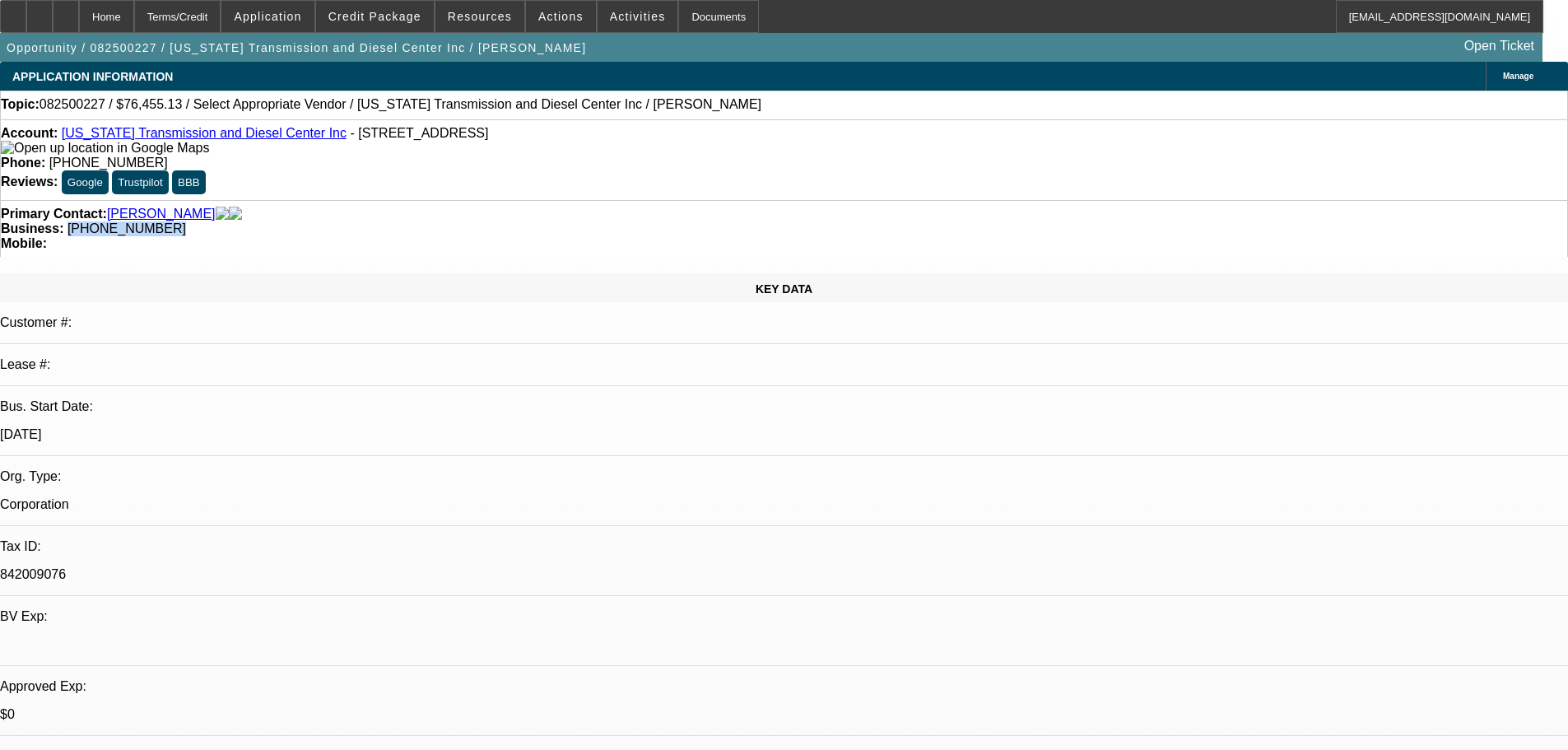
copy span "(360) 608-2413"
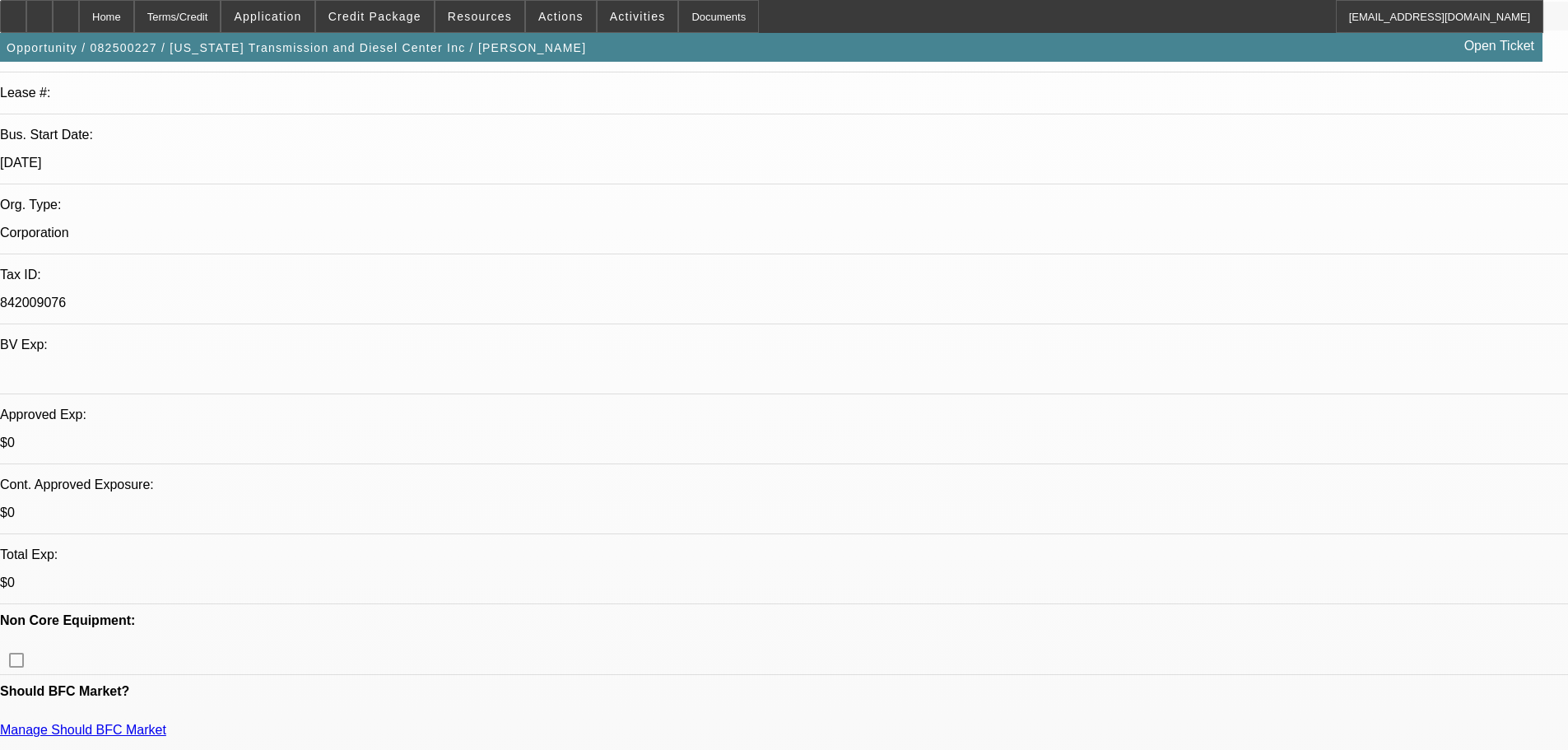
scroll to position [329, 0]
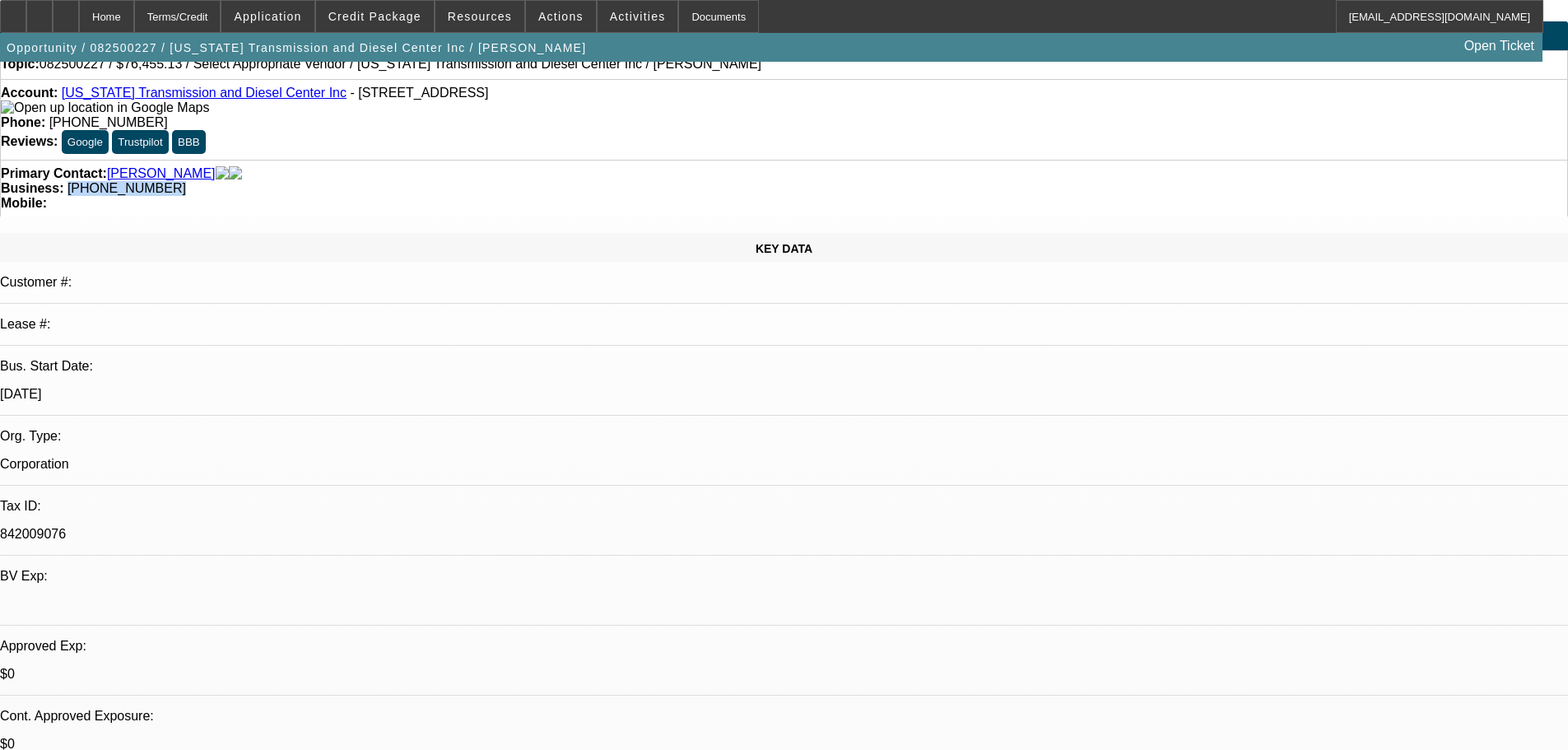
scroll to position [0, 0]
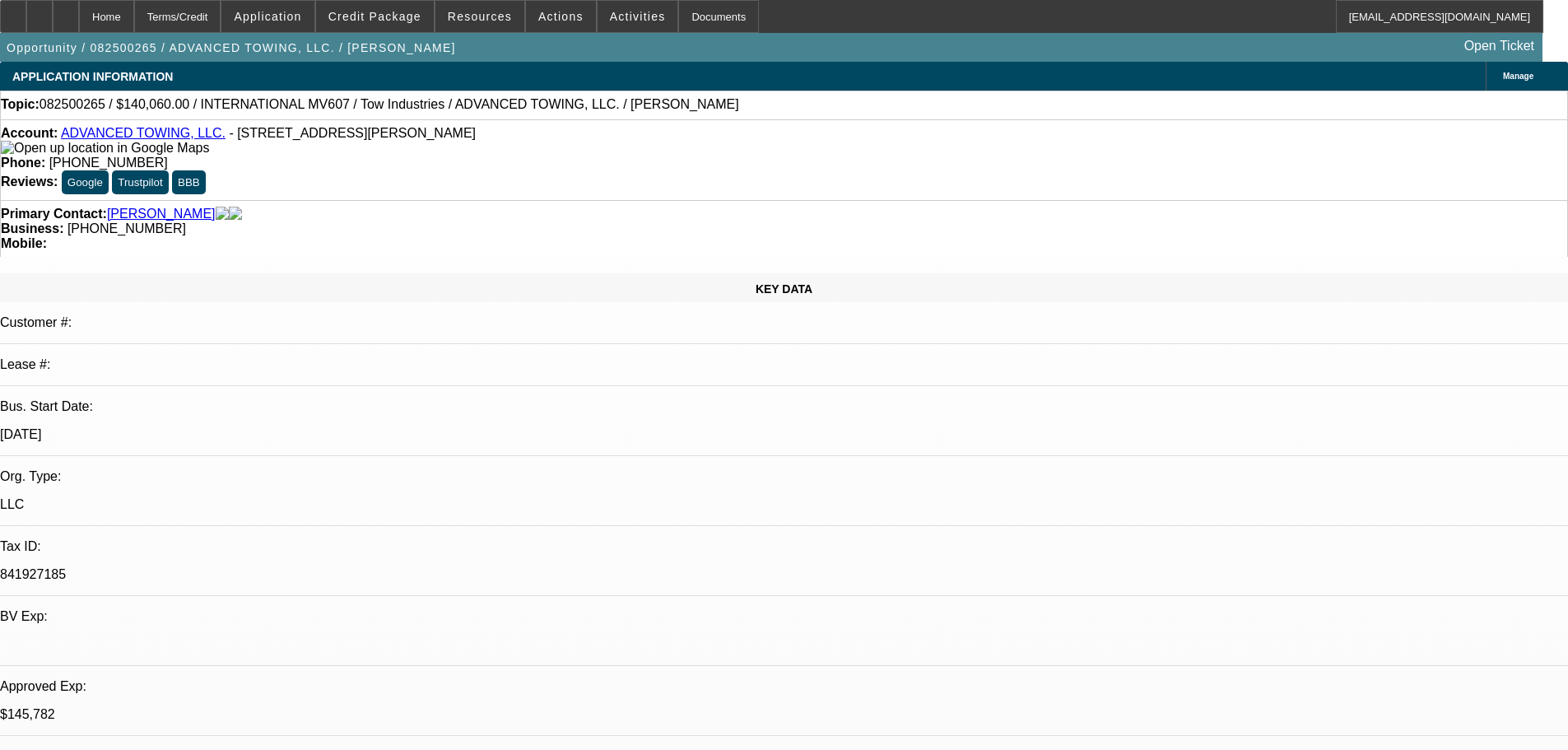
select select "0"
select select "2"
select select "0.1"
select select "4"
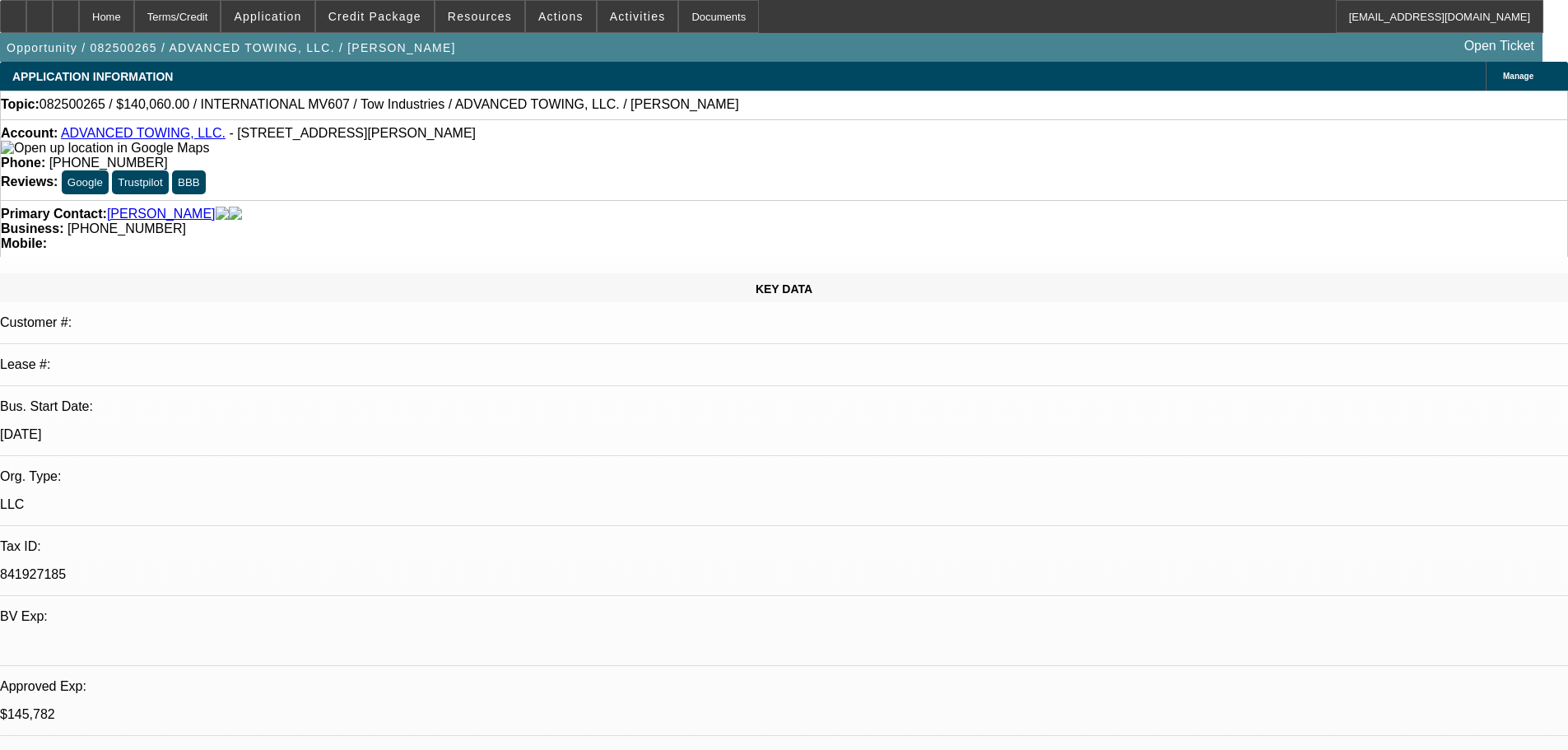
select select "0"
select select "2"
select select "0.1"
select select "4"
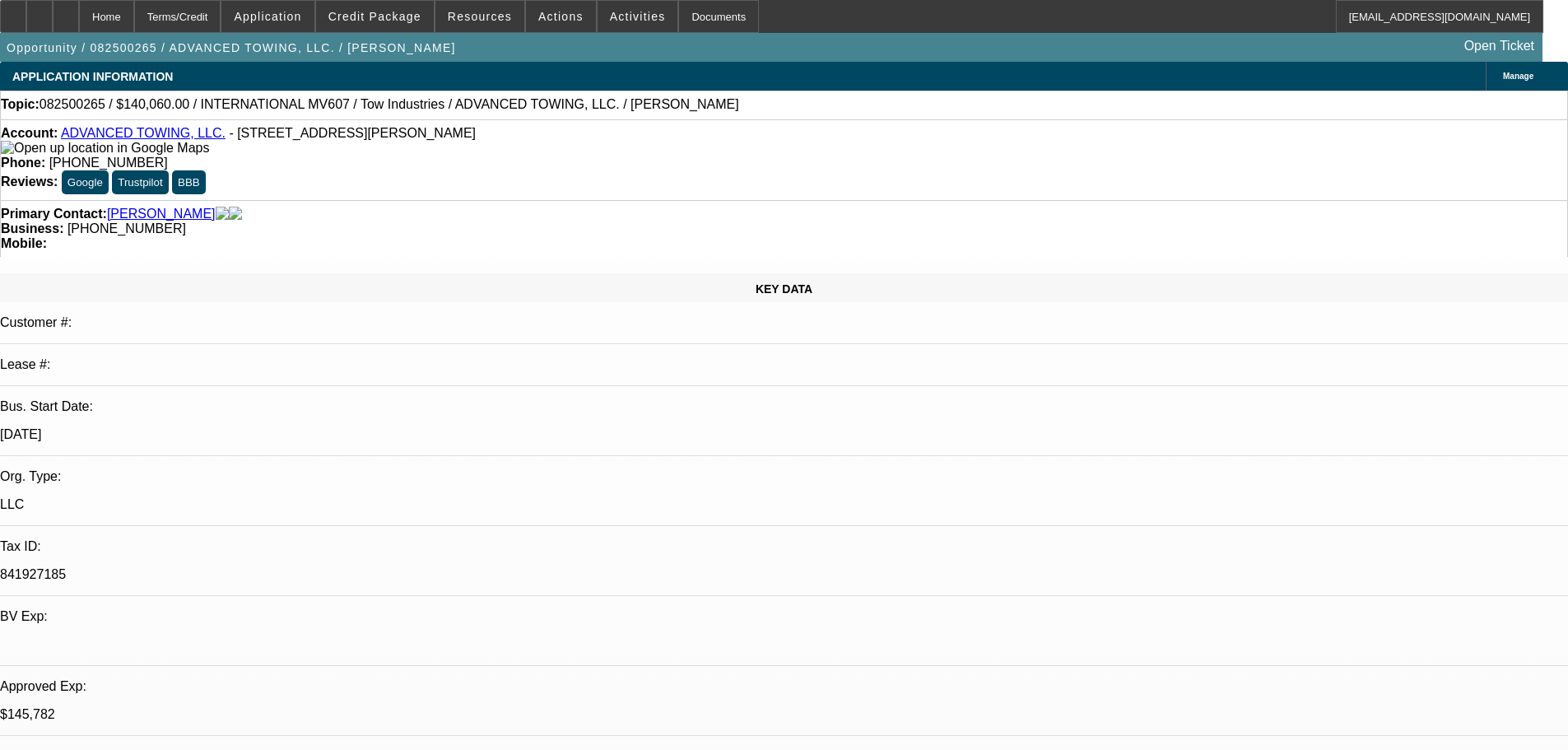
select select "0"
select select "2"
select select "0.1"
select select "4"
select select "0"
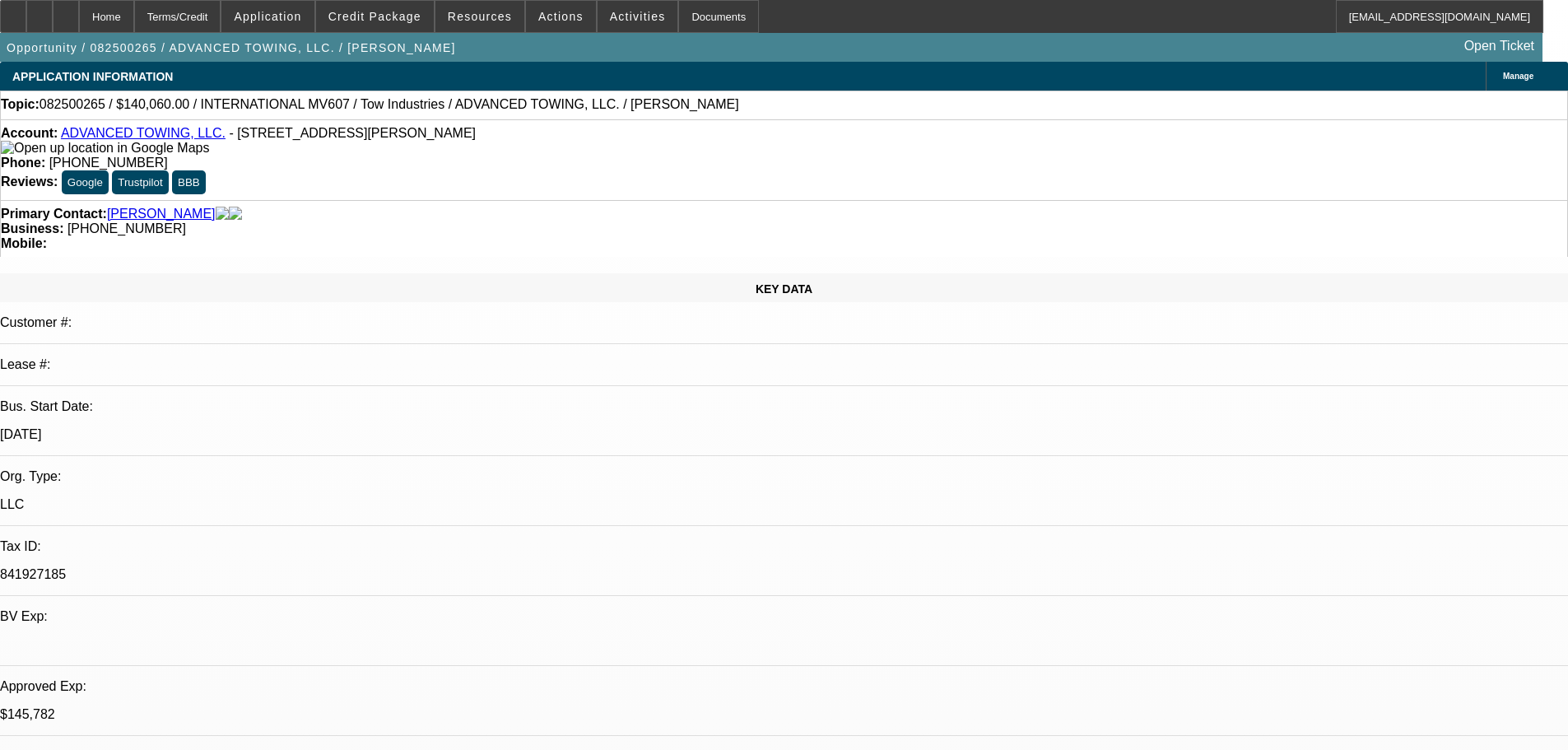
select select "2"
select select "0.1"
select select "4"
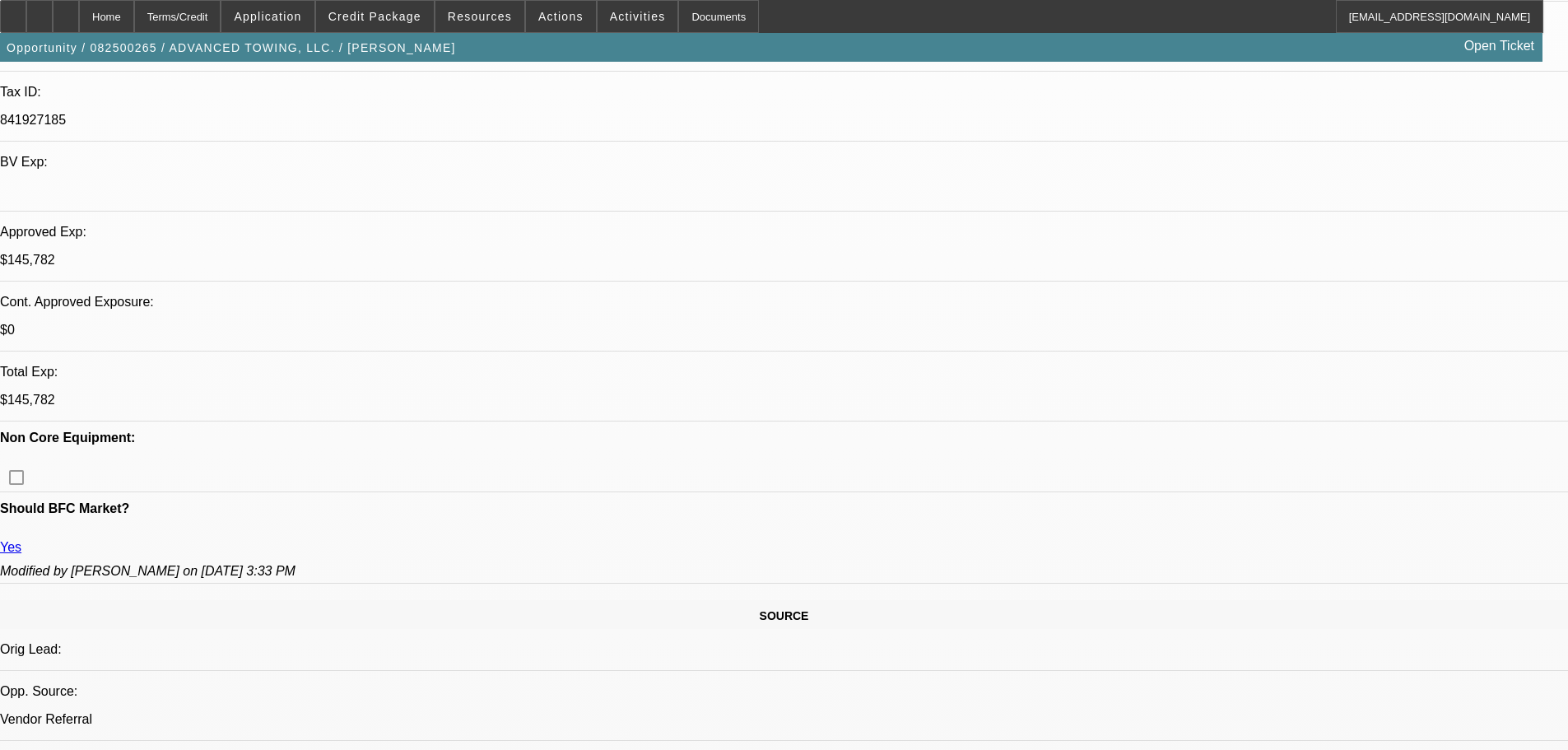
scroll to position [494, 0]
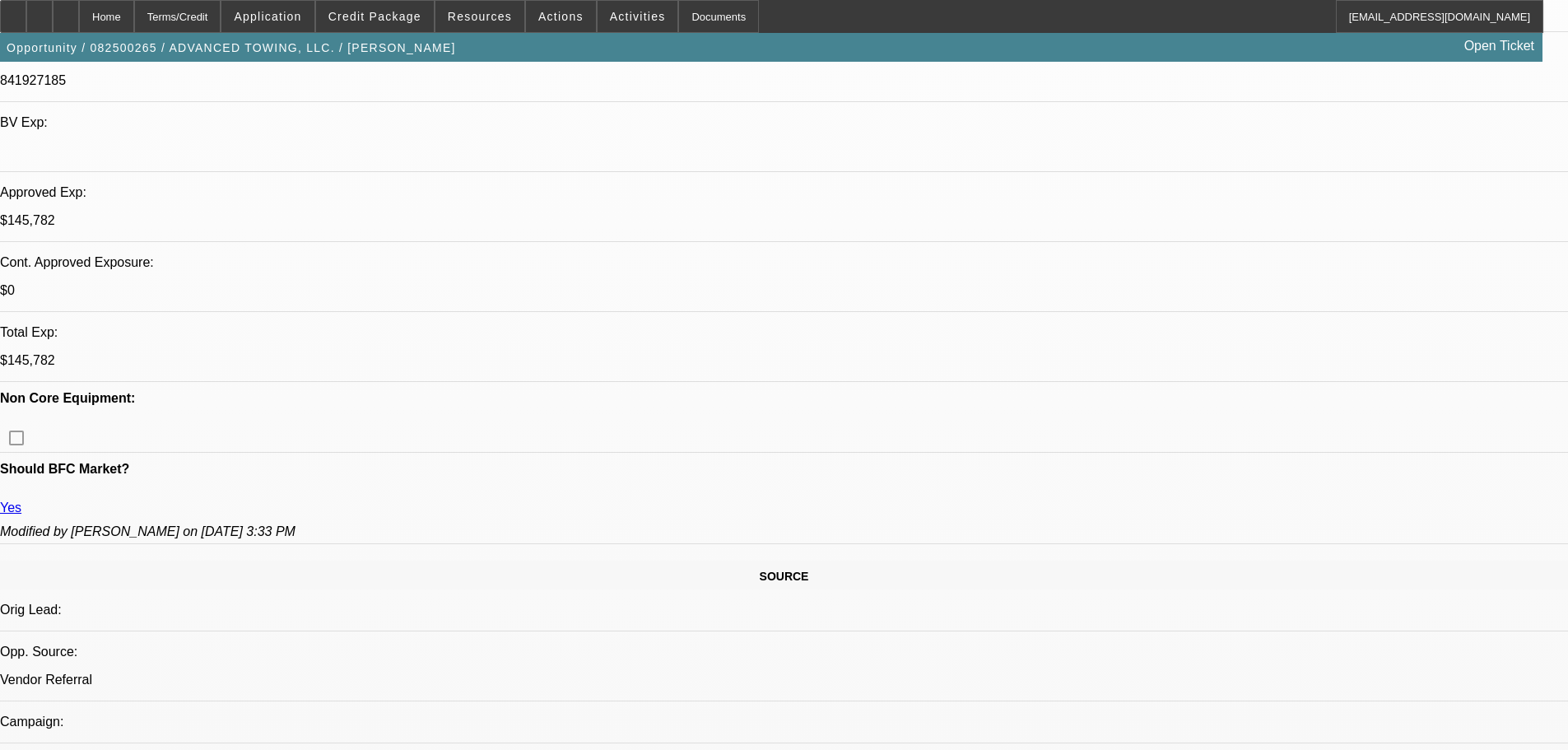
drag, startPoint x: 1279, startPoint y: 489, endPoint x: 1321, endPoint y: 485, distance: 42.2
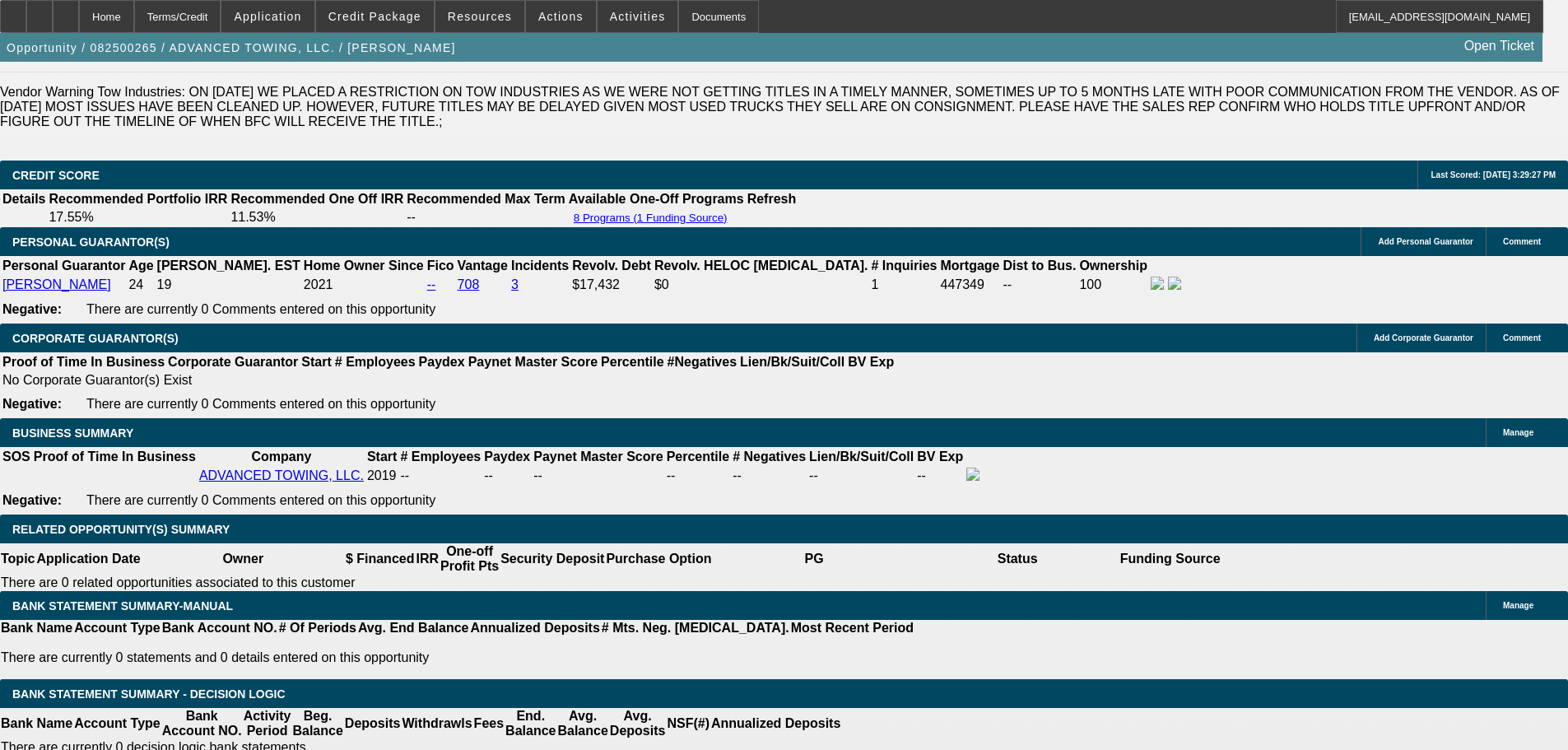
scroll to position [2141, 0]
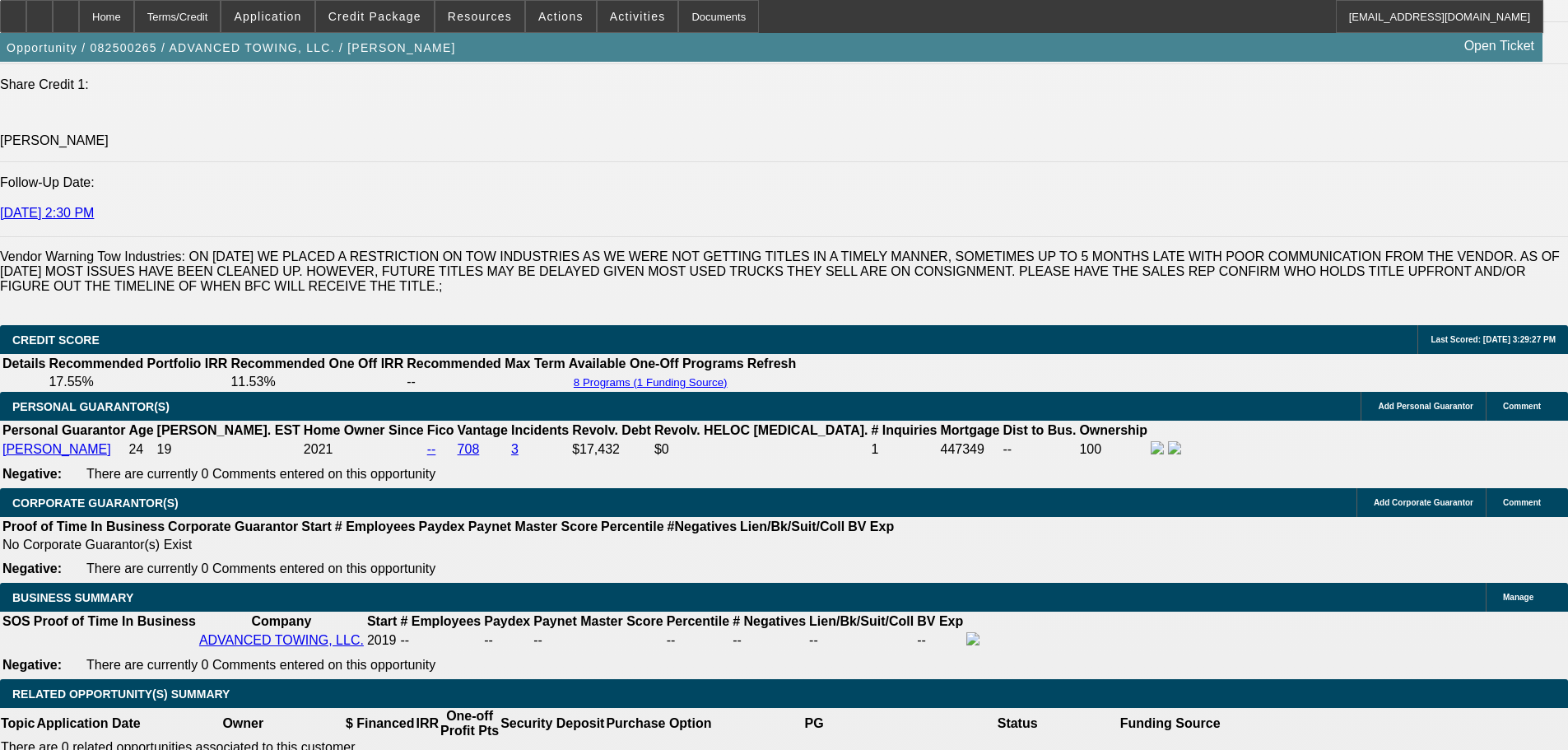
drag, startPoint x: 335, startPoint y: 482, endPoint x: 409, endPoint y: 604, distance: 142.7
drag, startPoint x: 405, startPoint y: 607, endPoint x: 346, endPoint y: 485, distance: 135.5
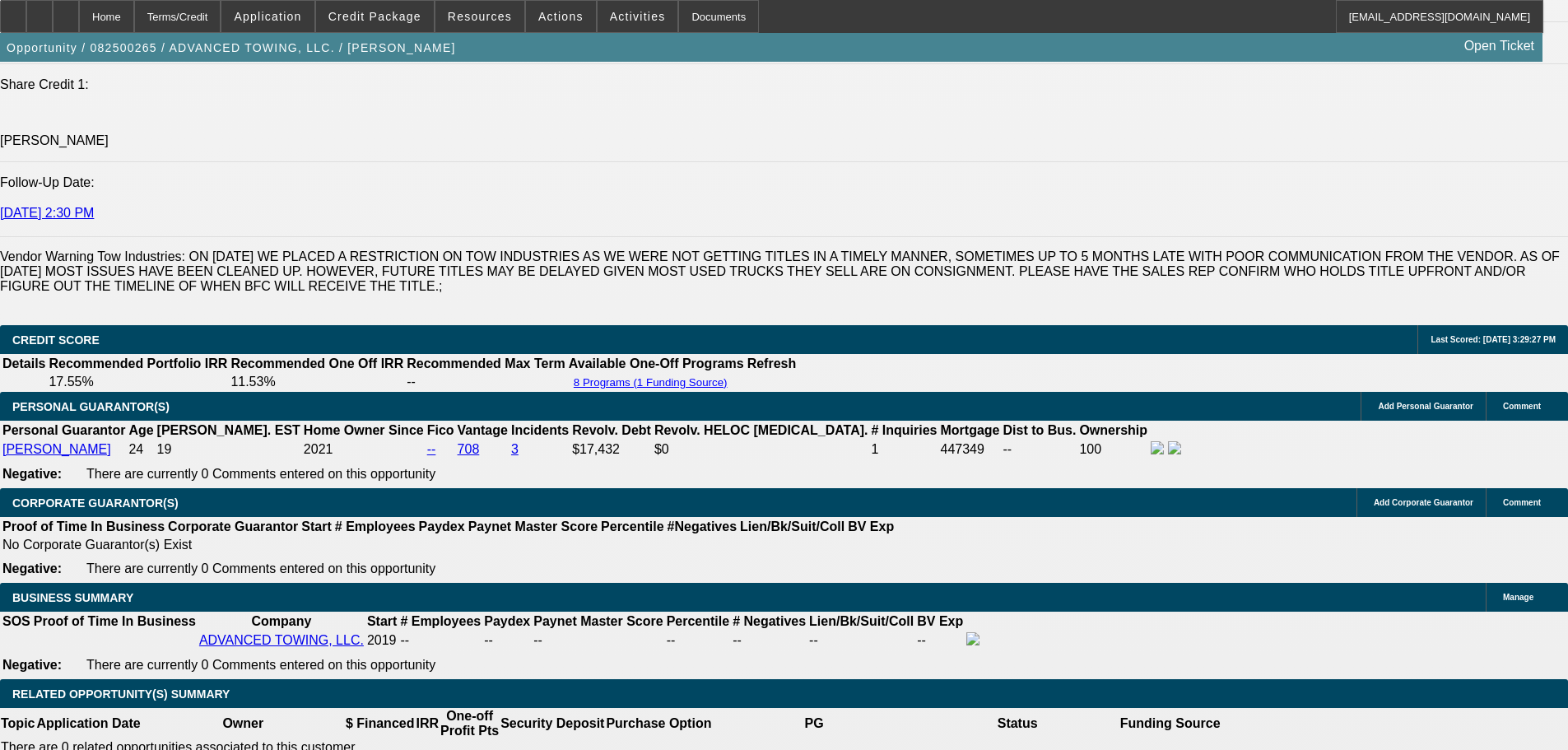
drag, startPoint x: 346, startPoint y: 488, endPoint x: 406, endPoint y: 603, distance: 129.7
drag, startPoint x: 346, startPoint y: 481, endPoint x: 403, endPoint y: 607, distance: 138.3
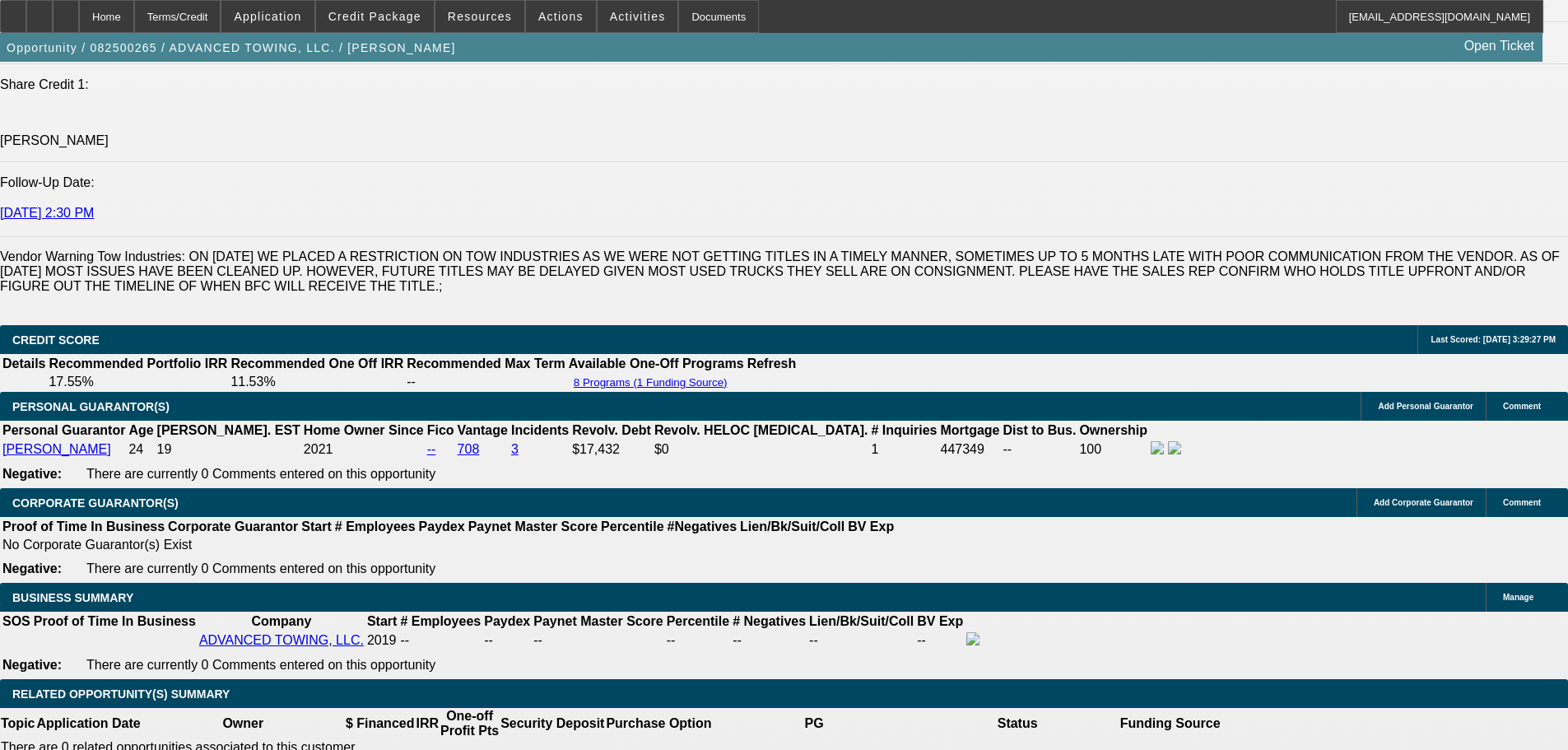
drag, startPoint x: 407, startPoint y: 609, endPoint x: 340, endPoint y: 488, distance: 138.3
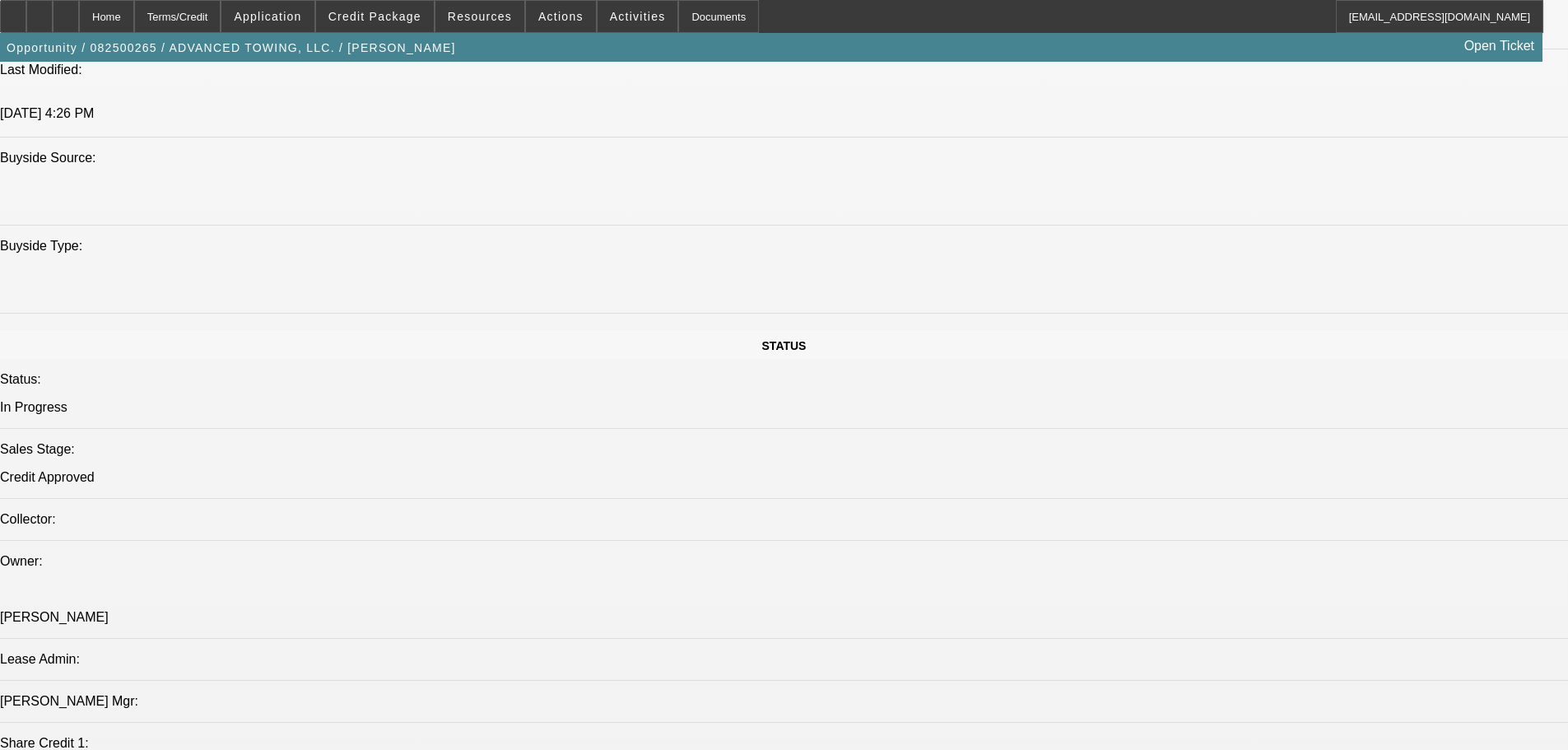
scroll to position [1318, 0]
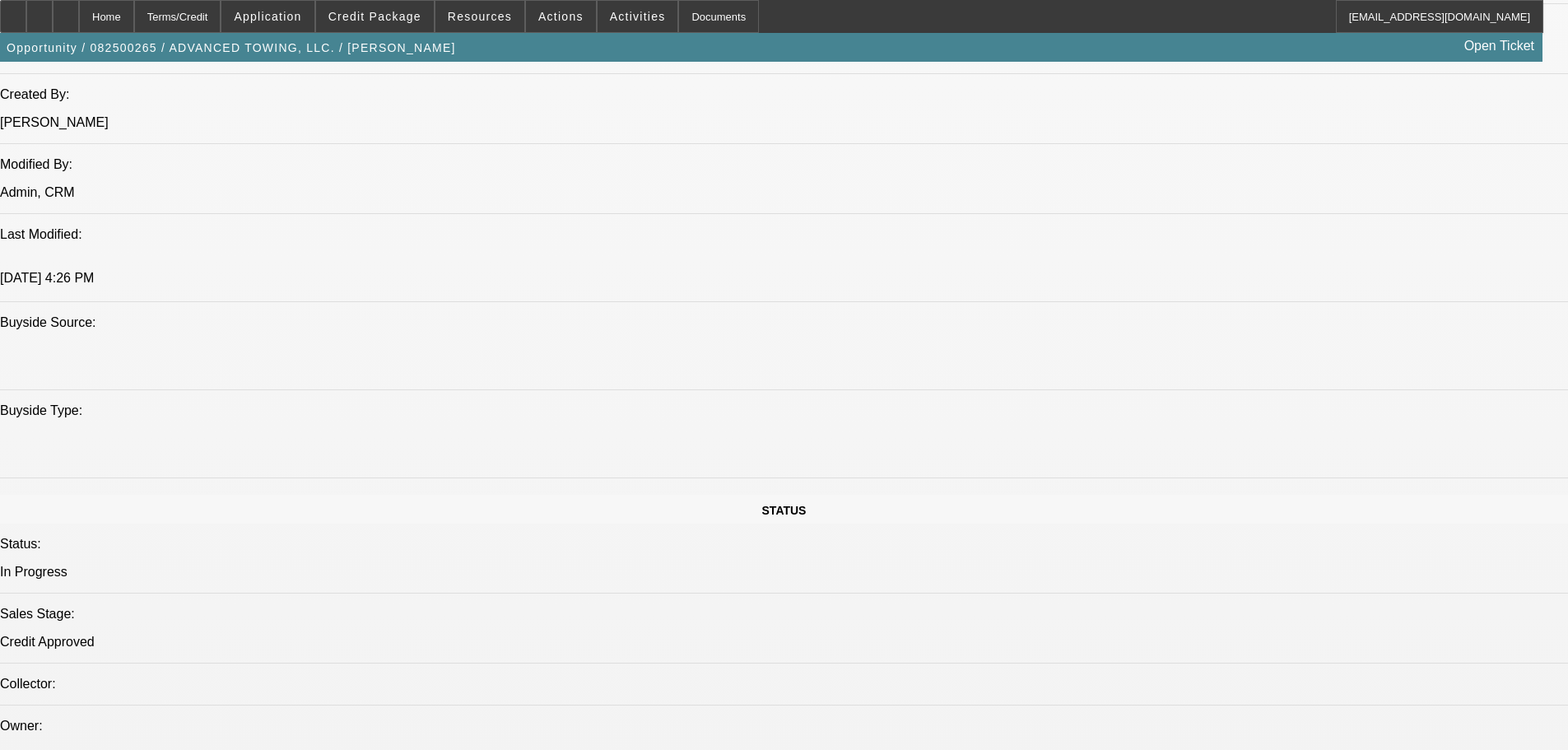
drag, startPoint x: 276, startPoint y: 399, endPoint x: 572, endPoint y: 405, distance: 296.1
drag, startPoint x: 522, startPoint y: 409, endPoint x: 269, endPoint y: 402, distance: 253.1
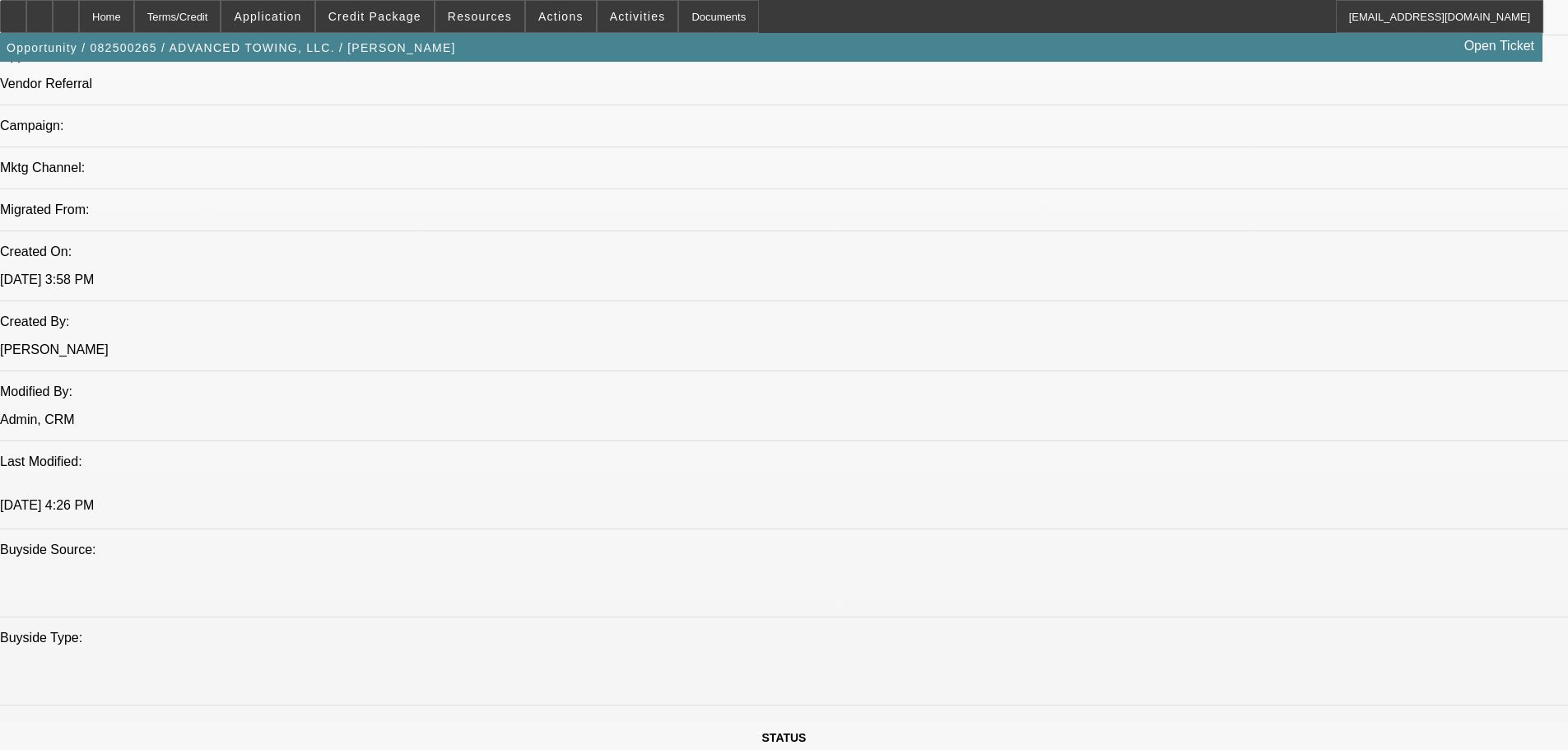
scroll to position [1152, 0]
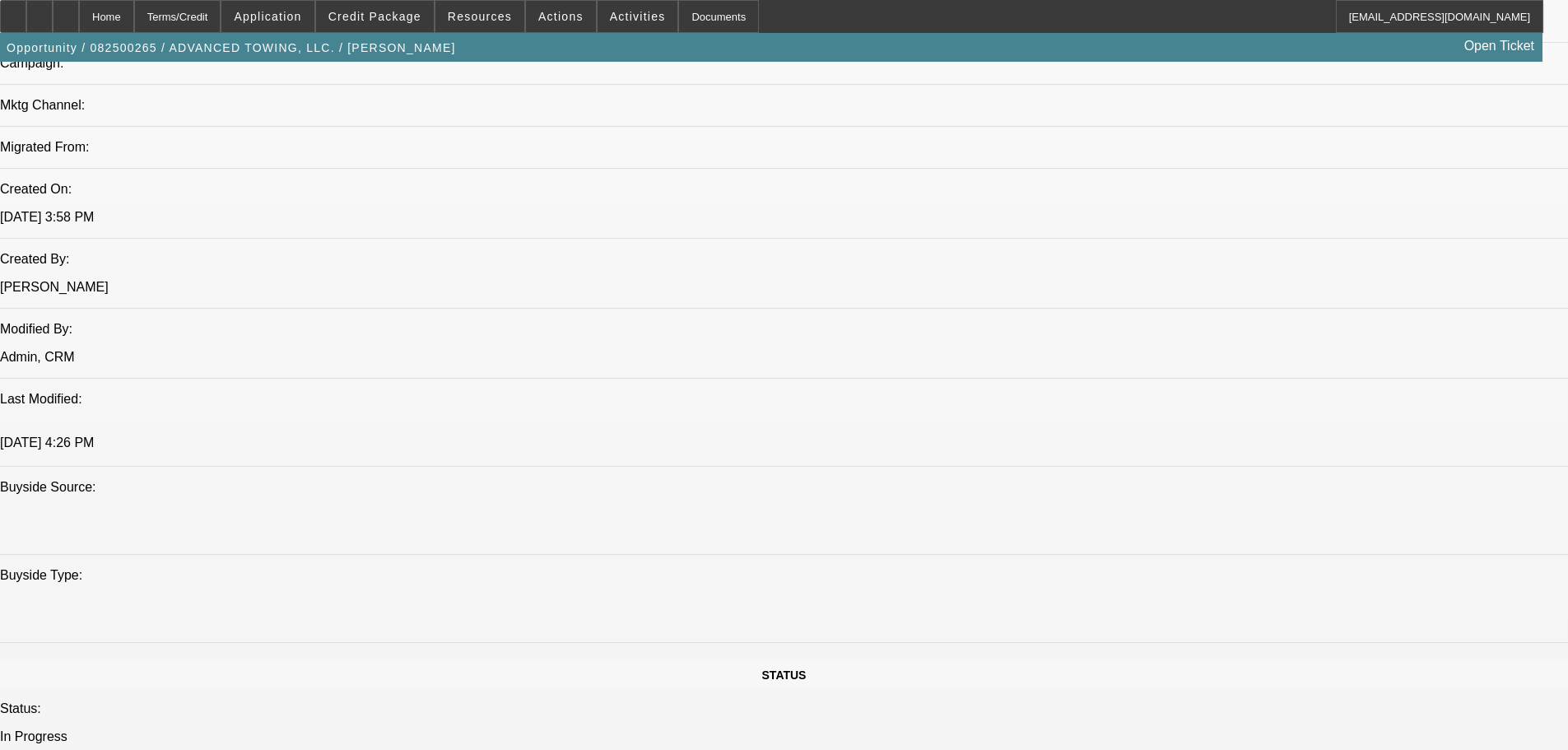
drag, startPoint x: 299, startPoint y: 398, endPoint x: 223, endPoint y: 387, distance: 76.8
drag, startPoint x: 298, startPoint y: 398, endPoint x: 228, endPoint y: 384, distance: 71.4
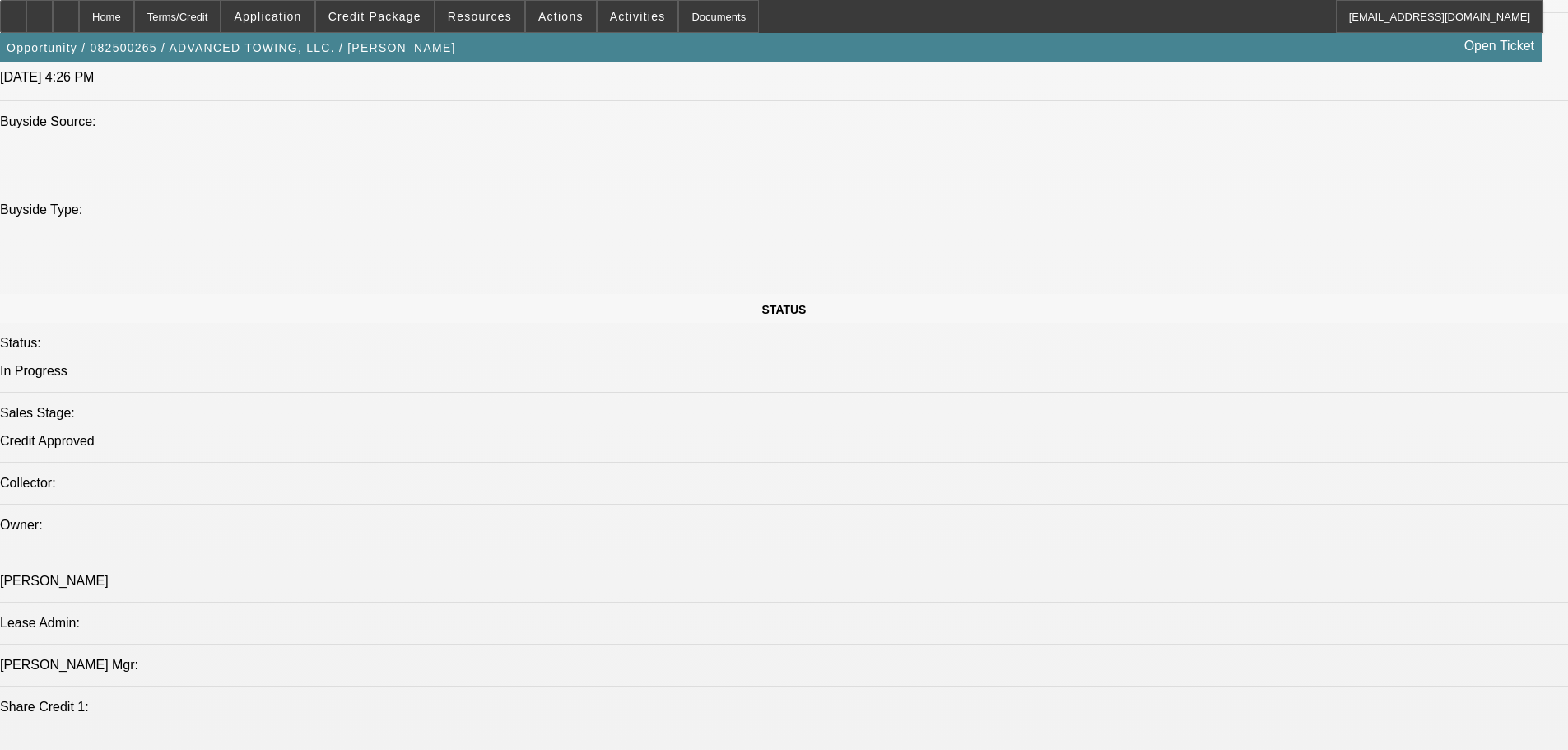
scroll to position [1647, 0]
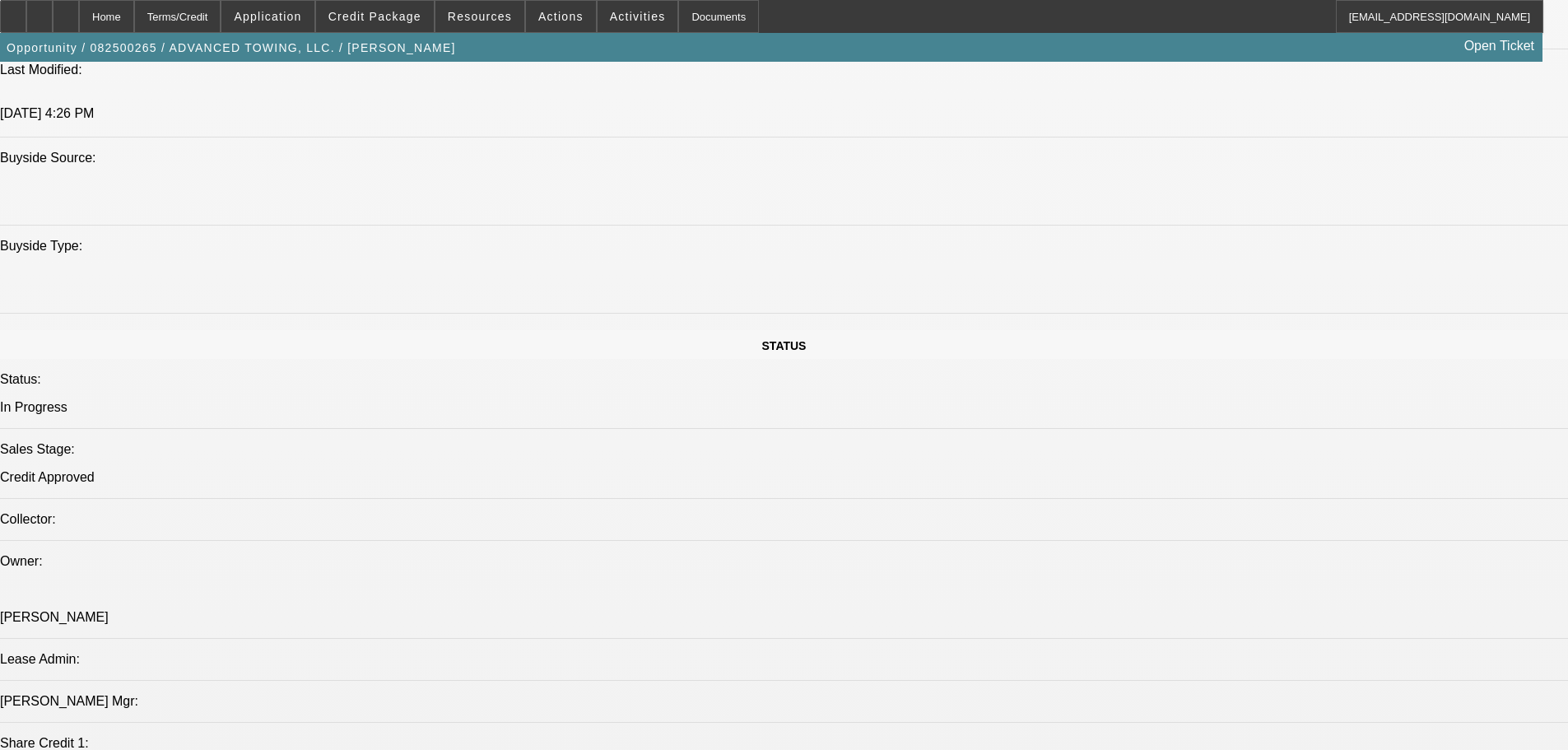
scroll to position [988, 0]
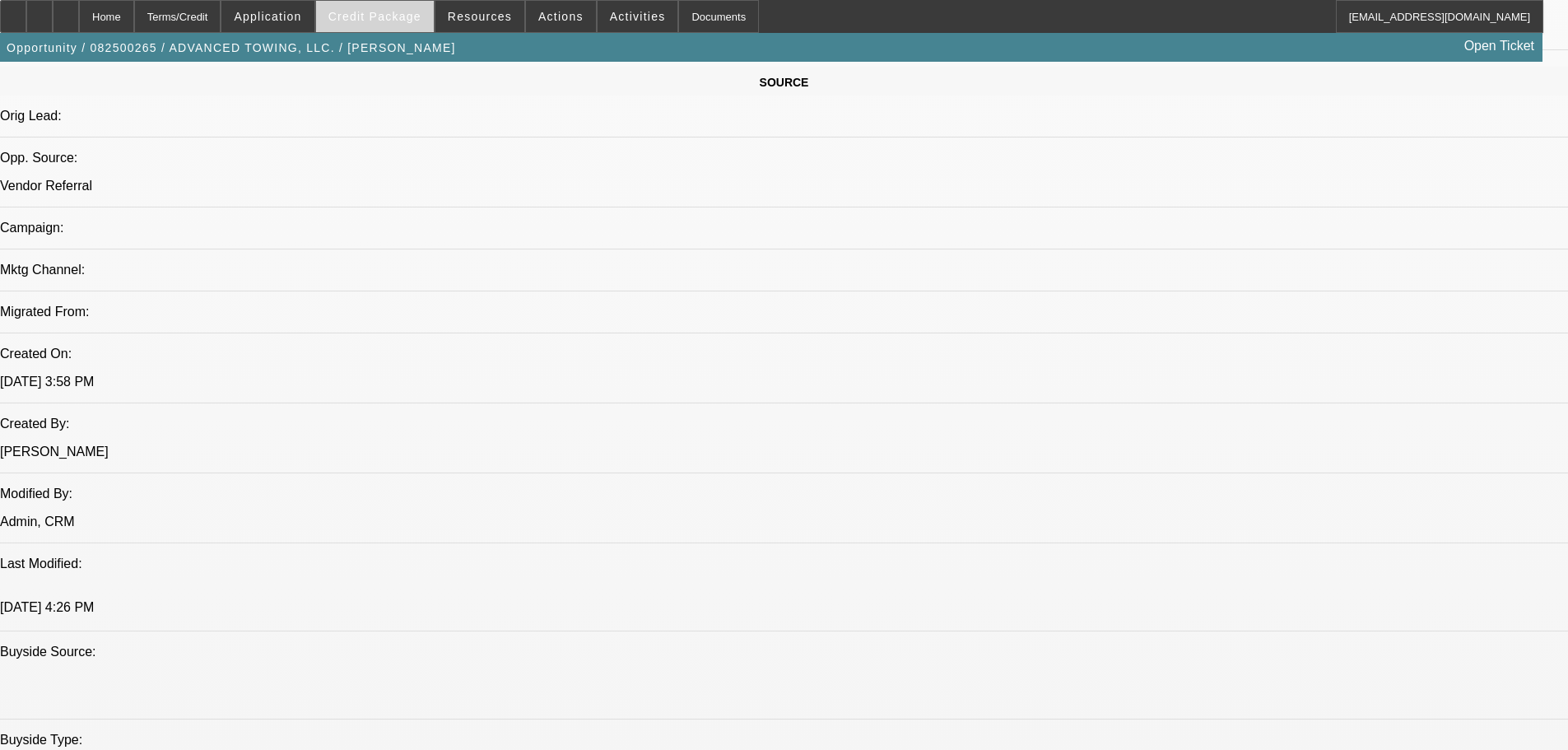
click at [365, 23] on span at bounding box center [374, 16] width 118 height 39
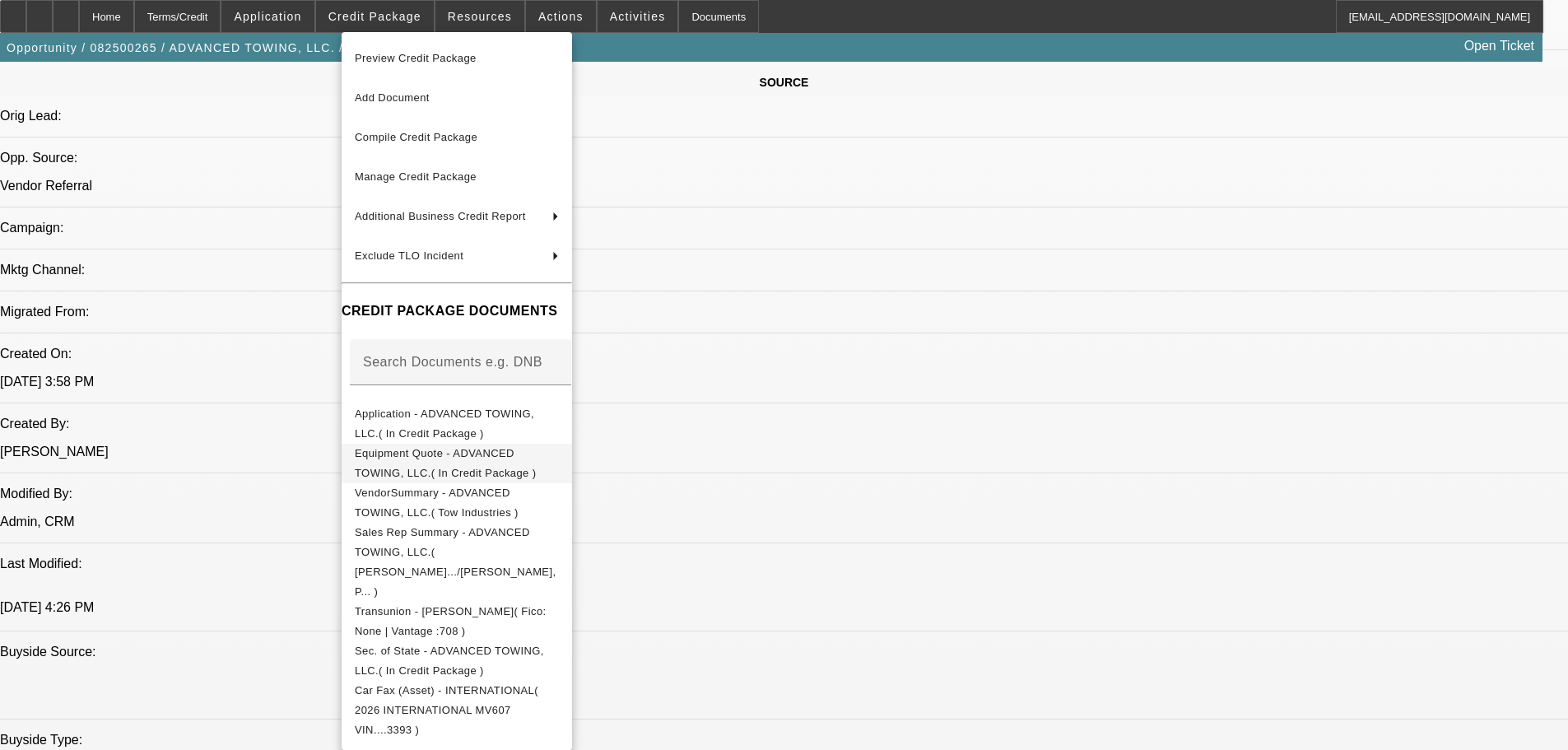
click at [485, 445] on button "Equipment Quote - ADVANCED TOWING, LLC.( In Credit Package )" at bounding box center [456, 463] width 231 height 39
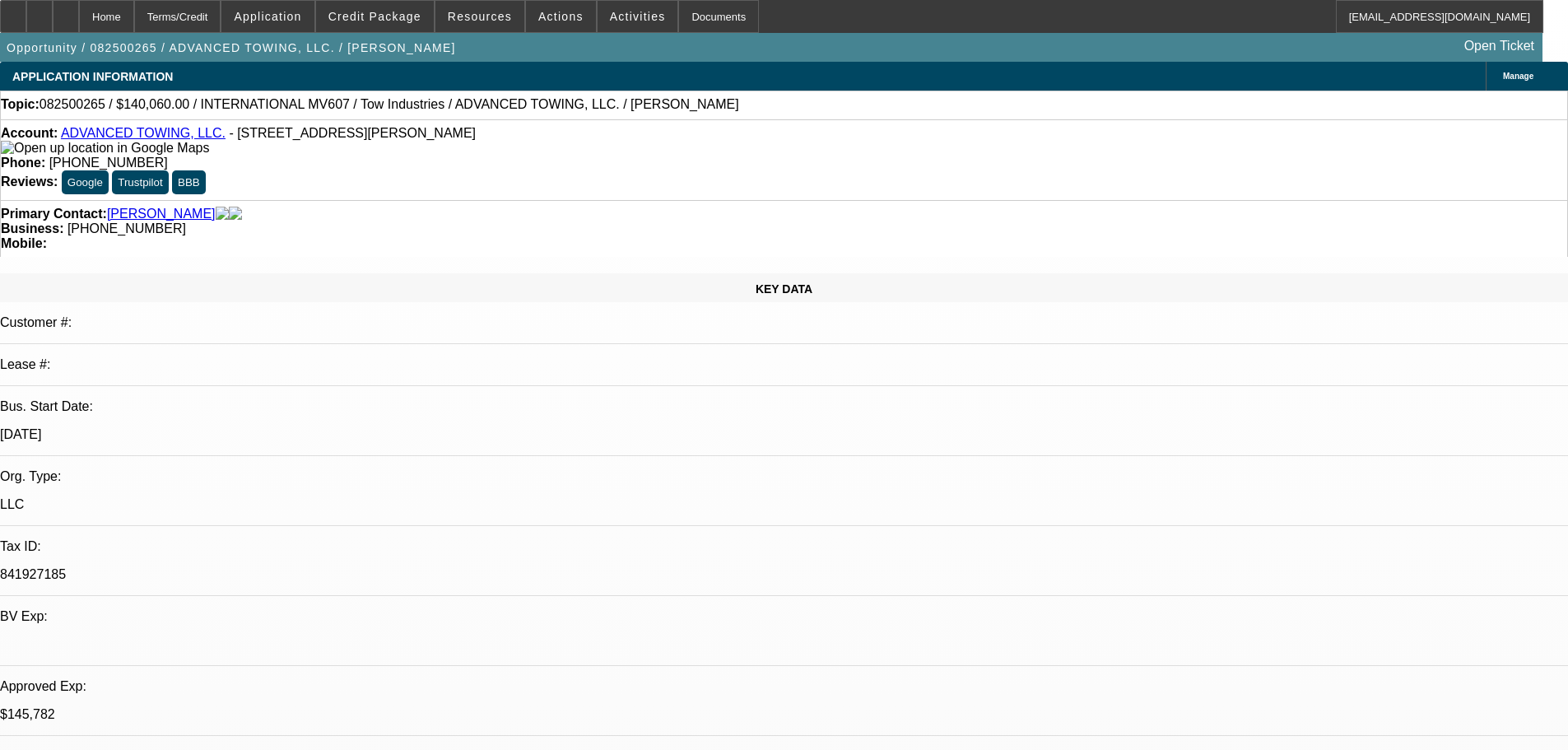
drag, startPoint x: 1181, startPoint y: 290, endPoint x: 1247, endPoint y: 292, distance: 66.0
copy b "[PHONE_NUMBER]"
click at [79, 26] on div at bounding box center [66, 17] width 26 height 33
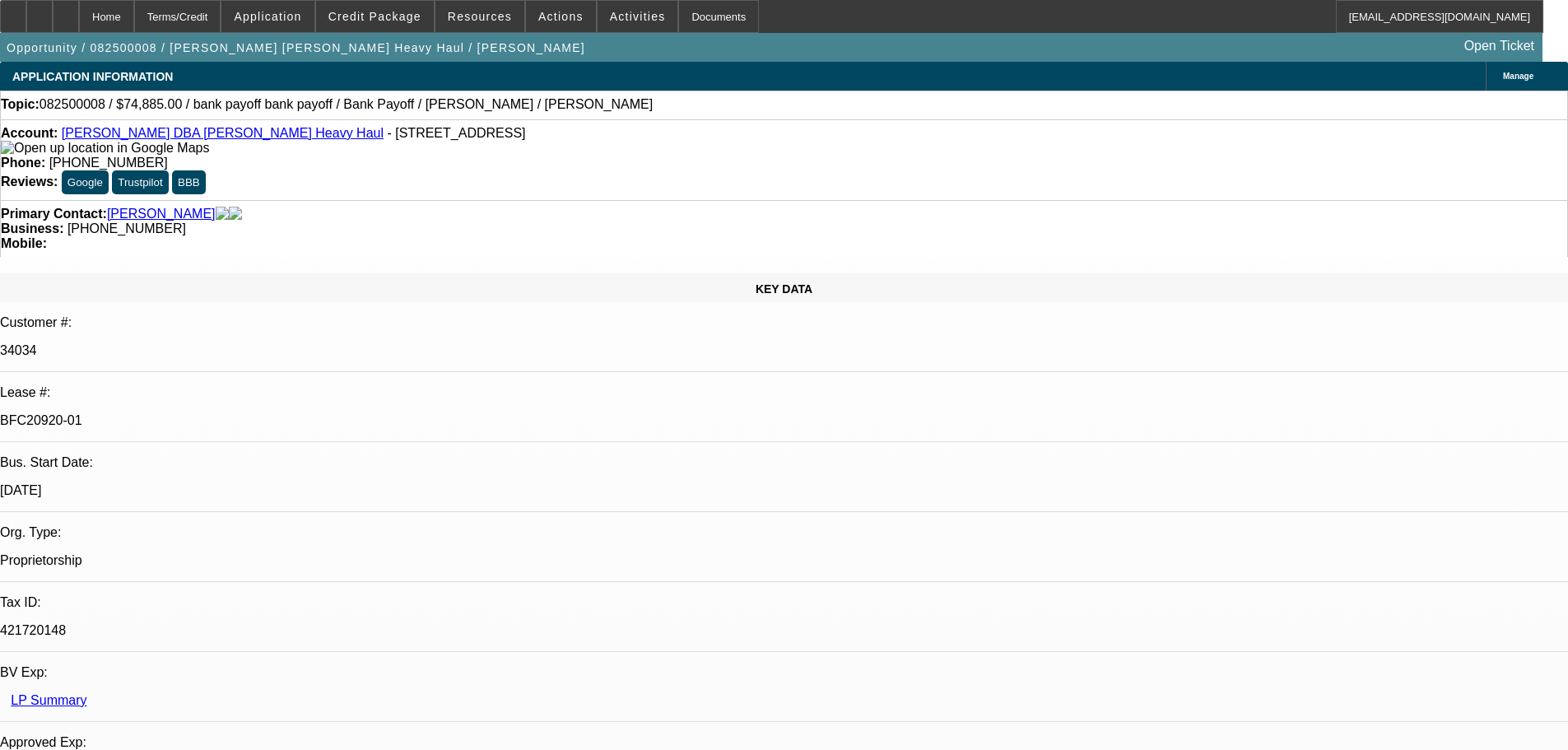
select select "0"
select select "2"
select select "0"
select select "6"
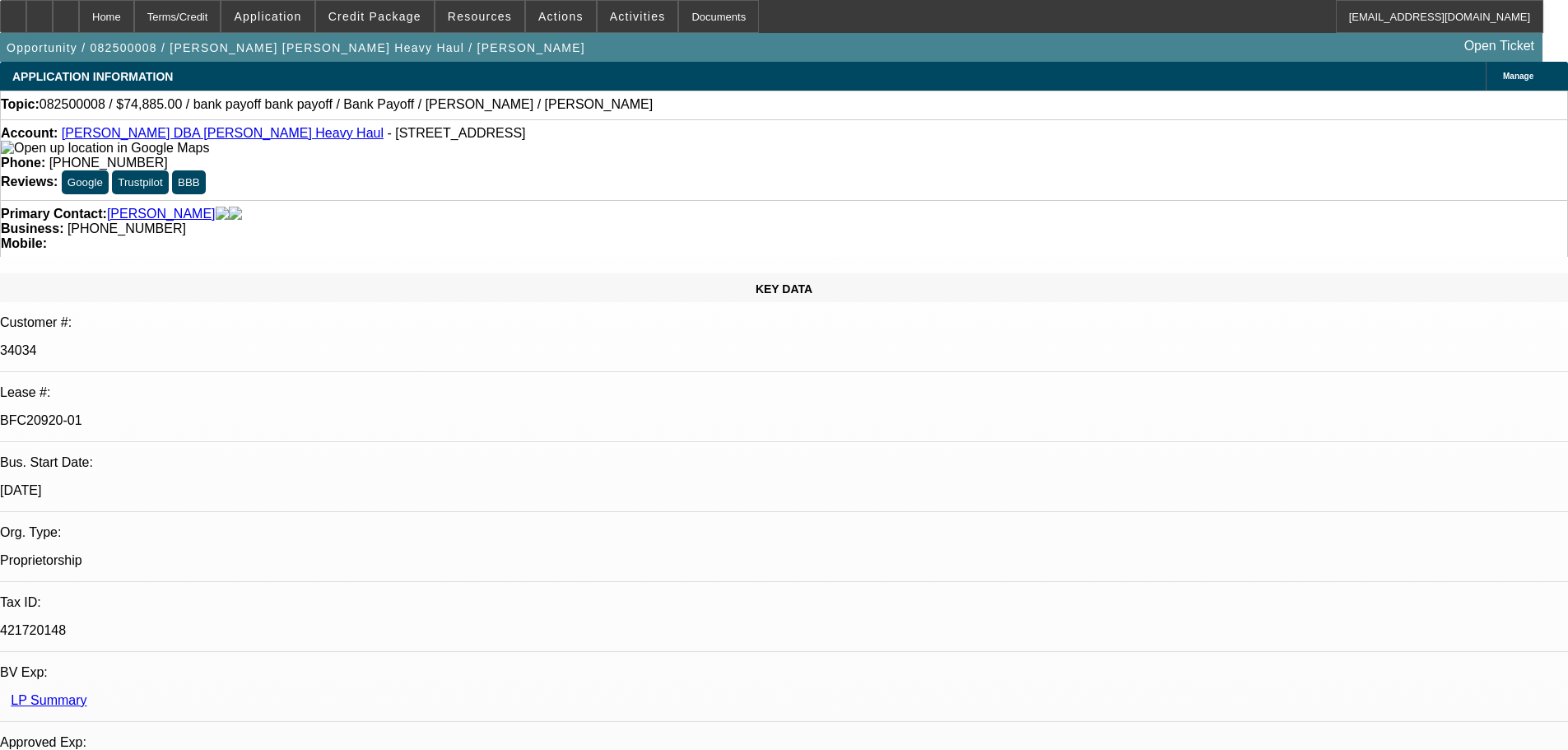
select select "0"
select select "2"
select select "0"
select select "6"
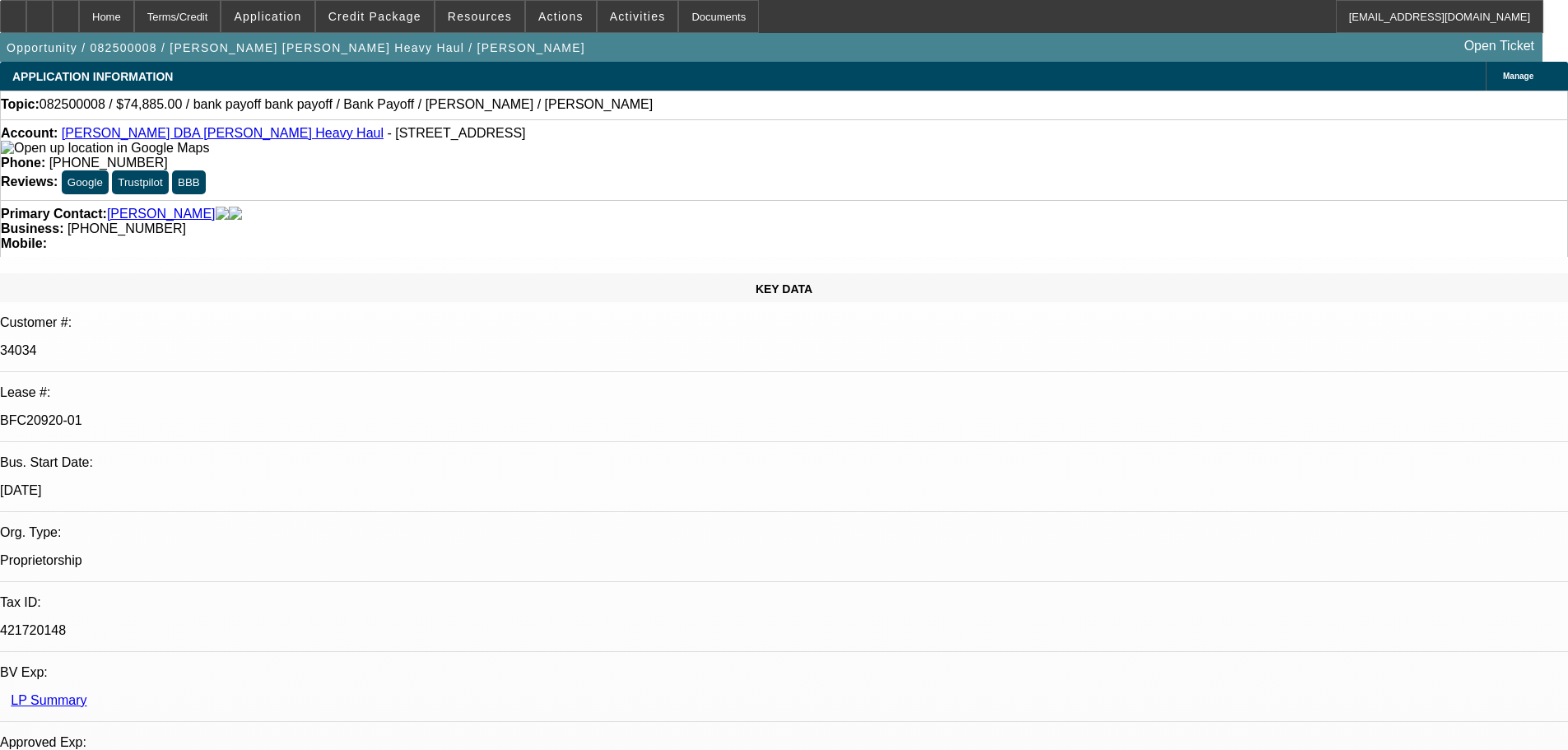
select select "0"
select select "2"
select select "0"
select select "6"
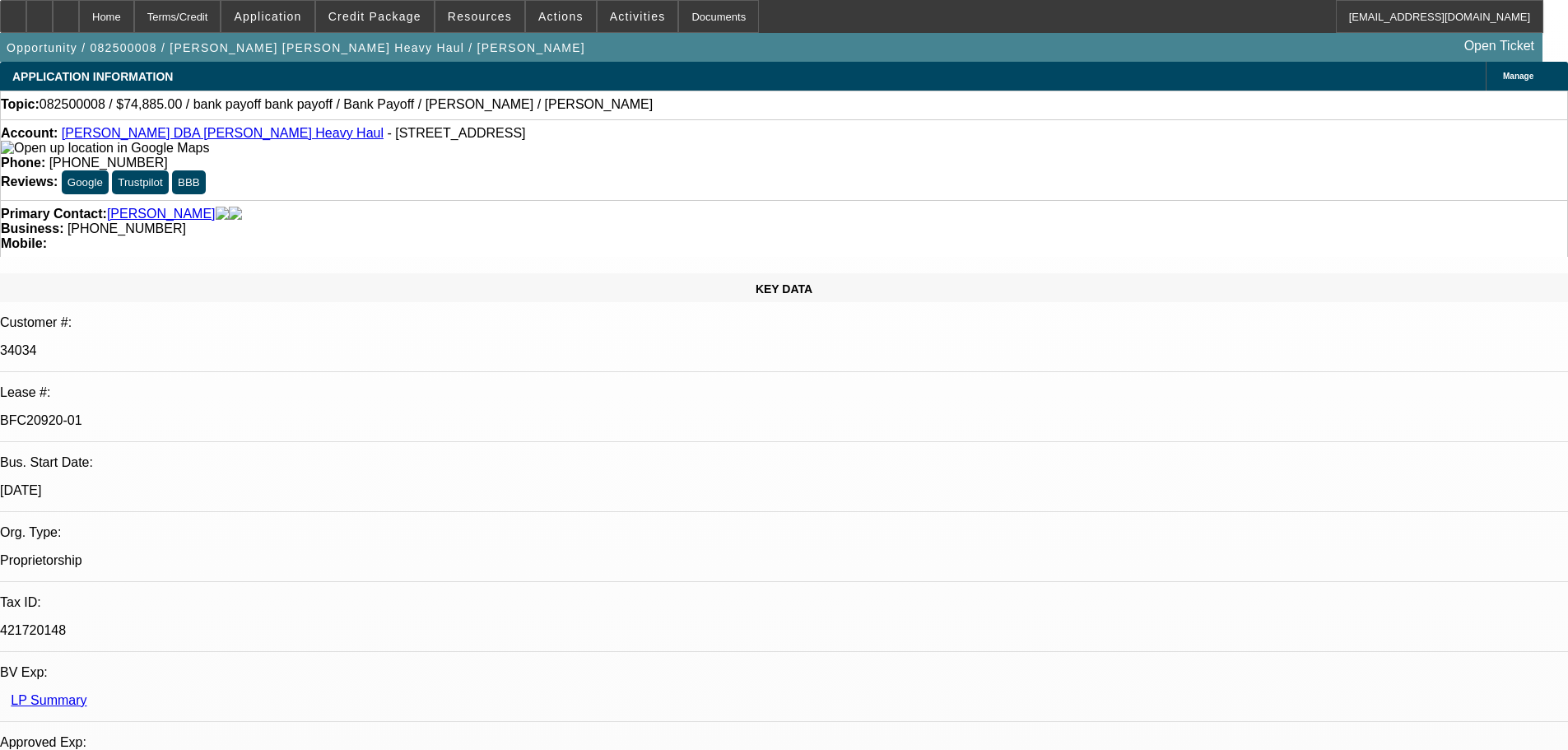
select select "0"
select select "2"
select select "0"
select select "6"
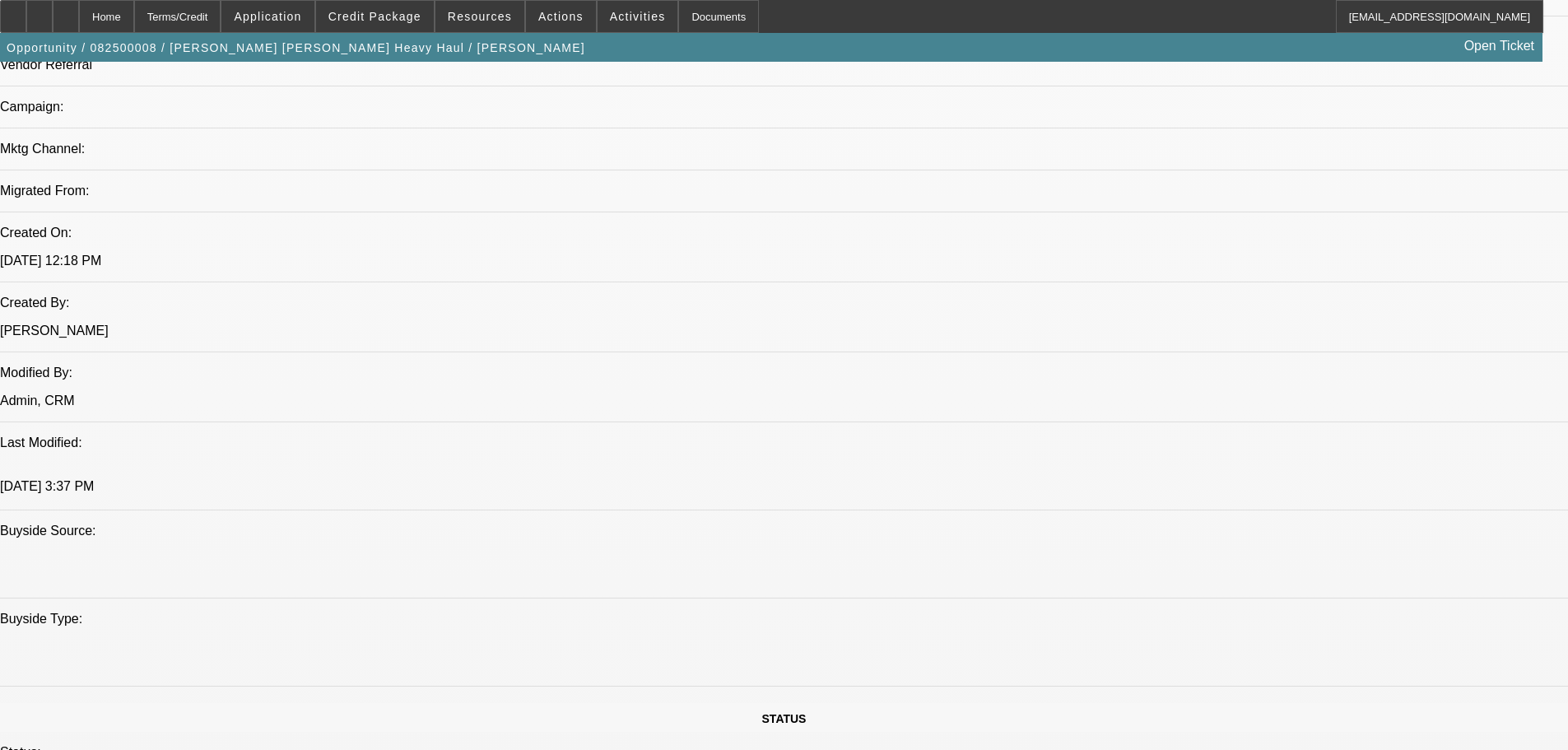
scroll to position [988, 0]
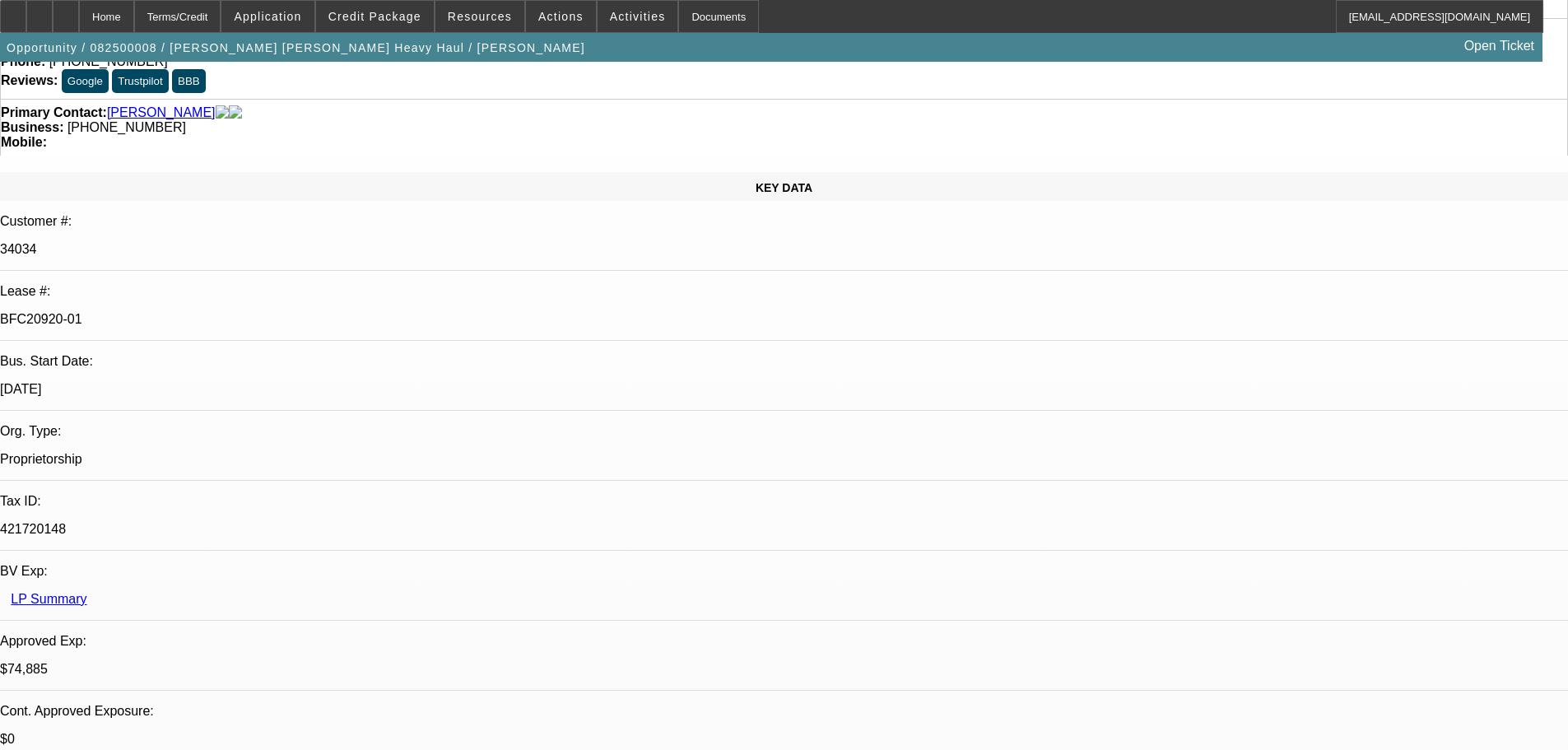
scroll to position [165, 0]
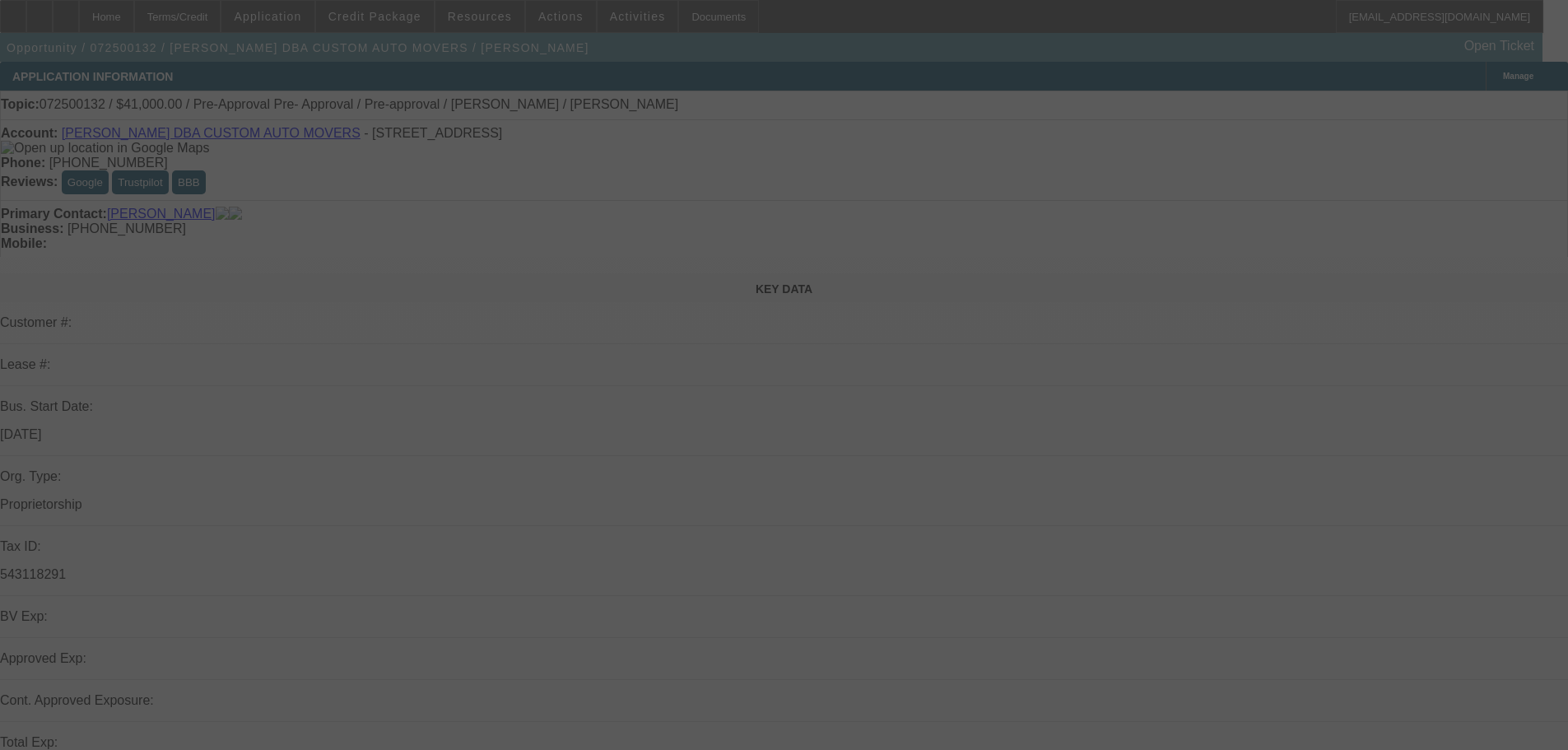
select select "0"
select select "2"
select select "0"
select select "6"
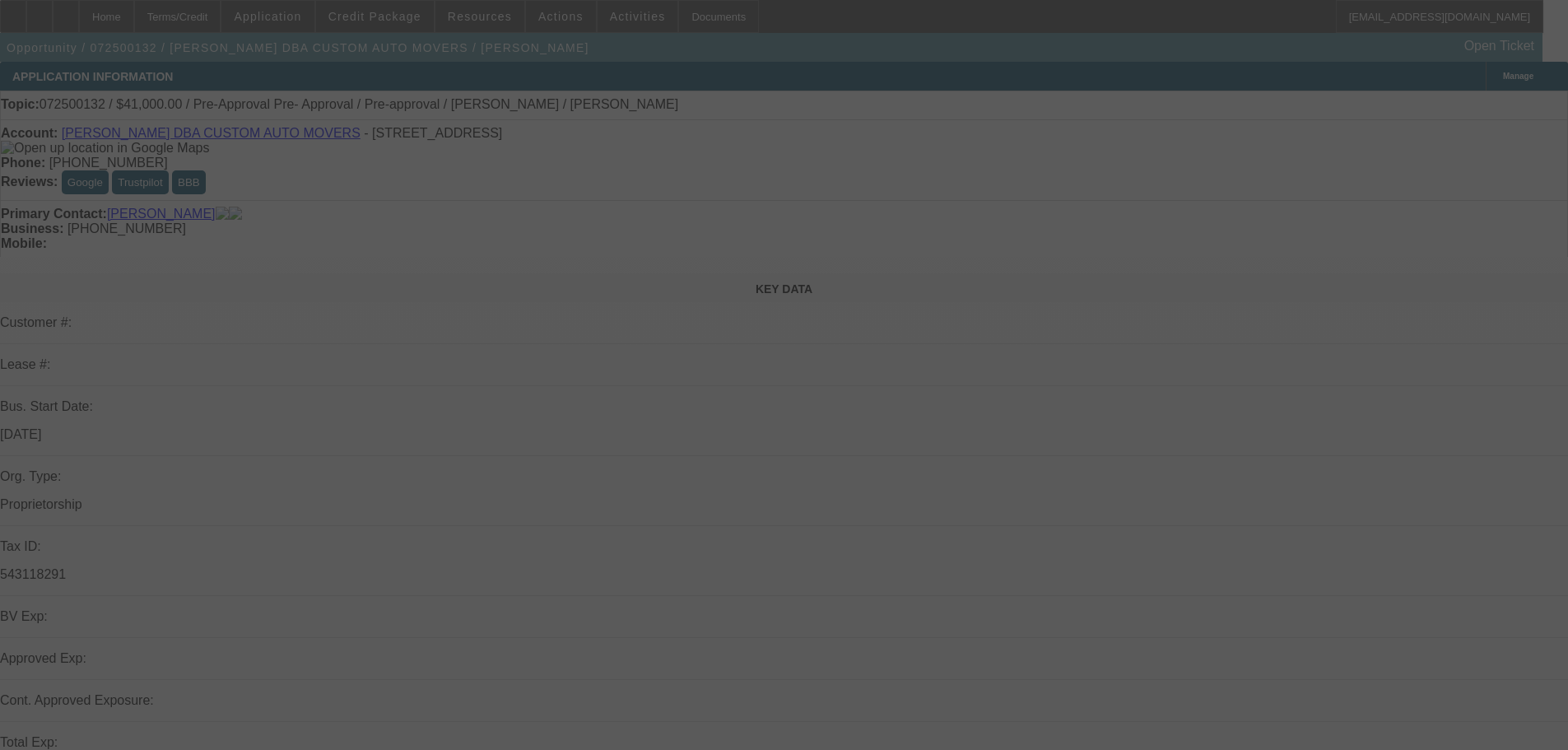
select select "0"
select select "2"
select select "0"
select select "6"
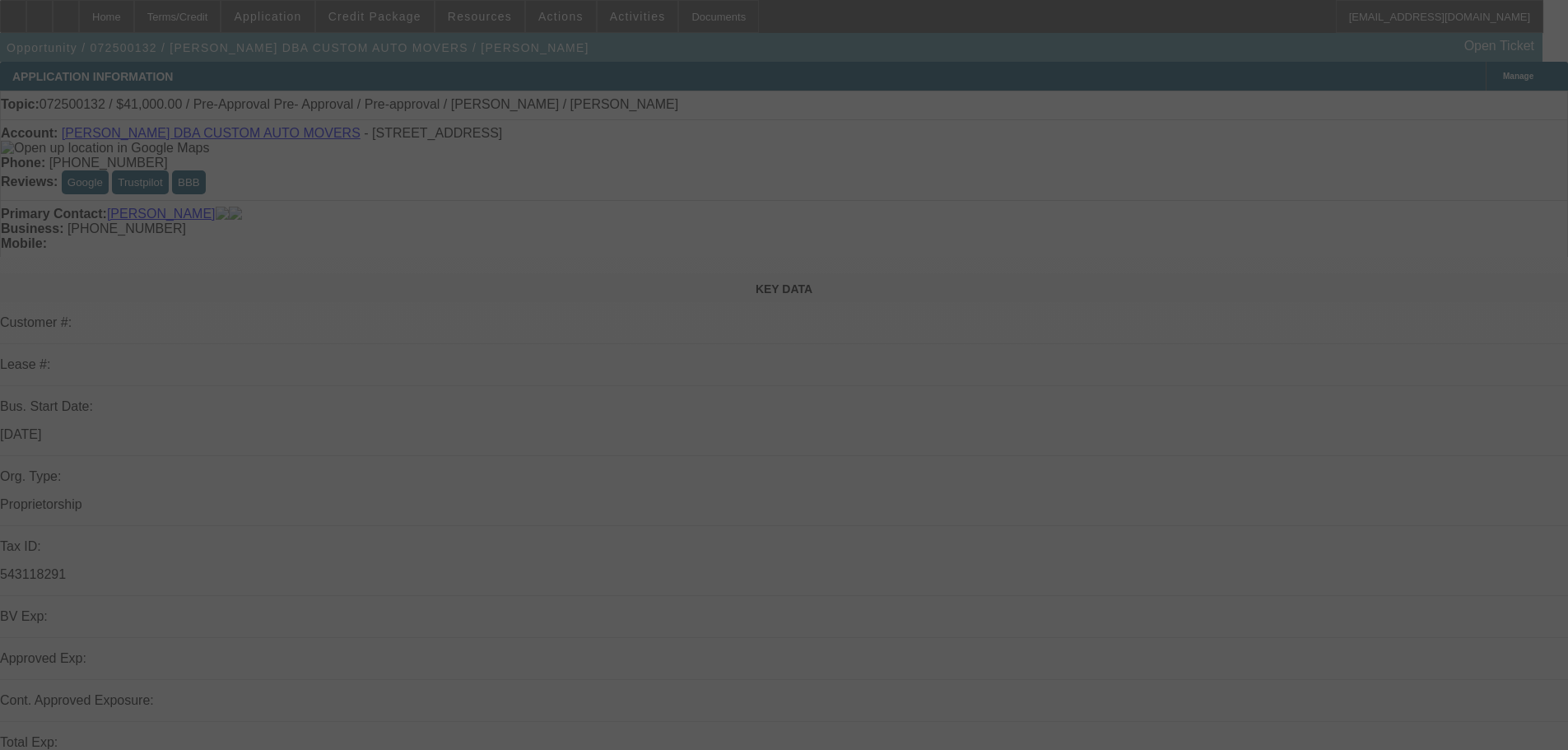
select select "0.1"
select select "2"
select select "0"
select select "6"
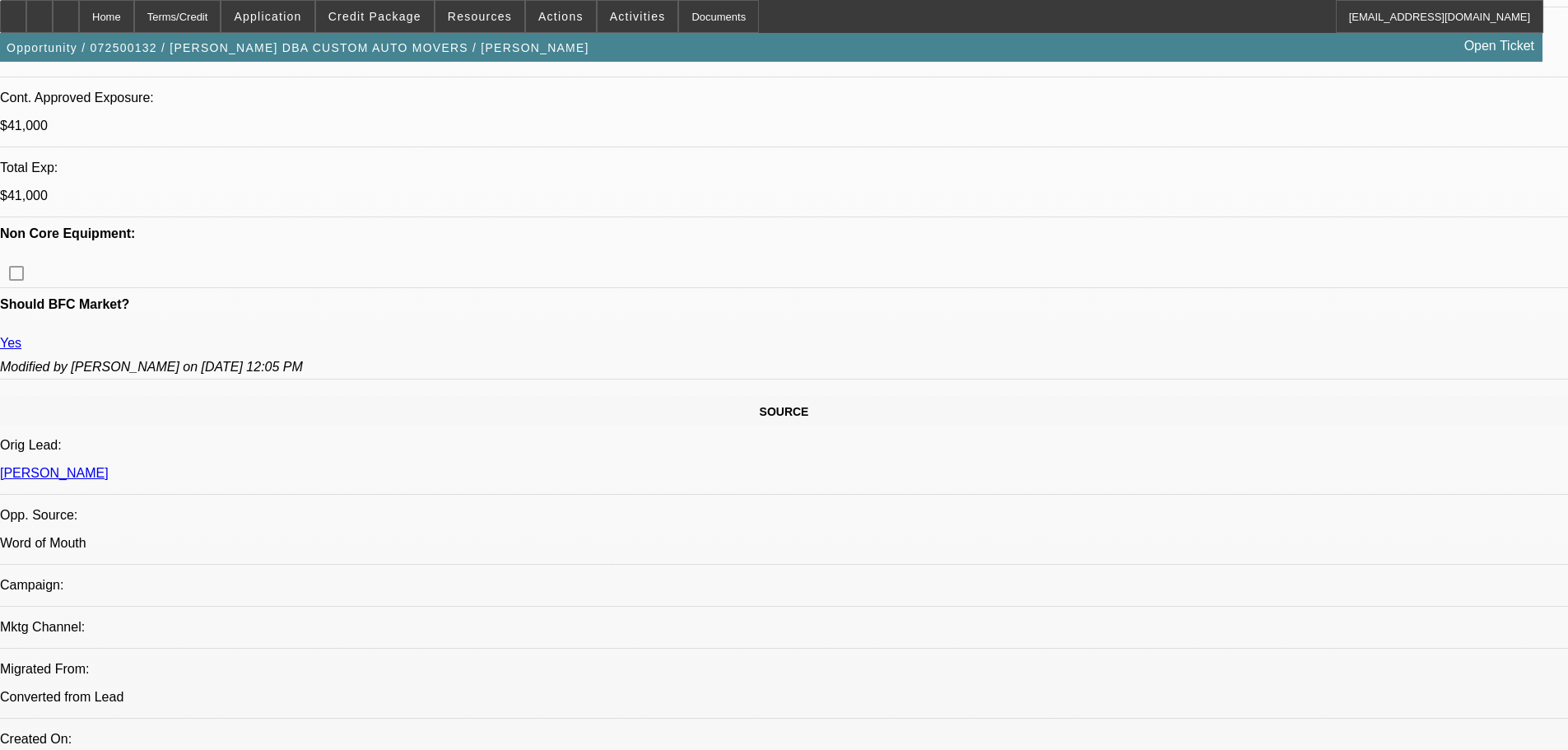
scroll to position [329, 0]
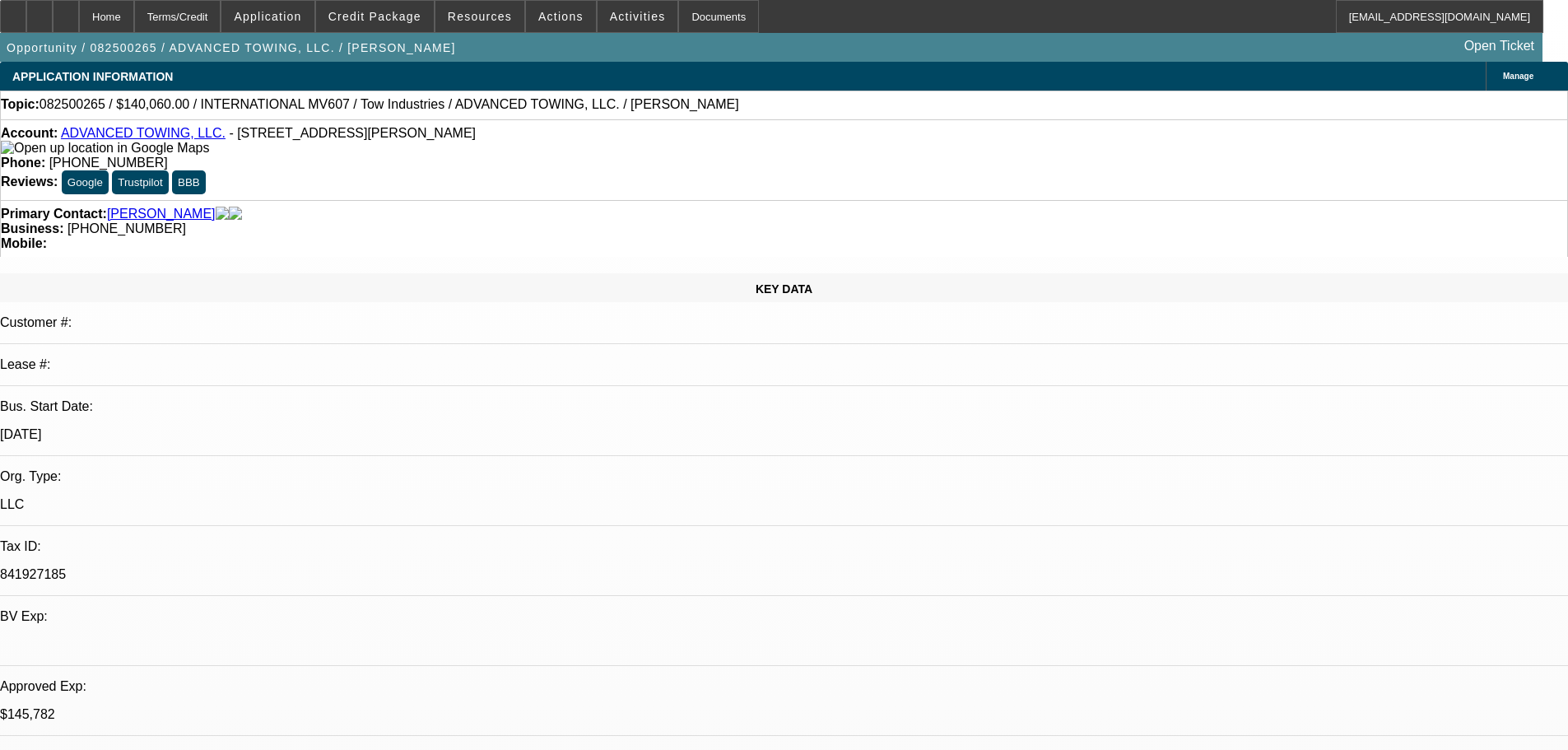
select select "0"
select select "2"
select select "0.1"
select select "4"
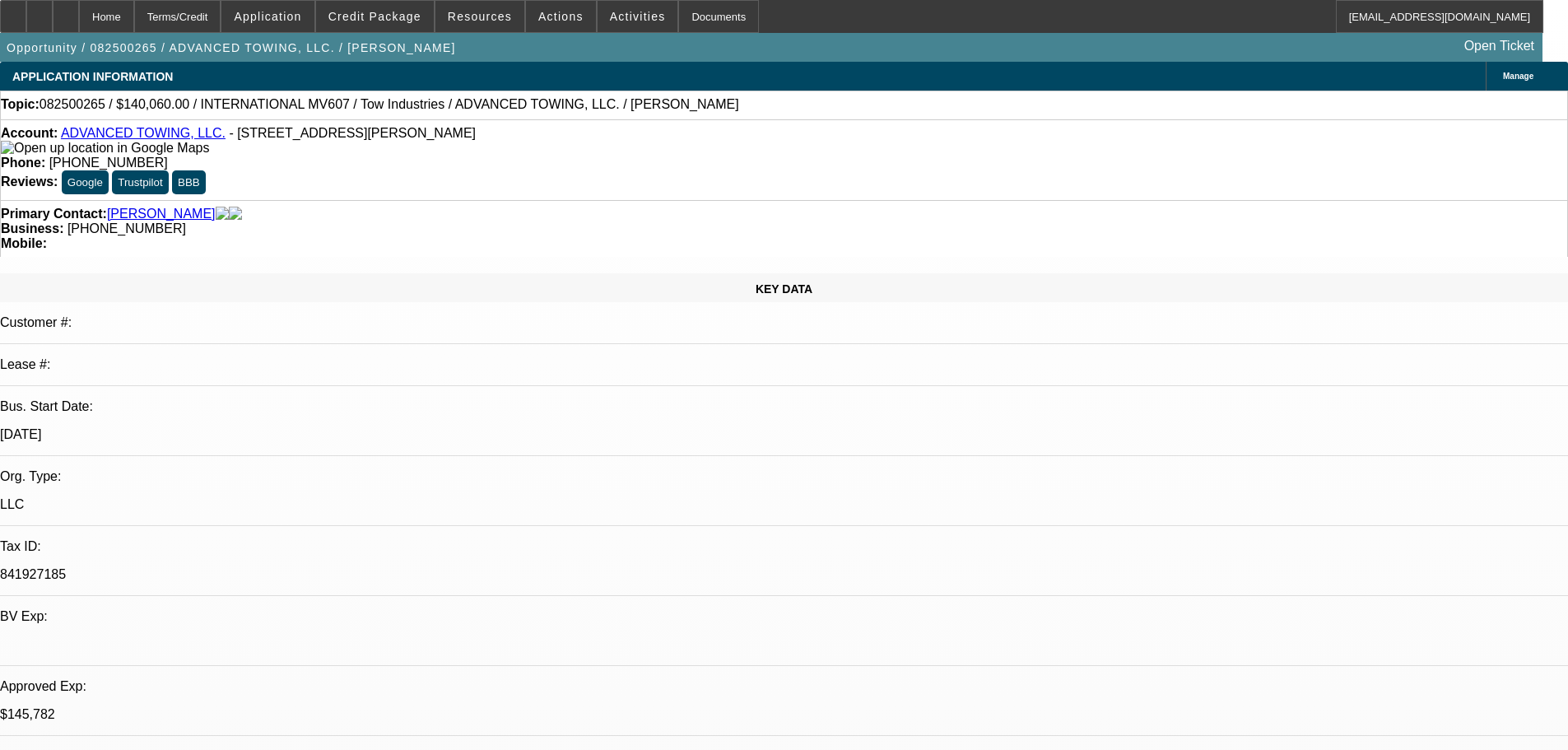
select select "0"
select select "2"
select select "0.1"
select select "4"
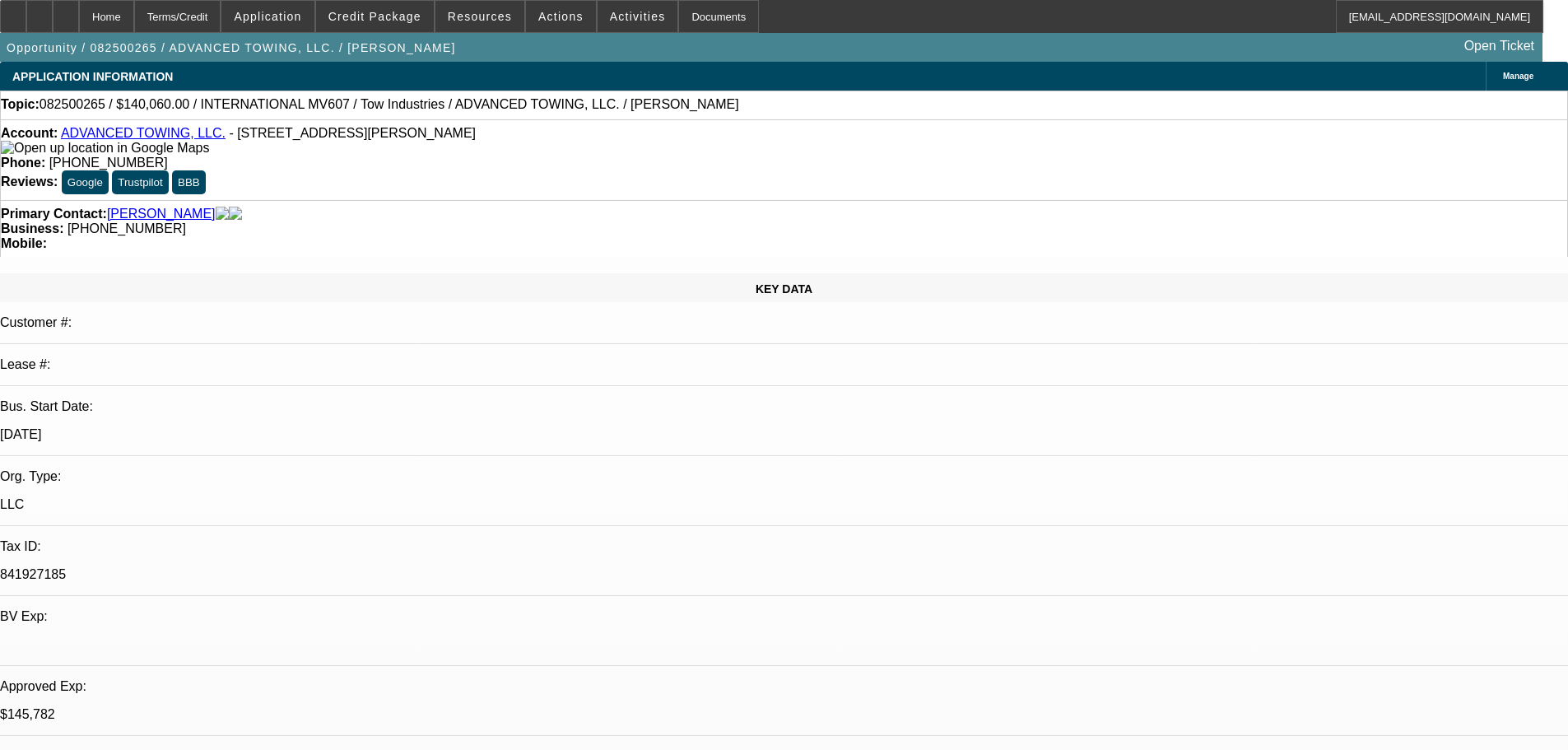
select select "0"
select select "2"
select select "0.1"
select select "4"
select select "0"
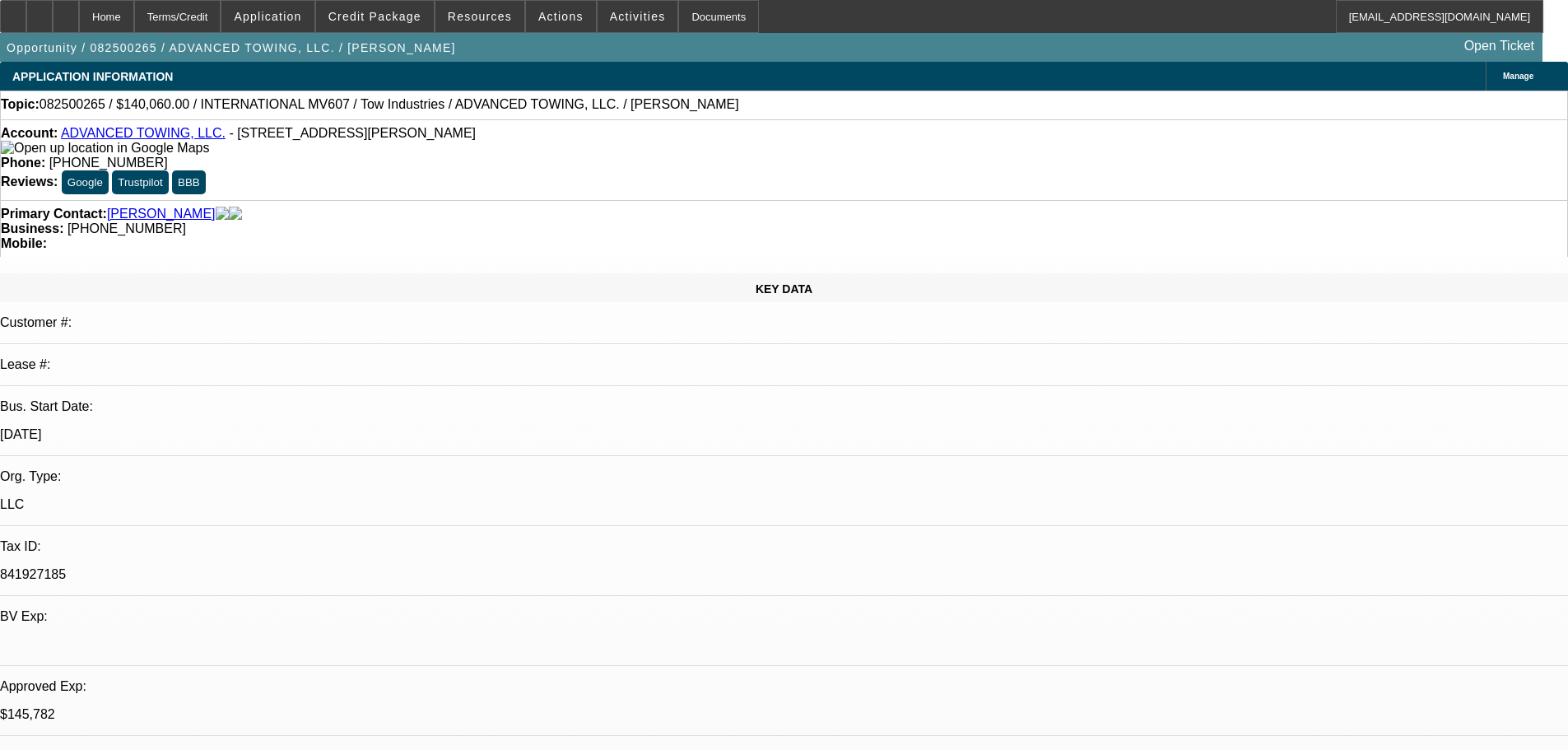
select select "2"
select select "0.1"
select select "4"
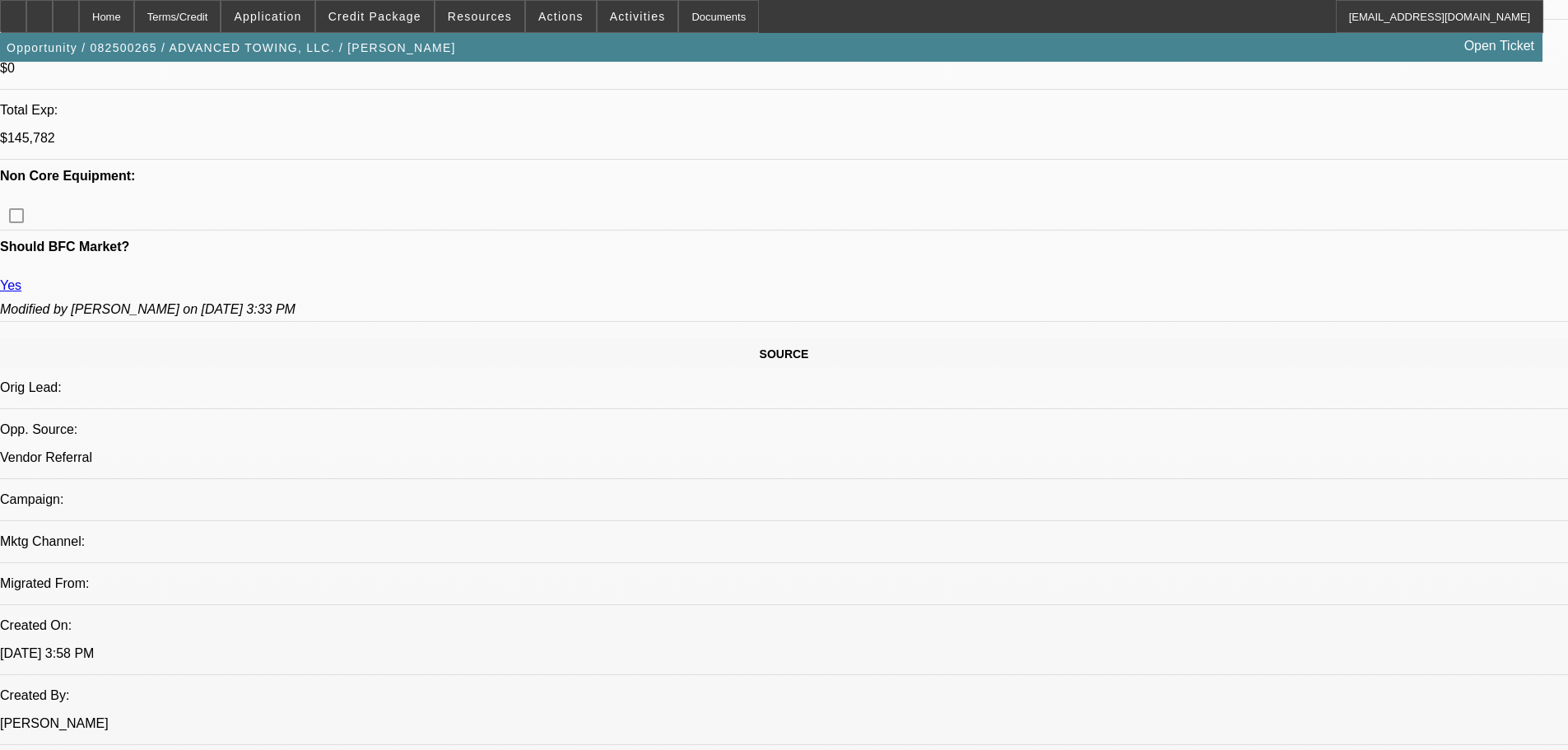
scroll to position [659, 0]
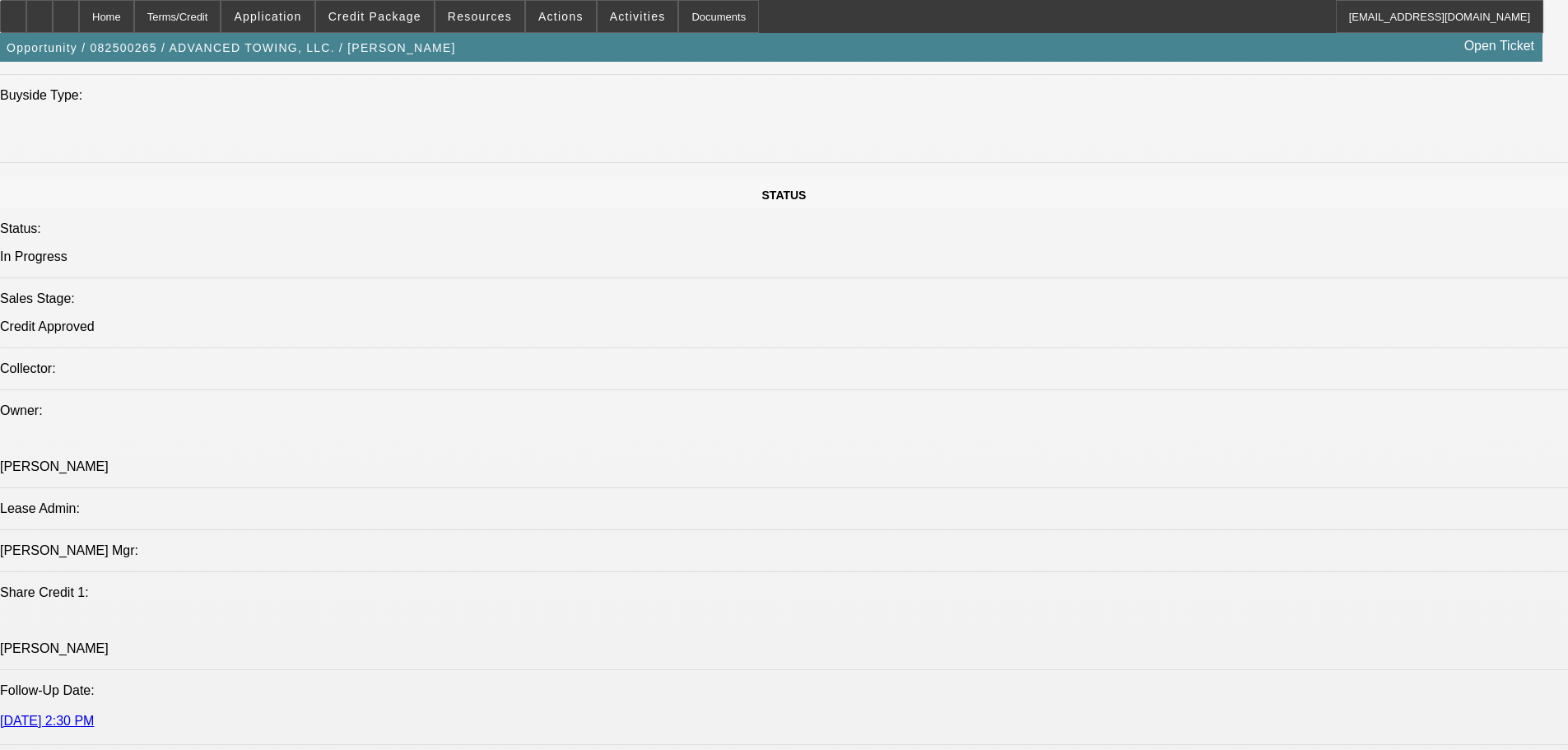
scroll to position [1647, 0]
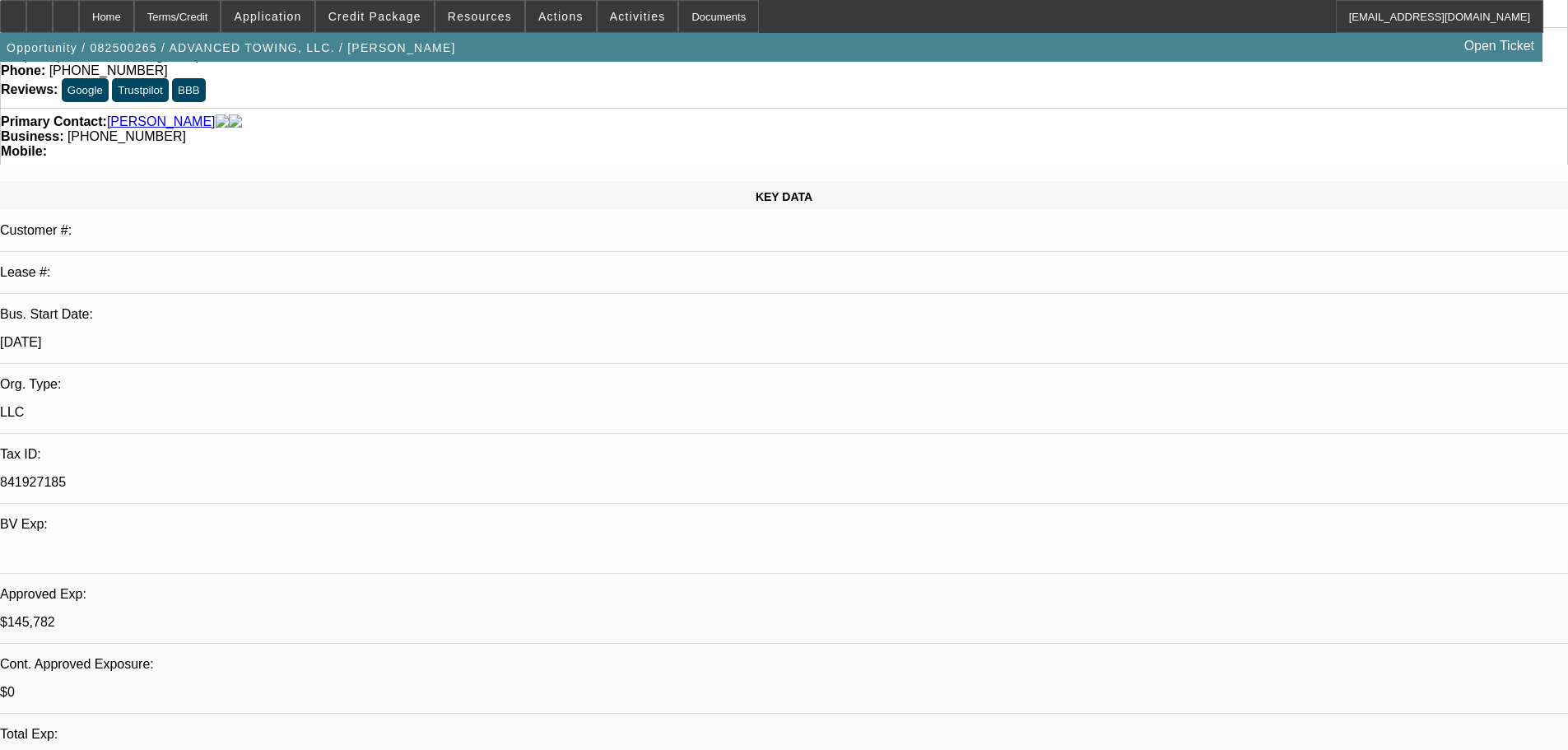
scroll to position [0, 0]
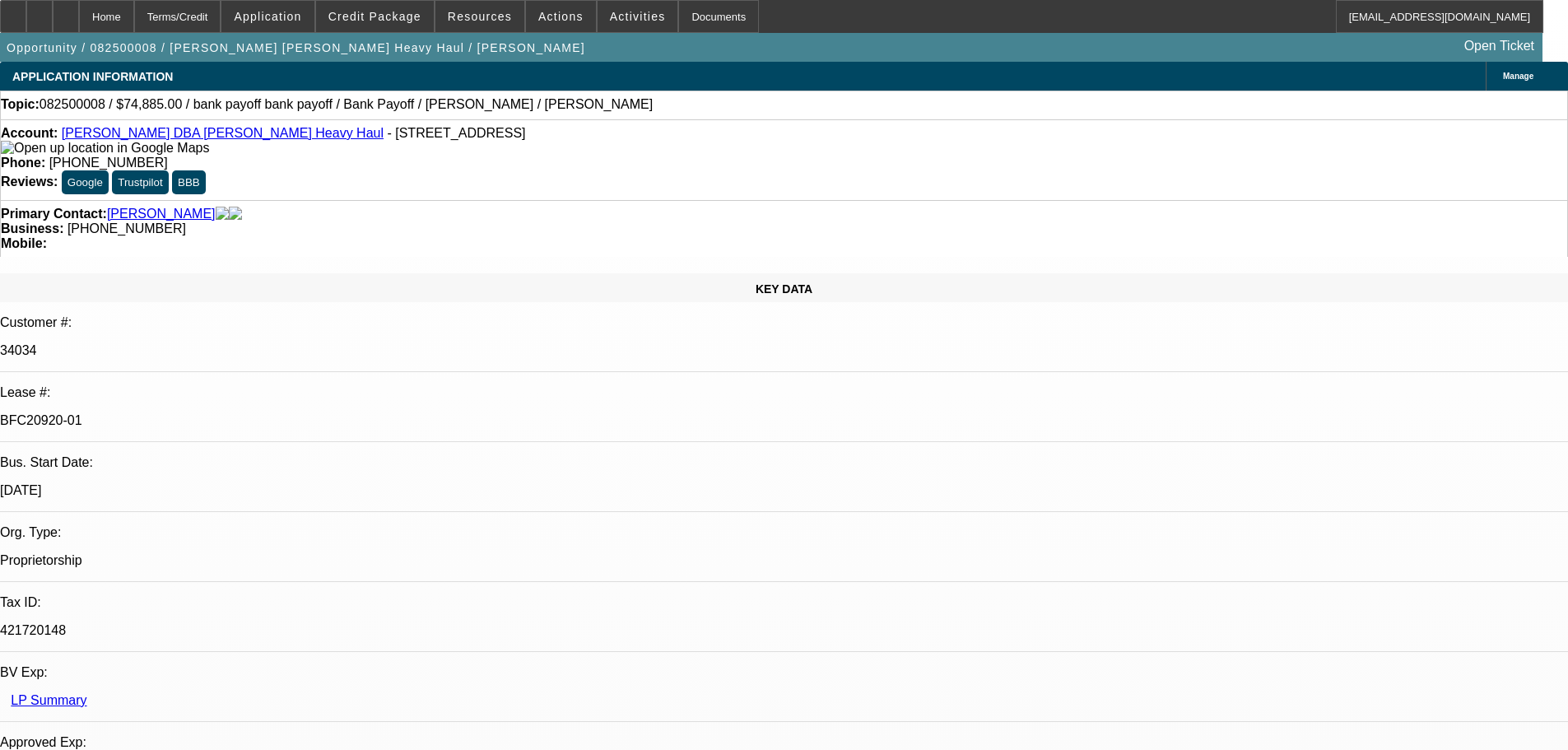
select select "0"
select select "2"
select select "0"
select select "6"
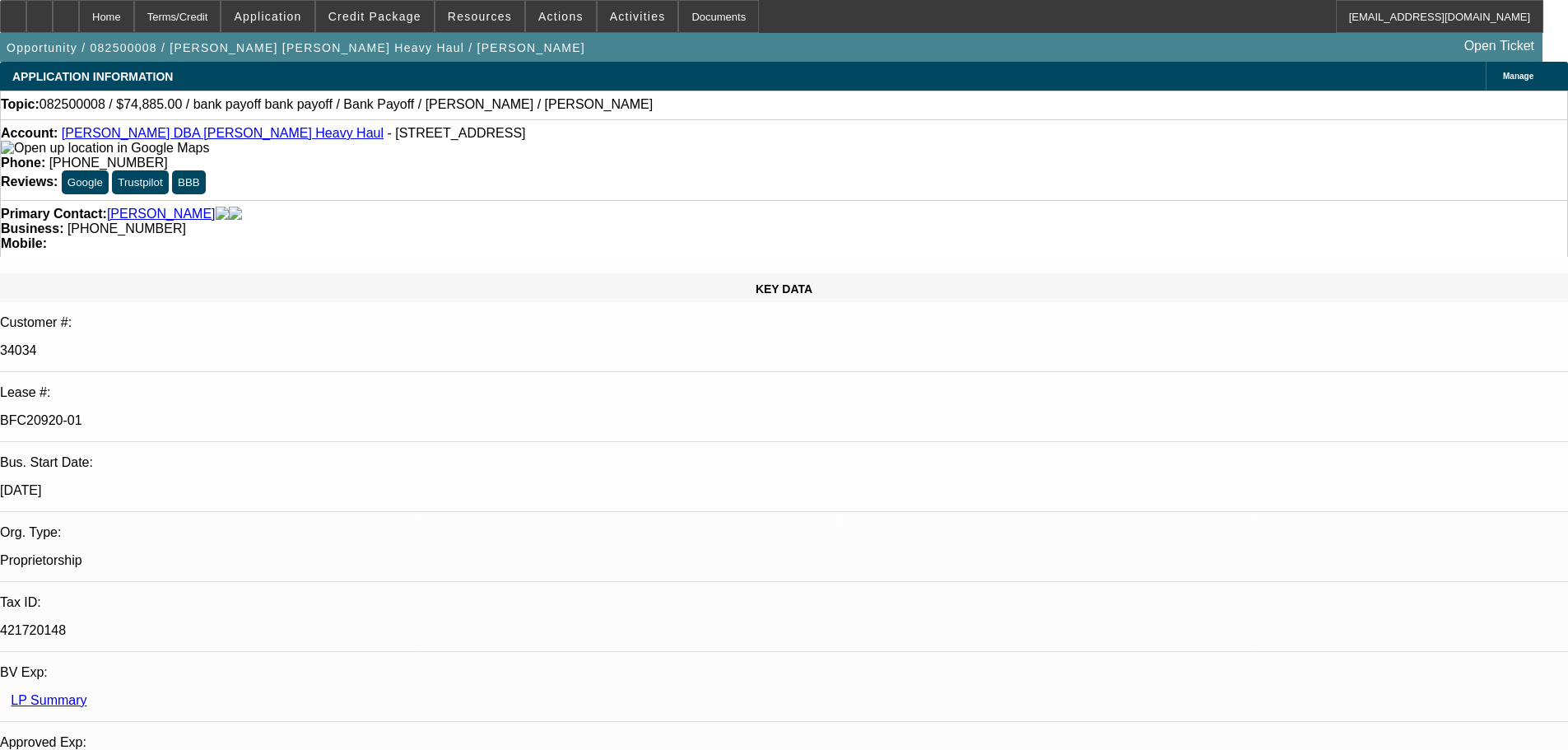
select select "0"
select select "2"
select select "0"
select select "6"
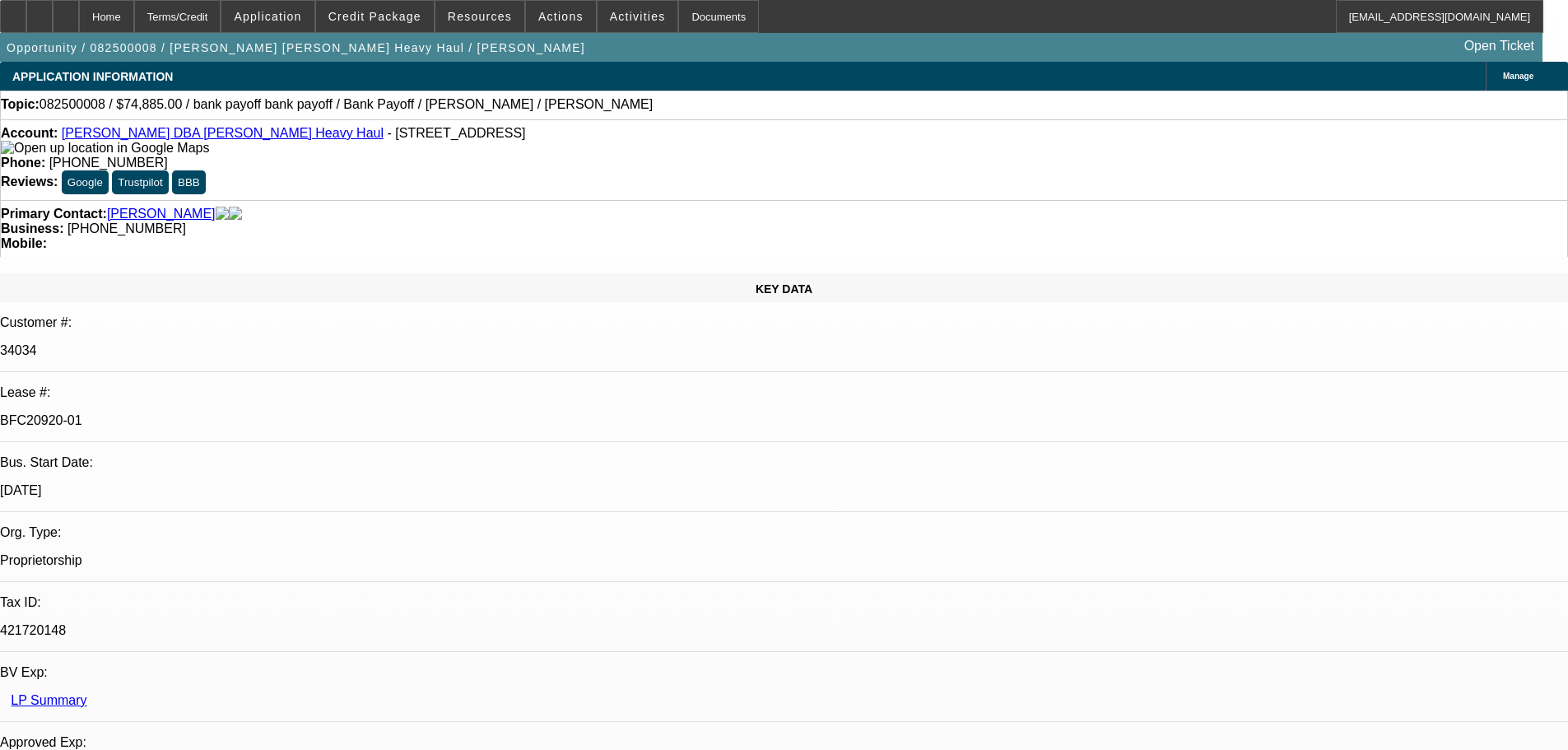
select select "0"
select select "2"
select select "0"
select select "6"
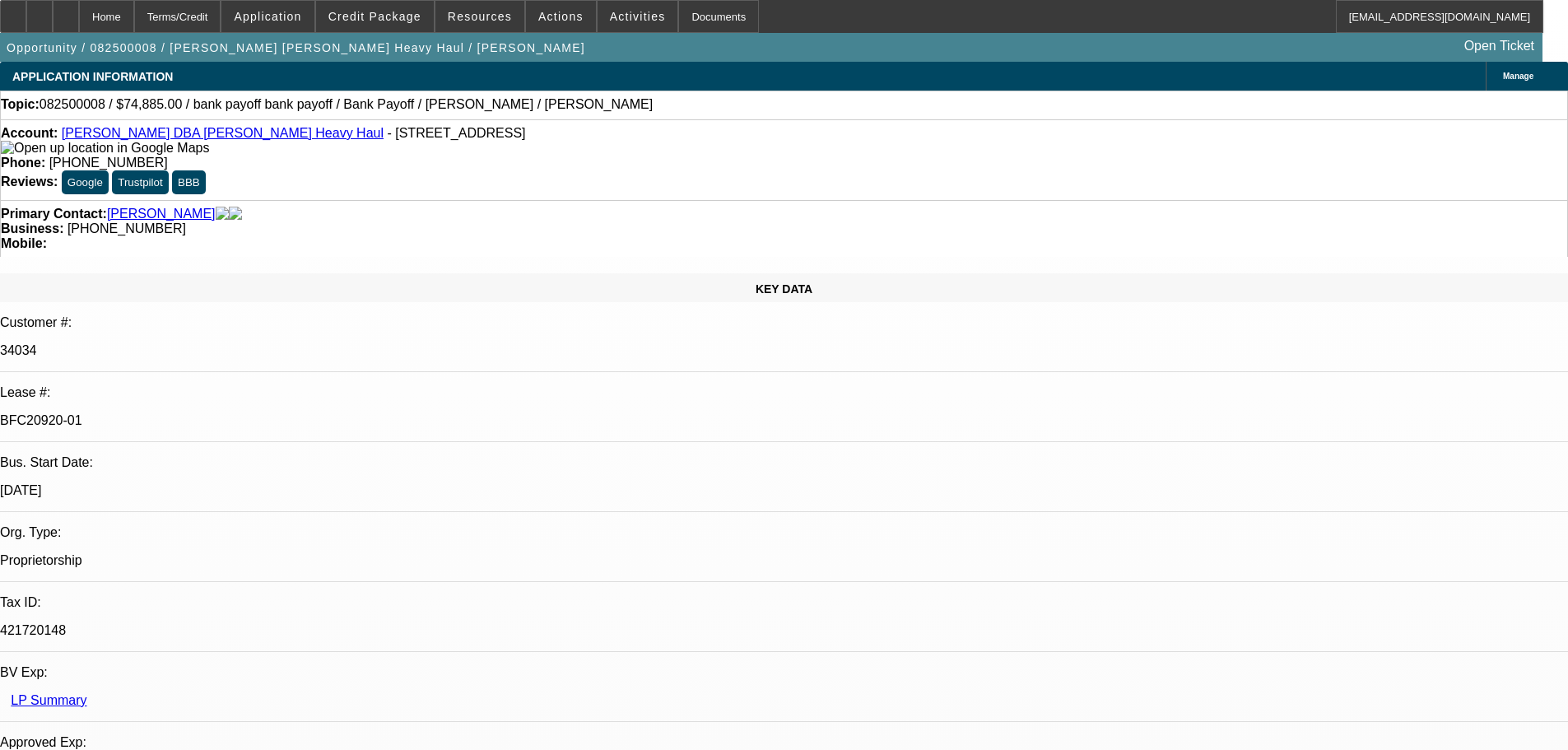
select select "0"
select select "2"
select select "0"
select select "6"
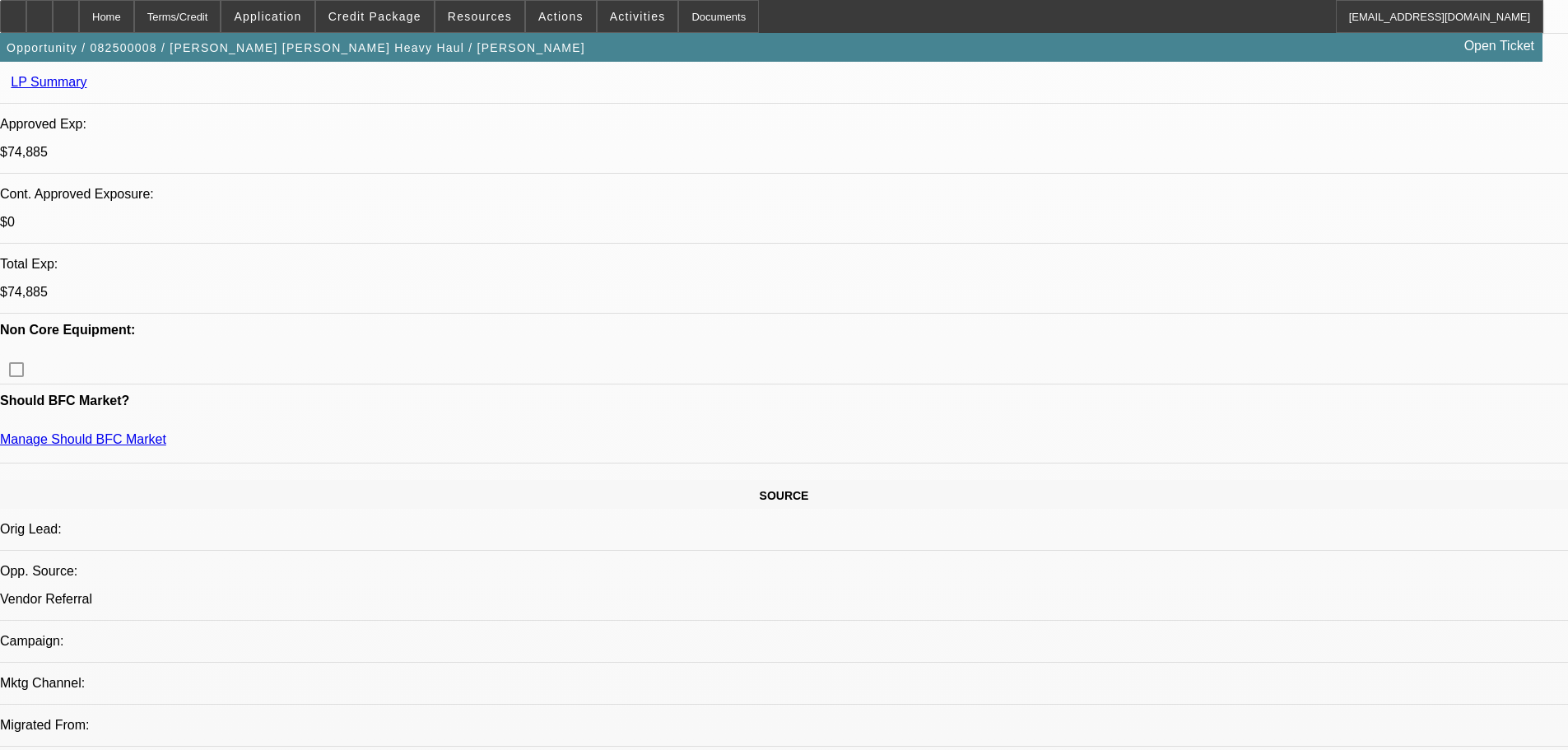
scroll to position [659, 0]
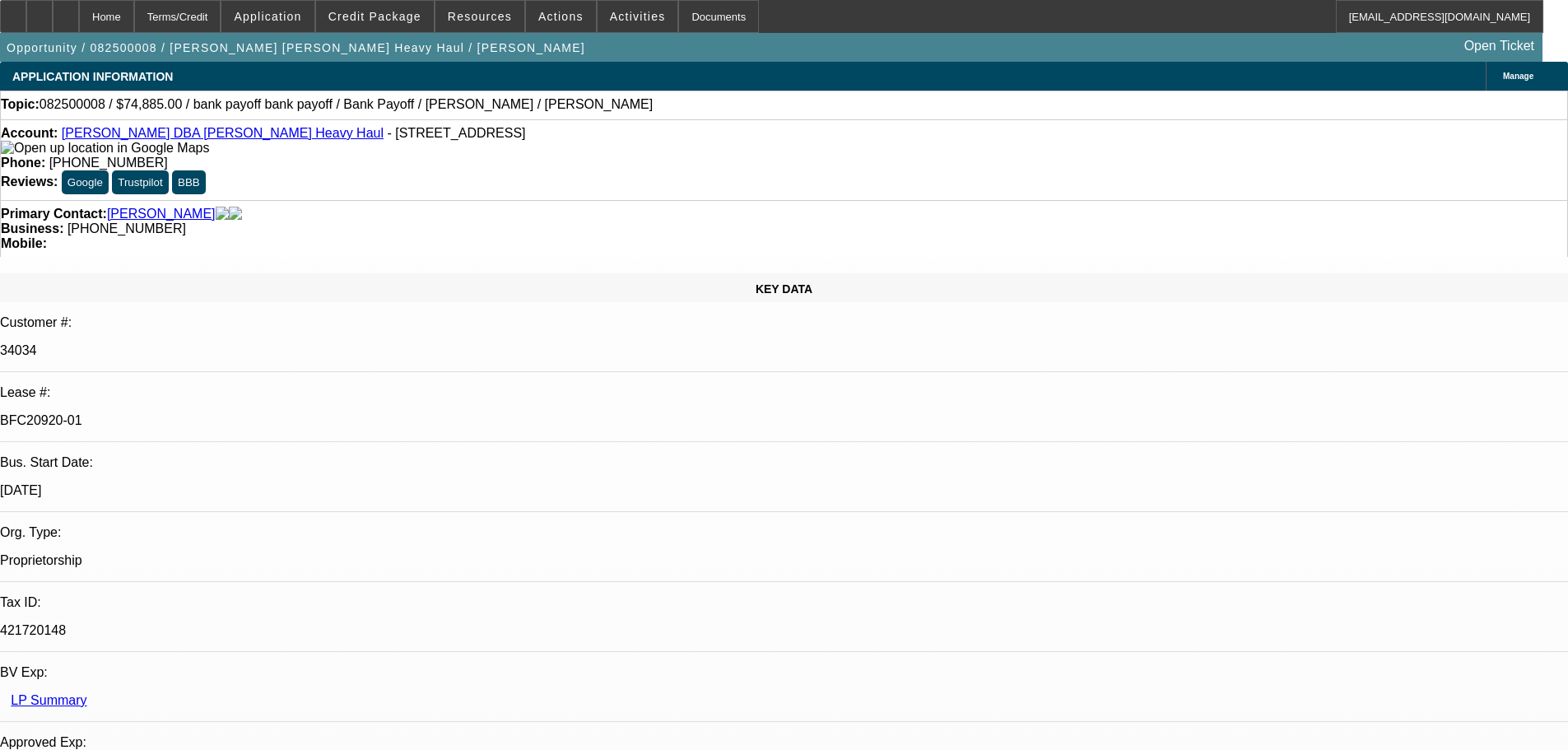
scroll to position [329, 0]
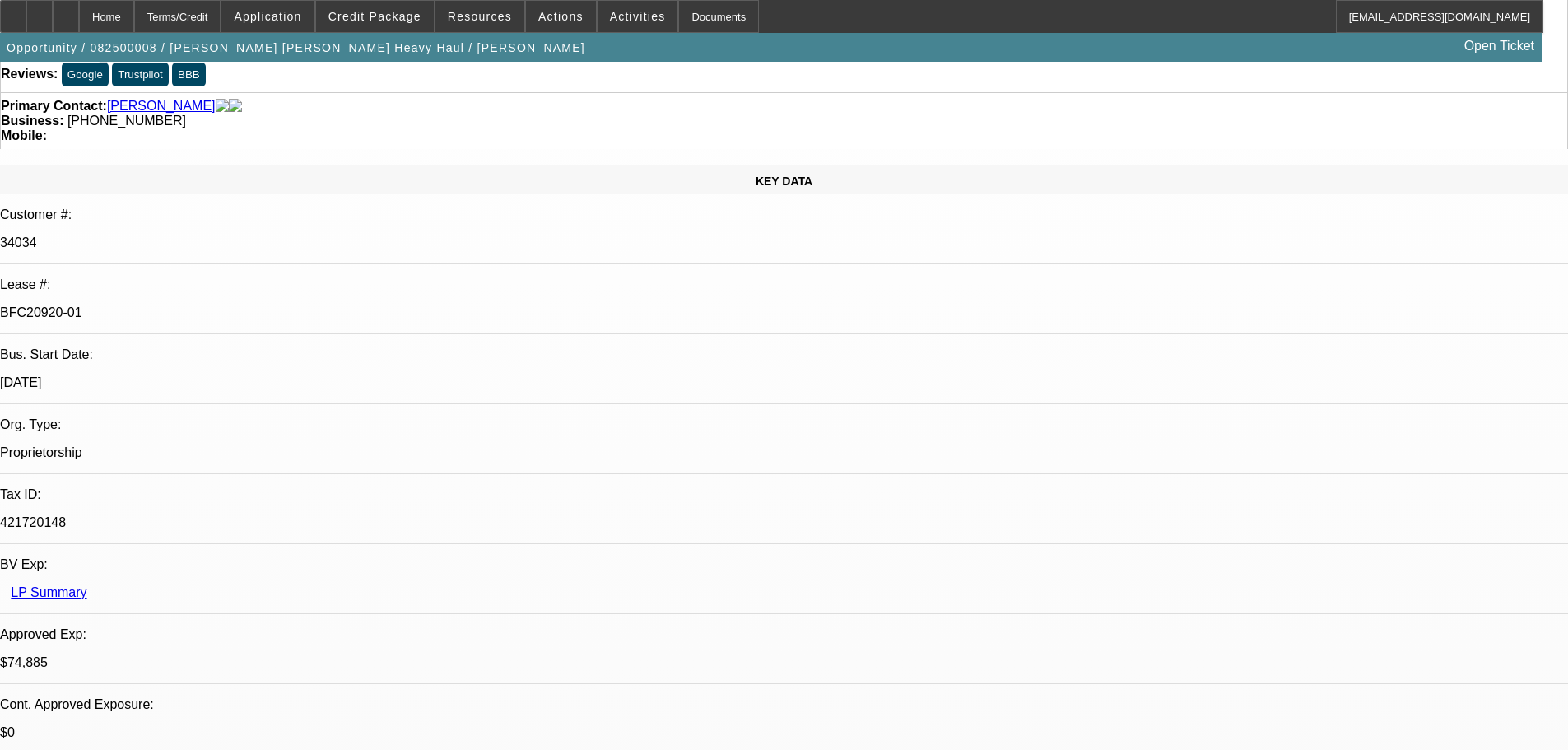
scroll to position [165, 0]
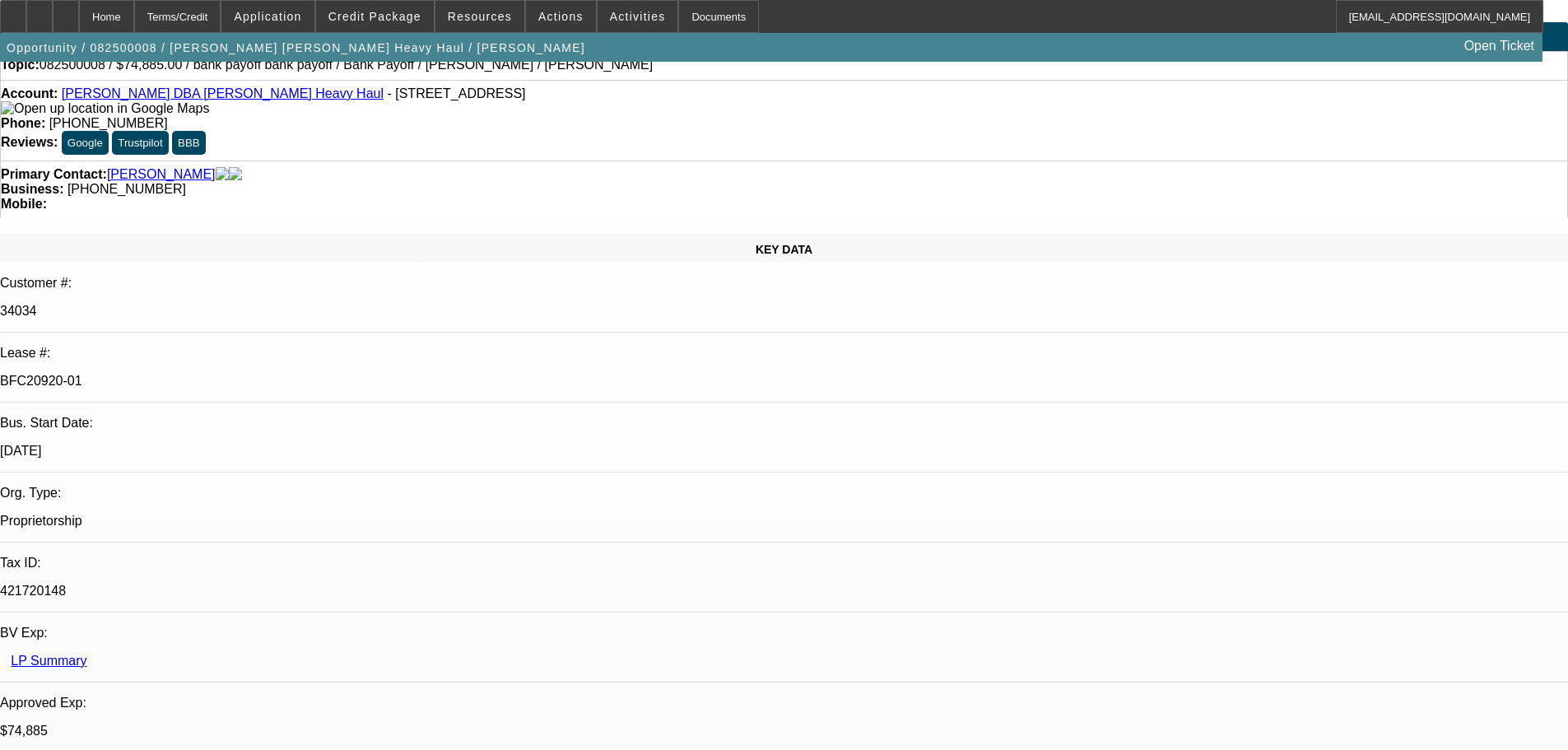
scroll to position [0, 0]
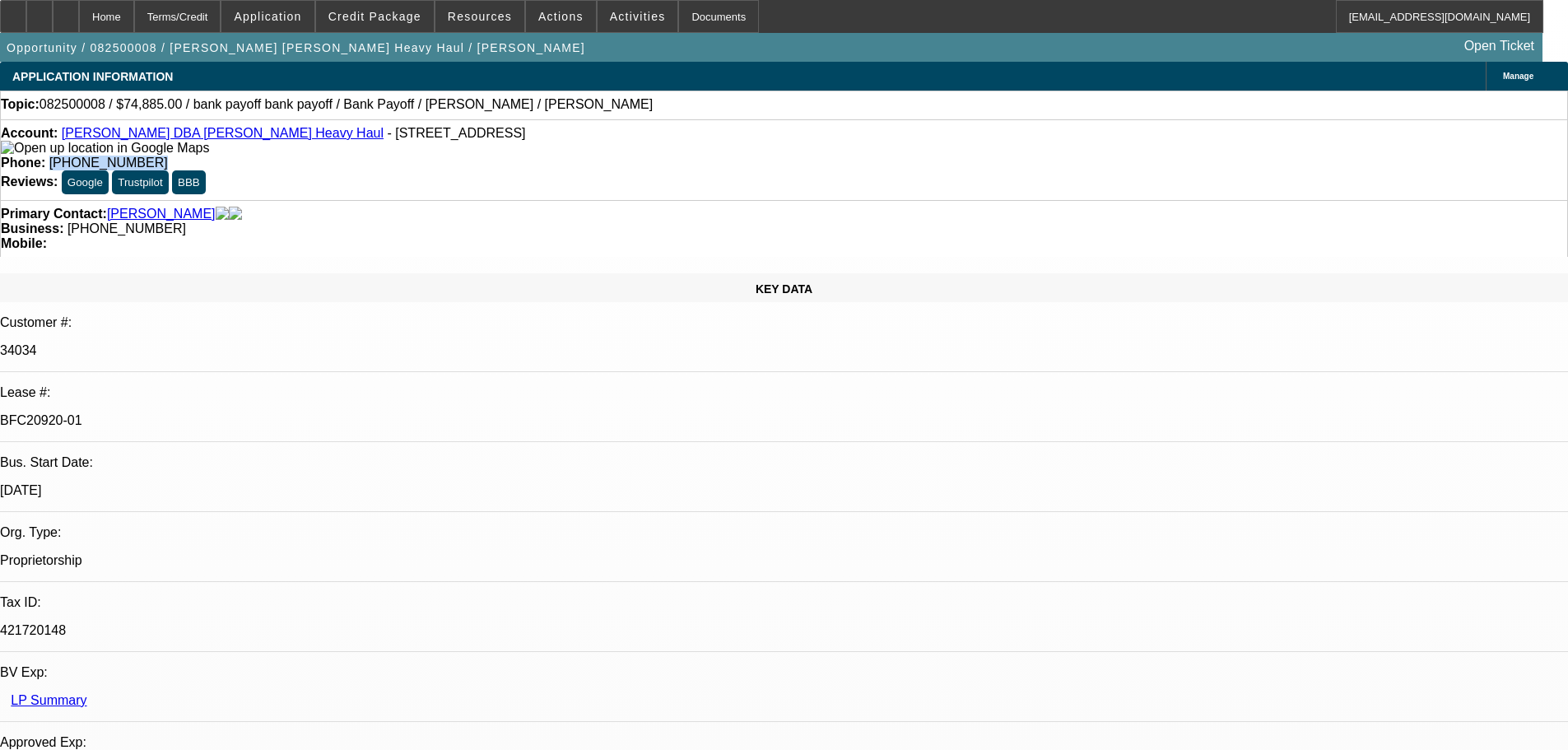
drag, startPoint x: 574, startPoint y: 139, endPoint x: 668, endPoint y: 134, distance: 94.1
click at [668, 156] on div "Phone: [PHONE_NUMBER]" at bounding box center [784, 163] width 1566 height 15
copy span "[PHONE_NUMBER]"
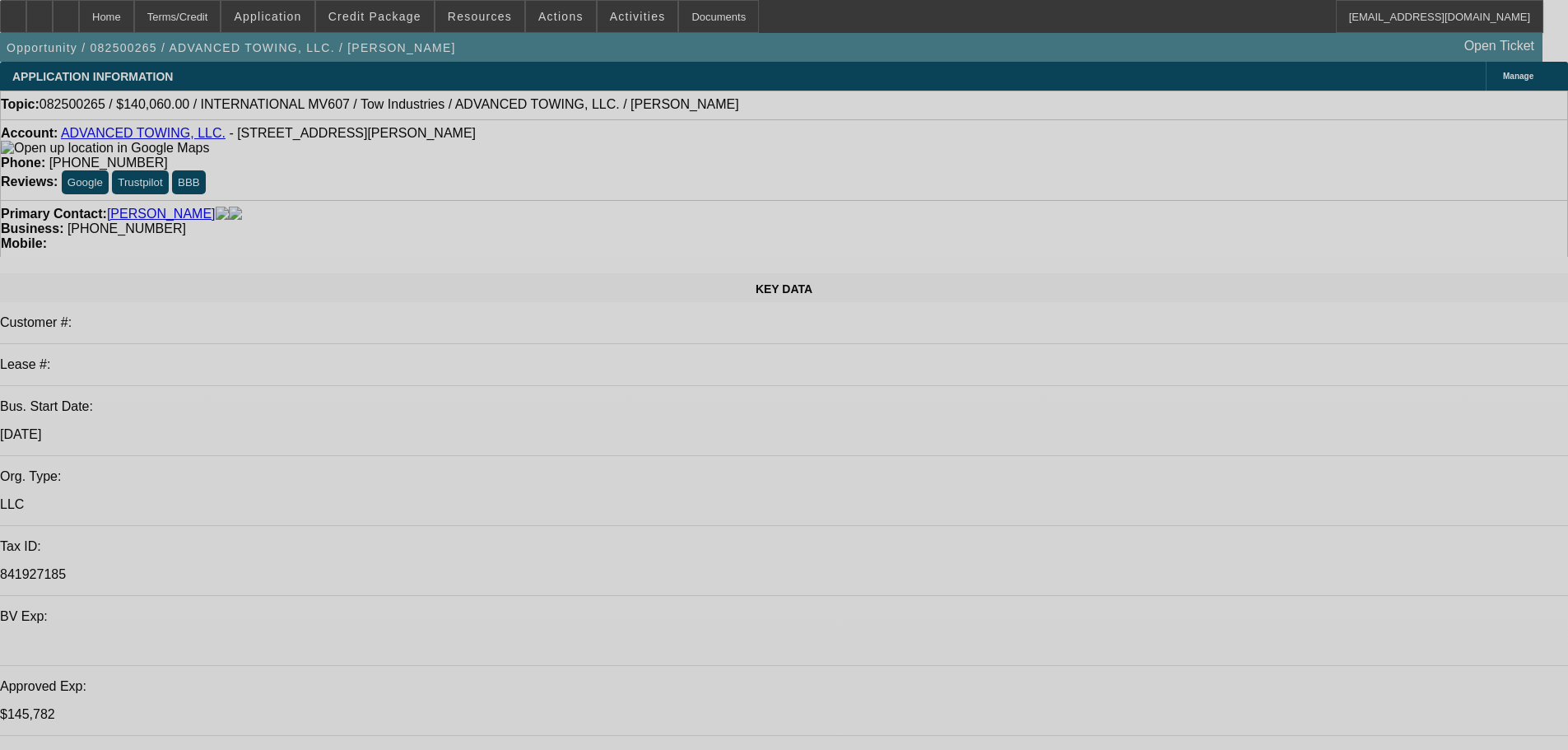
select select "0"
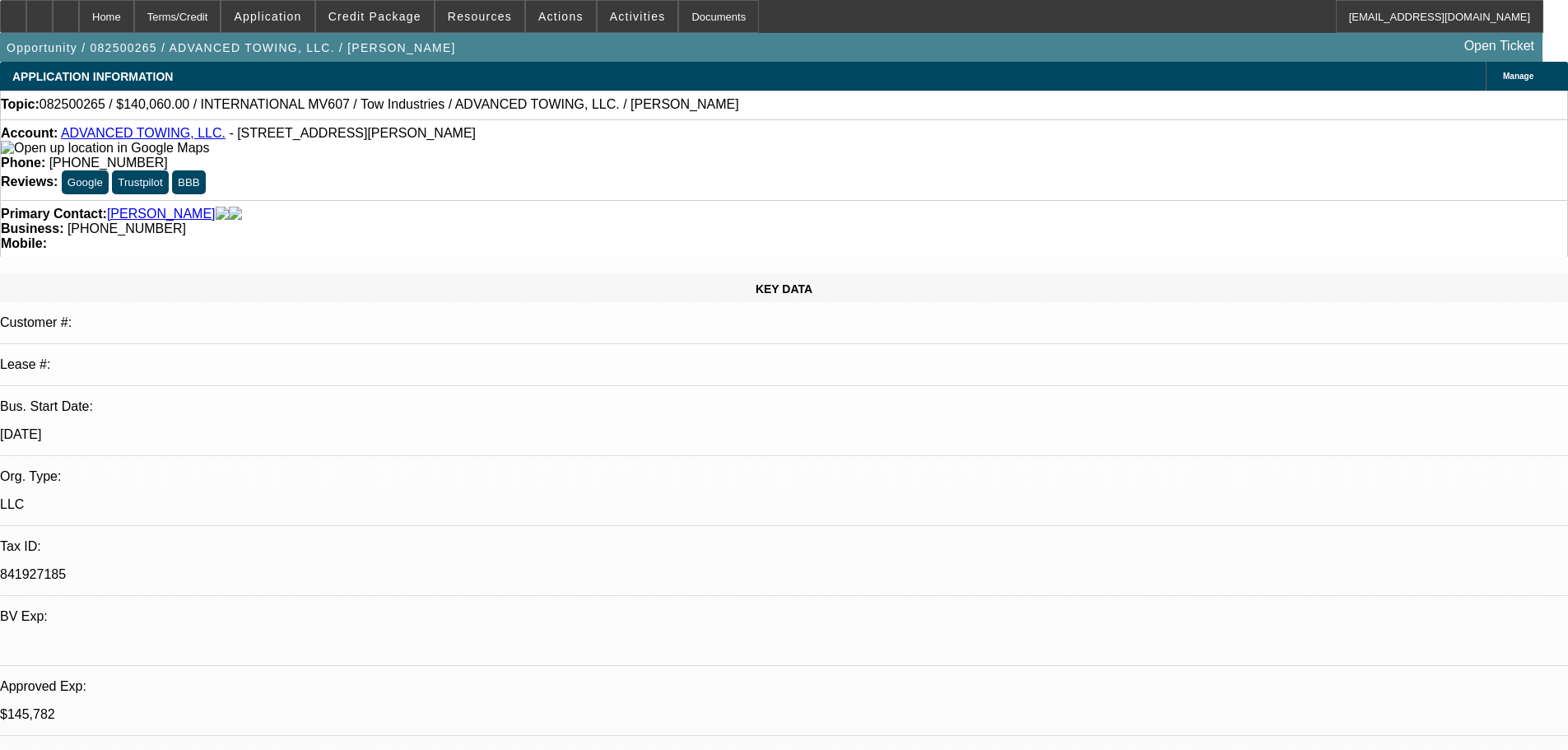
select select "2"
select select "0.1"
select select "4"
select select "0"
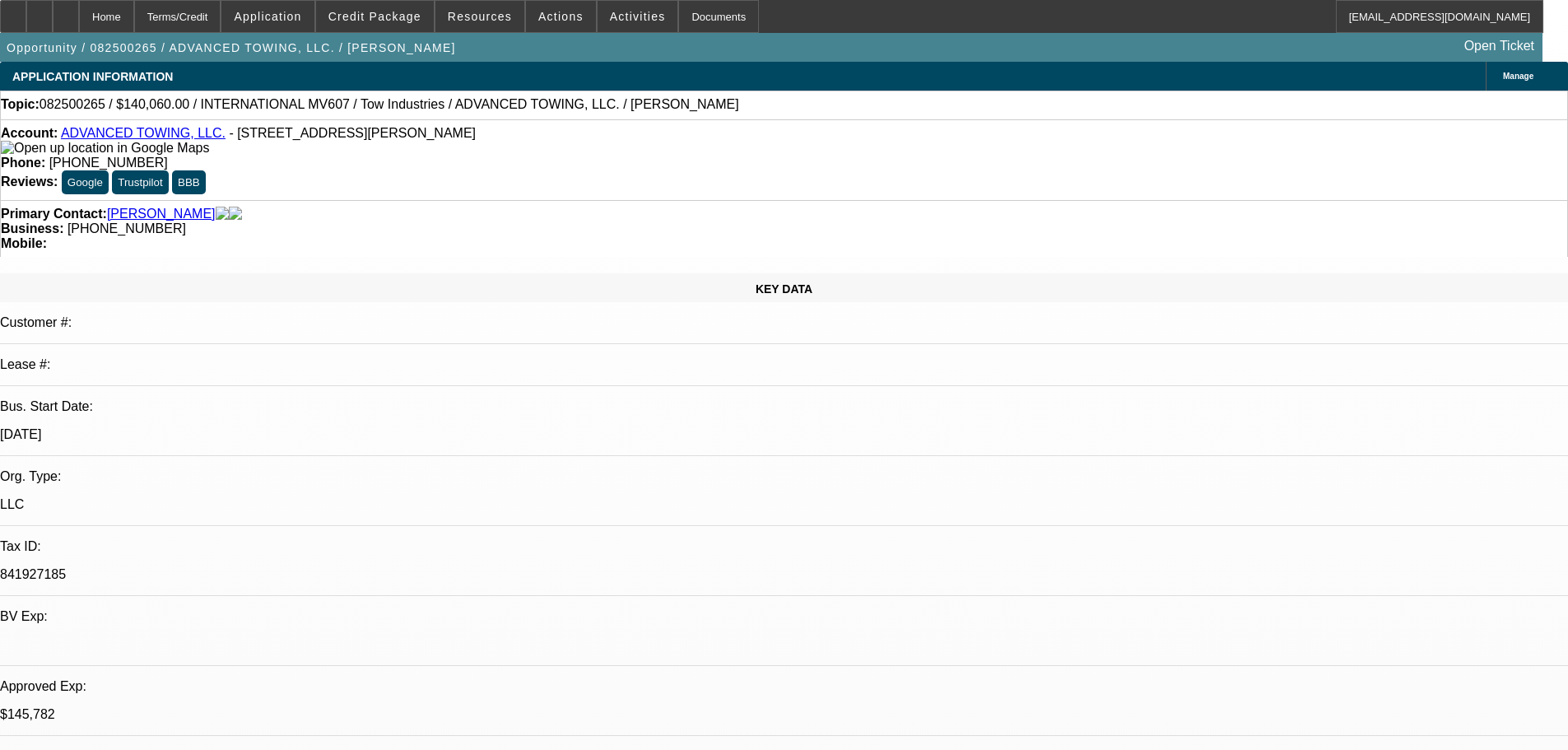
select select "2"
select select "0.1"
select select "4"
select select "0"
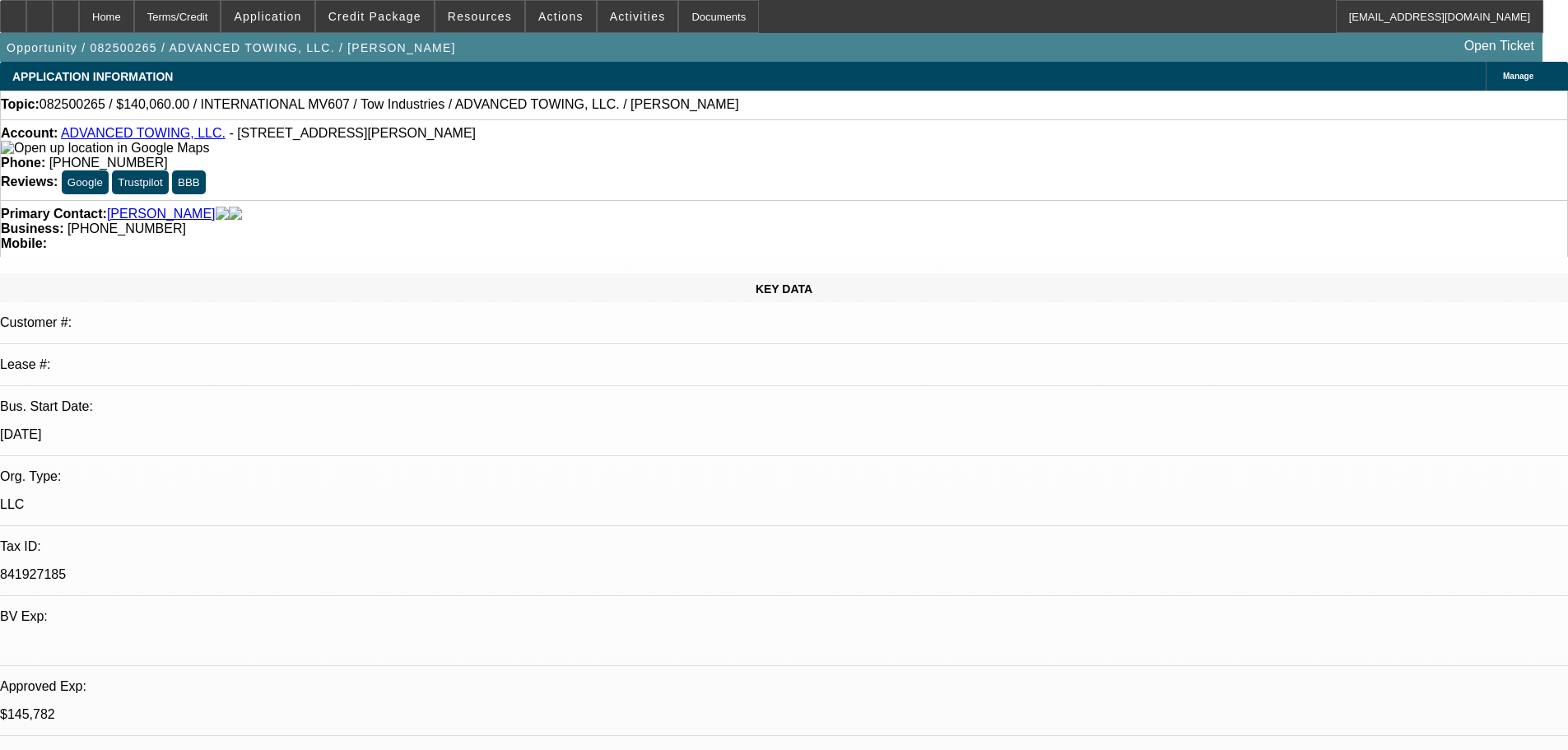
select select "2"
select select "0.1"
select select "4"
select select "0"
select select "2"
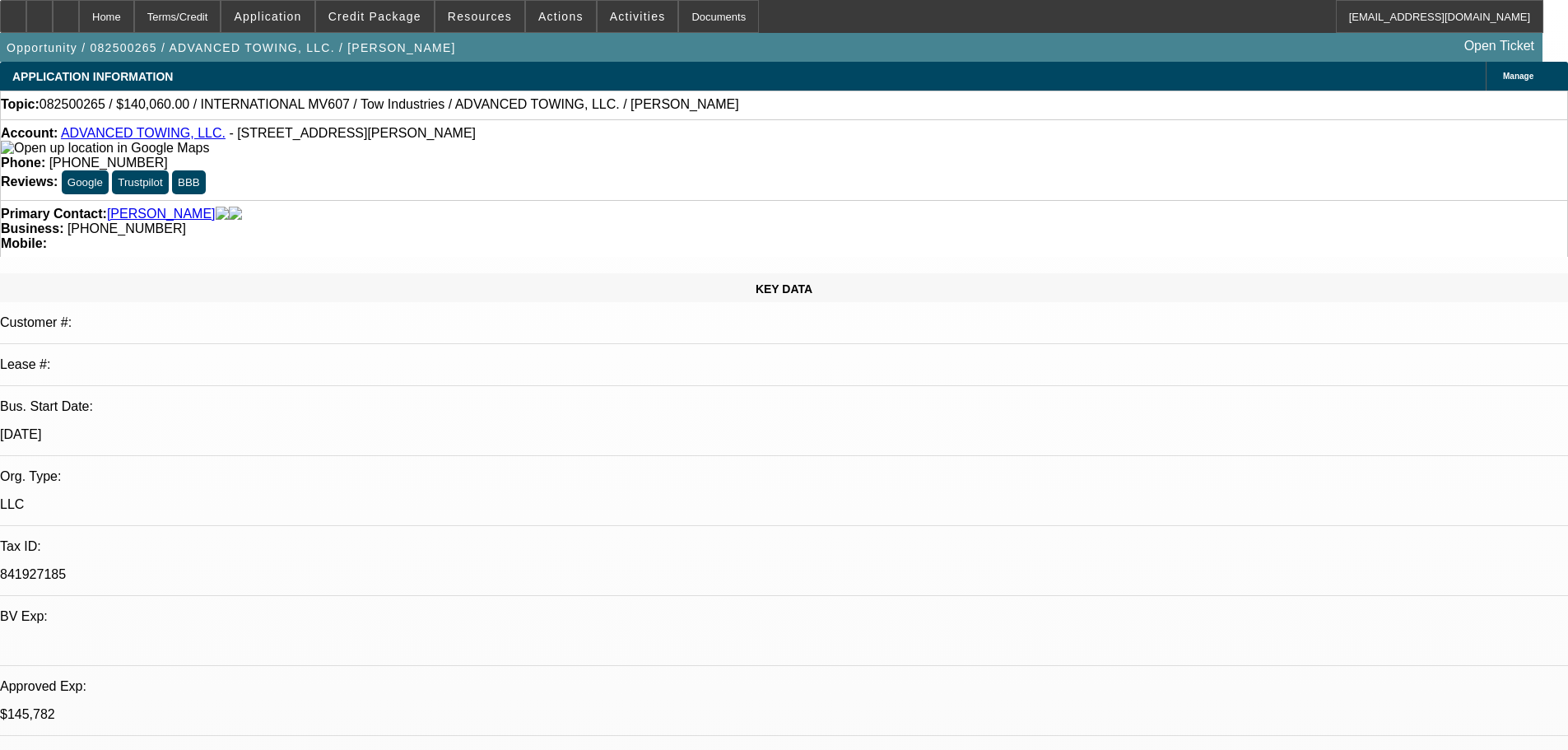
select select "0.1"
select select "4"
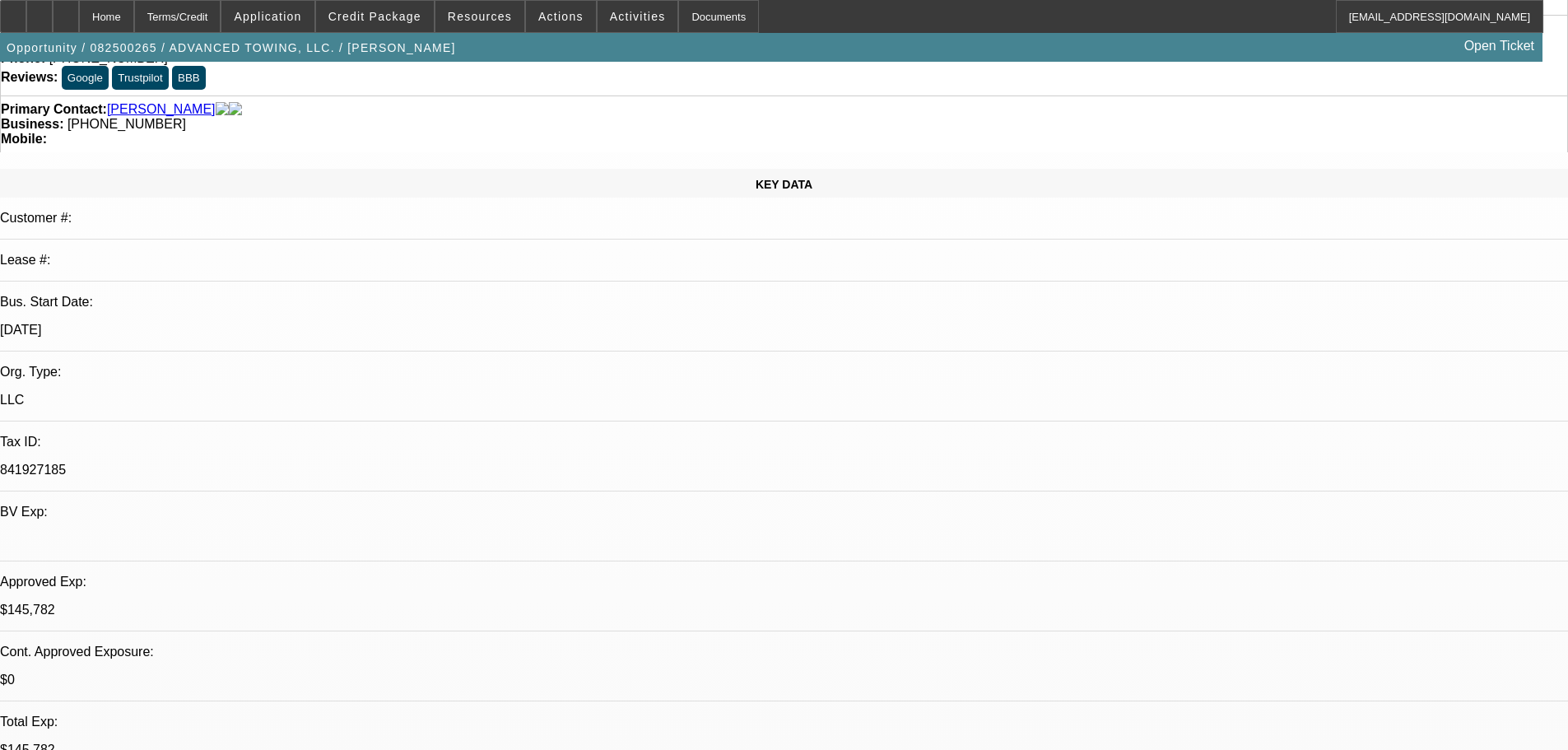
scroll to position [165, 0]
